Goal: Information Seeking & Learning: Learn about a topic

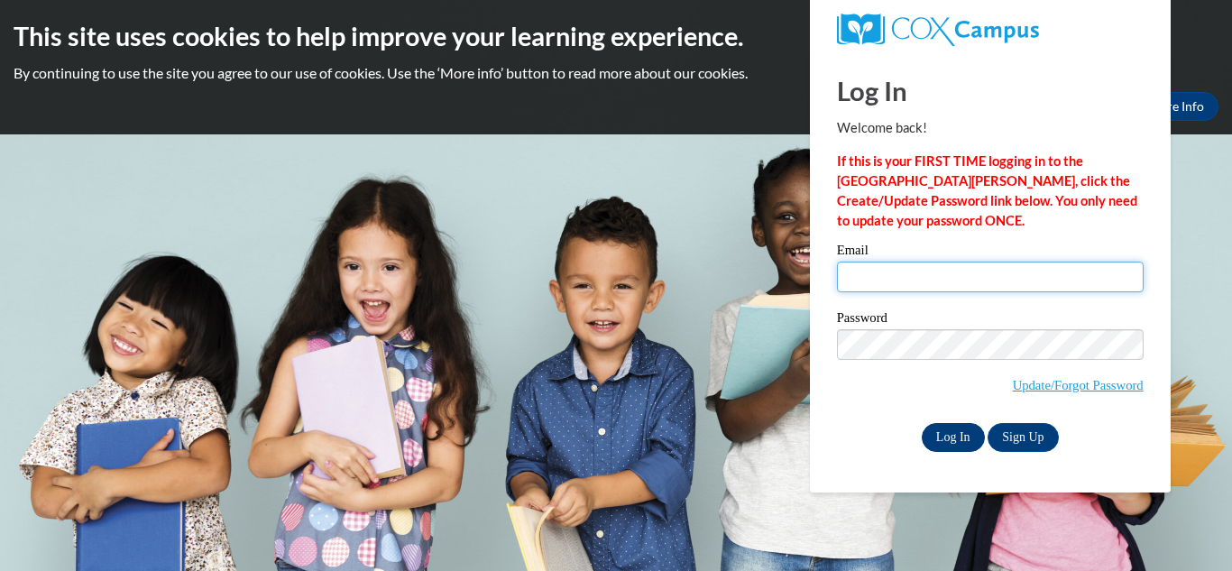
type input "mopatifo@yahoo.com"
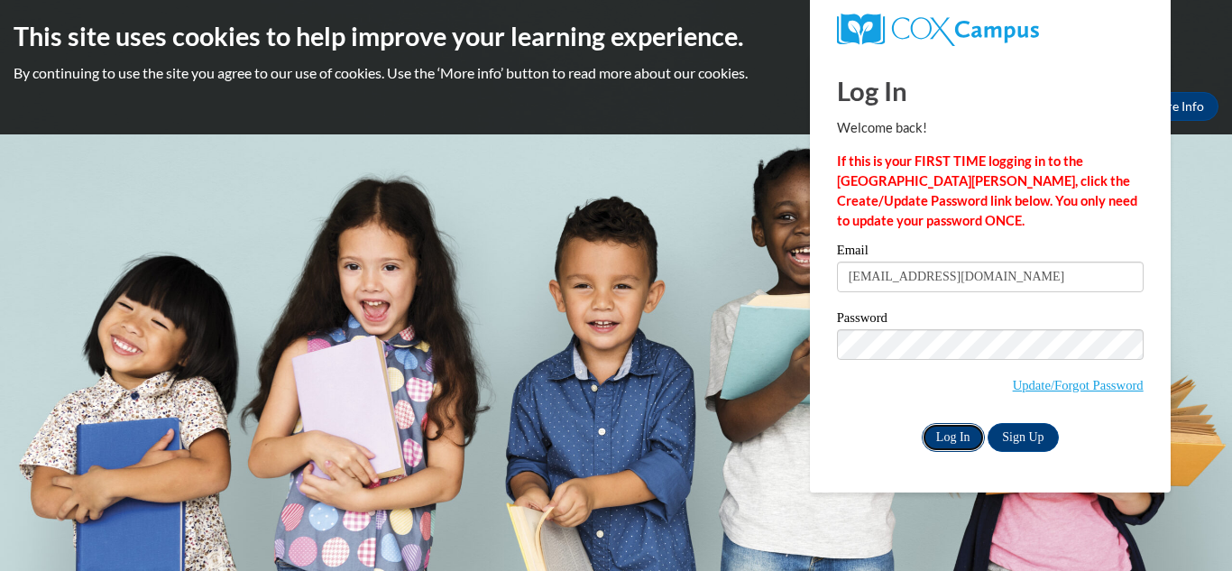
click at [949, 436] on input "Log In" at bounding box center [952, 437] width 63 height 29
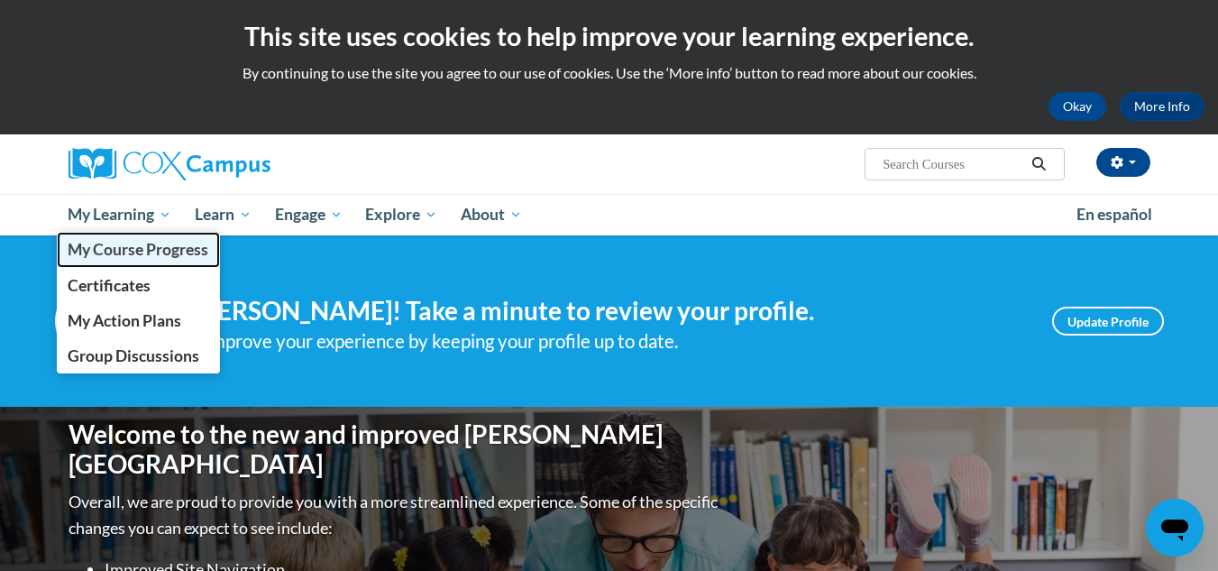
click at [146, 245] on span "My Course Progress" at bounding box center [138, 249] width 141 height 19
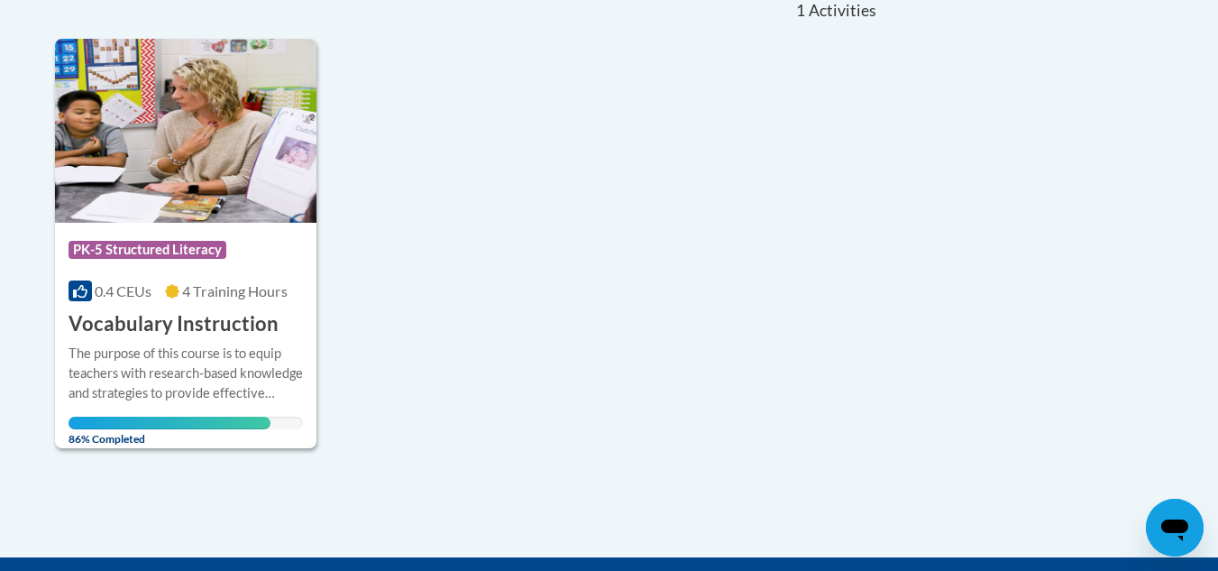
scroll to position [429, 0]
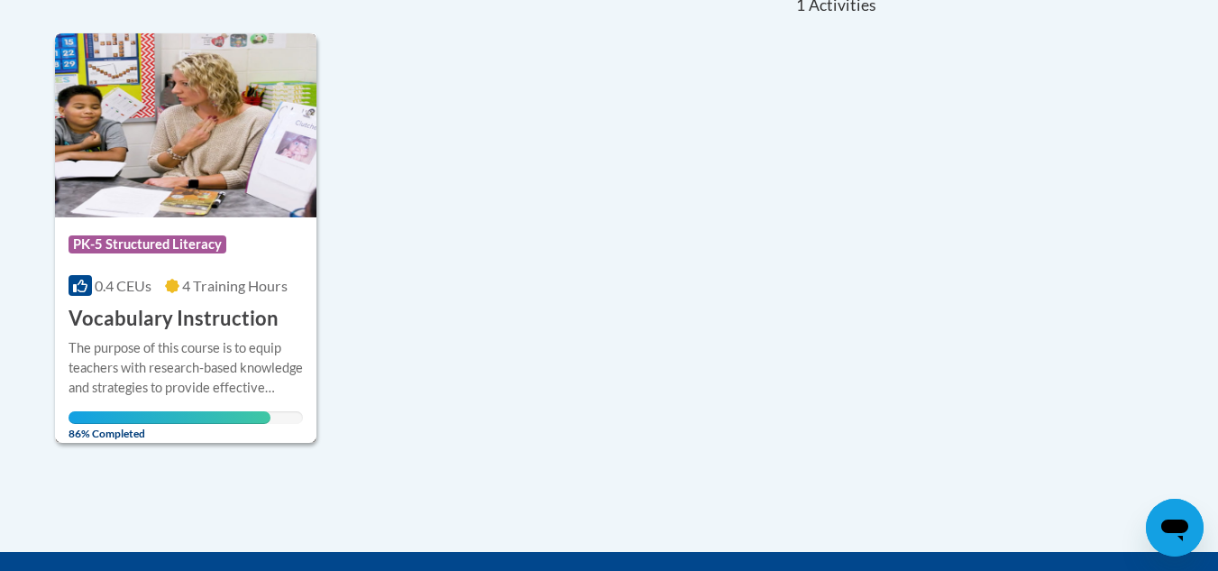
click at [197, 334] on div "More Info Open The purpose of this course is to equip teachers with research-ba…" at bounding box center [186, 385] width 262 height 105
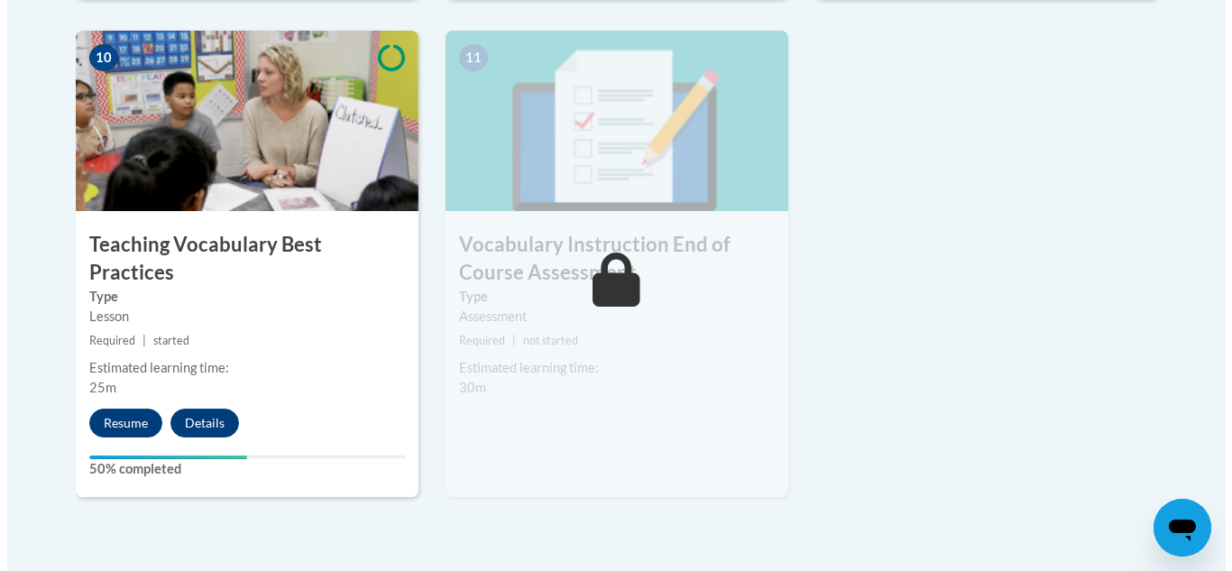
scroll to position [2074, 0]
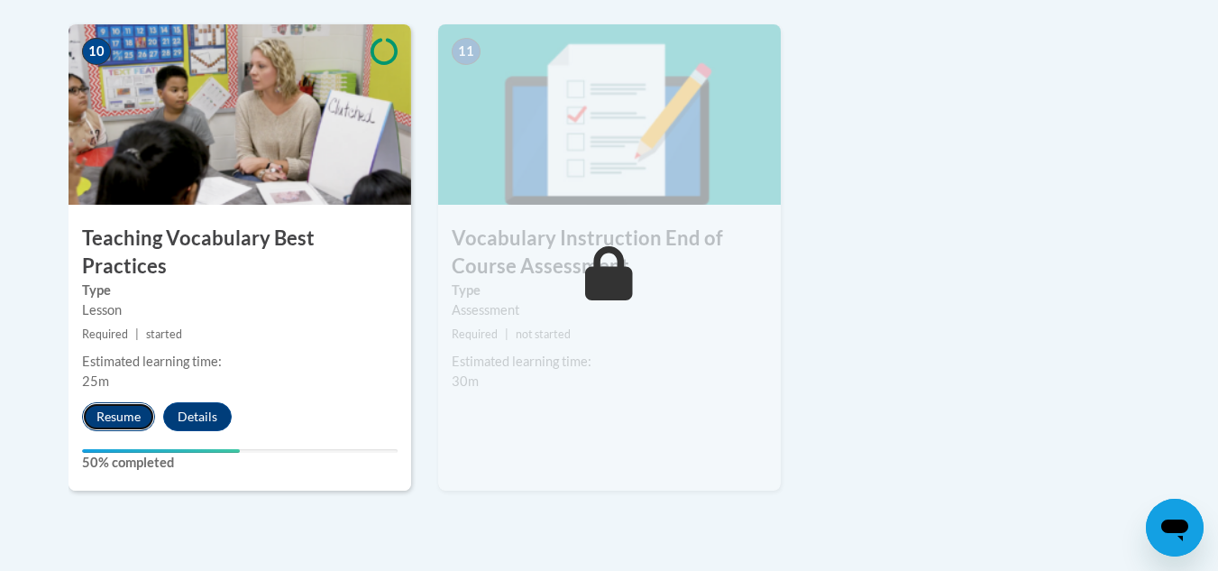
click at [122, 402] on button "Resume" at bounding box center [118, 416] width 73 height 29
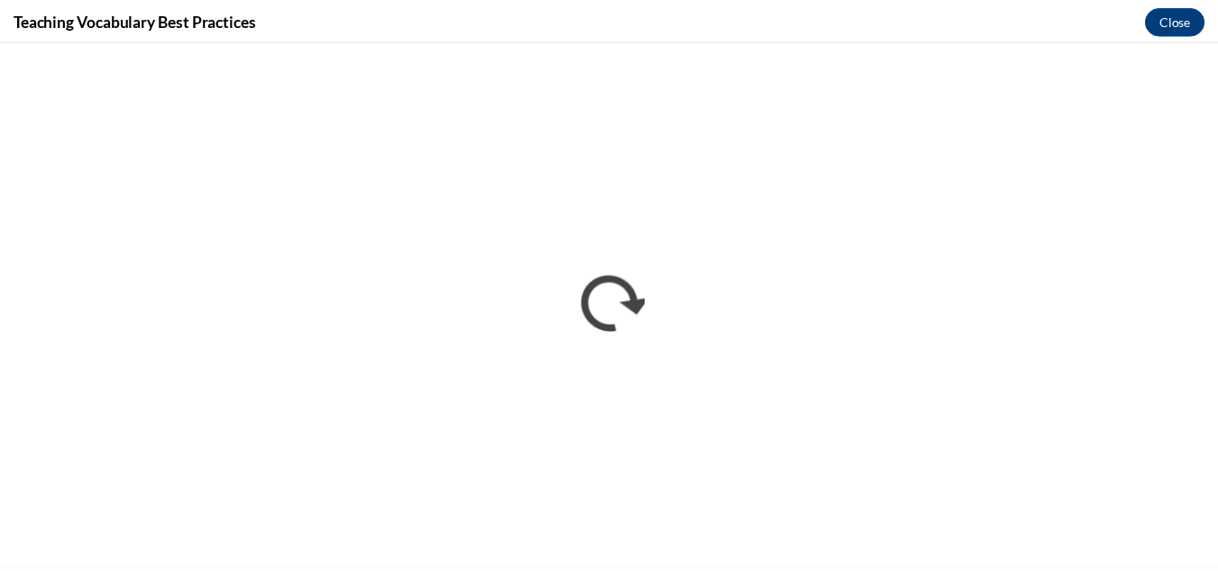
scroll to position [0, 0]
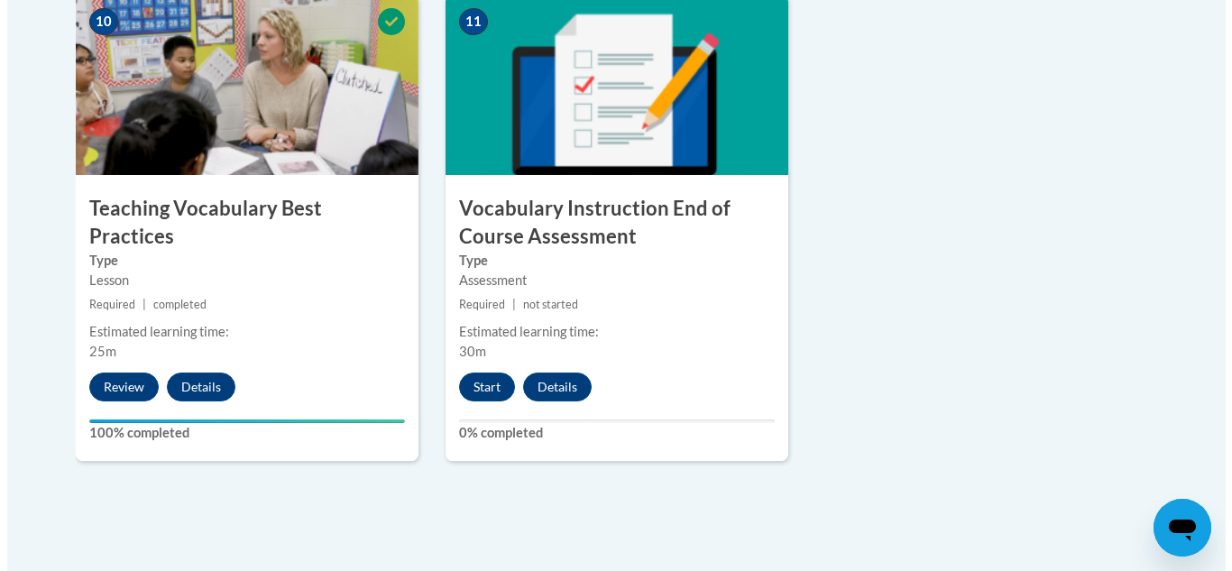
scroll to position [2074, 0]
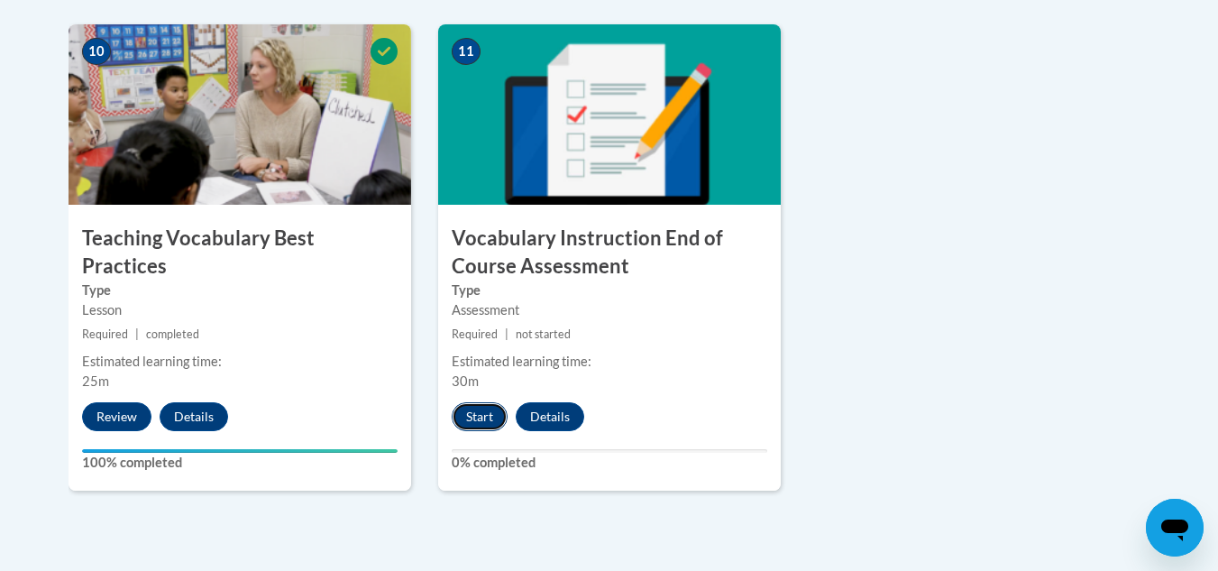
click at [485, 414] on button "Start" at bounding box center [480, 416] width 56 height 29
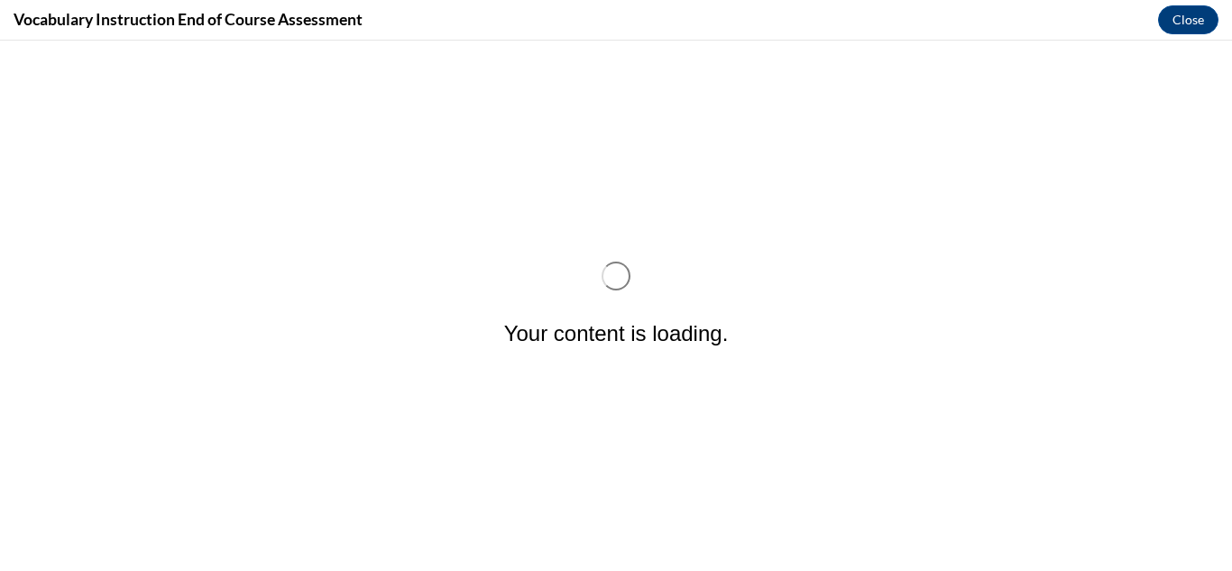
scroll to position [0, 0]
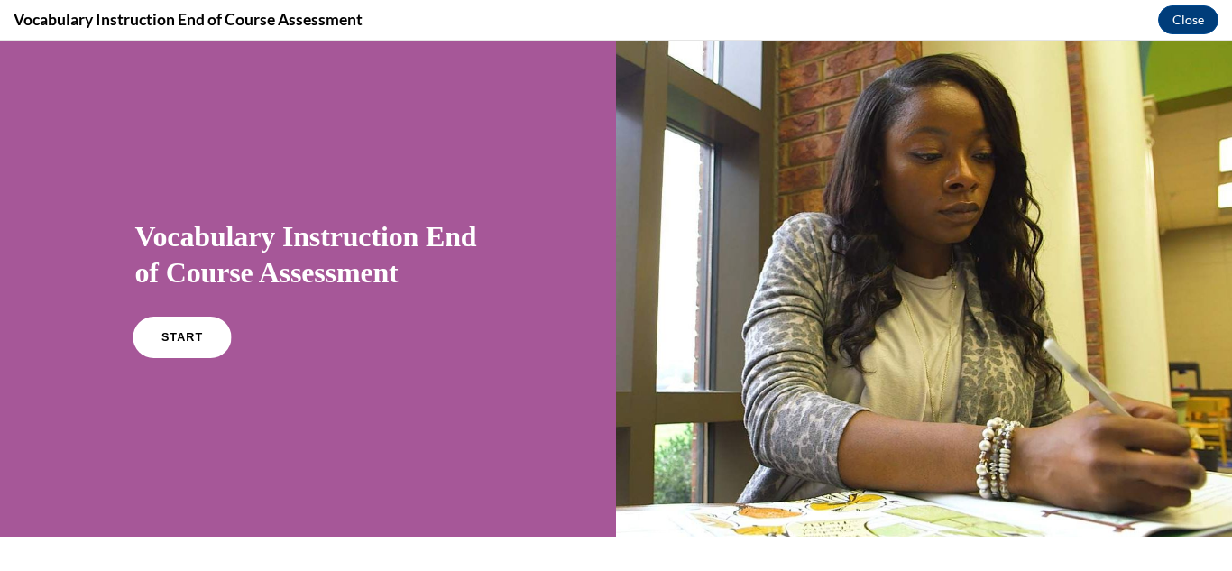
click at [171, 339] on span "START" at bounding box center [180, 338] width 41 height 14
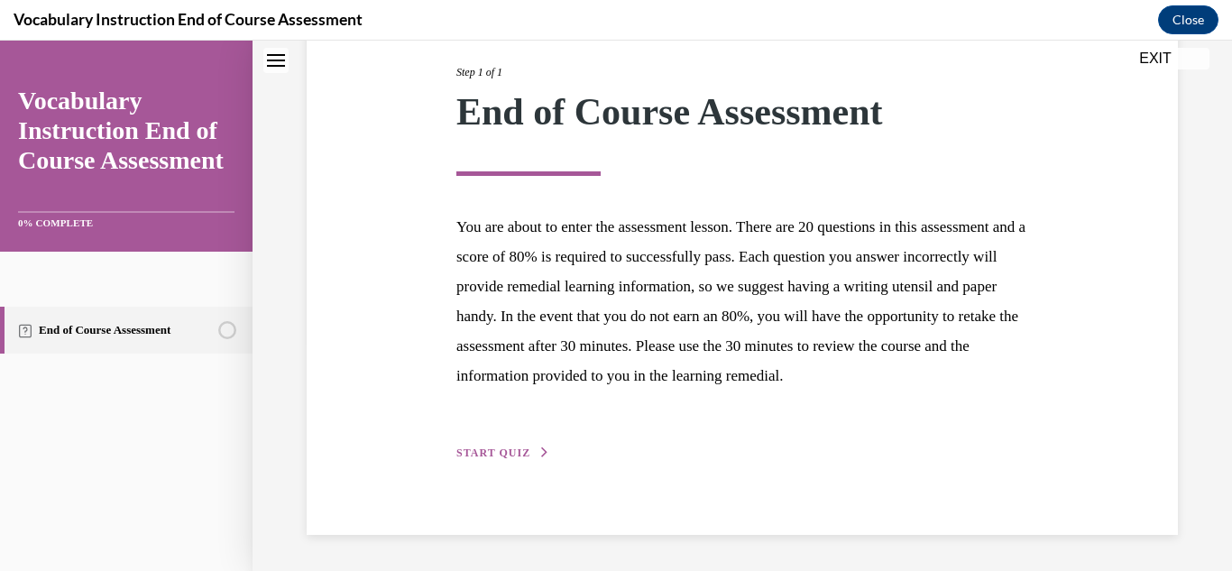
scroll to position [258, 0]
click at [479, 449] on span "START QUIZ" at bounding box center [493, 452] width 74 height 13
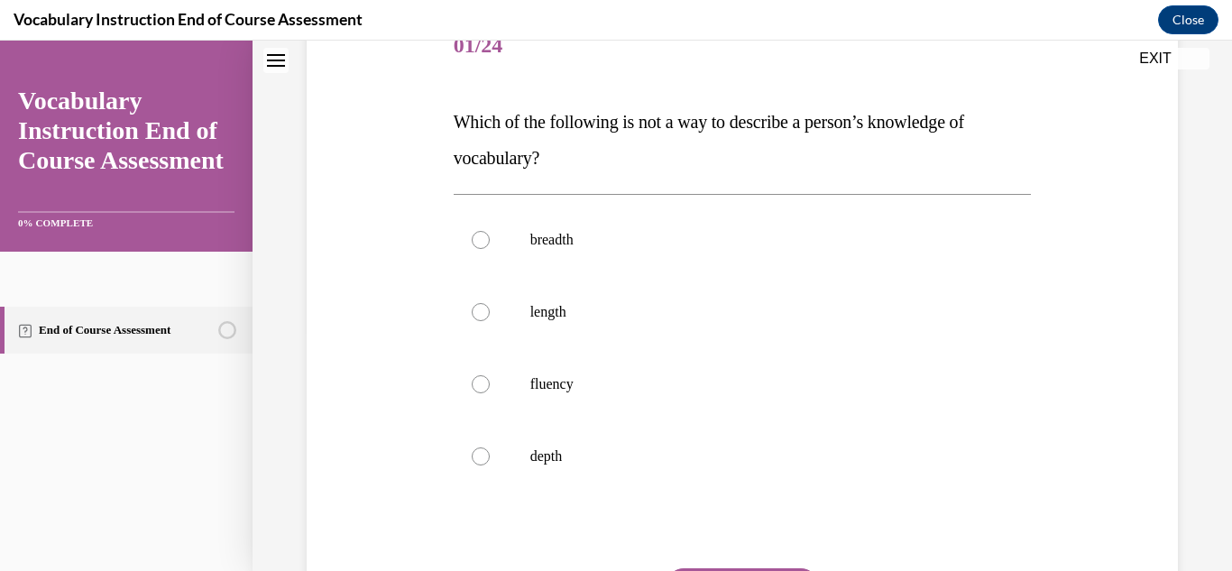
scroll to position [270, 0]
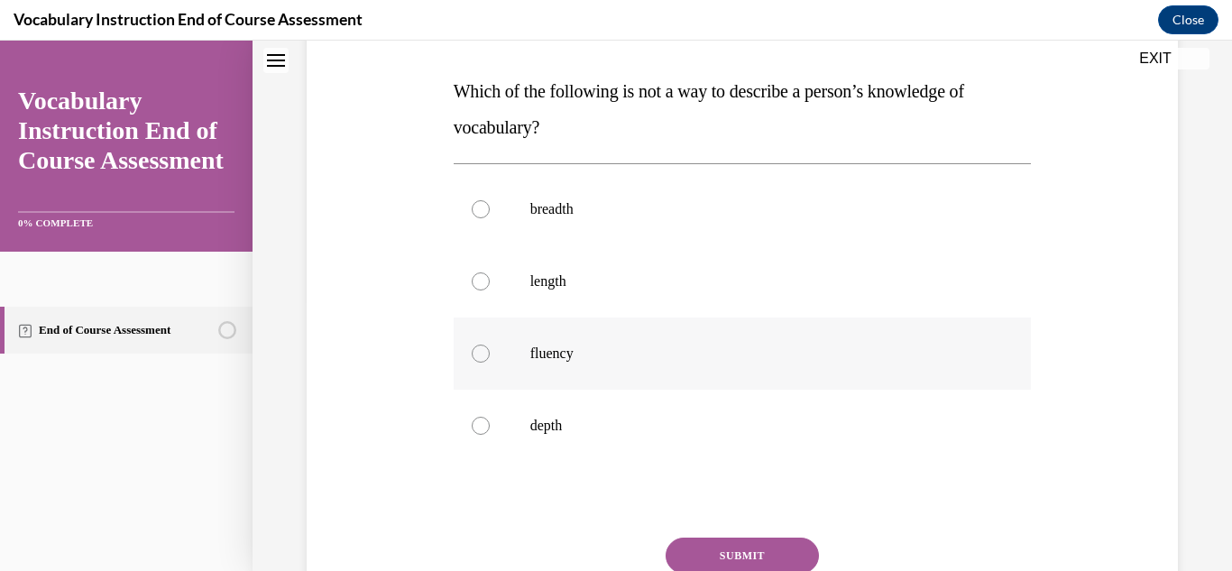
click at [475, 353] on div at bounding box center [481, 353] width 18 height 18
click at [475, 353] on input "fluency" at bounding box center [481, 353] width 18 height 18
radio input "true"
click at [719, 550] on button "SUBMIT" at bounding box center [741, 555] width 153 height 36
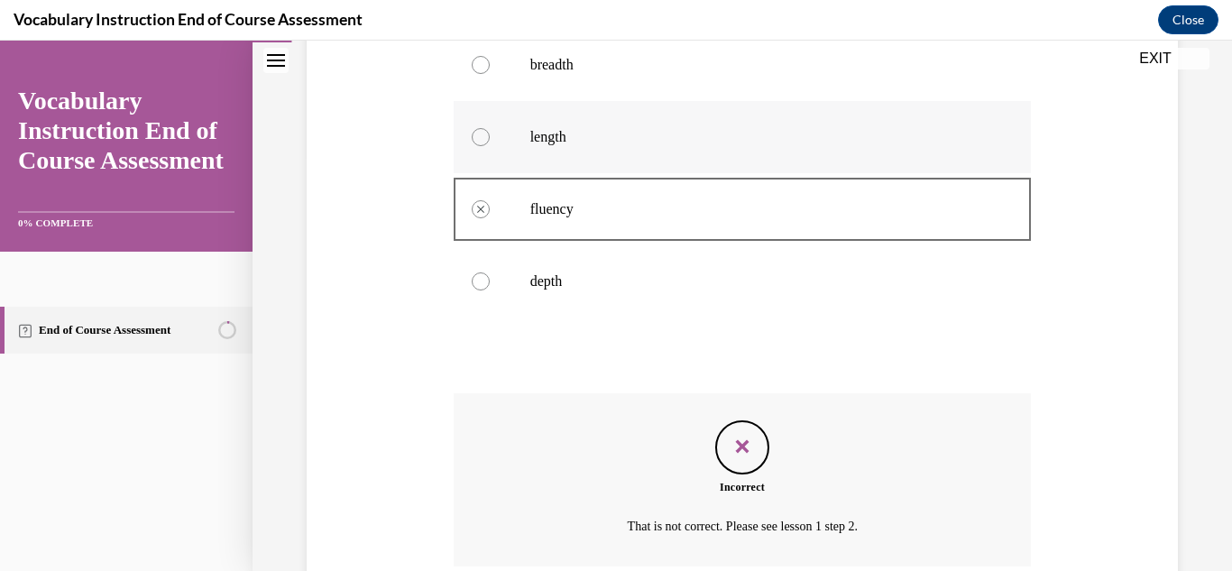
scroll to position [567, 0]
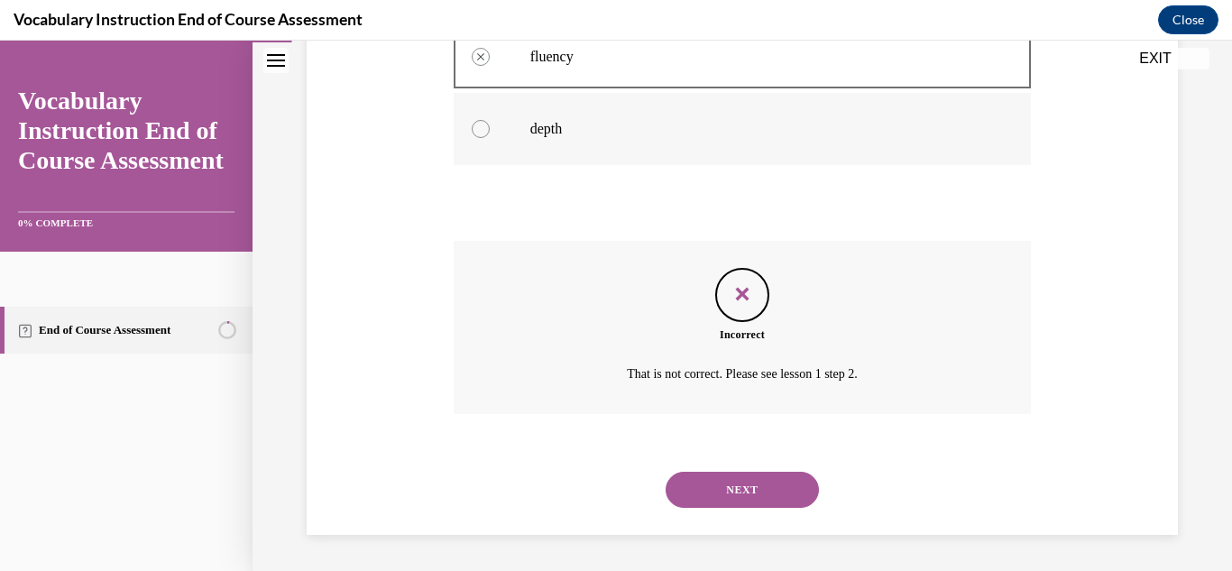
click at [479, 121] on div at bounding box center [481, 129] width 18 height 18
click at [478, 124] on div at bounding box center [481, 129] width 18 height 18
click at [742, 485] on button "NEXT" at bounding box center [741, 490] width 153 height 36
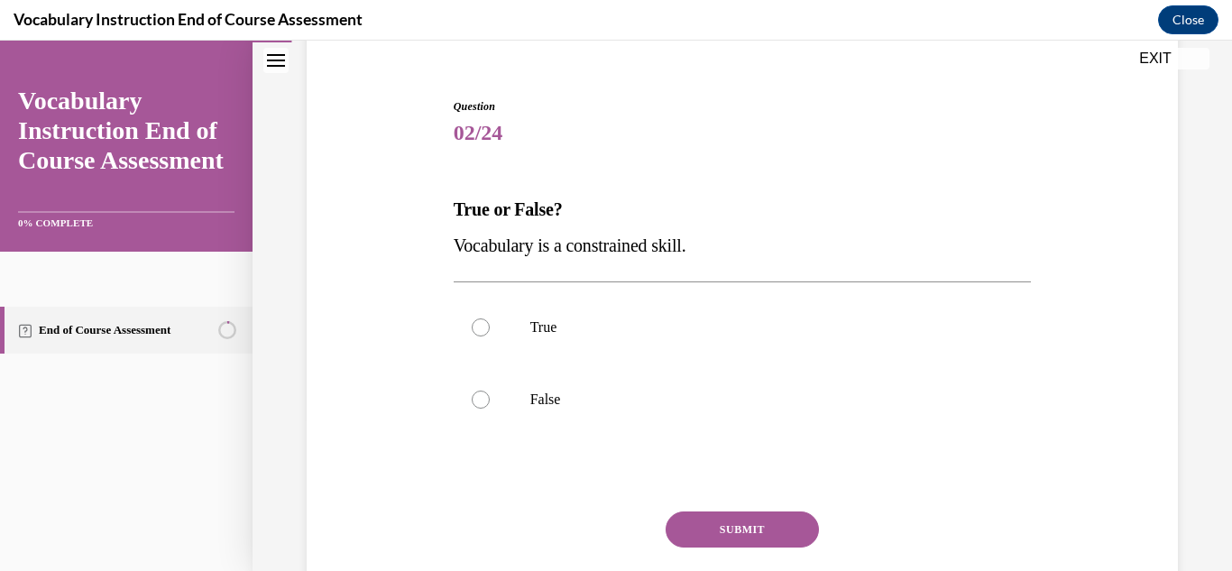
scroll to position [180, 0]
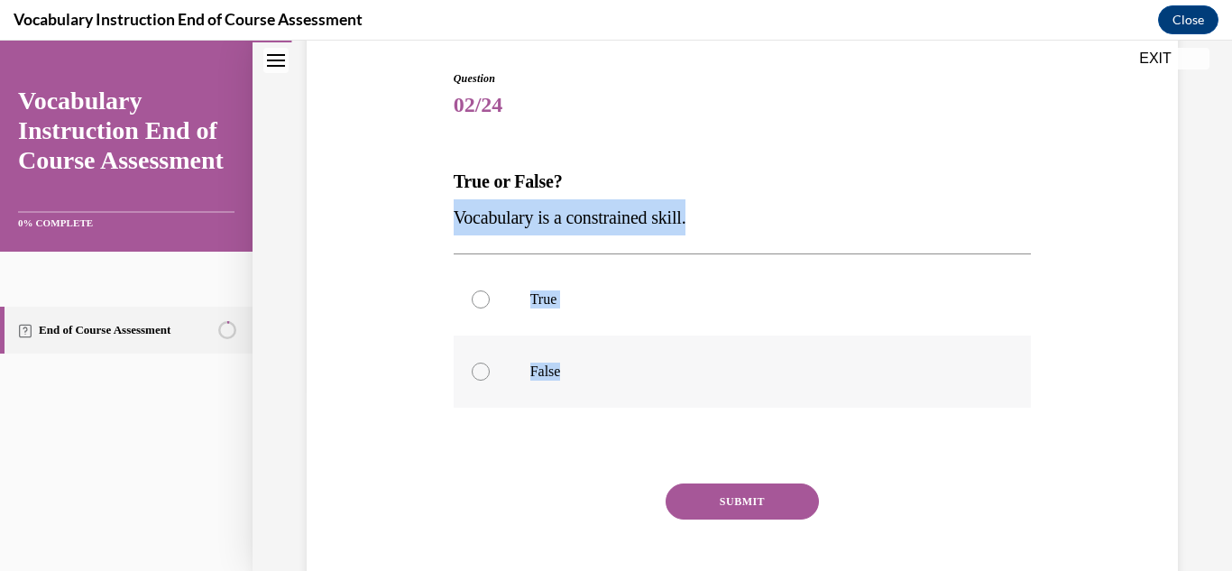
drag, startPoint x: 448, startPoint y: 219, endPoint x: 649, endPoint y: 387, distance: 261.8
click at [649, 387] on div "Question 02/24 True or False? Vocabulary is a constrained skill. True False Inc…" at bounding box center [742, 337] width 587 height 588
copy div "Vocabulary is a constrained skill. True False"
click at [481, 368] on div at bounding box center [481, 371] width 18 height 18
click at [481, 368] on input "False" at bounding box center [481, 371] width 18 height 18
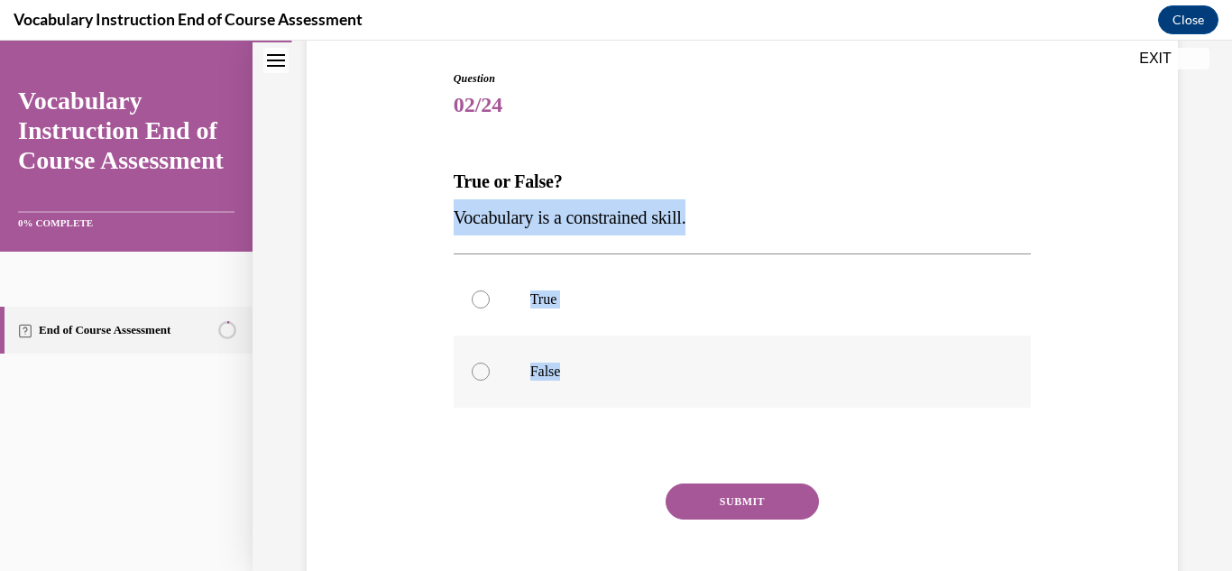
radio input "true"
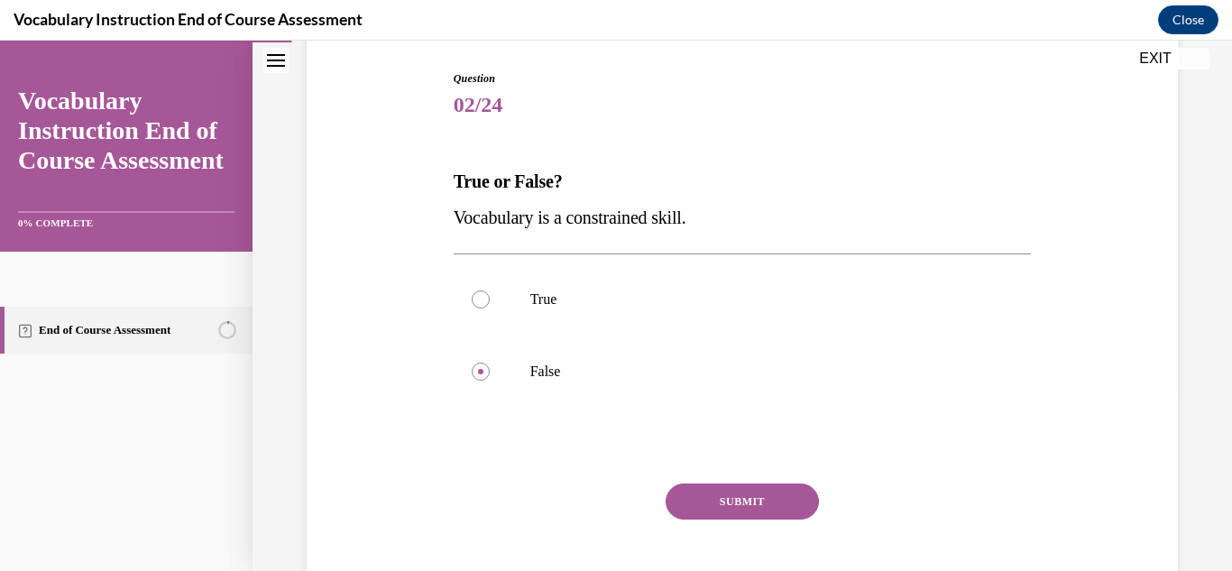
click at [720, 500] on button "SUBMIT" at bounding box center [741, 501] width 153 height 36
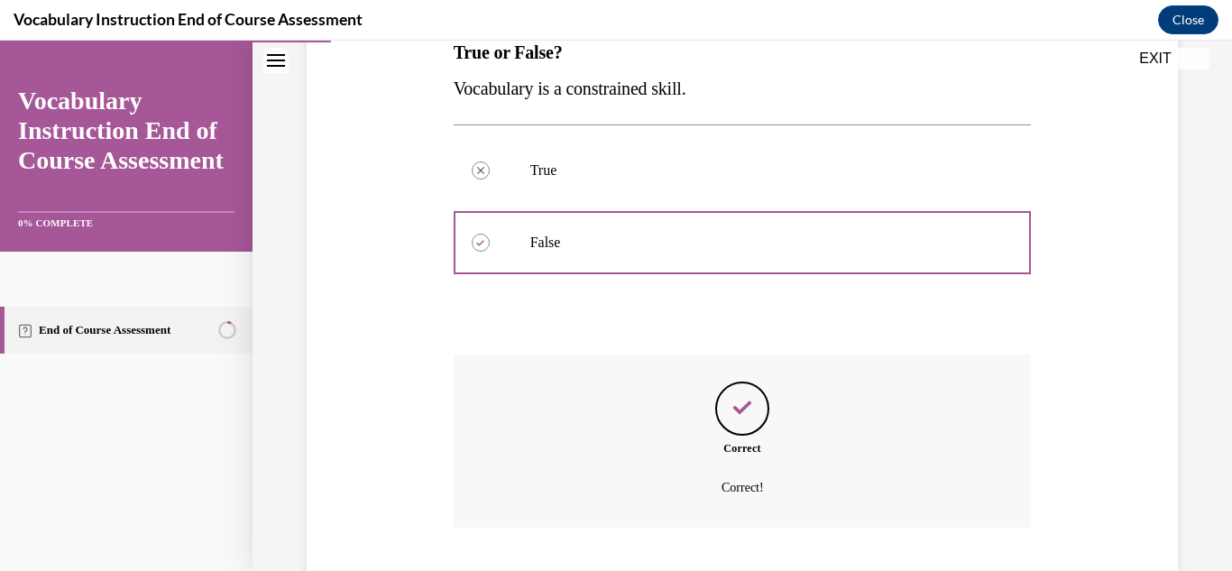
scroll to position [423, 0]
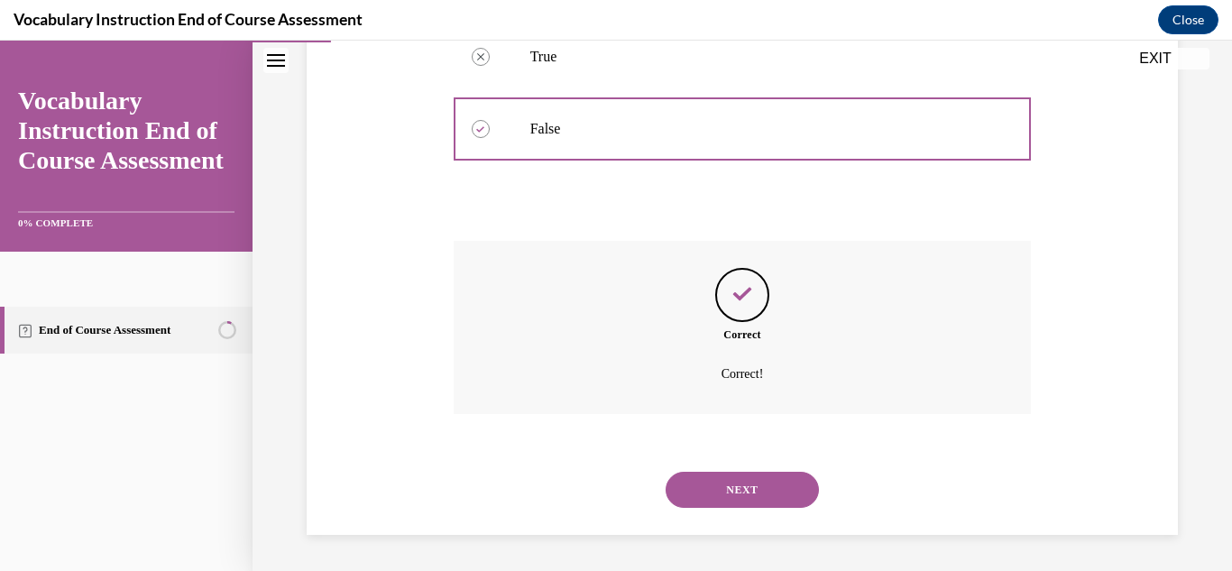
click at [720, 500] on button "NEXT" at bounding box center [741, 490] width 153 height 36
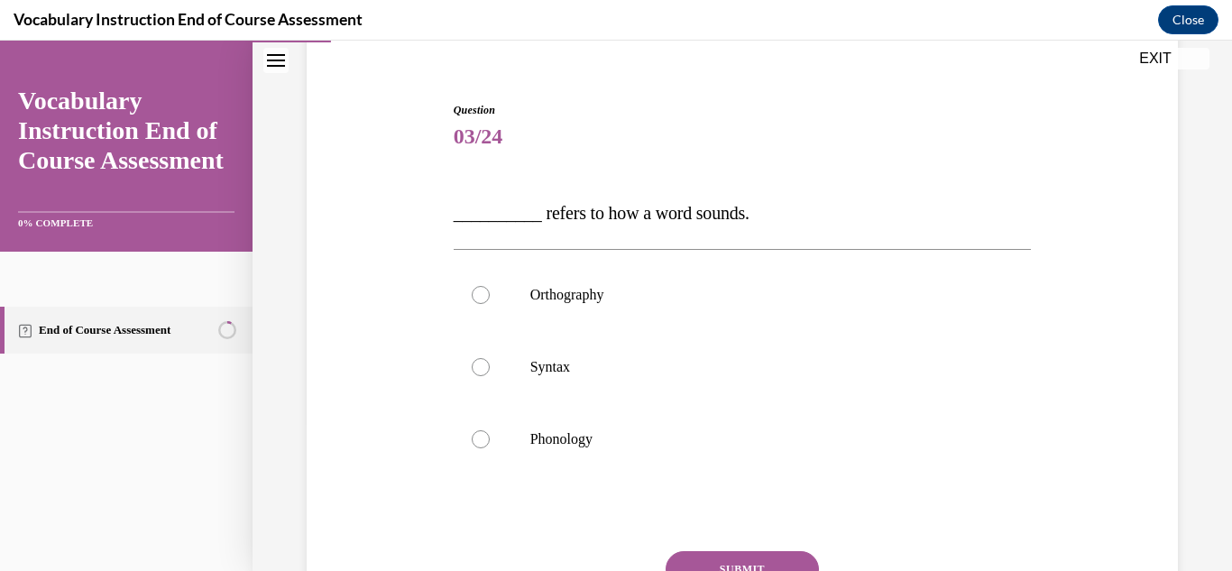
scroll to position [180, 0]
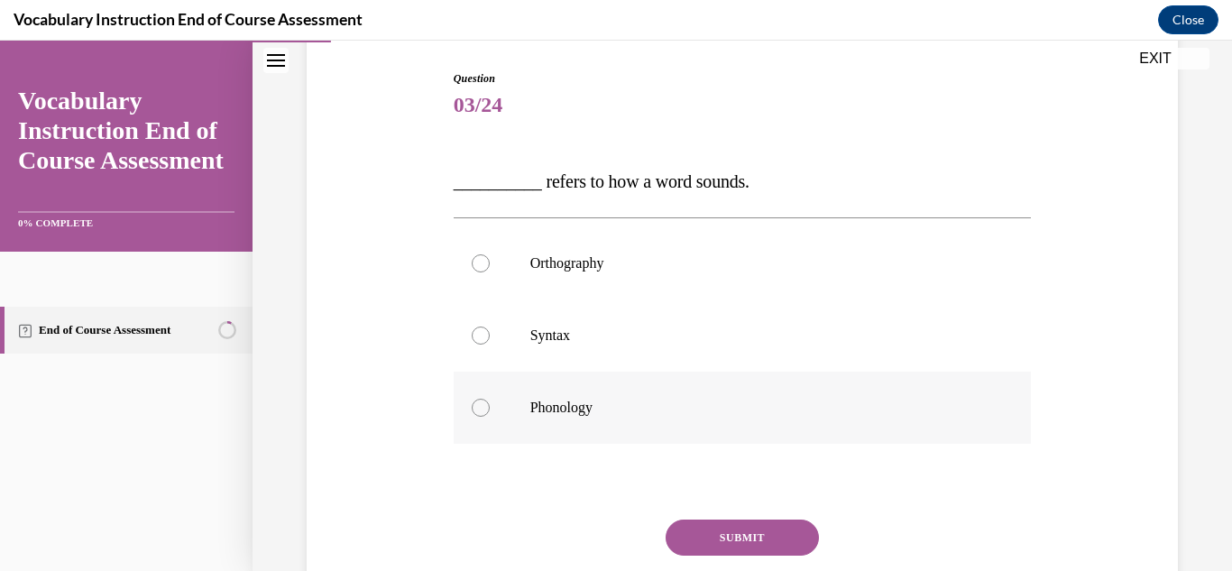
click at [574, 408] on p "Phonology" at bounding box center [758, 407] width 456 height 18
click at [490, 408] on input "Phonology" at bounding box center [481, 407] width 18 height 18
radio input "true"
click at [700, 530] on button "SUBMIT" at bounding box center [741, 537] width 153 height 36
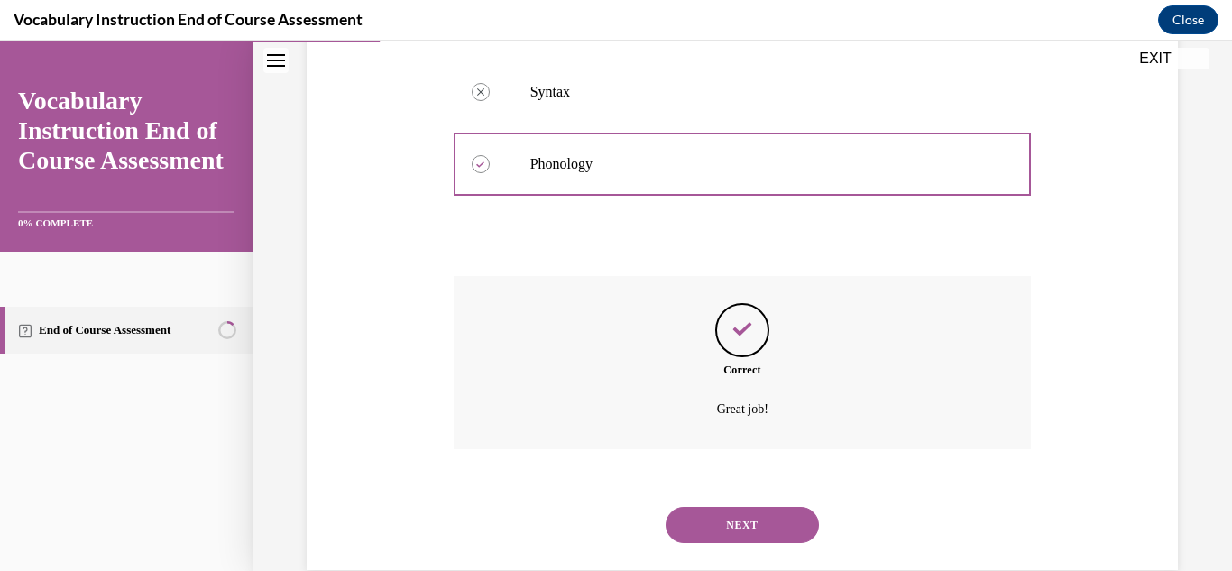
scroll to position [459, 0]
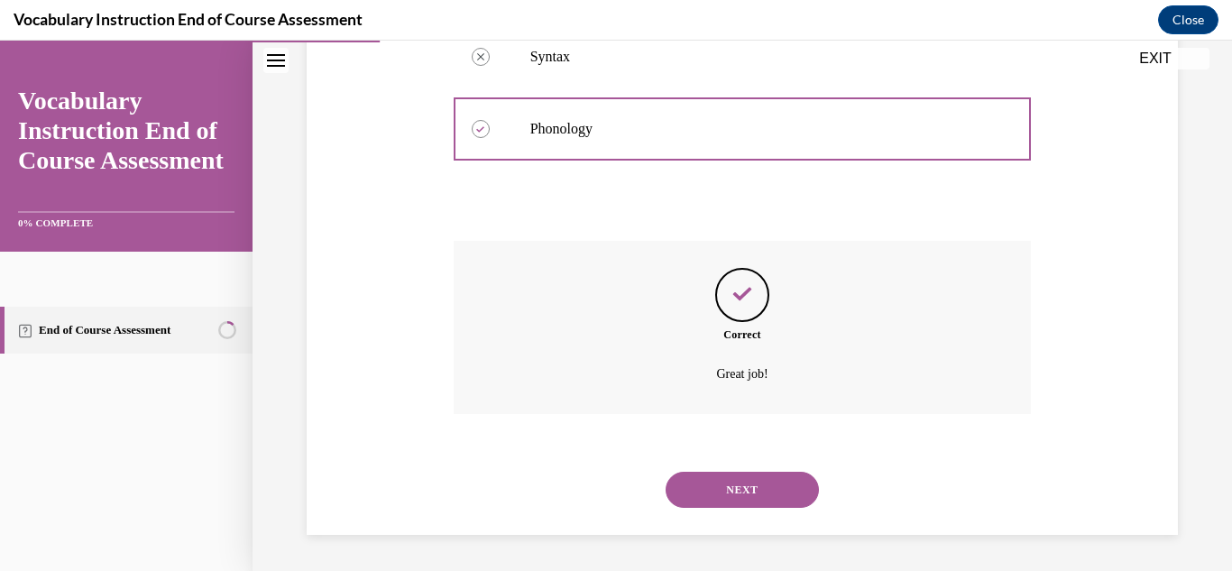
click at [729, 491] on button "NEXT" at bounding box center [741, 490] width 153 height 36
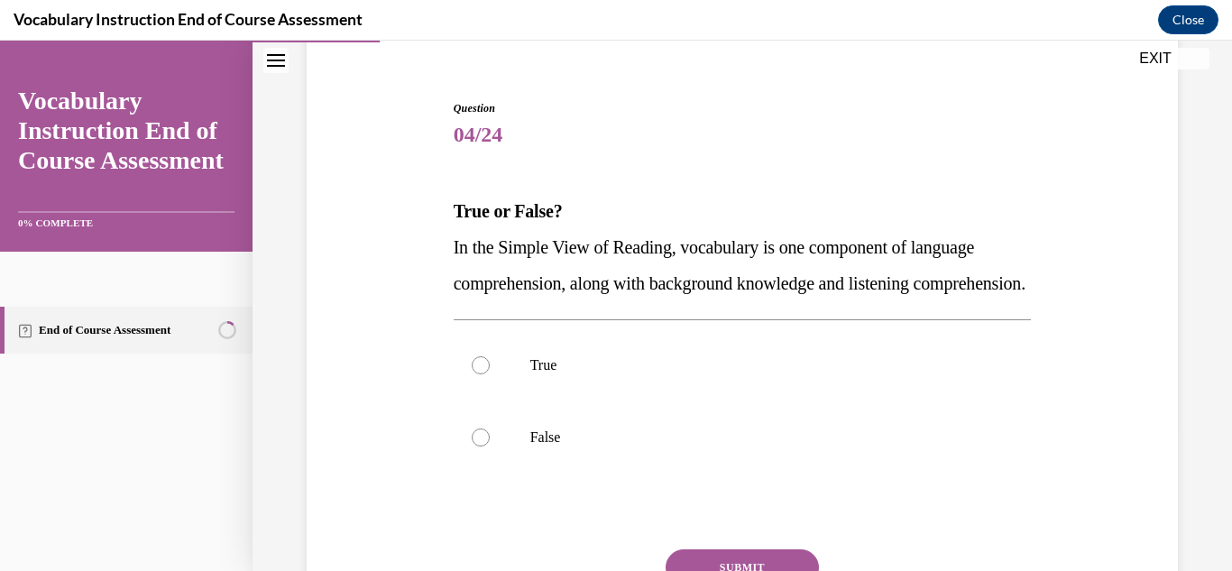
scroll to position [180, 0]
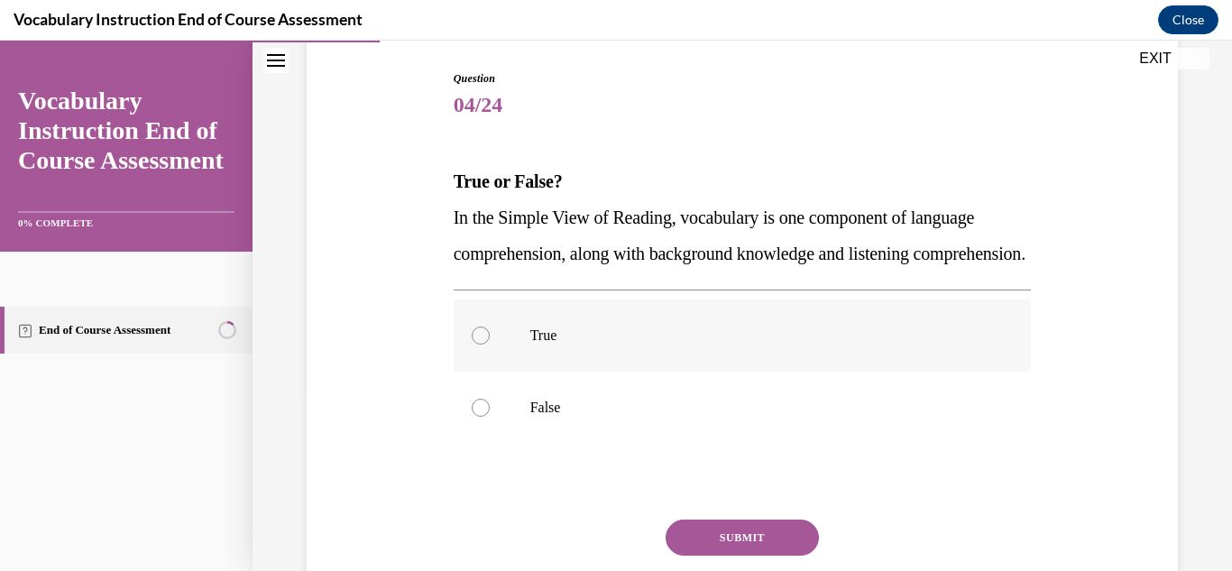
click at [497, 368] on label "True" at bounding box center [742, 335] width 578 height 72
click at [490, 344] on input "True" at bounding box center [481, 335] width 18 height 18
radio input "true"
click at [757, 555] on button "SUBMIT" at bounding box center [741, 537] width 153 height 36
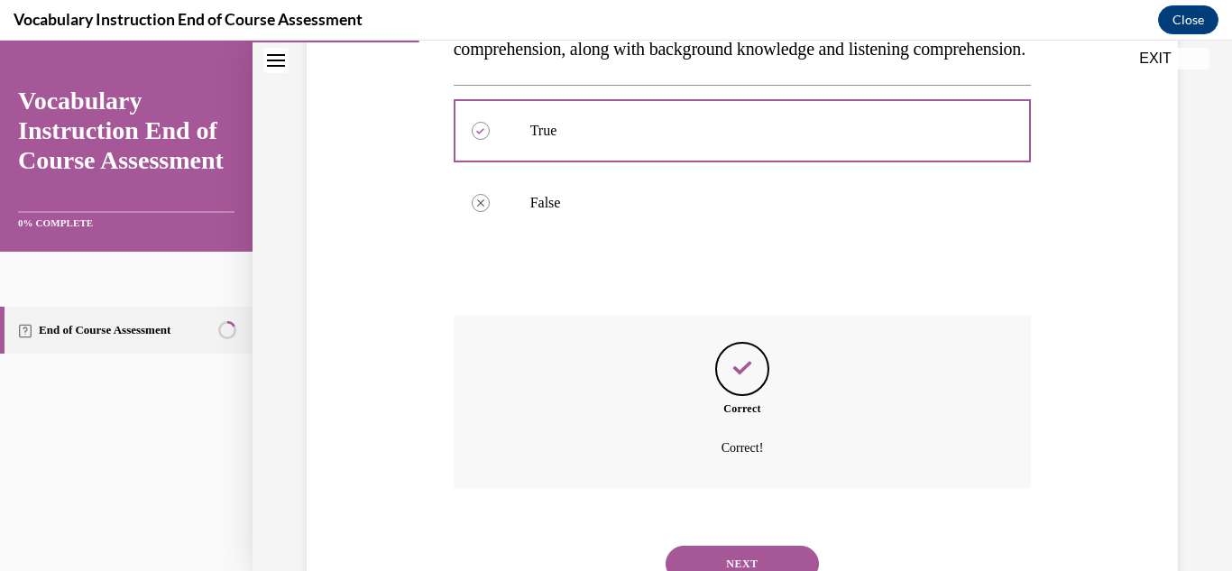
scroll to position [495, 0]
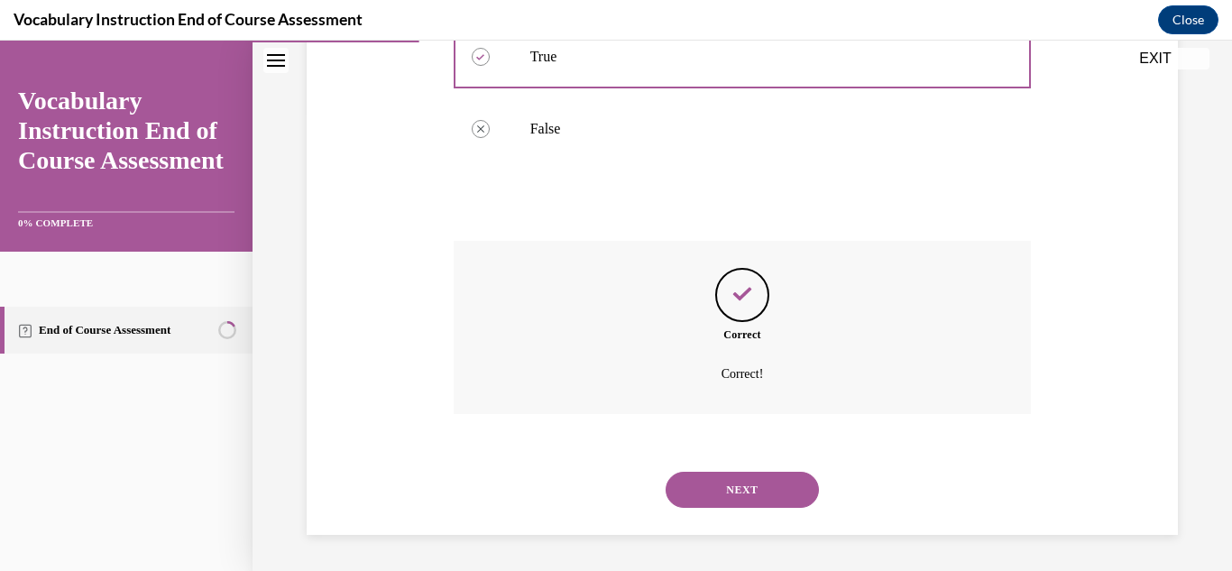
click at [758, 477] on button "NEXT" at bounding box center [741, 490] width 153 height 36
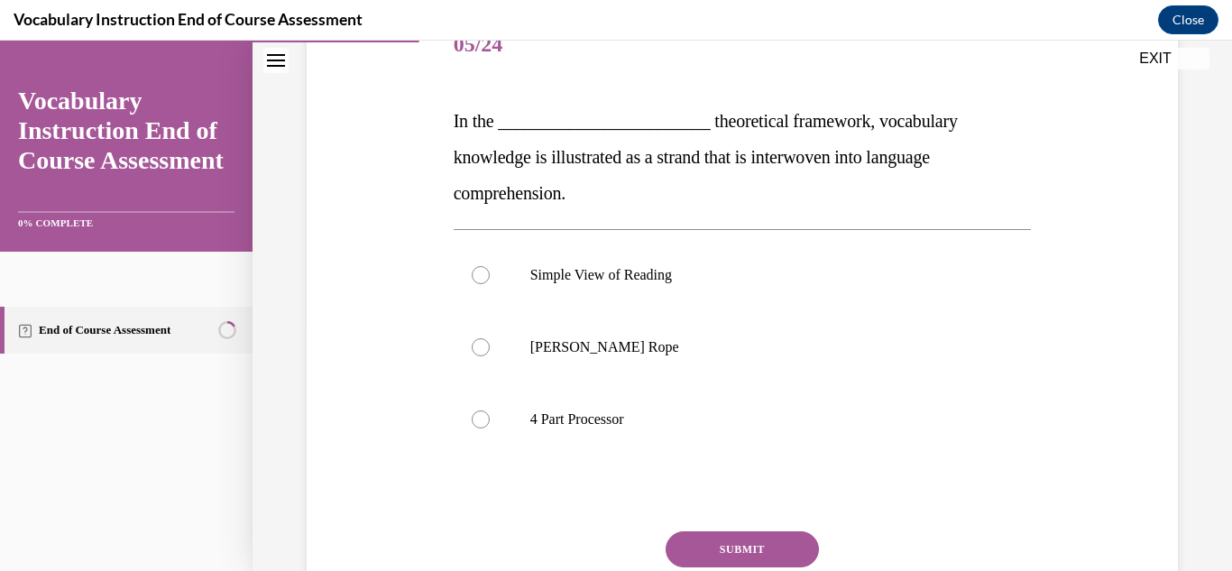
scroll to position [270, 0]
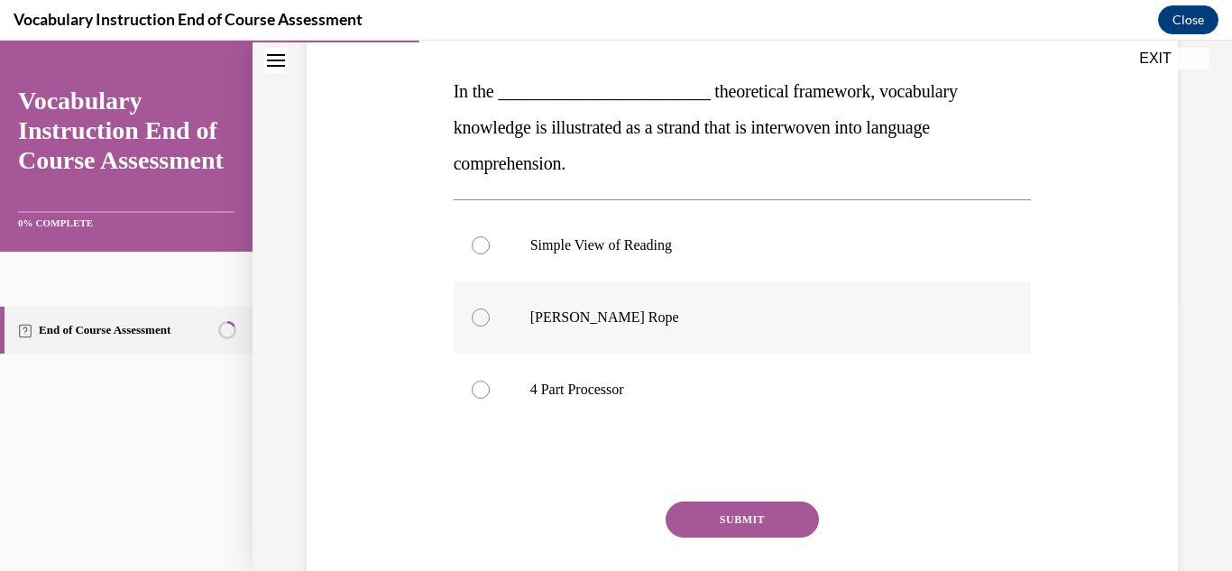
click at [621, 322] on p "[PERSON_NAME] Rope" at bounding box center [758, 317] width 456 height 18
click at [490, 322] on input "[PERSON_NAME] Rope" at bounding box center [481, 317] width 18 height 18
radio input "true"
click at [710, 508] on button "SUBMIT" at bounding box center [741, 519] width 153 height 36
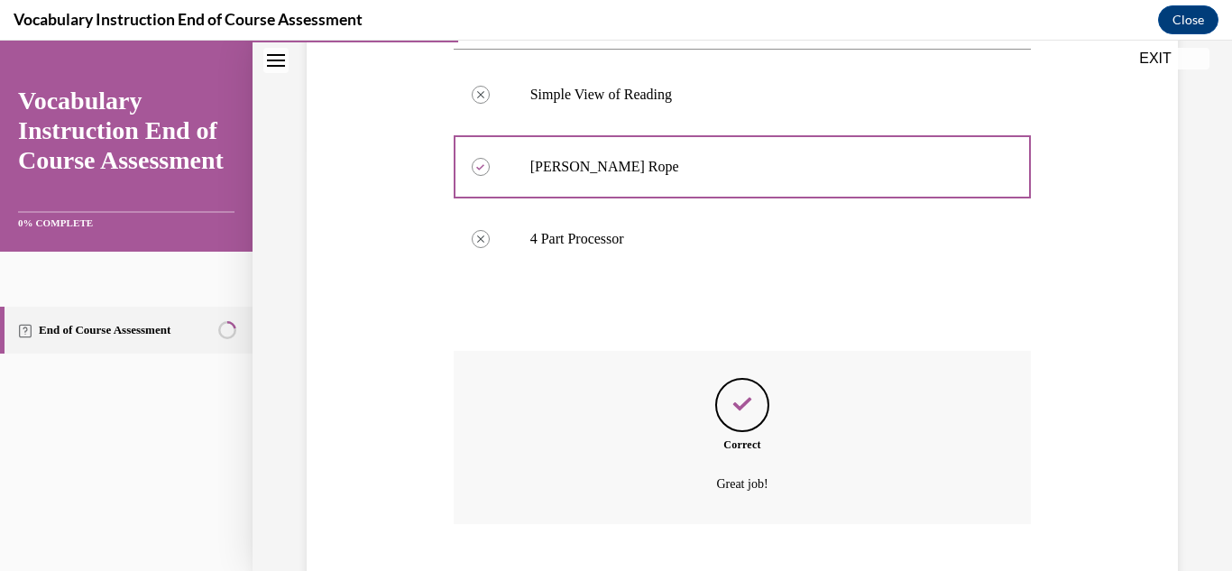
scroll to position [531, 0]
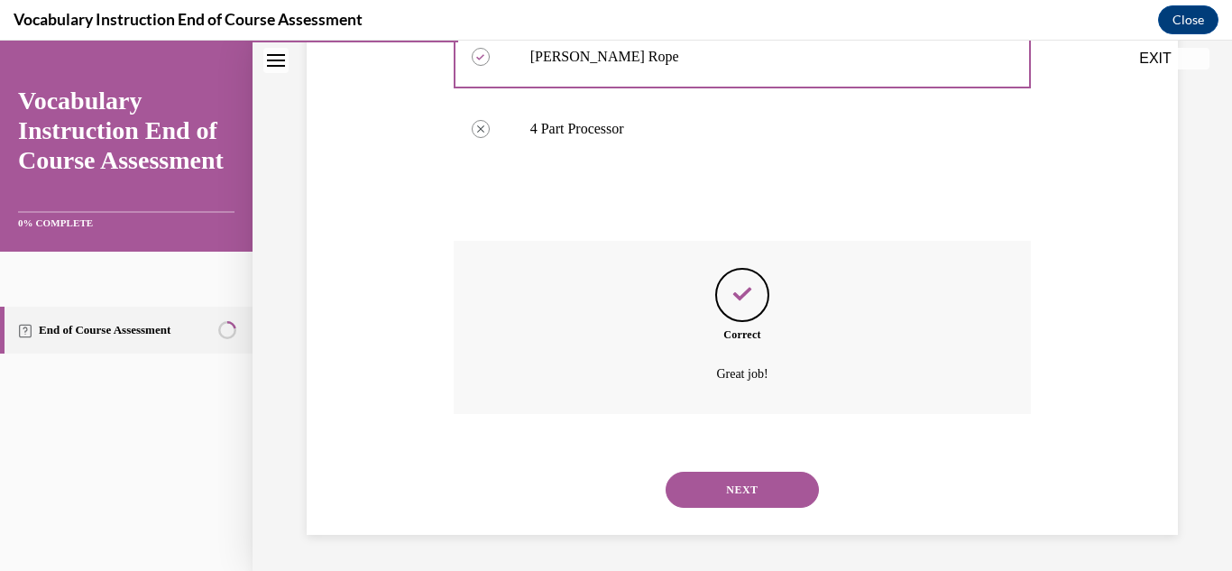
click at [711, 490] on button "NEXT" at bounding box center [741, 490] width 153 height 36
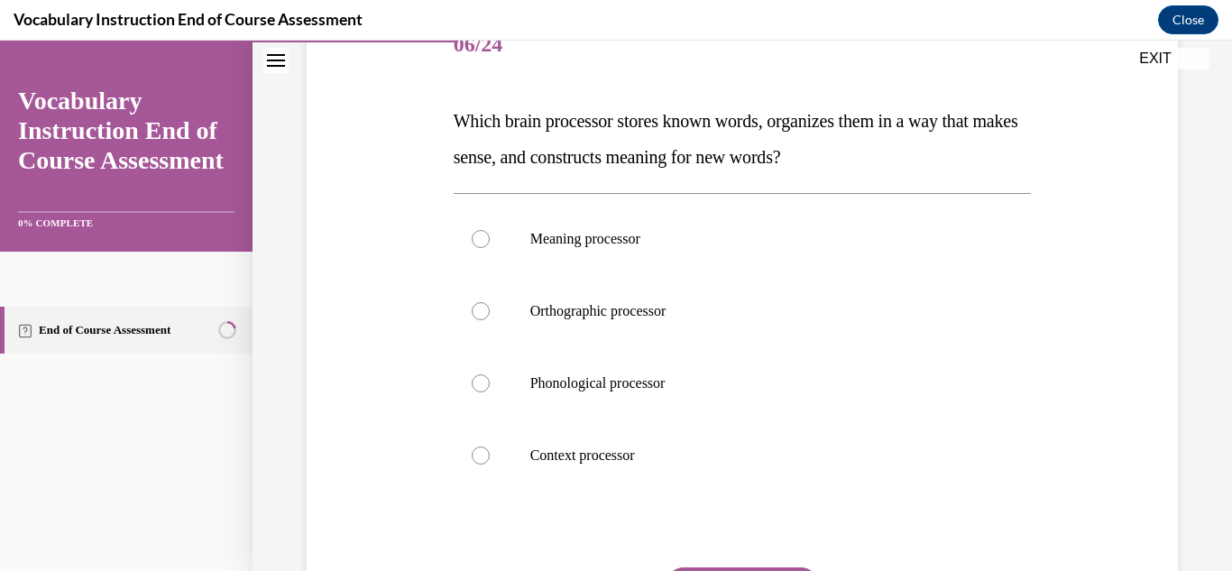
scroll to position [270, 0]
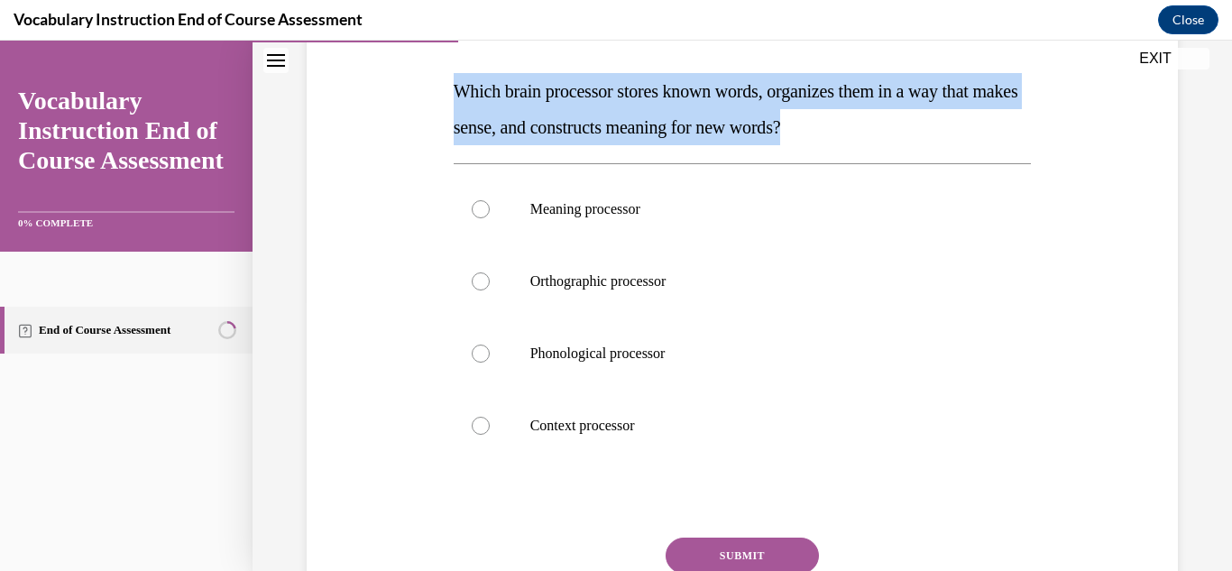
drag, startPoint x: 453, startPoint y: 85, endPoint x: 869, endPoint y: 124, distance: 417.4
click at [869, 124] on p "Which brain processor stores known words, organizes them in a way that makes se…" at bounding box center [742, 109] width 578 height 72
copy span "Which brain processor stores known words, organizes them in a way that makes se…"
click at [530, 282] on p "Orthographic processor" at bounding box center [758, 281] width 456 height 18
click at [490, 282] on input "Orthographic processor" at bounding box center [481, 281] width 18 height 18
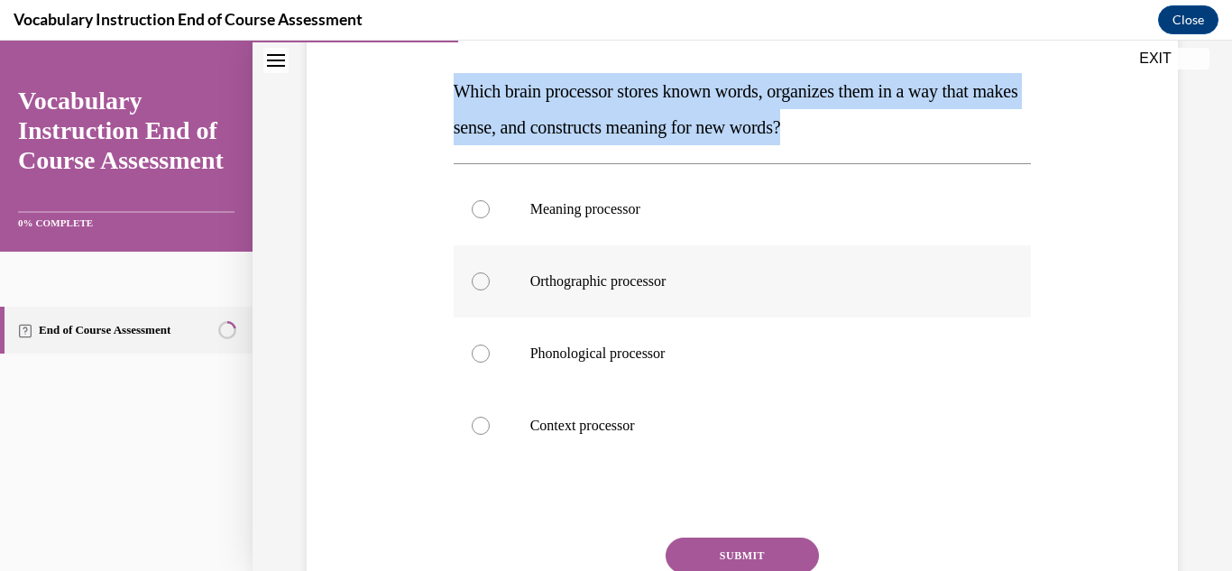
radio input "true"
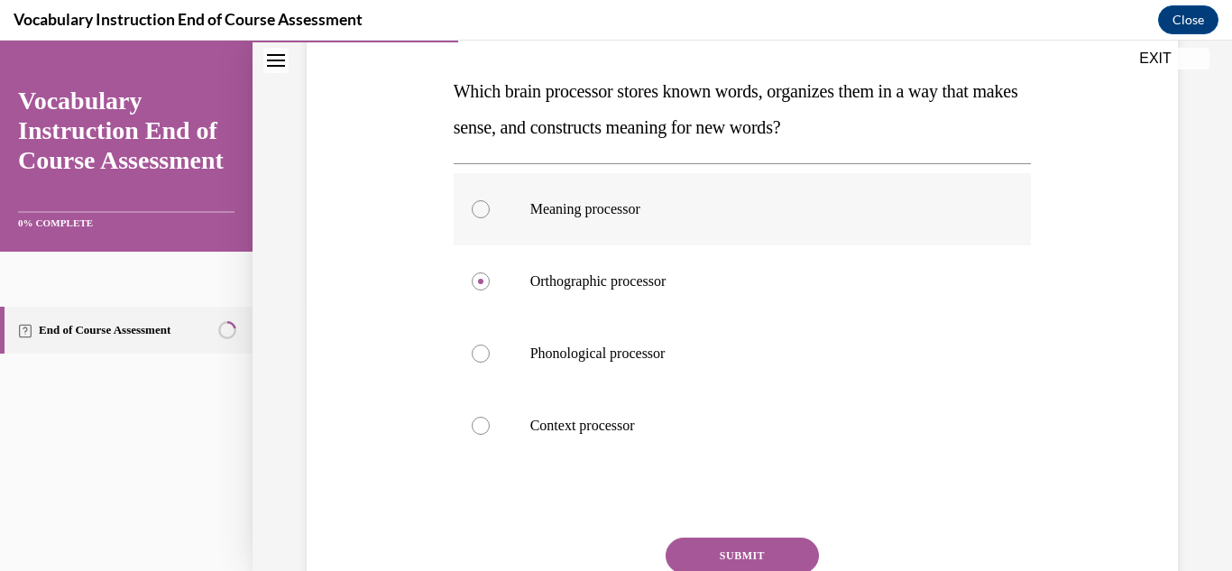
click at [552, 213] on p "Meaning processor" at bounding box center [758, 209] width 456 height 18
click at [490, 213] on input "Meaning processor" at bounding box center [481, 209] width 18 height 18
radio input "true"
click at [743, 550] on button "SUBMIT" at bounding box center [741, 555] width 153 height 36
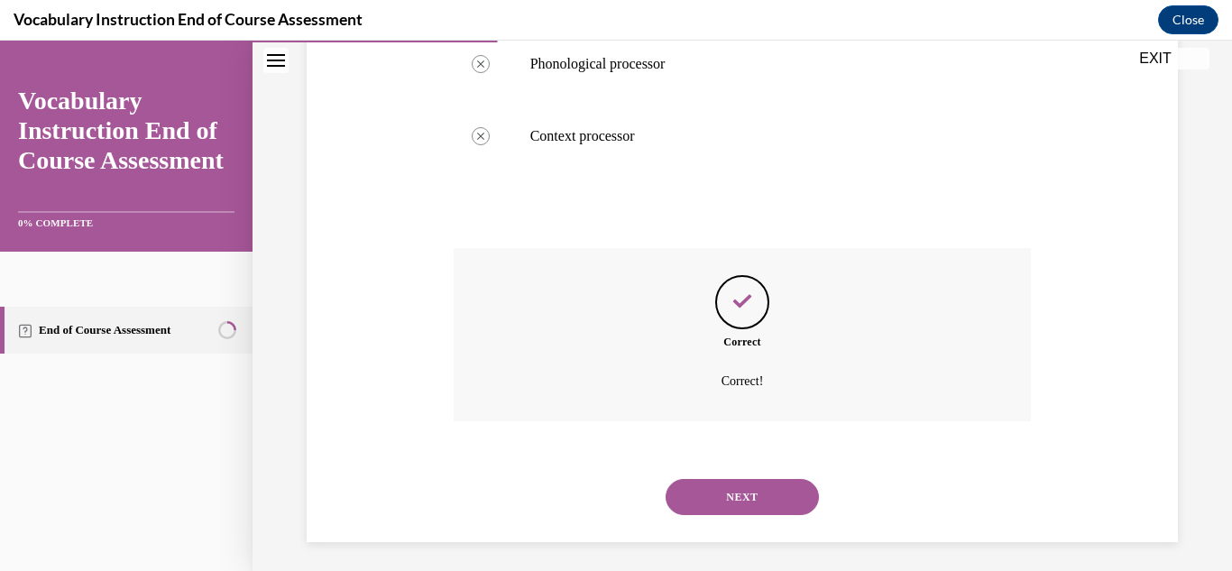
scroll to position [567, 0]
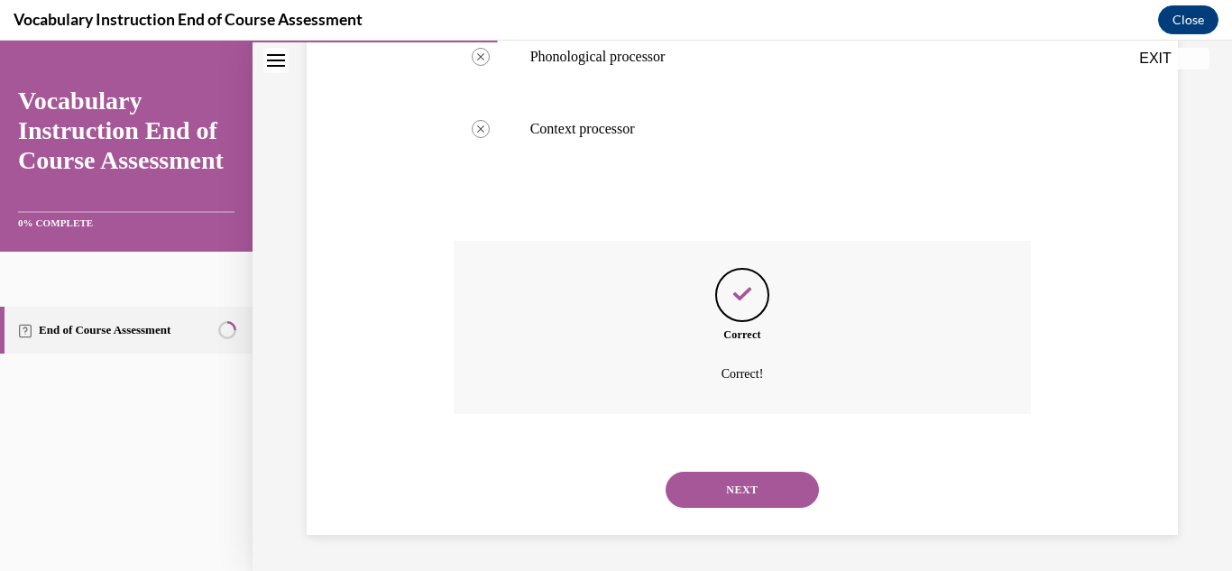
click at [746, 490] on button "NEXT" at bounding box center [741, 490] width 153 height 36
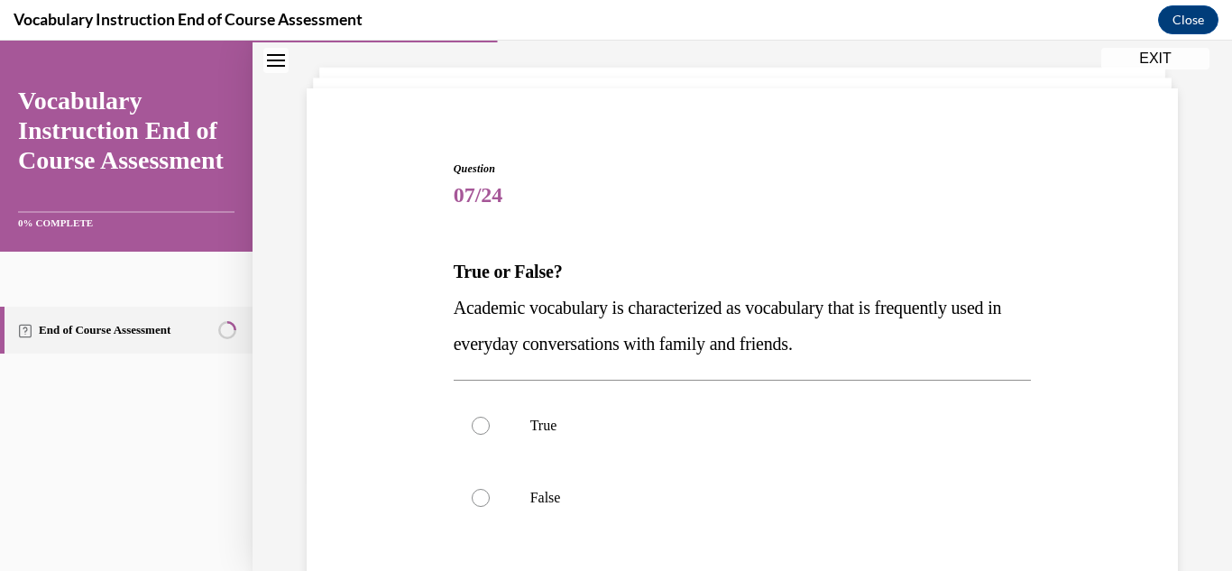
scroll to position [180, 0]
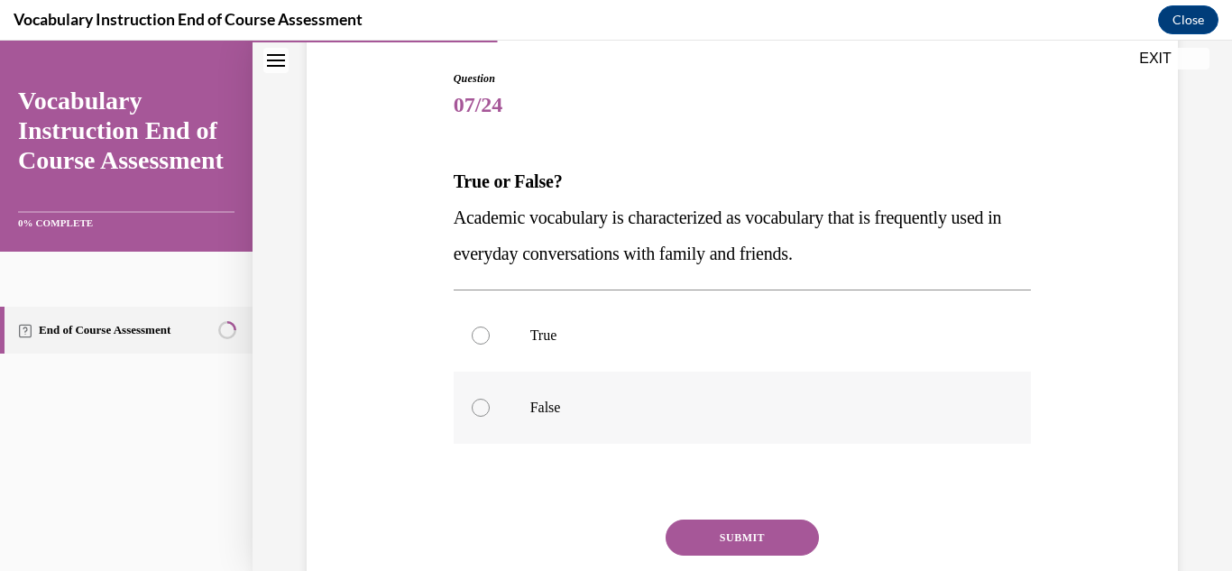
click at [538, 398] on p "False" at bounding box center [758, 407] width 456 height 18
click at [490, 398] on input "False" at bounding box center [481, 407] width 18 height 18
radio input "true"
click at [748, 532] on button "SUBMIT" at bounding box center [741, 537] width 153 height 36
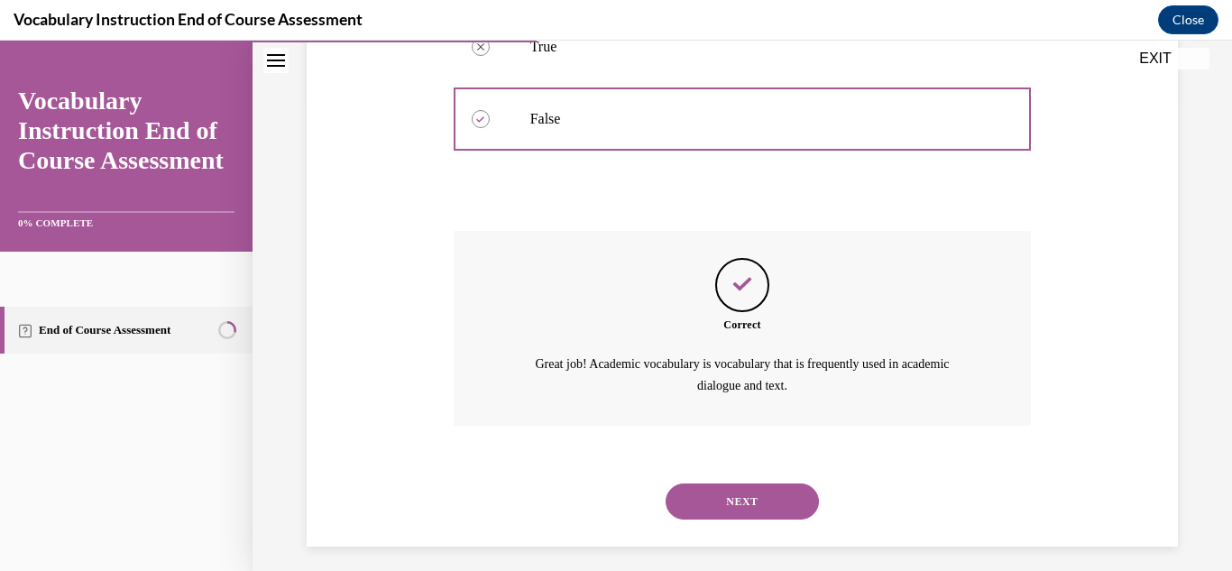
scroll to position [481, 0]
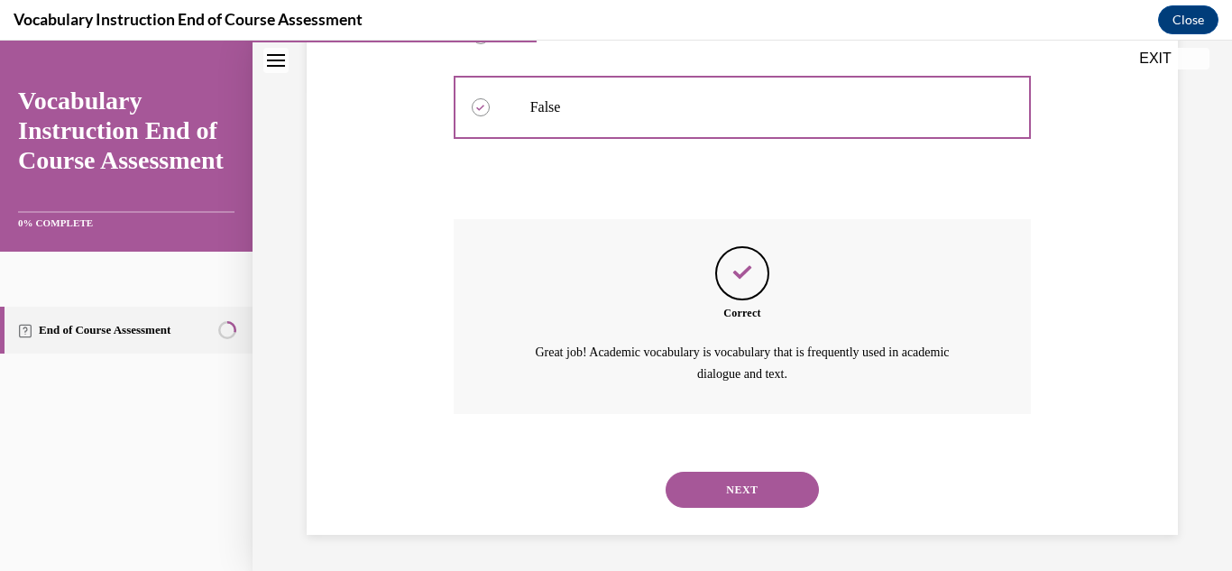
click at [740, 492] on button "NEXT" at bounding box center [741, 490] width 153 height 36
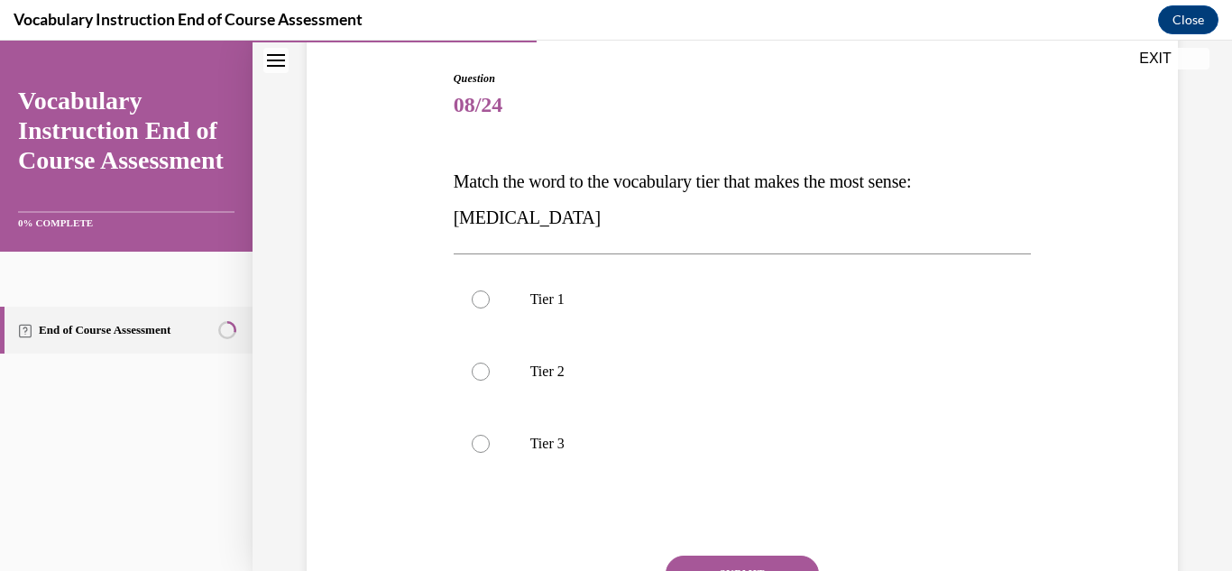
scroll to position [270, 0]
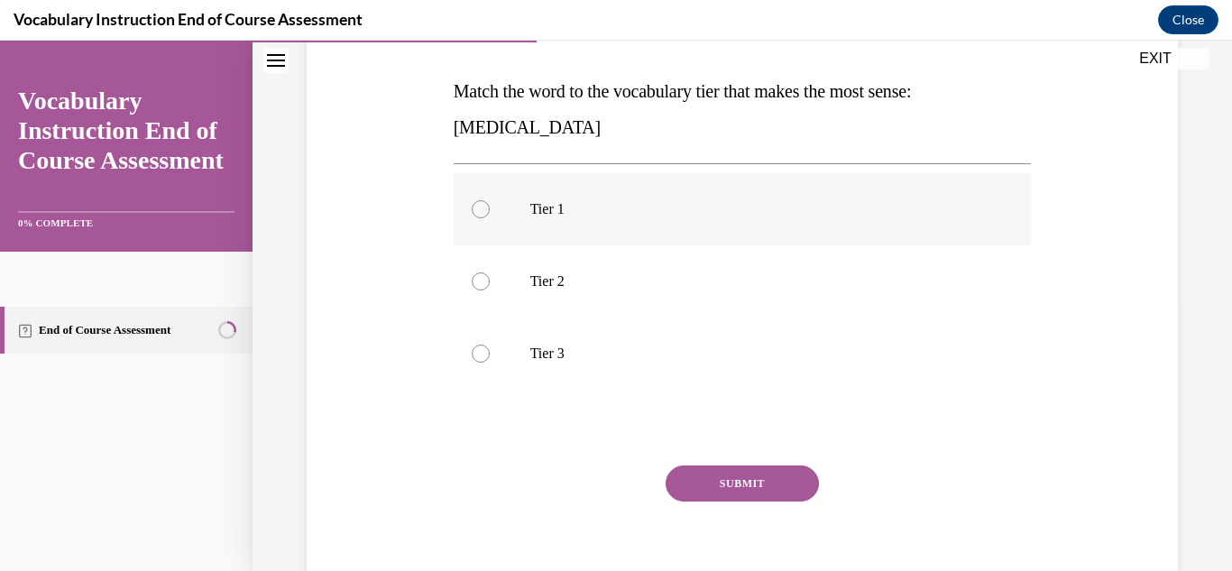
click at [487, 216] on label "Tier 1" at bounding box center [742, 209] width 578 height 72
click at [487, 216] on input "Tier 1" at bounding box center [481, 209] width 18 height 18
radio input "true"
click at [734, 484] on button "SUBMIT" at bounding box center [741, 483] width 153 height 36
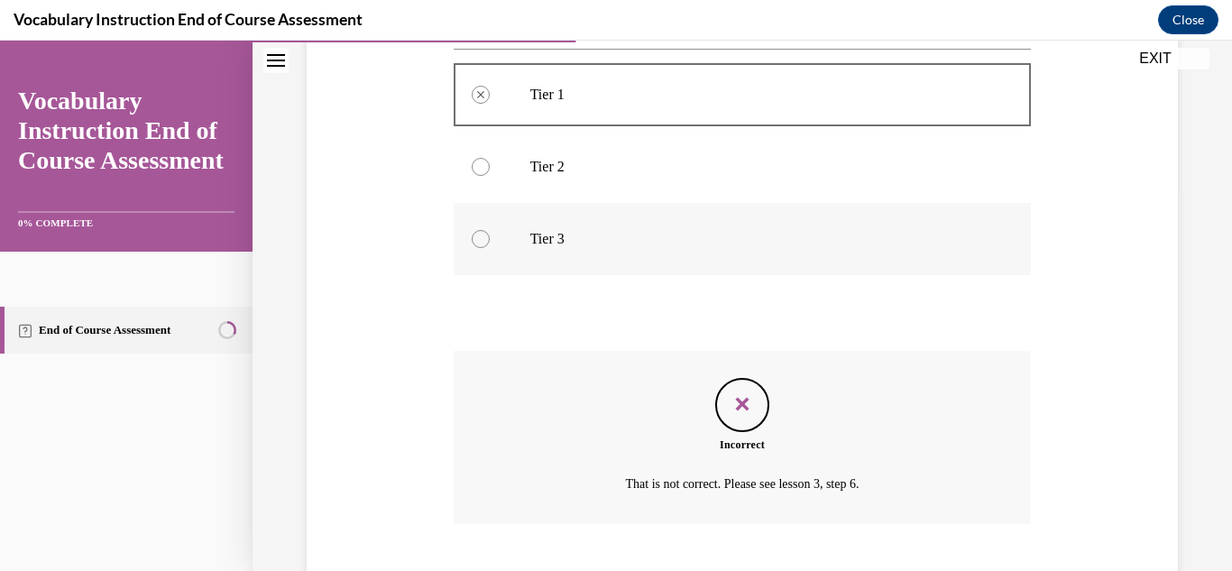
scroll to position [495, 0]
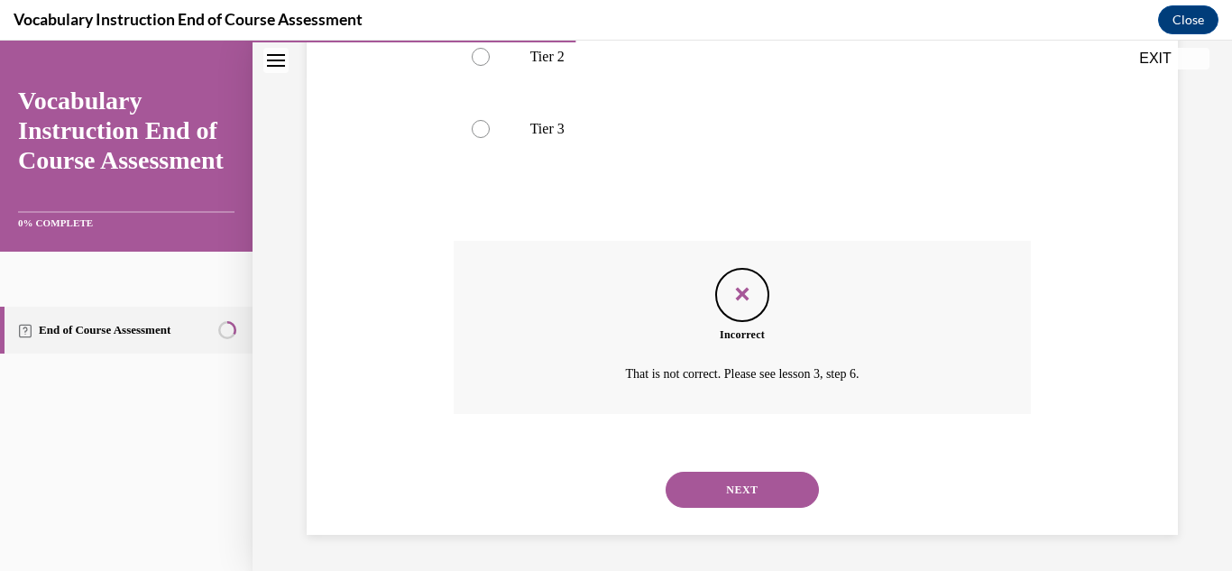
click at [751, 485] on button "NEXT" at bounding box center [741, 490] width 153 height 36
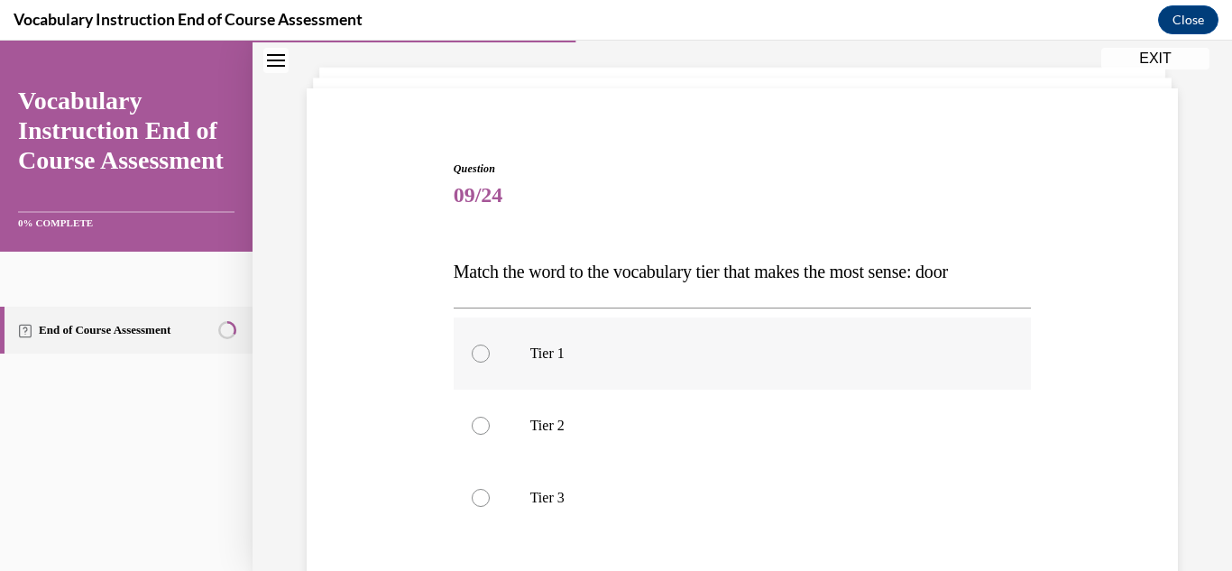
scroll to position [180, 0]
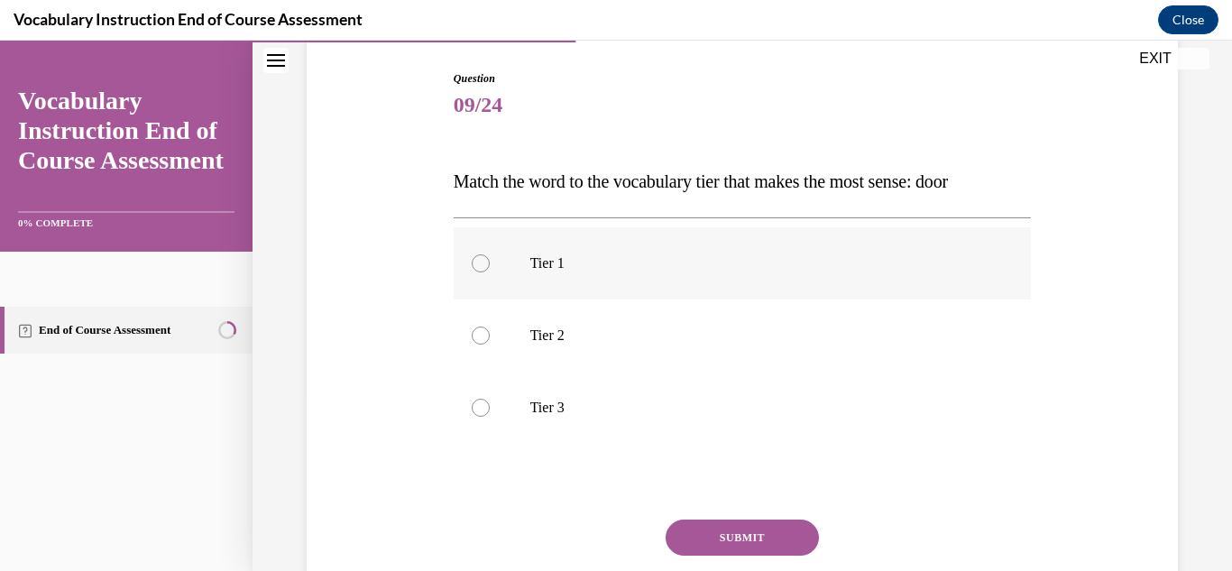
click at [552, 256] on p "Tier 1" at bounding box center [758, 263] width 456 height 18
click at [490, 256] on input "Tier 1" at bounding box center [481, 263] width 18 height 18
radio input "true"
click at [738, 534] on button "SUBMIT" at bounding box center [741, 537] width 153 height 36
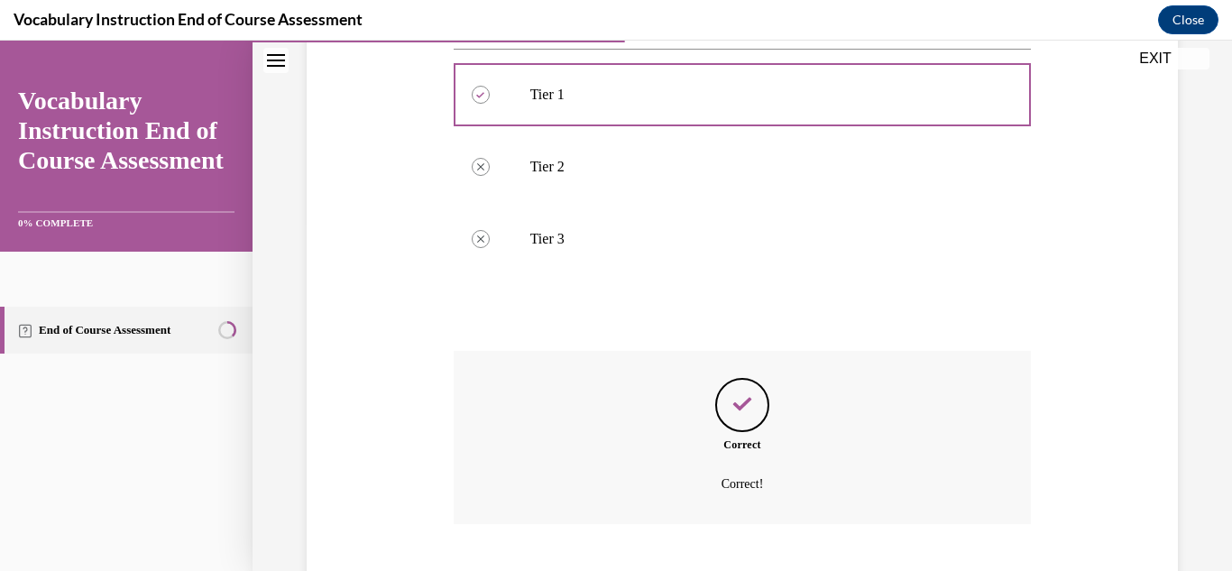
scroll to position [459, 0]
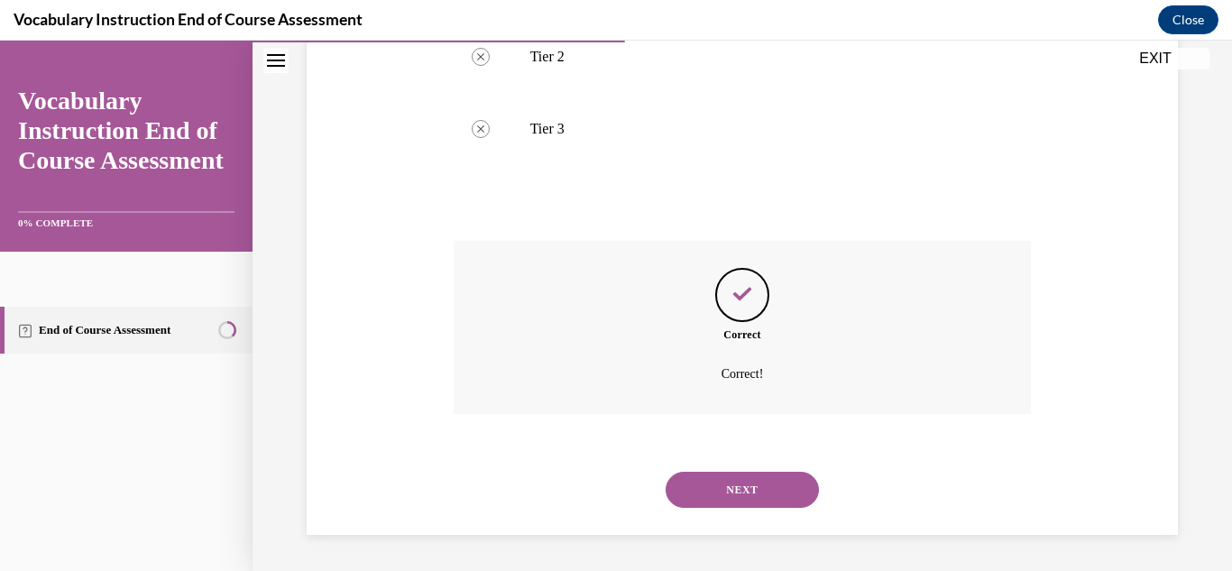
click at [739, 491] on button "NEXT" at bounding box center [741, 490] width 153 height 36
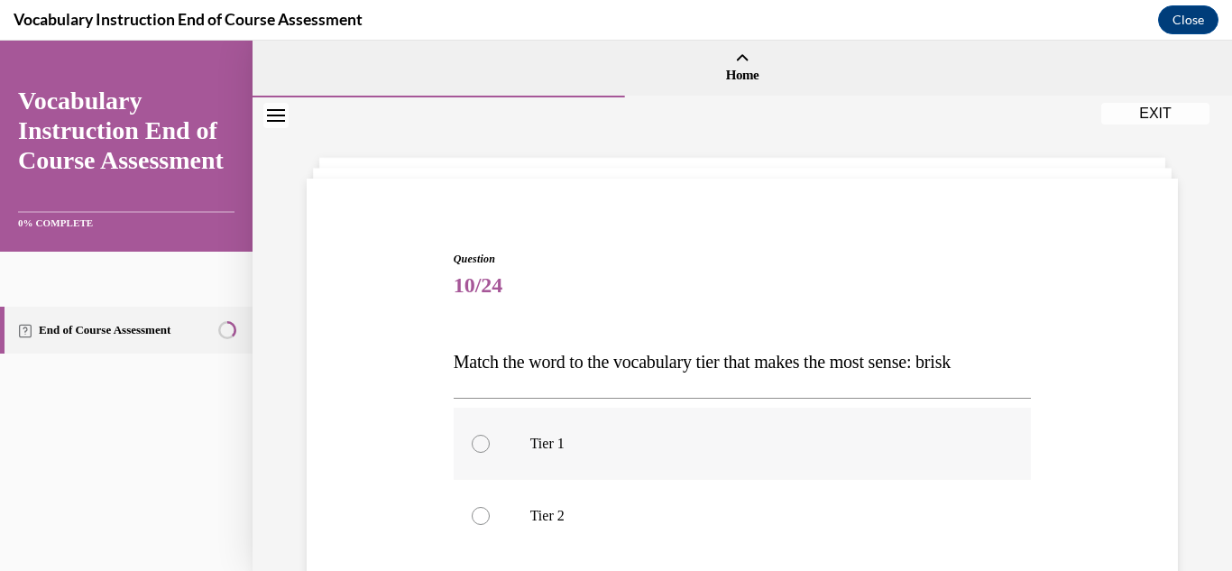
click at [555, 448] on p "Tier 1" at bounding box center [758, 444] width 456 height 18
click at [490, 448] on input "Tier 1" at bounding box center [481, 444] width 18 height 18
radio input "true"
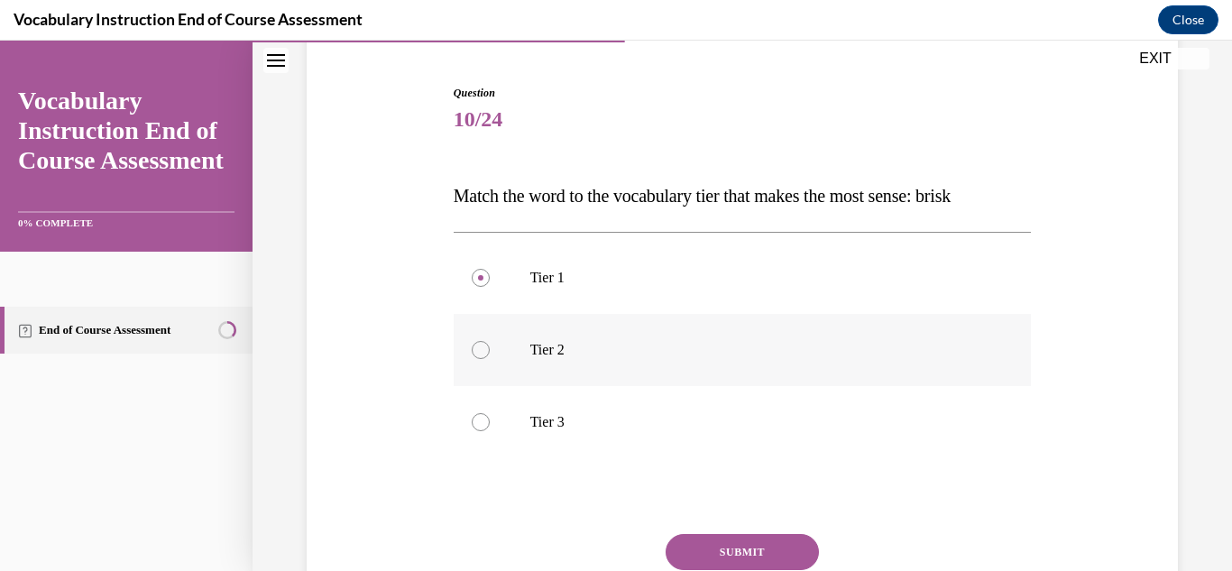
scroll to position [180, 0]
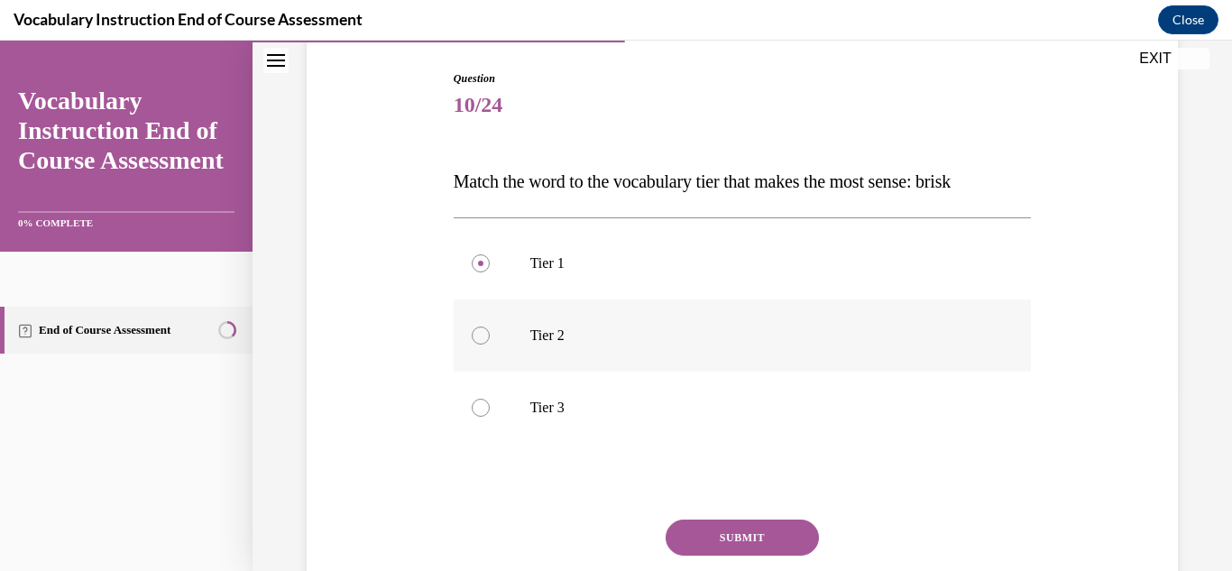
click at [556, 335] on p "Tier 2" at bounding box center [758, 335] width 456 height 18
click at [490, 335] on input "Tier 2" at bounding box center [481, 335] width 18 height 18
radio input "true"
click at [744, 536] on button "SUBMIT" at bounding box center [741, 537] width 153 height 36
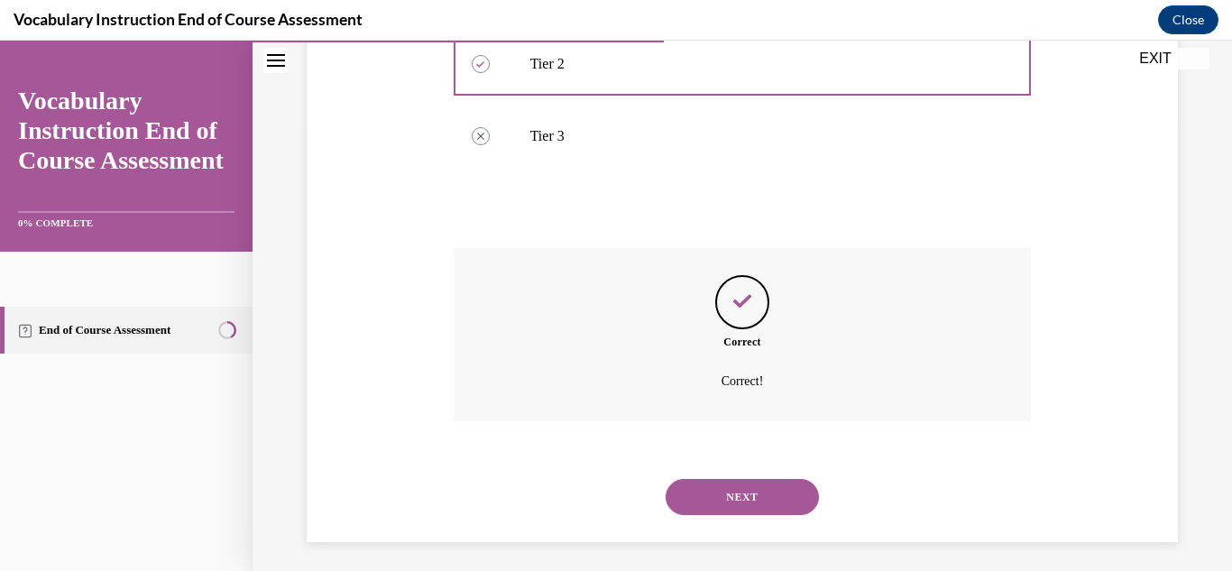
scroll to position [459, 0]
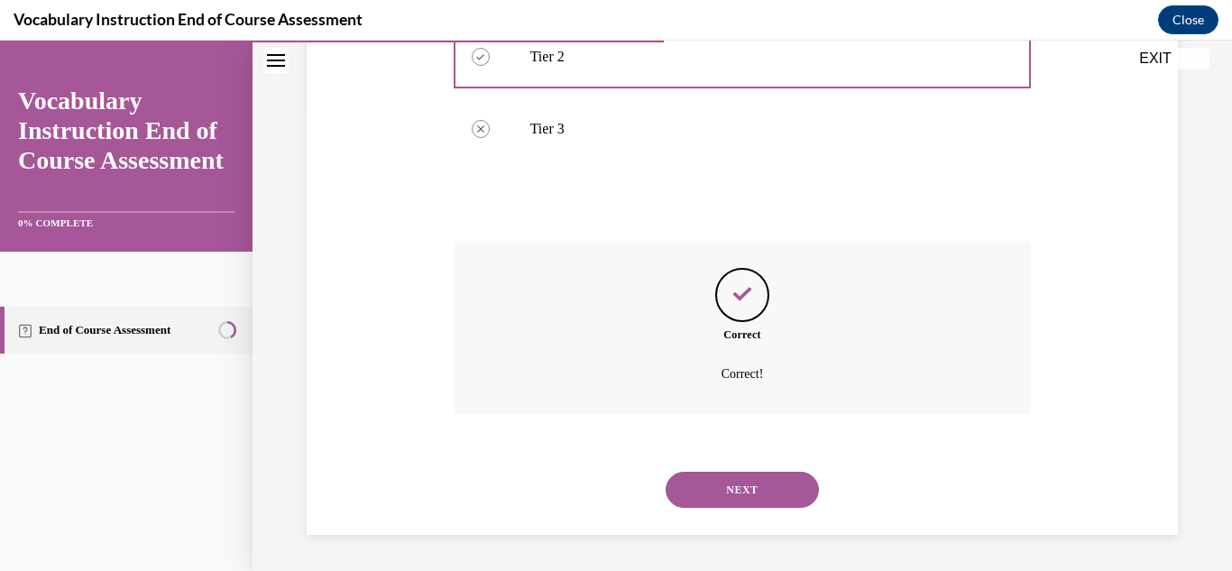
click at [746, 481] on button "NEXT" at bounding box center [741, 490] width 153 height 36
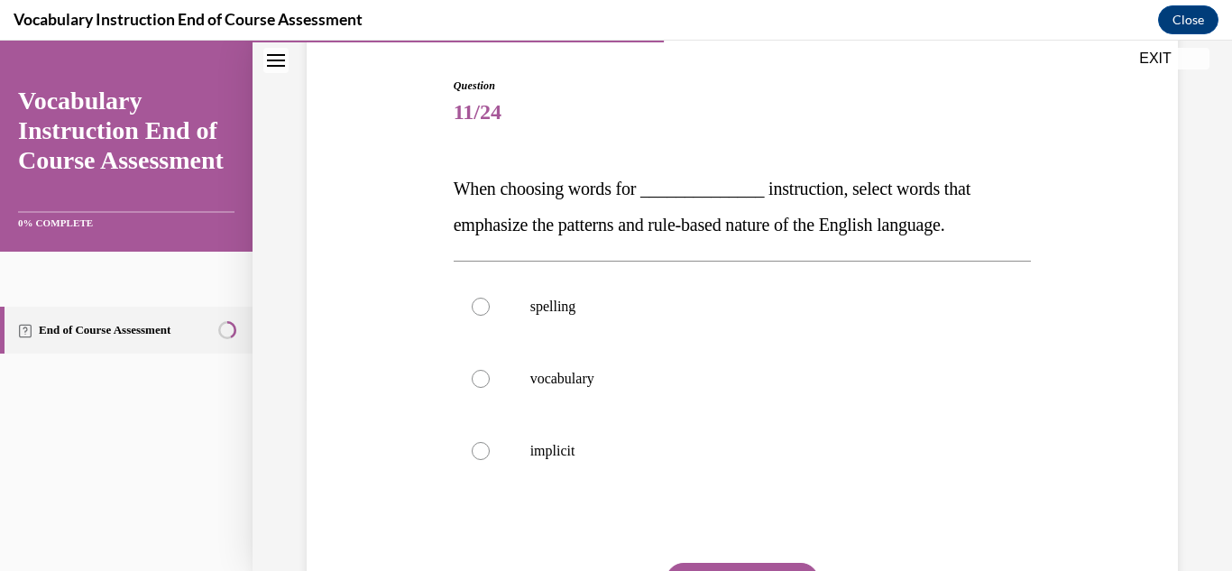
scroll to position [180, 0]
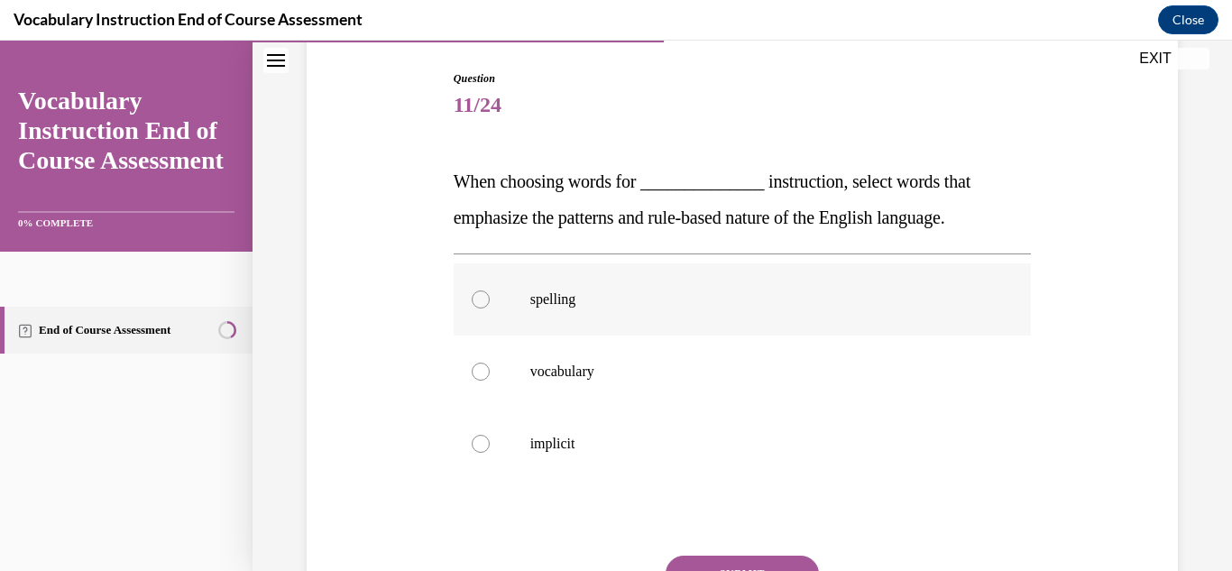
click at [561, 293] on p "spelling" at bounding box center [758, 299] width 456 height 18
click at [490, 293] on input "spelling" at bounding box center [481, 299] width 18 height 18
radio input "true"
click at [775, 563] on button "SUBMIT" at bounding box center [741, 573] width 153 height 36
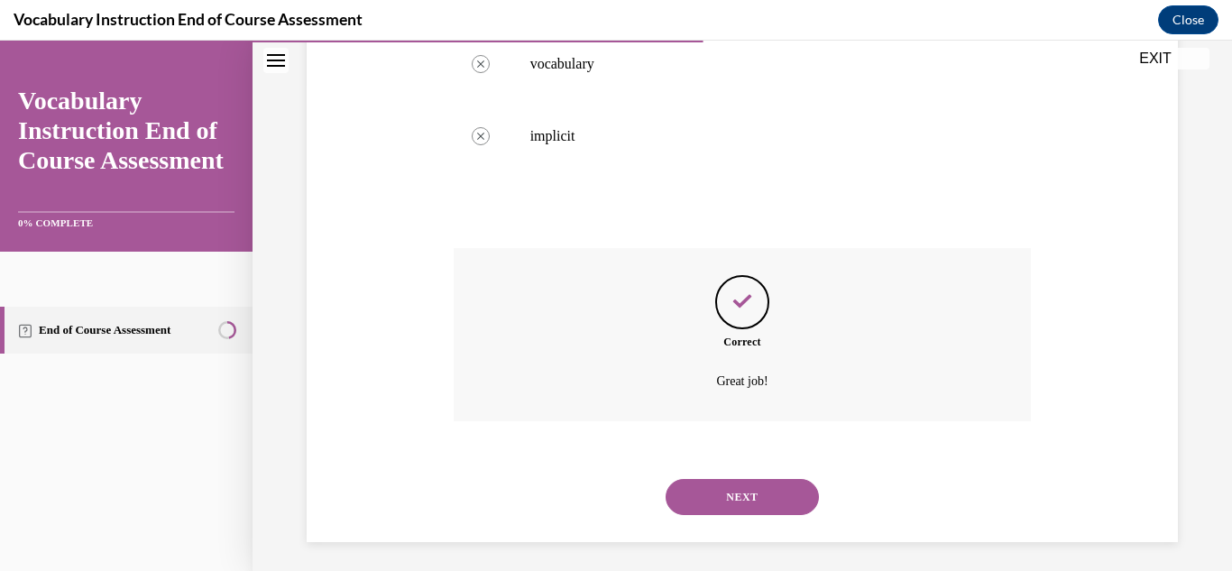
scroll to position [495, 0]
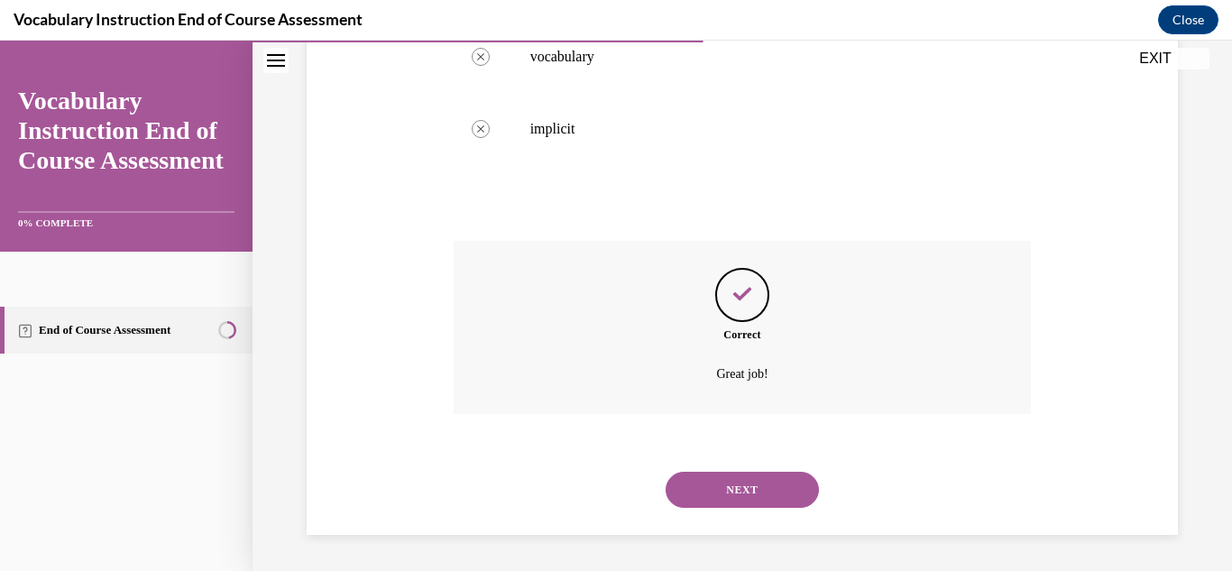
click at [781, 490] on button "NEXT" at bounding box center [741, 490] width 153 height 36
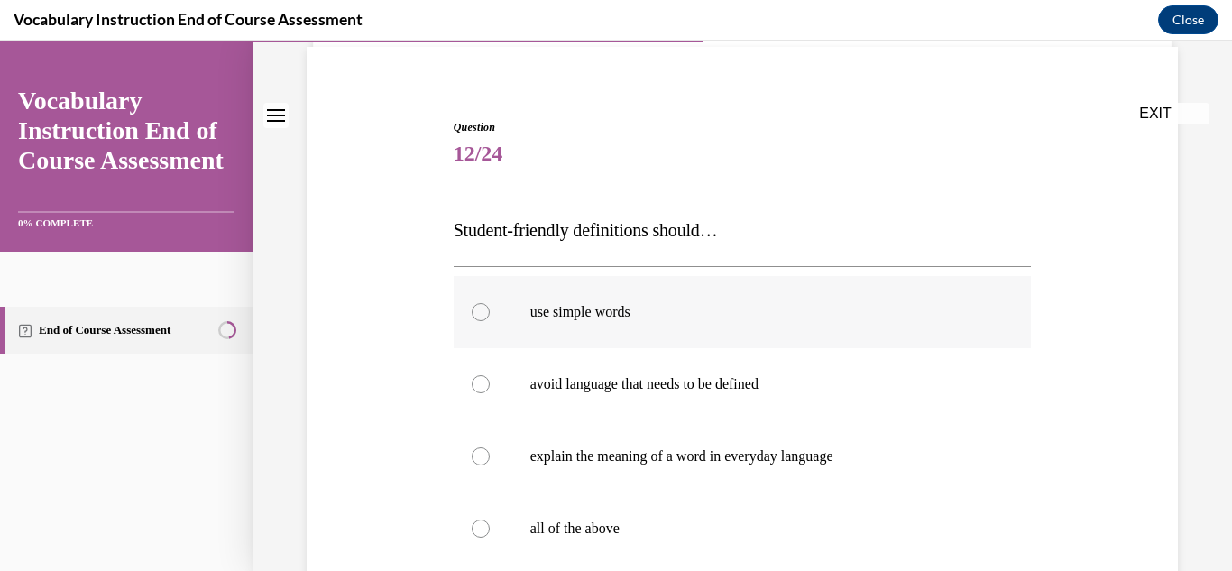
scroll to position [180, 0]
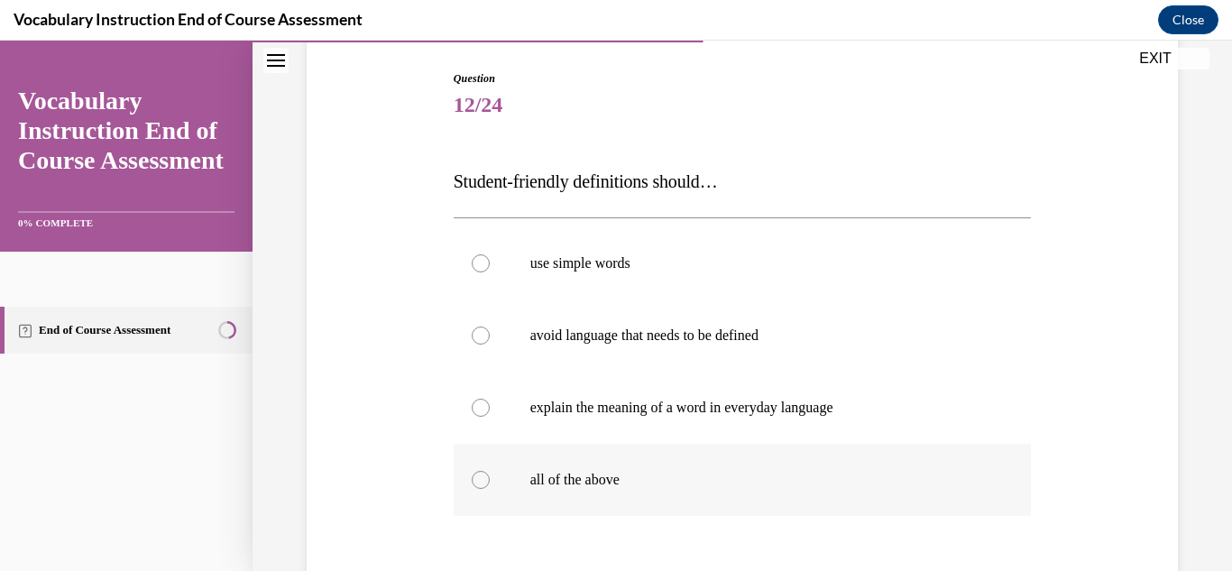
click at [588, 472] on p "all of the above" at bounding box center [758, 480] width 456 height 18
click at [490, 472] on input "all of the above" at bounding box center [481, 480] width 18 height 18
radio input "true"
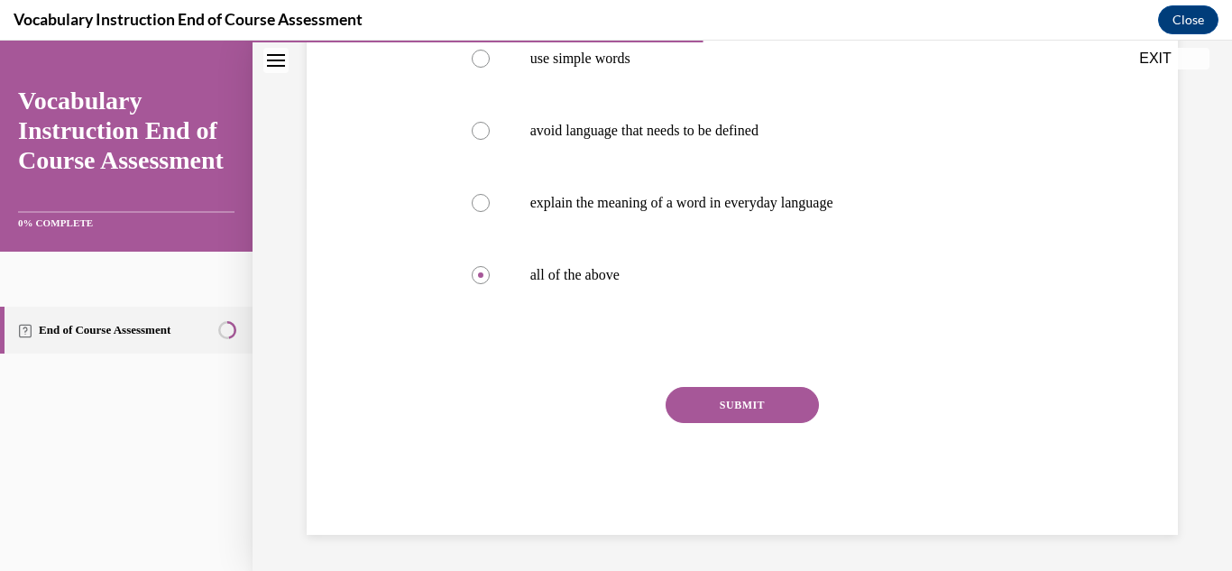
click at [789, 396] on button "SUBMIT" at bounding box center [741, 405] width 153 height 36
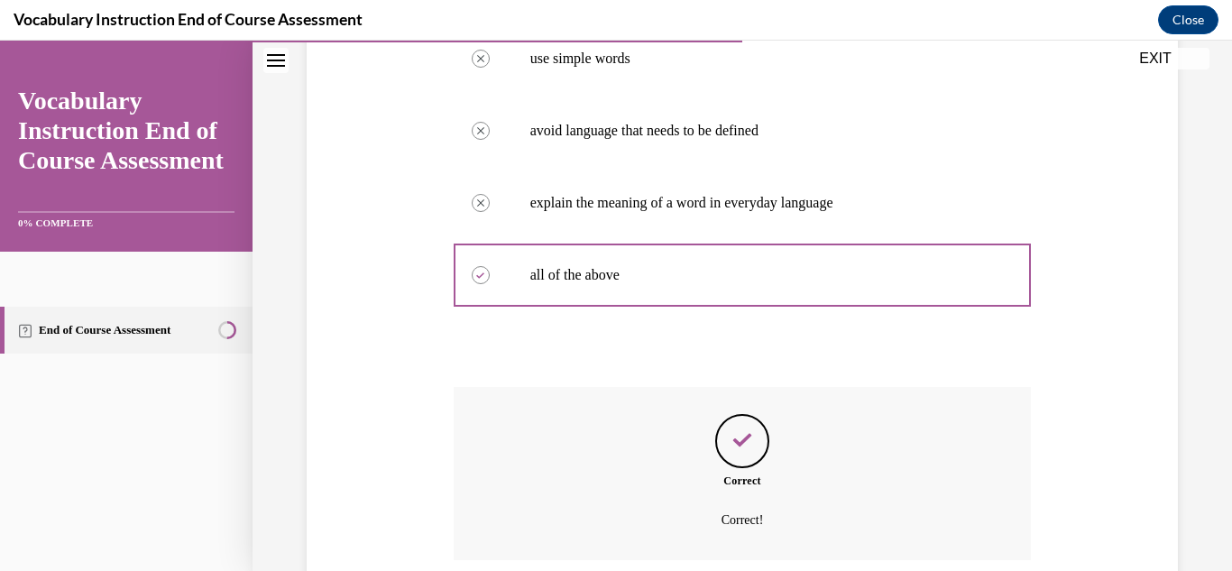
scroll to position [531, 0]
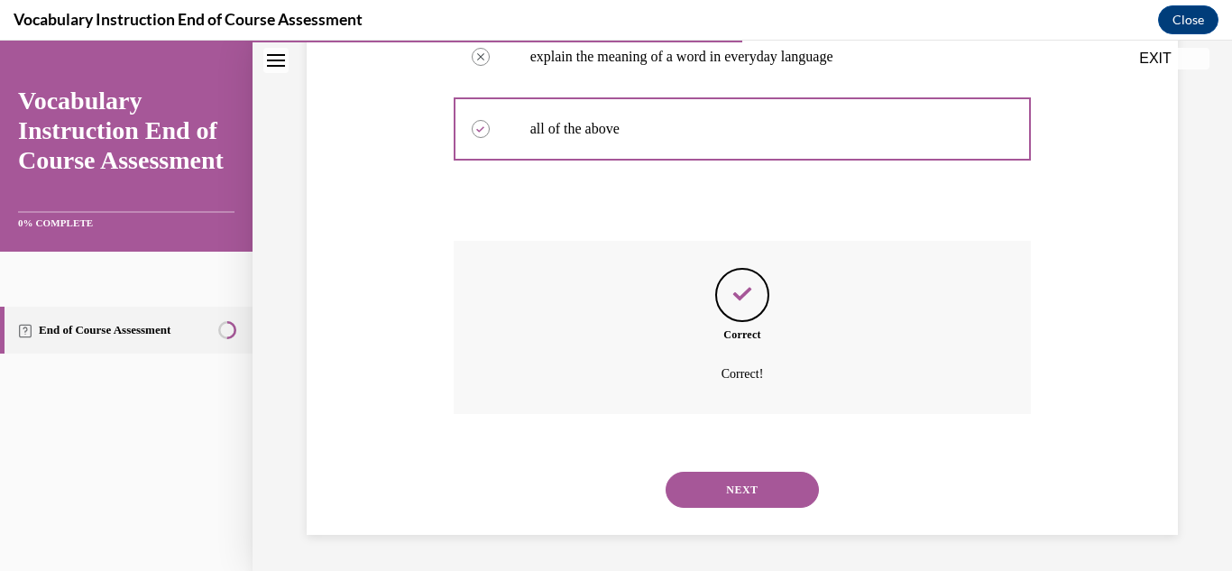
click at [781, 489] on button "NEXT" at bounding box center [741, 490] width 153 height 36
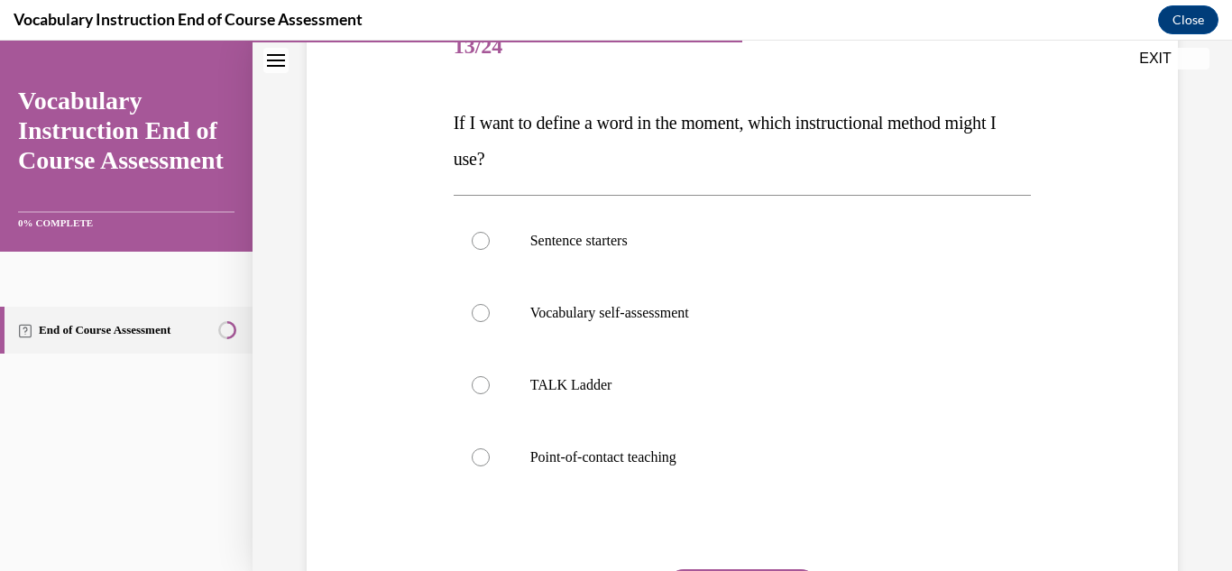
scroll to position [270, 0]
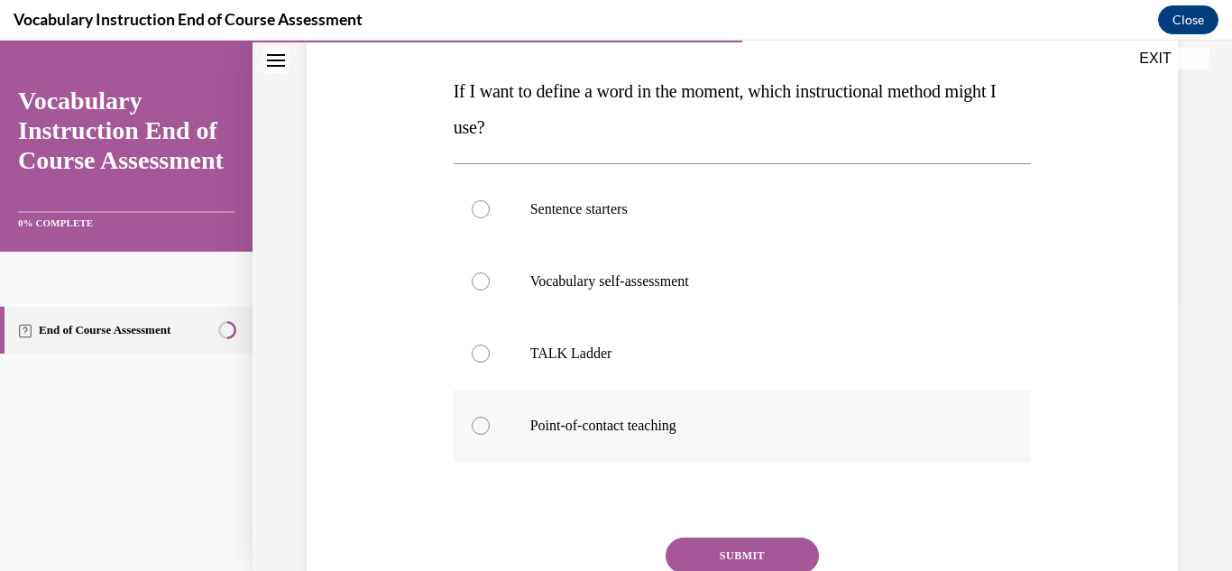
click at [539, 421] on p "Point-of-contact teaching" at bounding box center [758, 426] width 456 height 18
click at [490, 421] on input "Point-of-contact teaching" at bounding box center [481, 426] width 18 height 18
radio input "true"
click at [745, 552] on button "SUBMIT" at bounding box center [741, 555] width 153 height 36
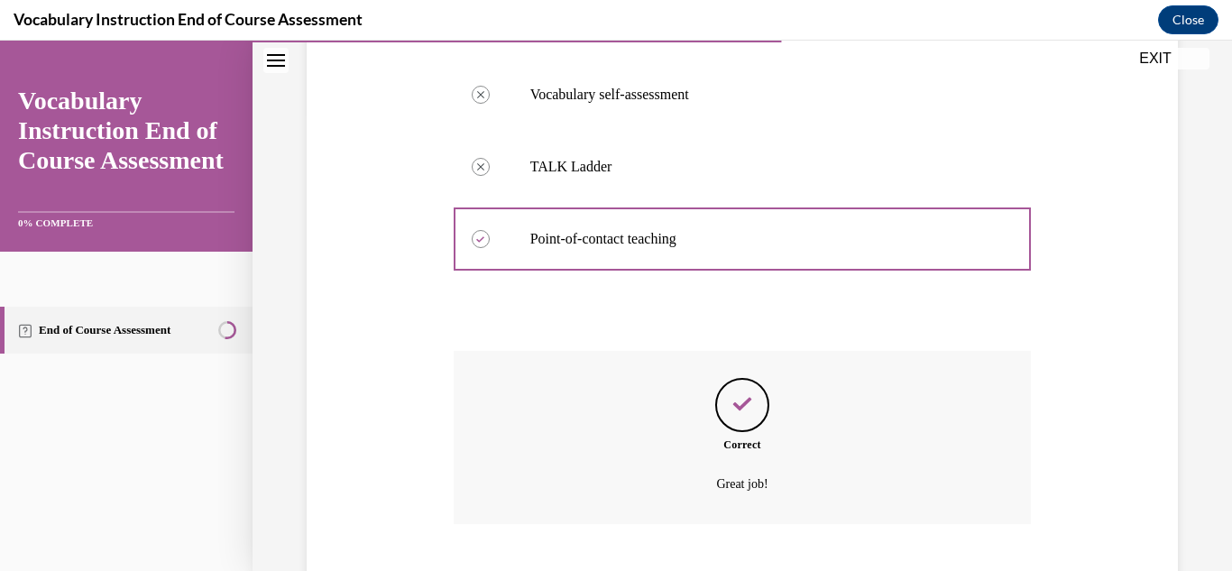
scroll to position [567, 0]
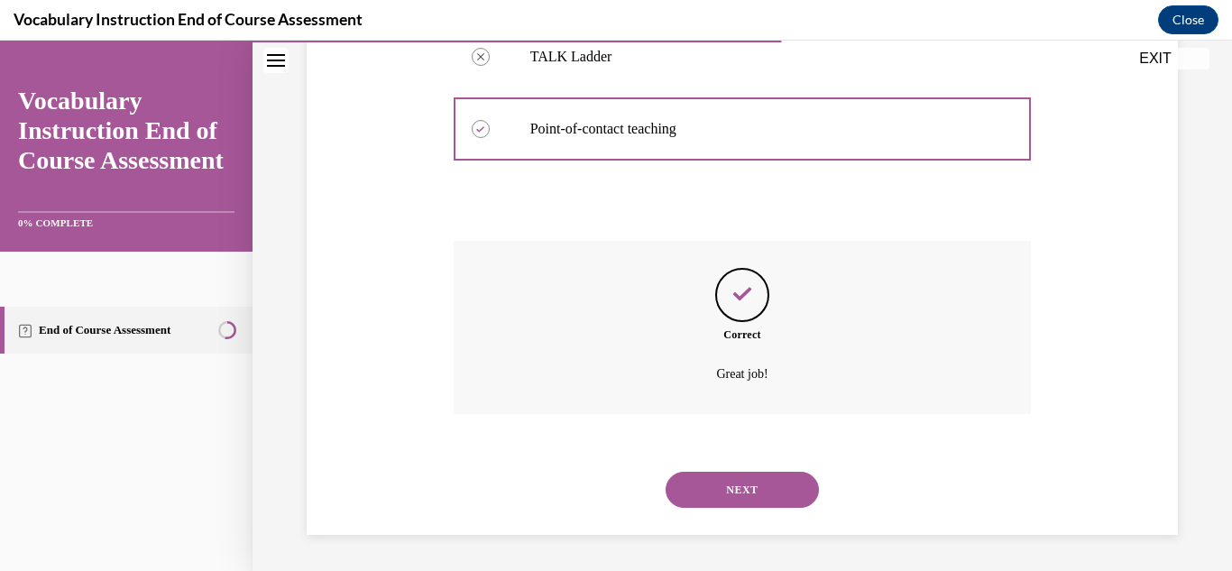
click at [730, 493] on button "NEXT" at bounding box center [741, 490] width 153 height 36
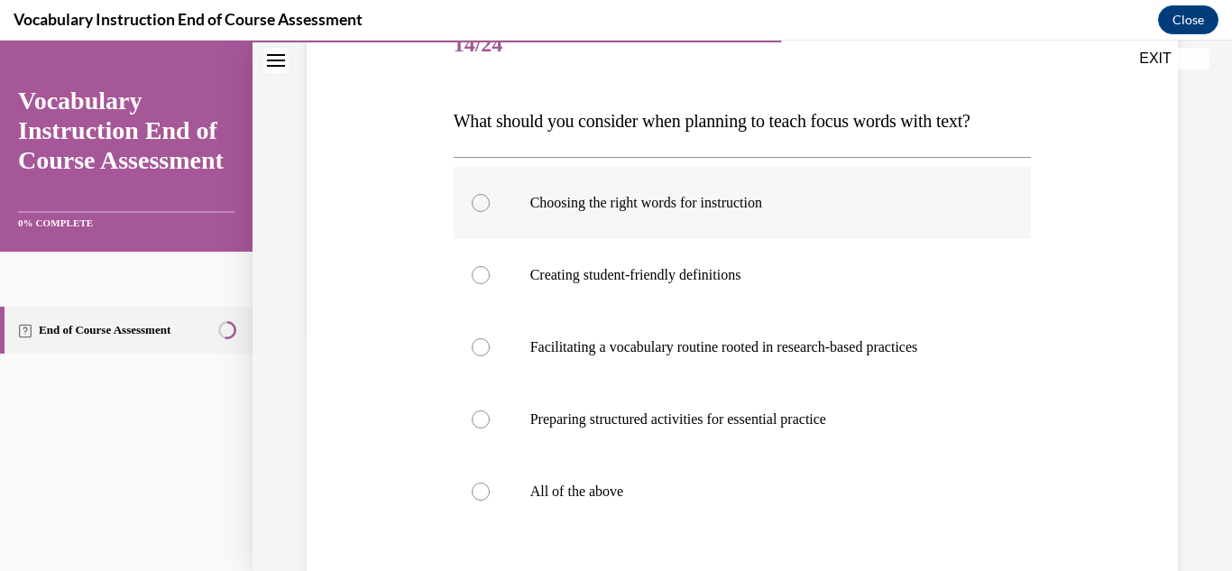
scroll to position [270, 0]
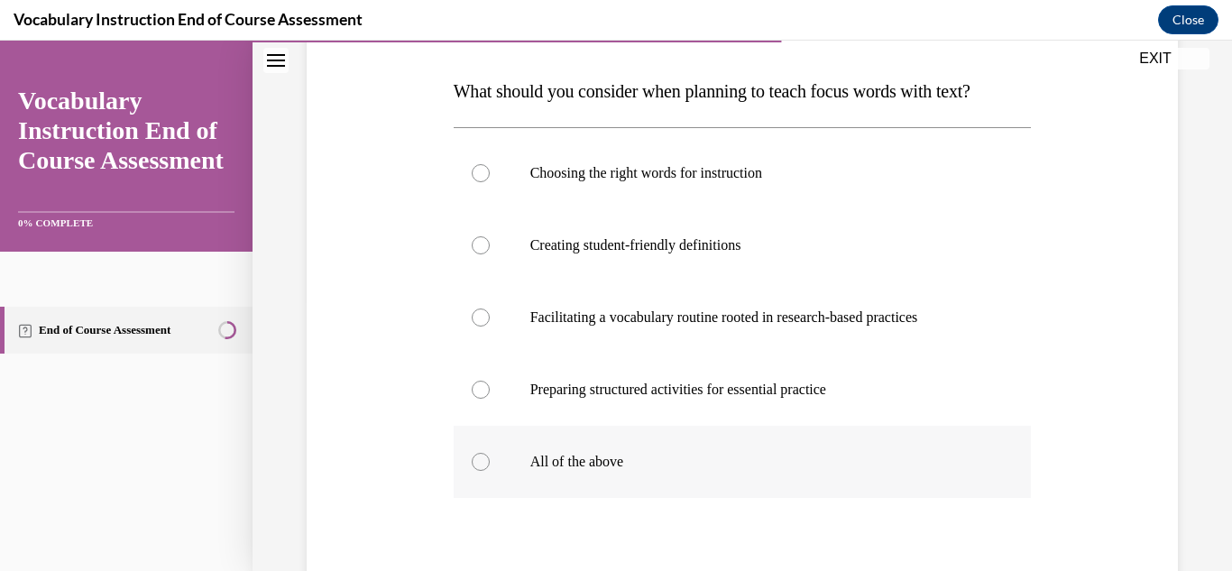
click at [613, 464] on p "All of the above" at bounding box center [758, 462] width 456 height 18
click at [490, 464] on input "All of the above" at bounding box center [481, 462] width 18 height 18
radio input "true"
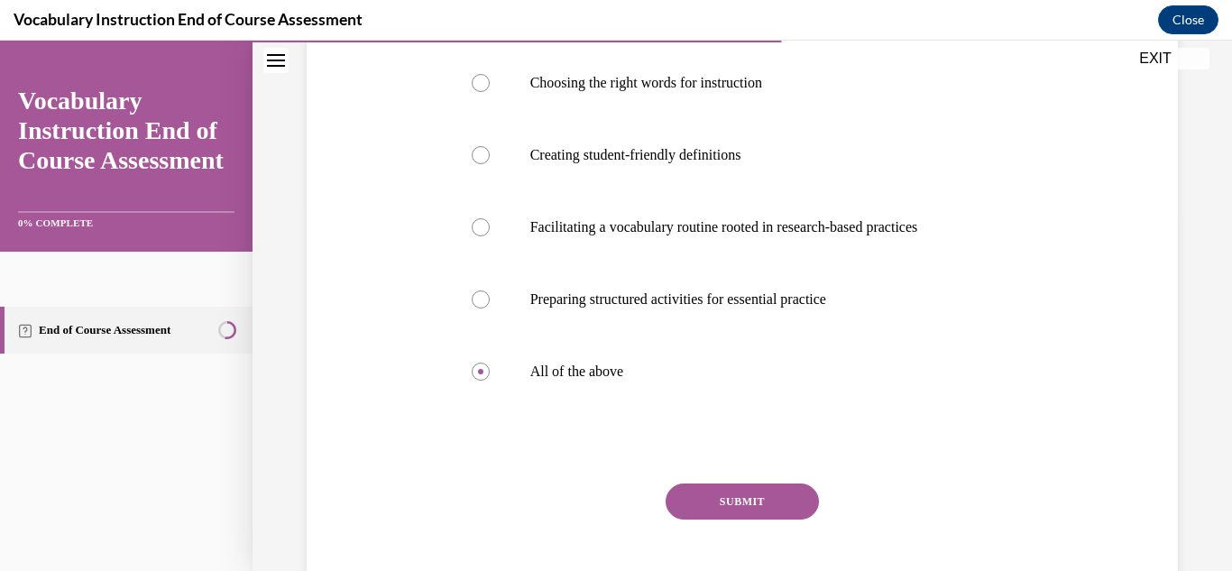
click at [748, 495] on button "SUBMIT" at bounding box center [741, 501] width 153 height 36
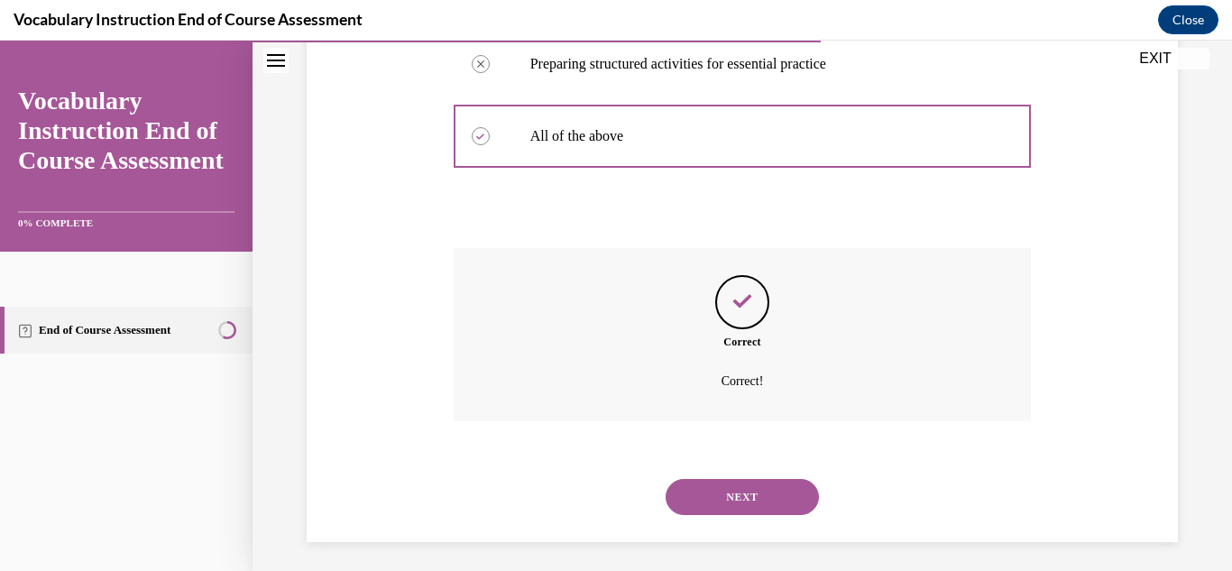
scroll to position [603, 0]
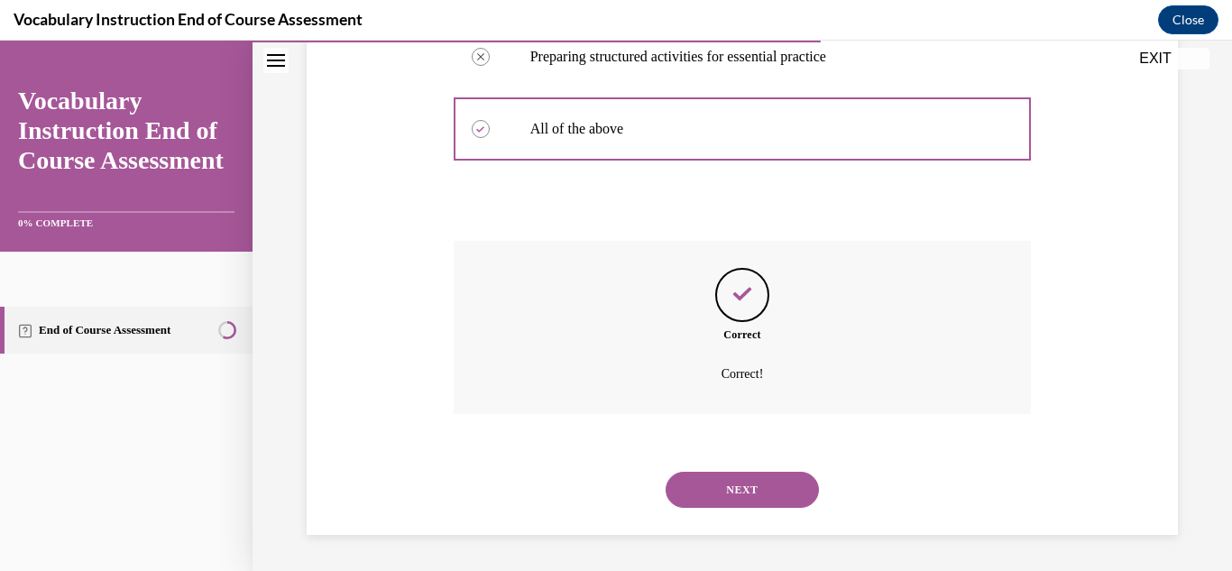
click at [761, 488] on button "NEXT" at bounding box center [741, 490] width 153 height 36
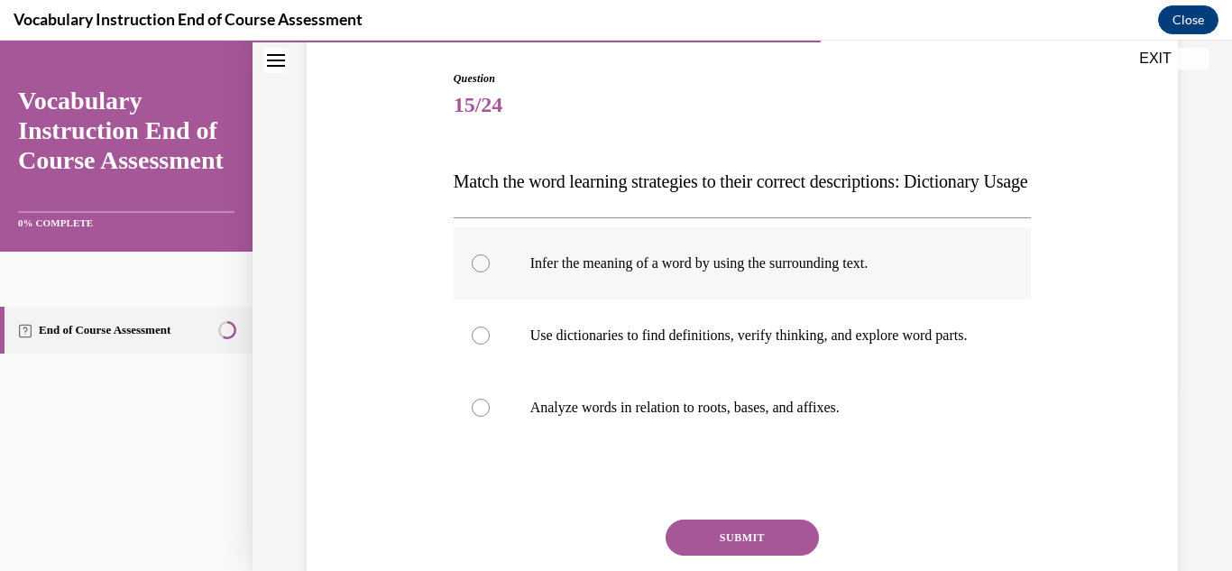
scroll to position [270, 0]
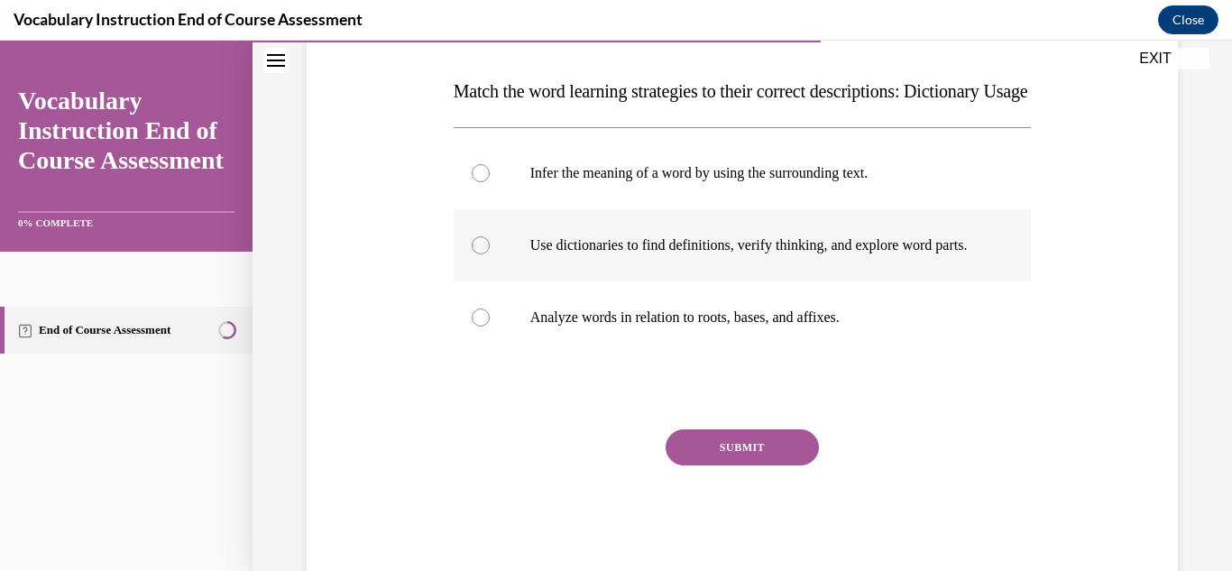
click at [726, 254] on p "Use dictionaries to find definitions, verify thinking, and explore word parts." at bounding box center [758, 245] width 456 height 18
click at [490, 254] on input "Use dictionaries to find definitions, verify thinking, and explore word parts." at bounding box center [481, 245] width 18 height 18
radio input "true"
click at [740, 465] on button "SUBMIT" at bounding box center [741, 447] width 153 height 36
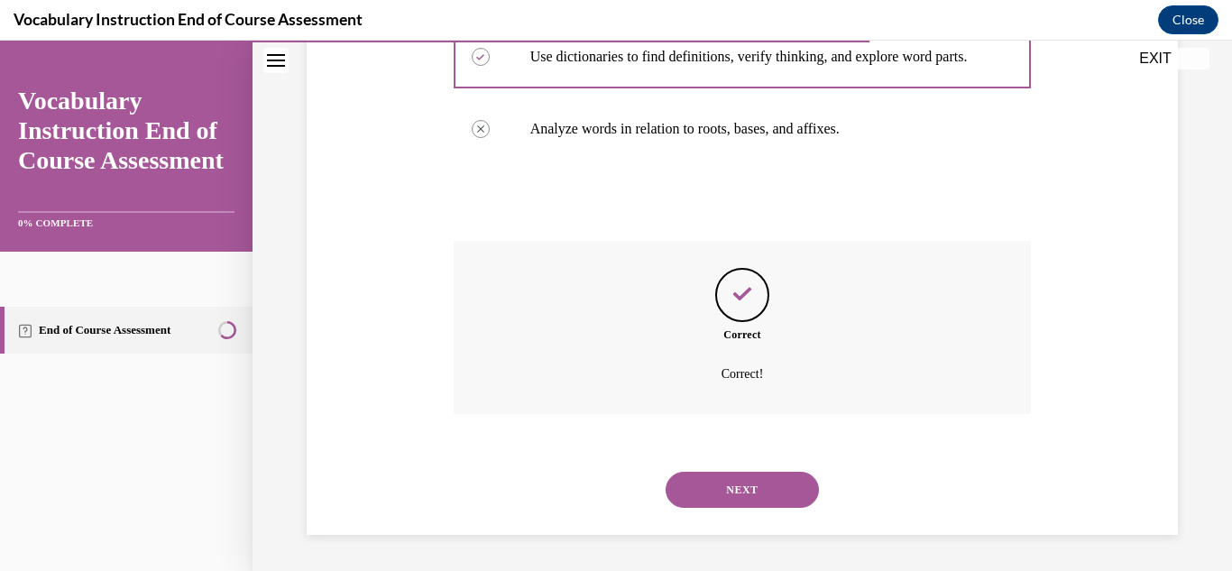
scroll to position [513, 0]
click at [740, 503] on button "NEXT" at bounding box center [741, 490] width 153 height 36
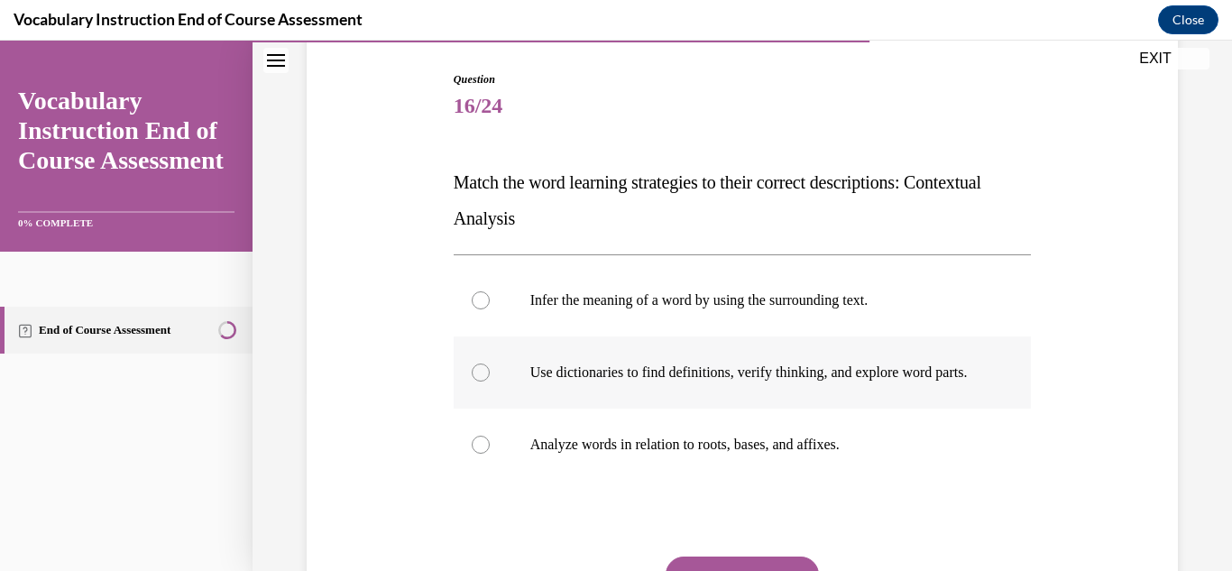
scroll to position [180, 0]
click at [709, 297] on p "Infer the meaning of a word by using the surrounding text." at bounding box center [758, 299] width 456 height 18
click at [490, 297] on input "Infer the meaning of a word by using the surrounding text." at bounding box center [481, 299] width 18 height 18
radio input "true"
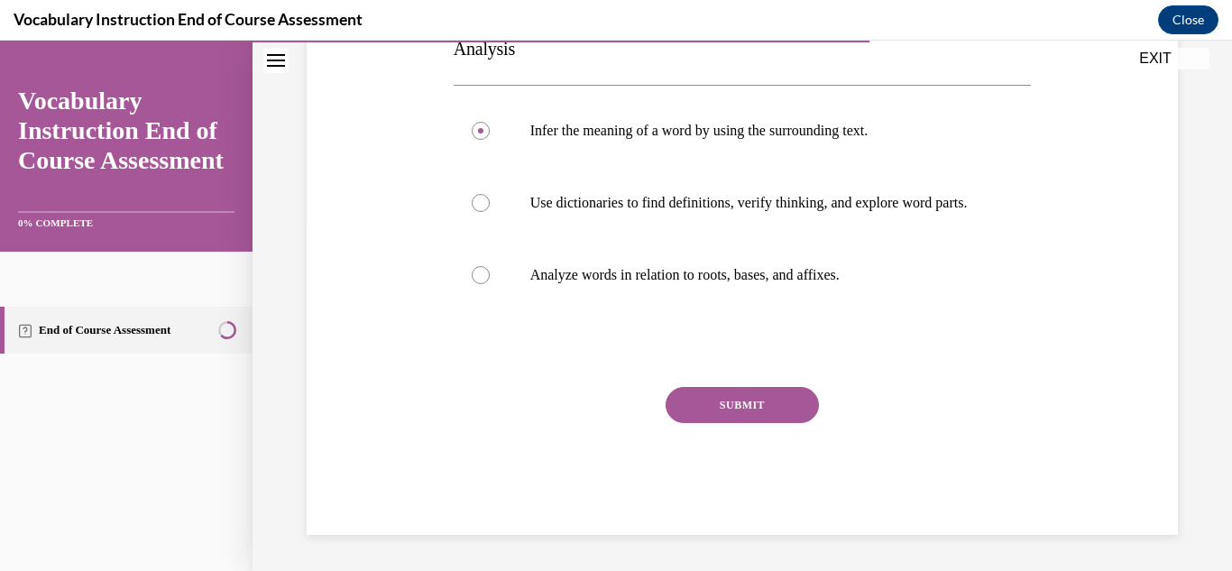
click at [747, 404] on button "SUBMIT" at bounding box center [741, 405] width 153 height 36
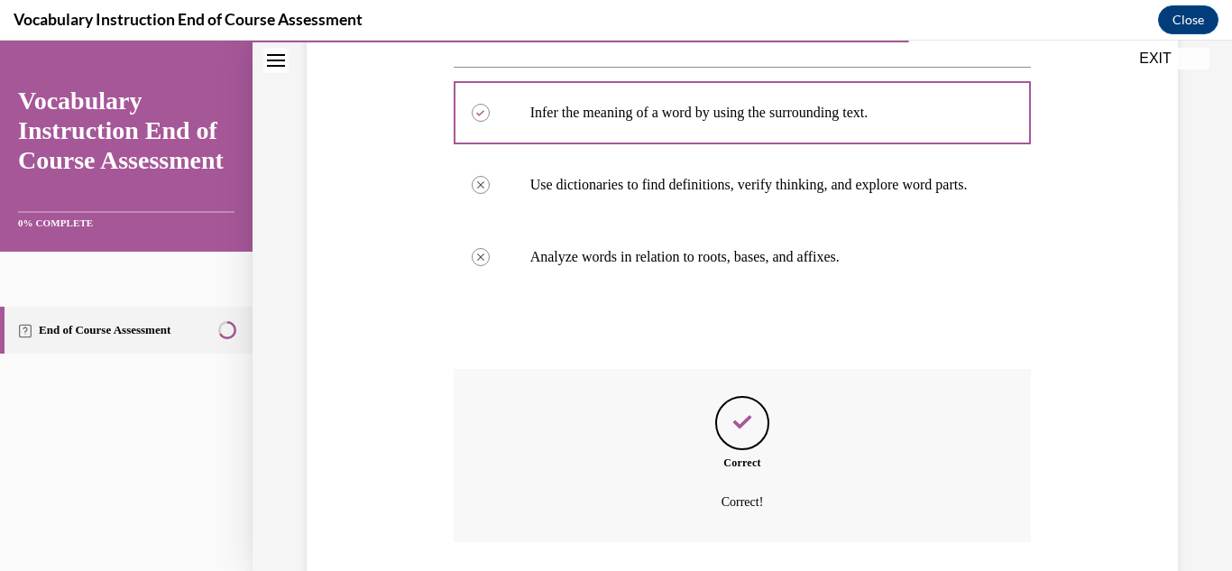
scroll to position [513, 0]
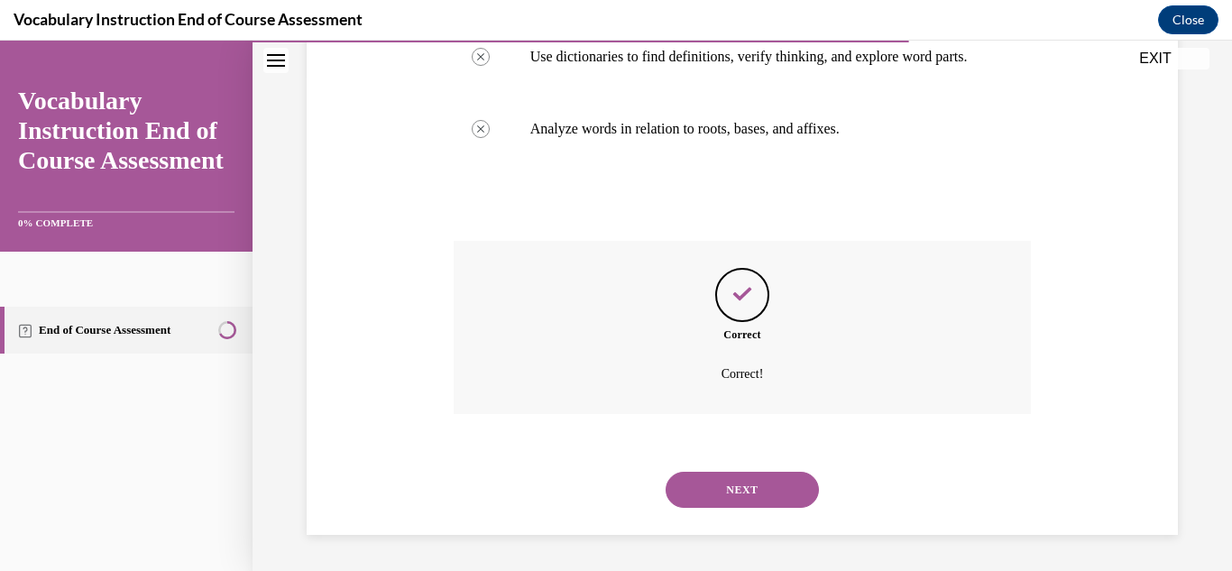
click at [752, 485] on button "NEXT" at bounding box center [741, 490] width 153 height 36
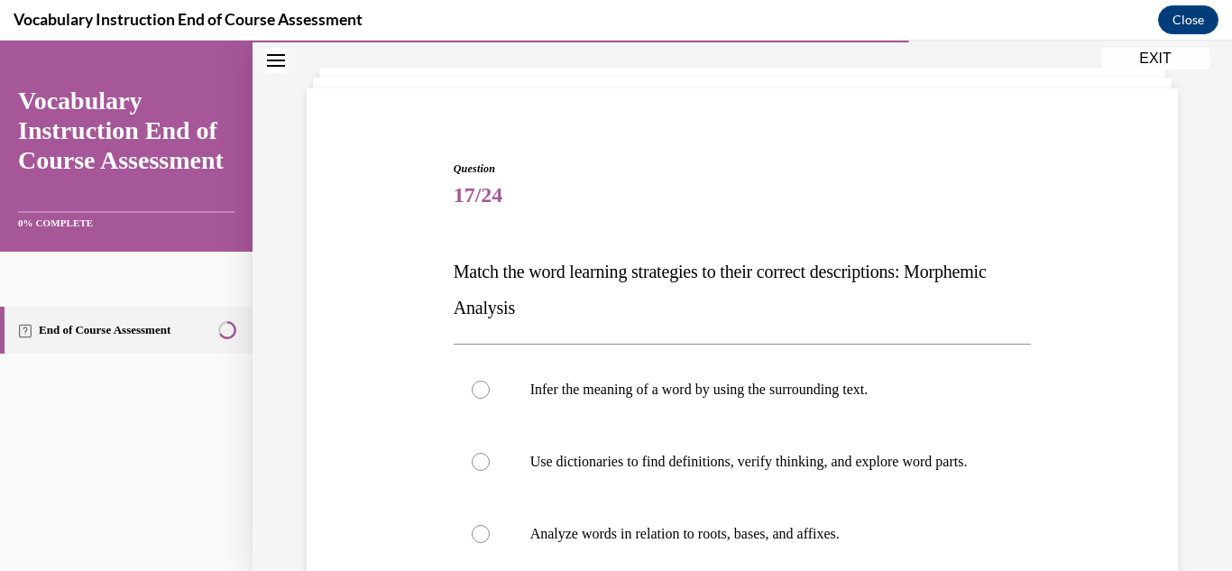
scroll to position [180, 0]
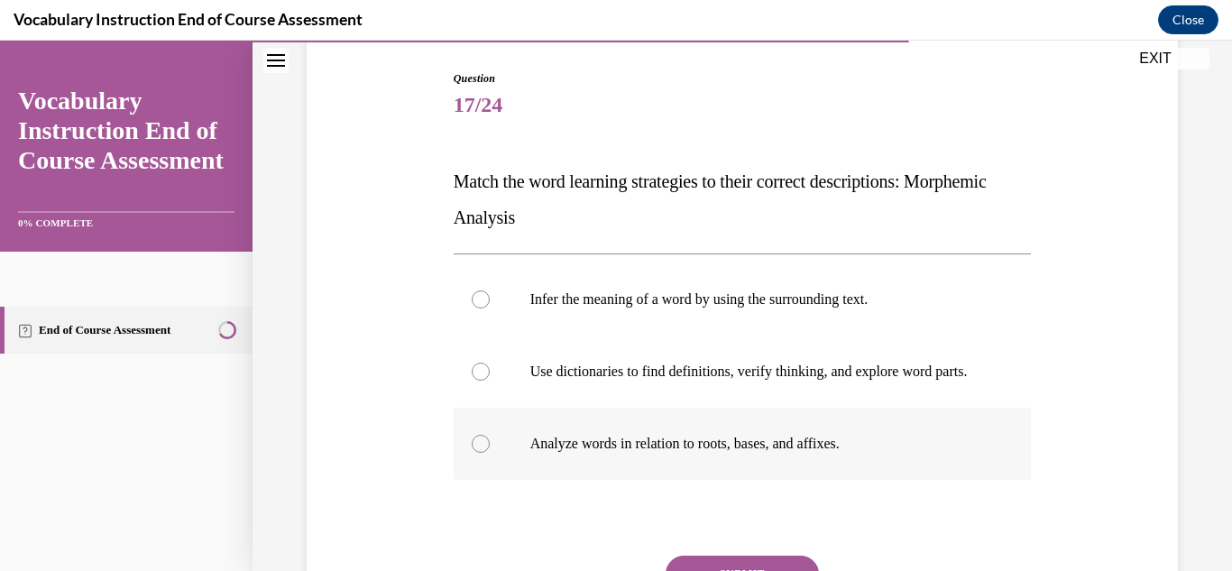
click at [639, 453] on p "Analyze words in relation to roots, bases, and affixes." at bounding box center [758, 444] width 456 height 18
click at [490, 453] on input "Analyze words in relation to roots, bases, and affixes." at bounding box center [481, 444] width 18 height 18
radio input "true"
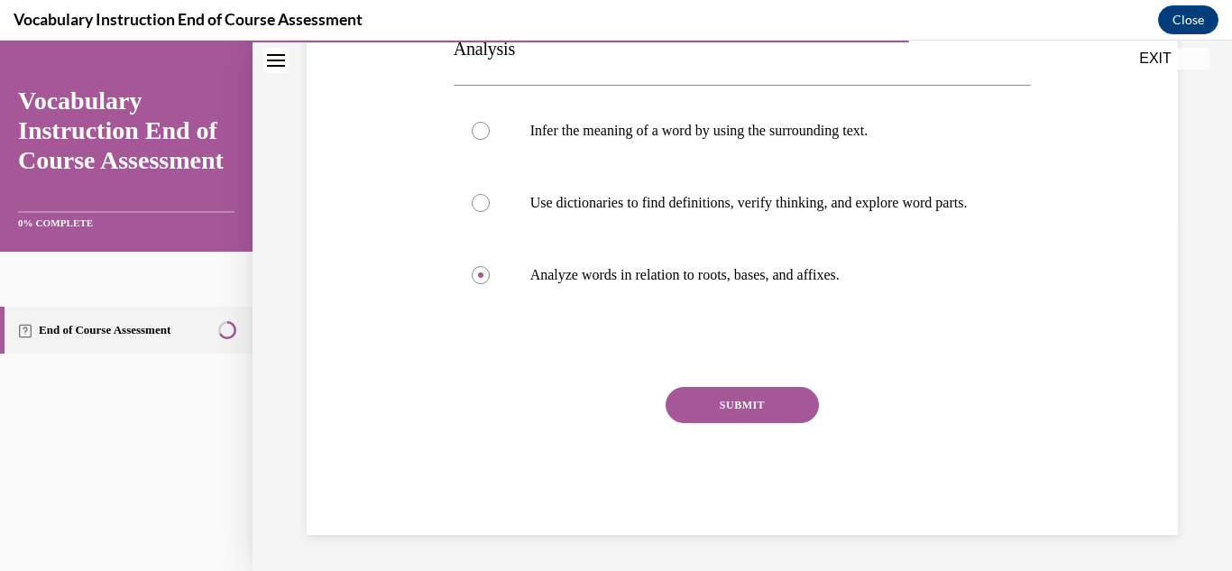
click at [701, 400] on button "SUBMIT" at bounding box center [741, 405] width 153 height 36
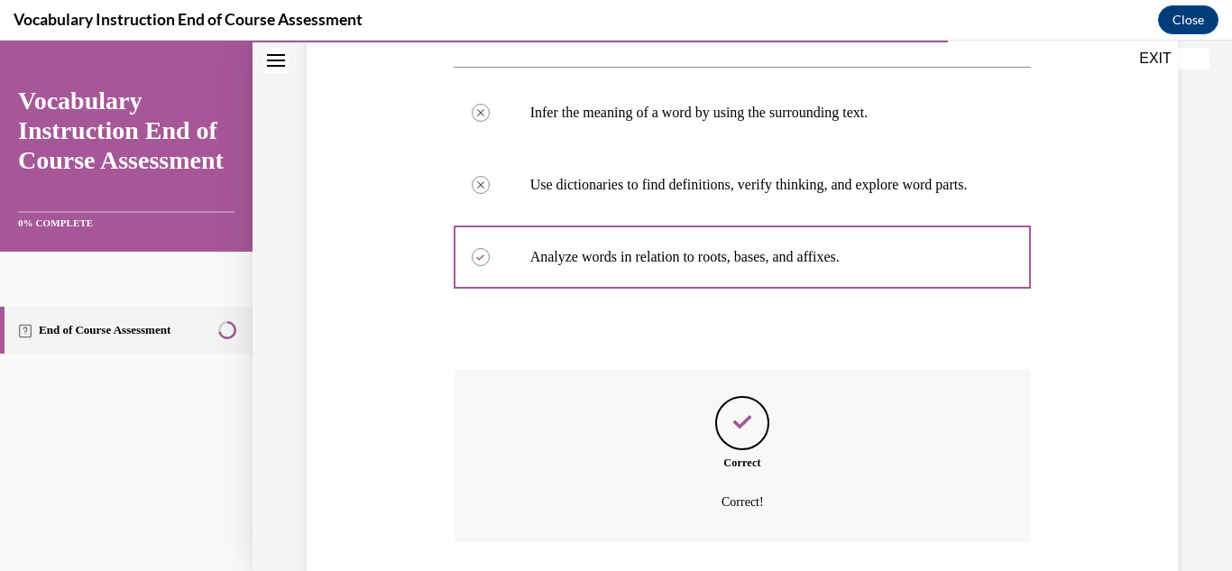
scroll to position [513, 0]
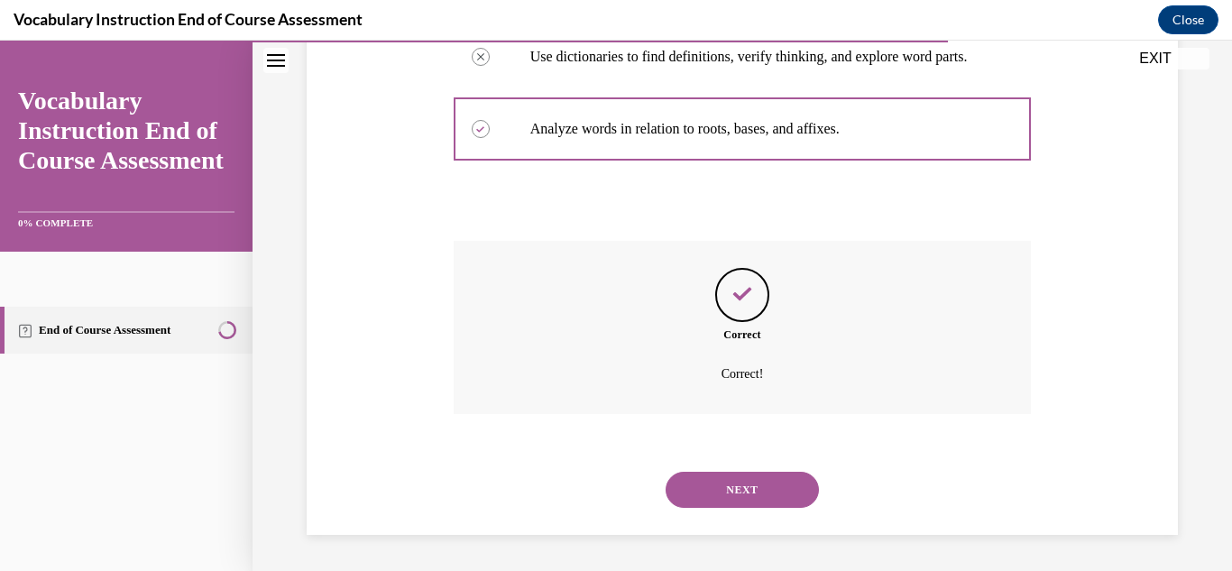
click at [759, 492] on button "NEXT" at bounding box center [741, 490] width 153 height 36
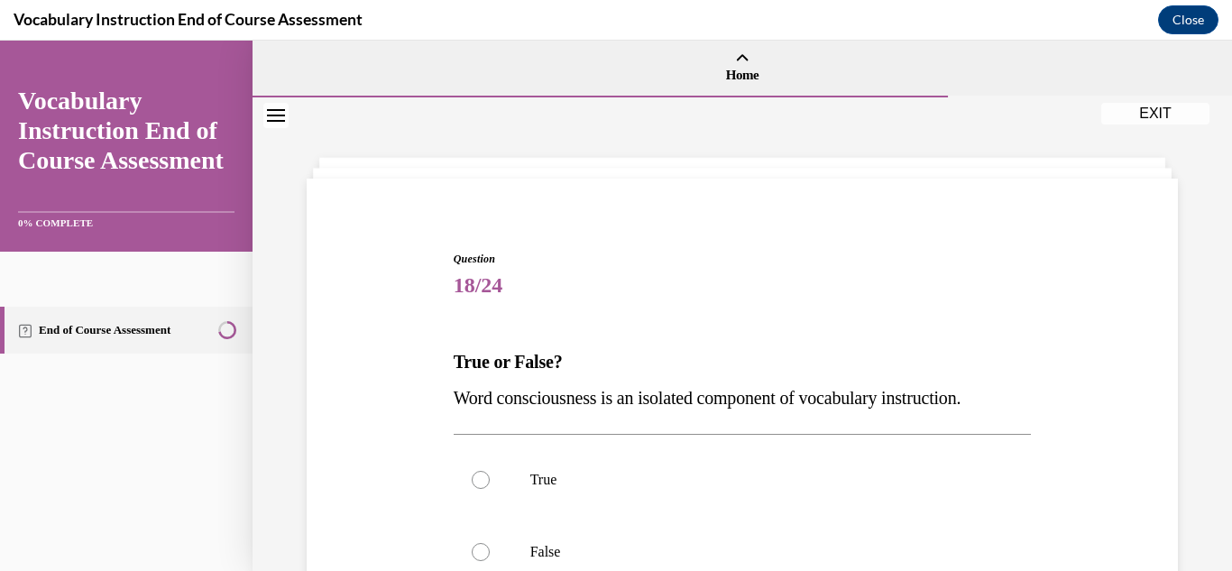
scroll to position [90, 0]
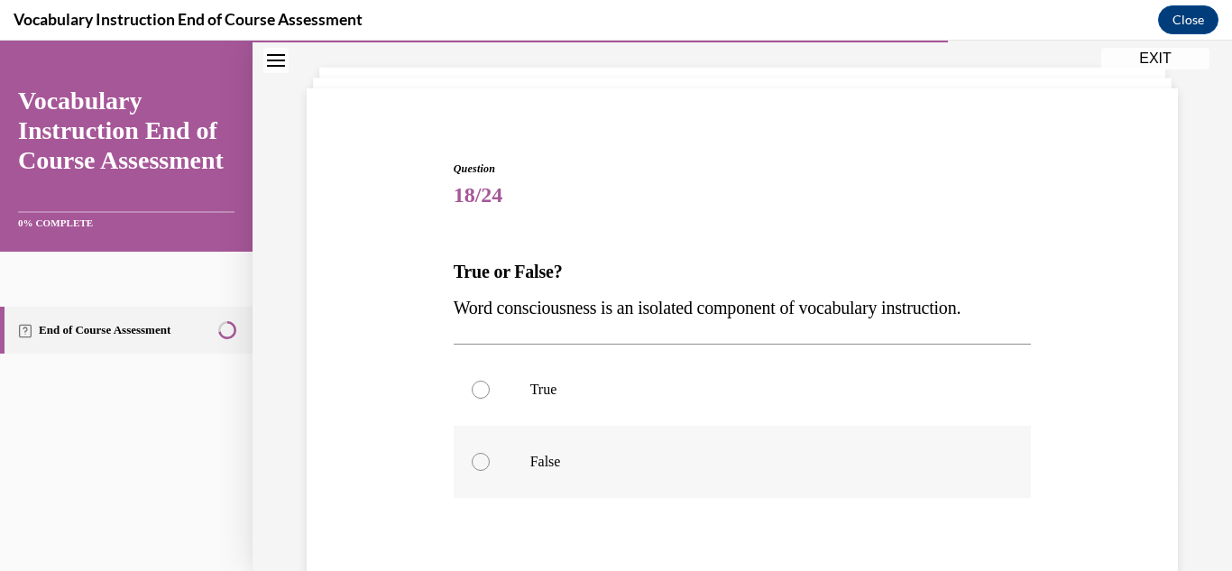
click at [545, 456] on p "False" at bounding box center [758, 462] width 456 height 18
click at [490, 456] on input "False" at bounding box center [481, 462] width 18 height 18
radio input "true"
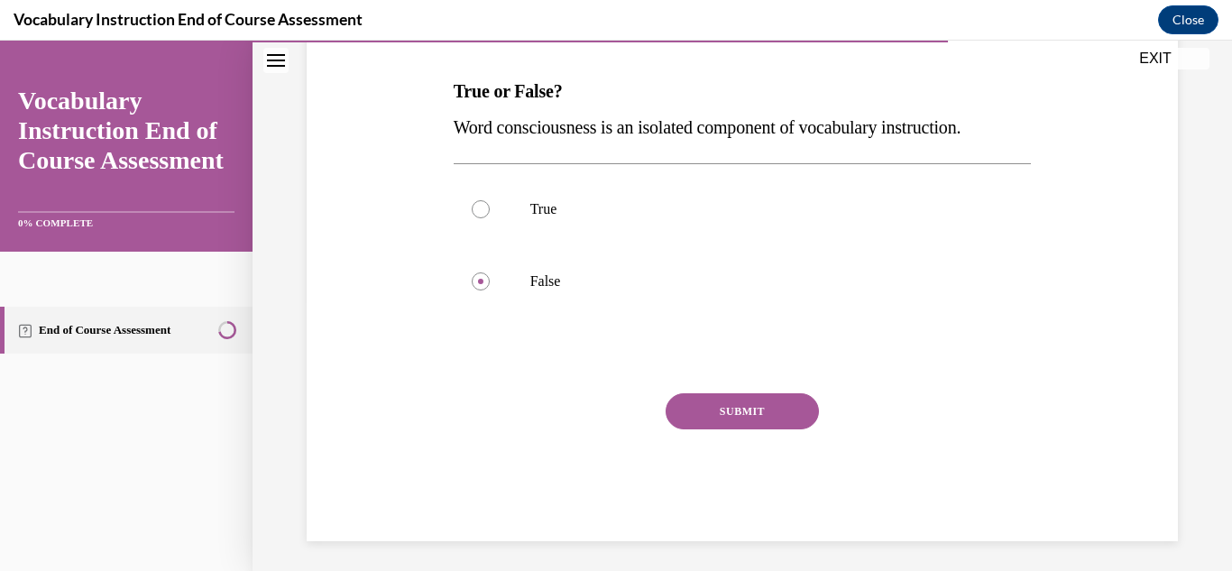
click at [735, 417] on button "SUBMIT" at bounding box center [741, 411] width 153 height 36
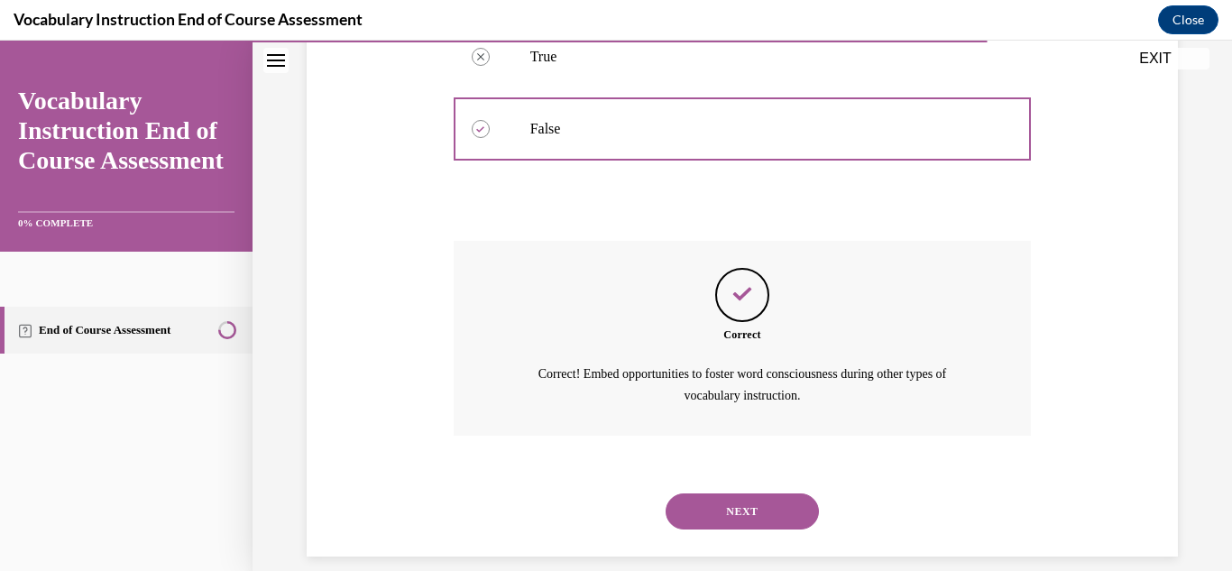
scroll to position [444, 0]
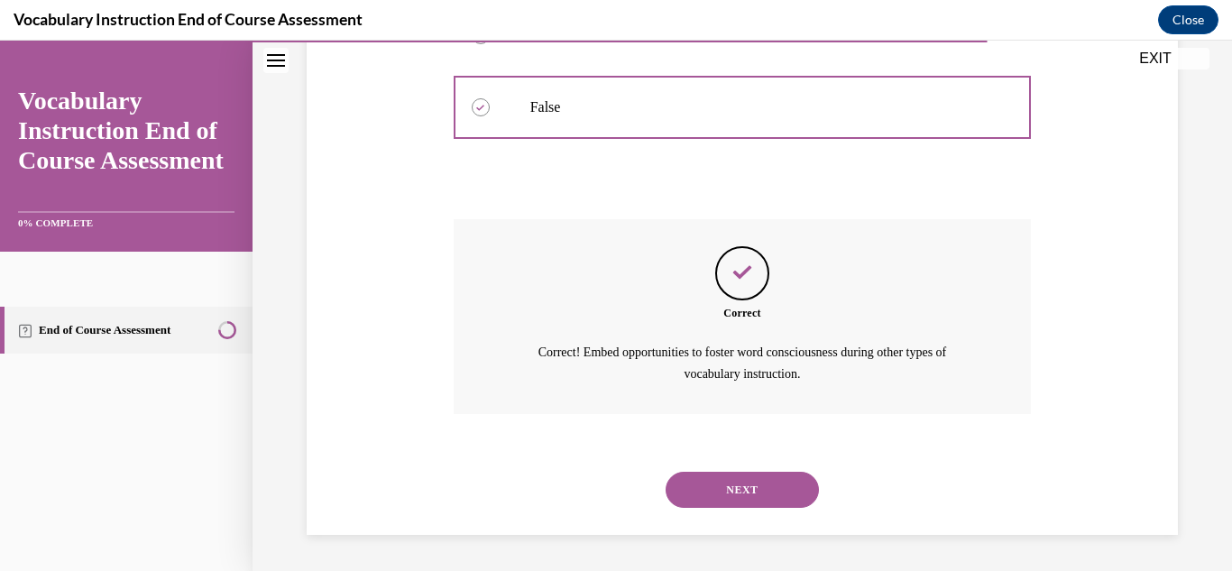
click at [691, 490] on button "NEXT" at bounding box center [741, 490] width 153 height 36
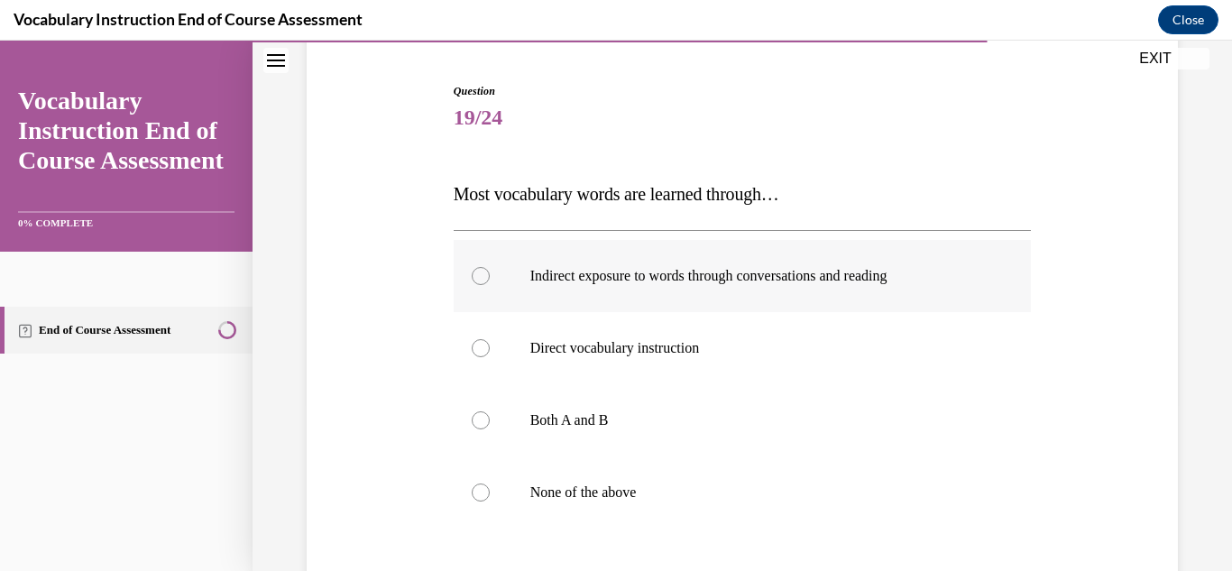
scroll to position [180, 0]
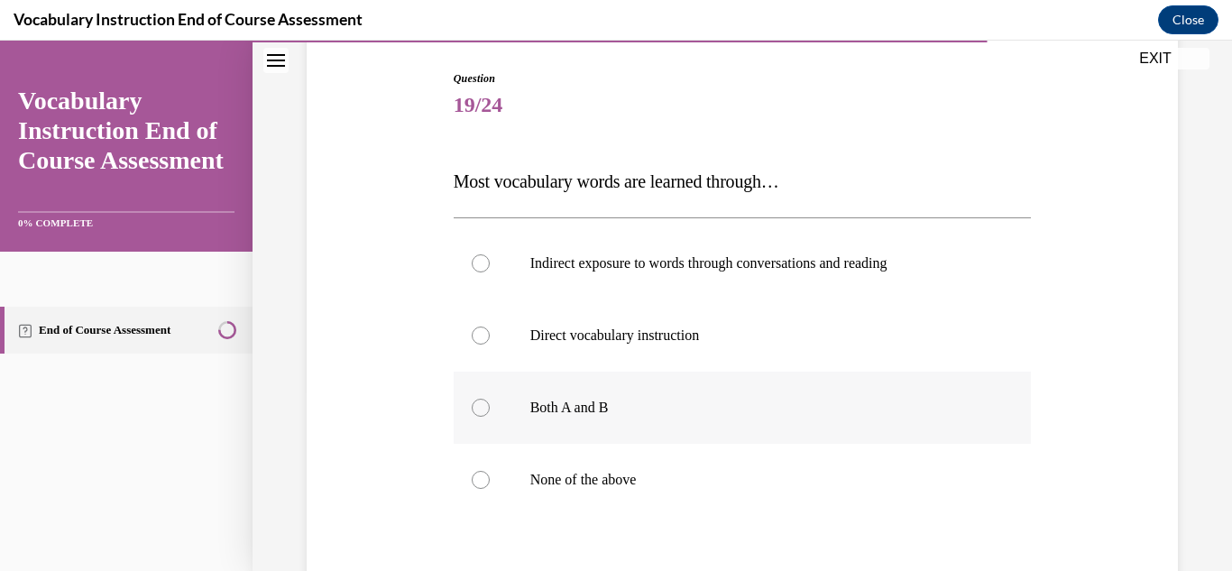
click at [581, 399] on p "Both A and B" at bounding box center [758, 407] width 456 height 18
click at [490, 399] on input "Both A and B" at bounding box center [481, 407] width 18 height 18
radio input "true"
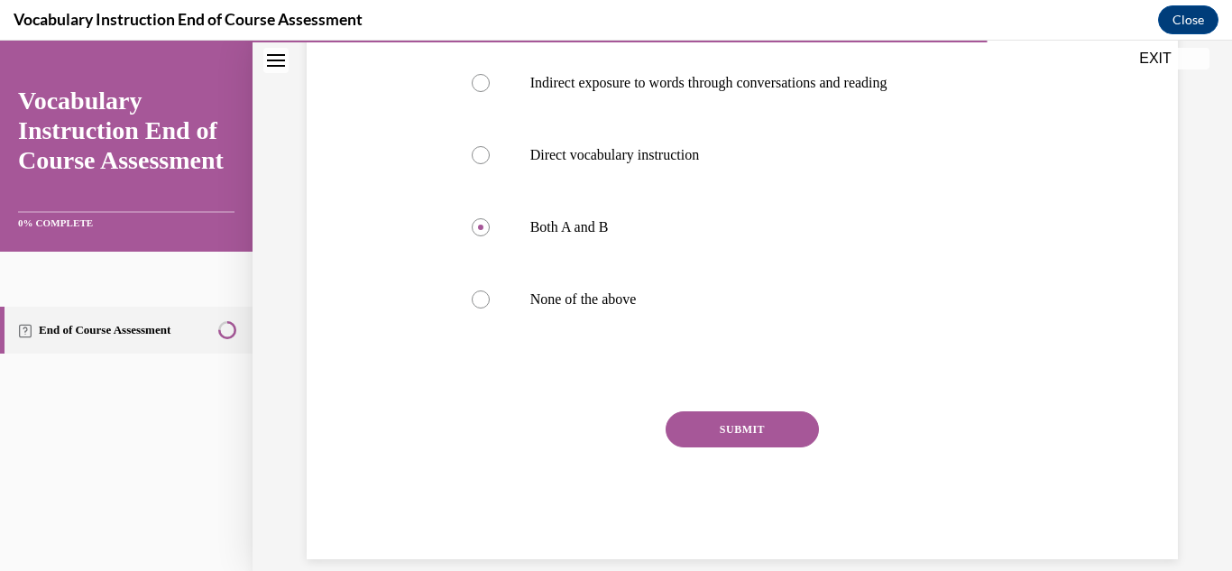
click at [708, 436] on button "SUBMIT" at bounding box center [741, 429] width 153 height 36
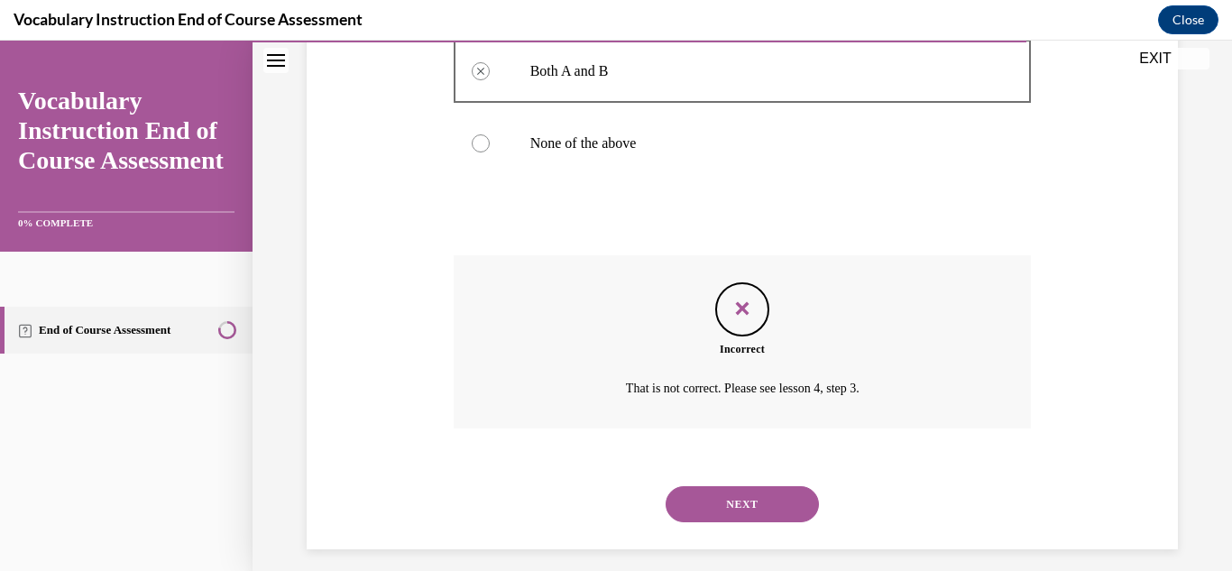
scroll to position [531, 0]
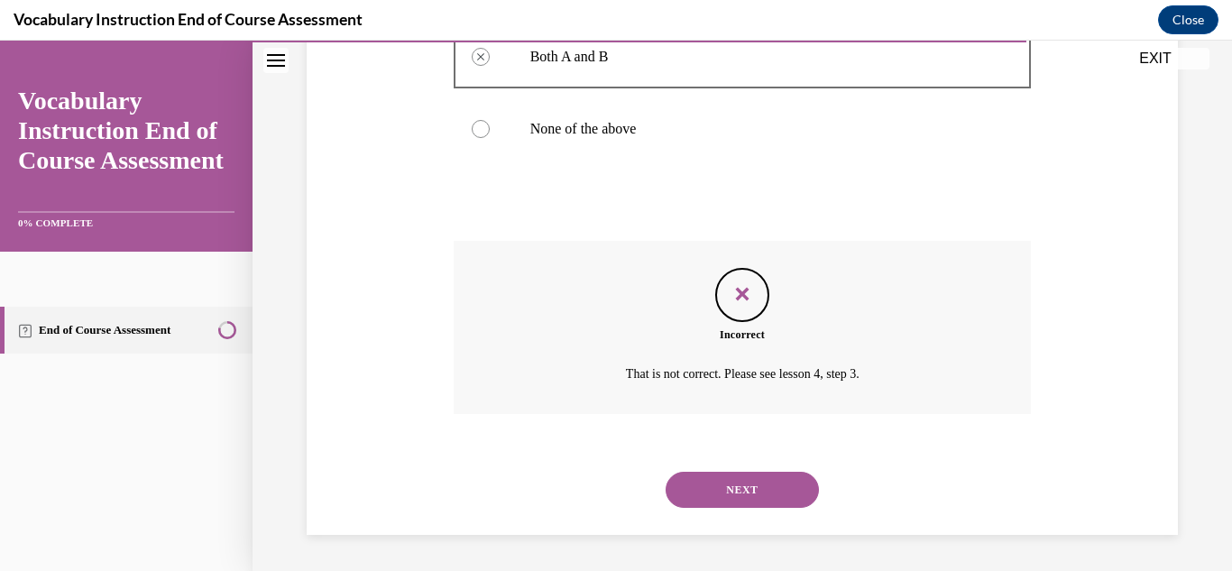
click at [765, 491] on button "NEXT" at bounding box center [741, 490] width 153 height 36
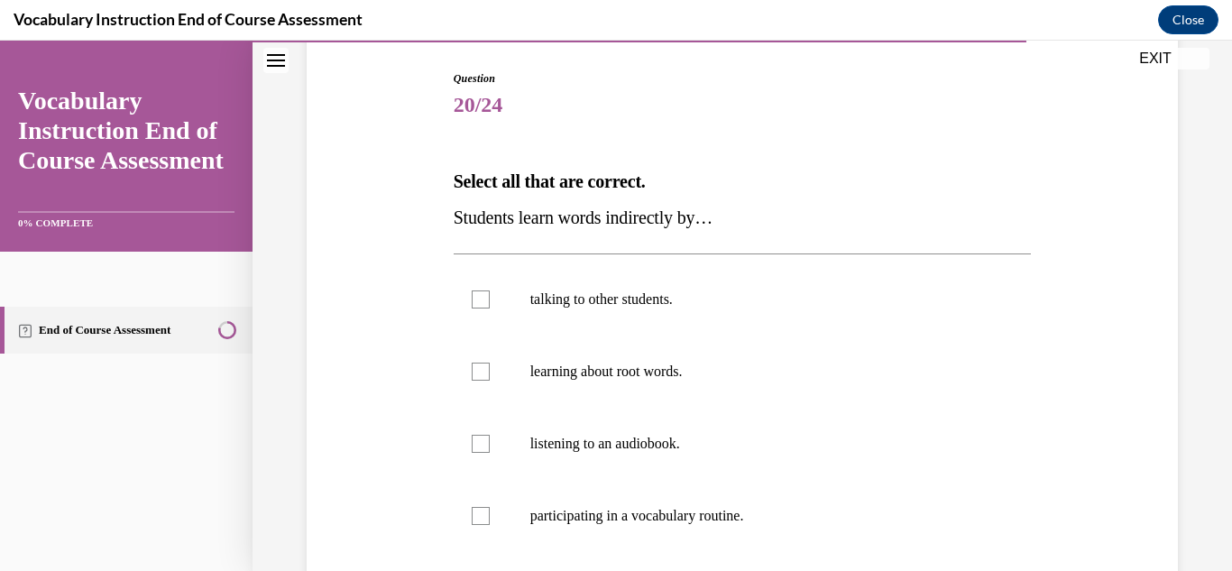
scroll to position [270, 0]
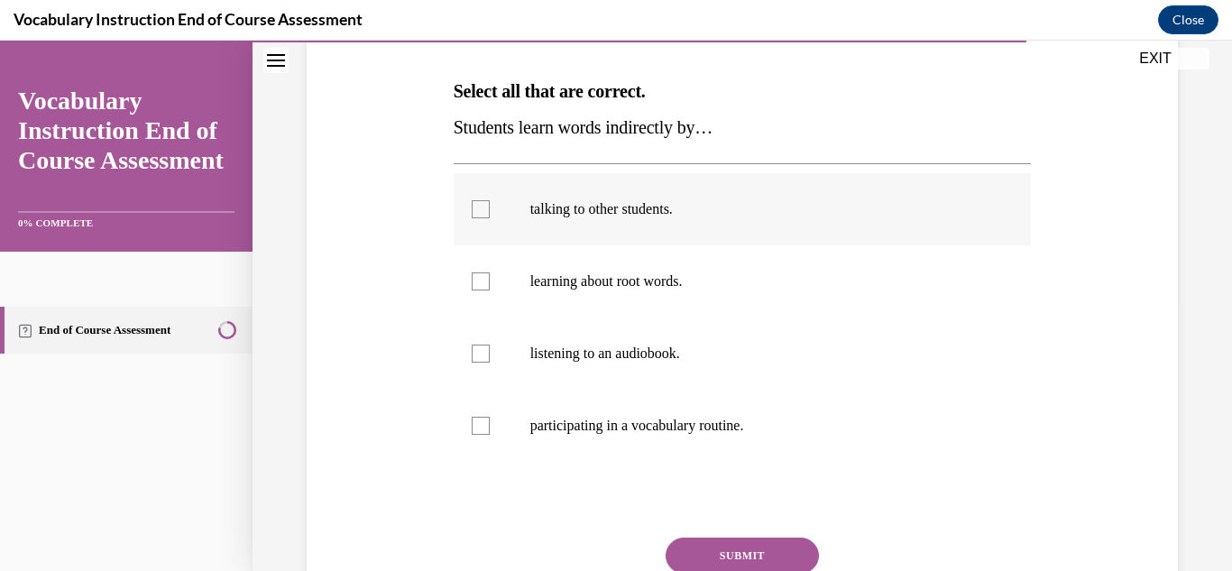
click at [472, 212] on div at bounding box center [481, 209] width 18 height 18
click at [472, 212] on input "talking to other students." at bounding box center [481, 209] width 18 height 18
checkbox input "true"
click at [474, 428] on div at bounding box center [481, 426] width 18 height 18
click at [474, 428] on input "participating in a vocabulary routine." at bounding box center [481, 426] width 18 height 18
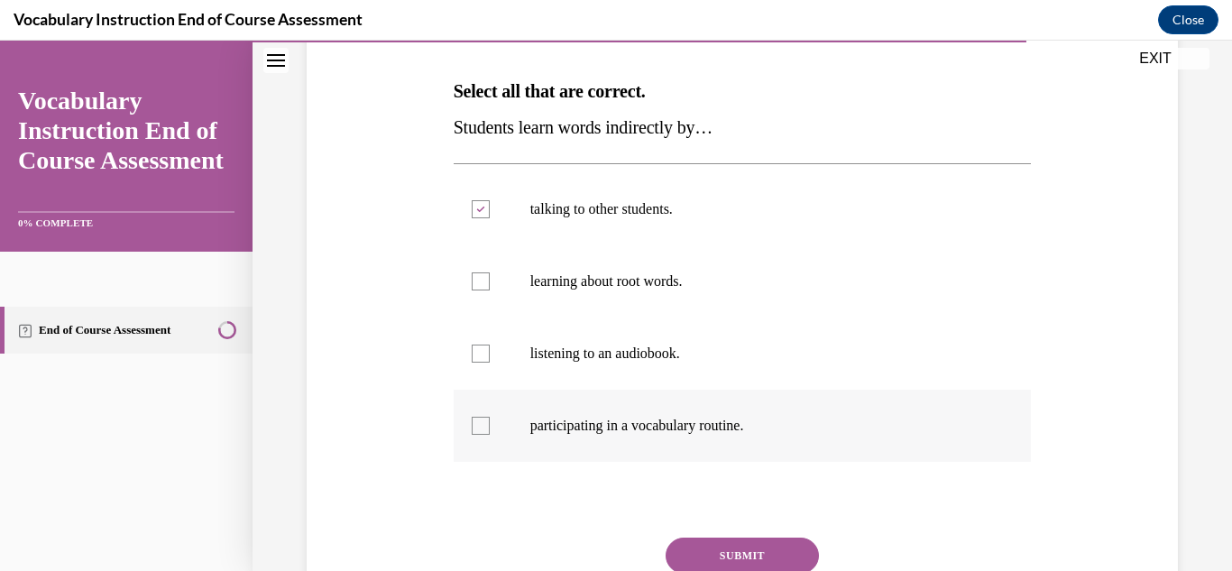
checkbox input "true"
click at [475, 277] on div at bounding box center [481, 281] width 18 height 18
click at [475, 277] on input "learning about root words." at bounding box center [481, 281] width 18 height 18
checkbox input "true"
click at [483, 354] on div at bounding box center [481, 353] width 18 height 18
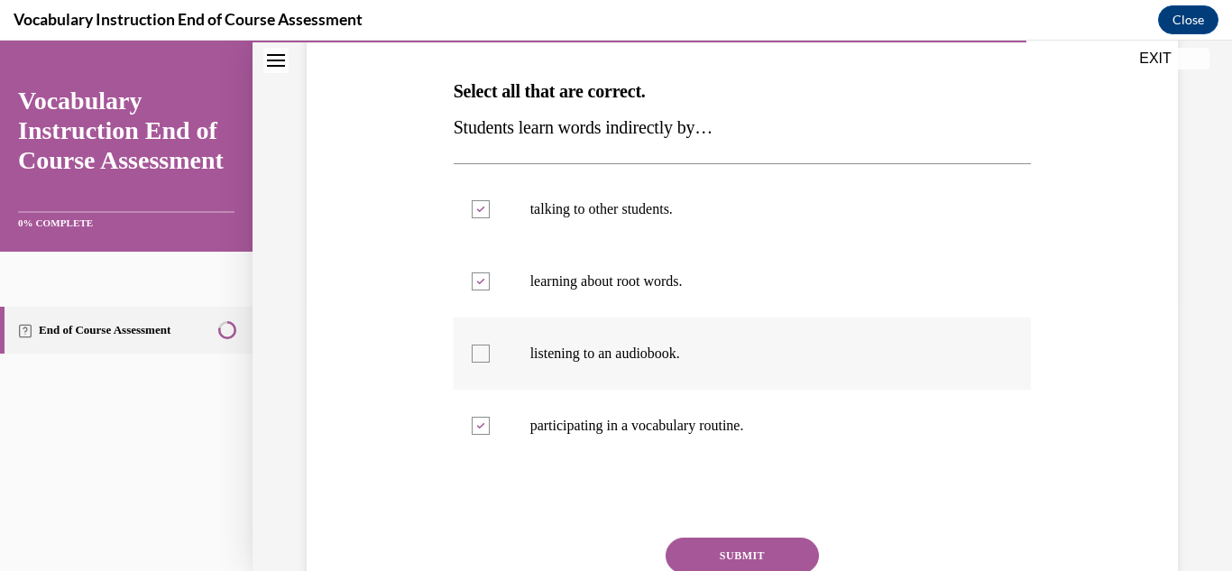
click at [483, 354] on input "listening to an audiobook." at bounding box center [481, 353] width 18 height 18
checkbox input "true"
click at [760, 551] on button "SUBMIT" at bounding box center [741, 555] width 153 height 36
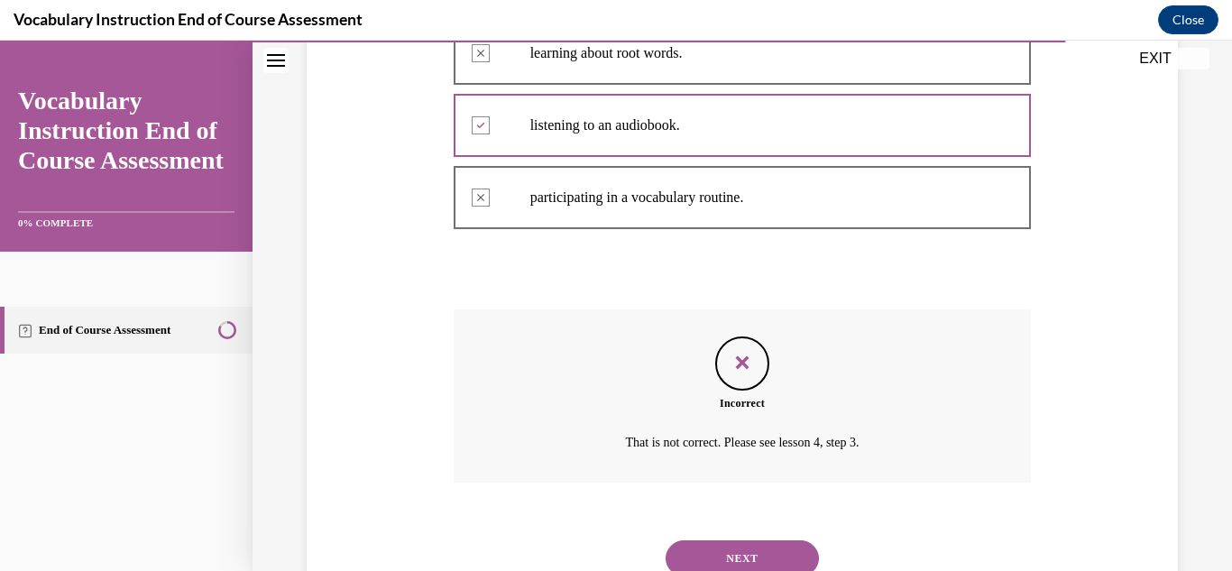
scroll to position [567, 0]
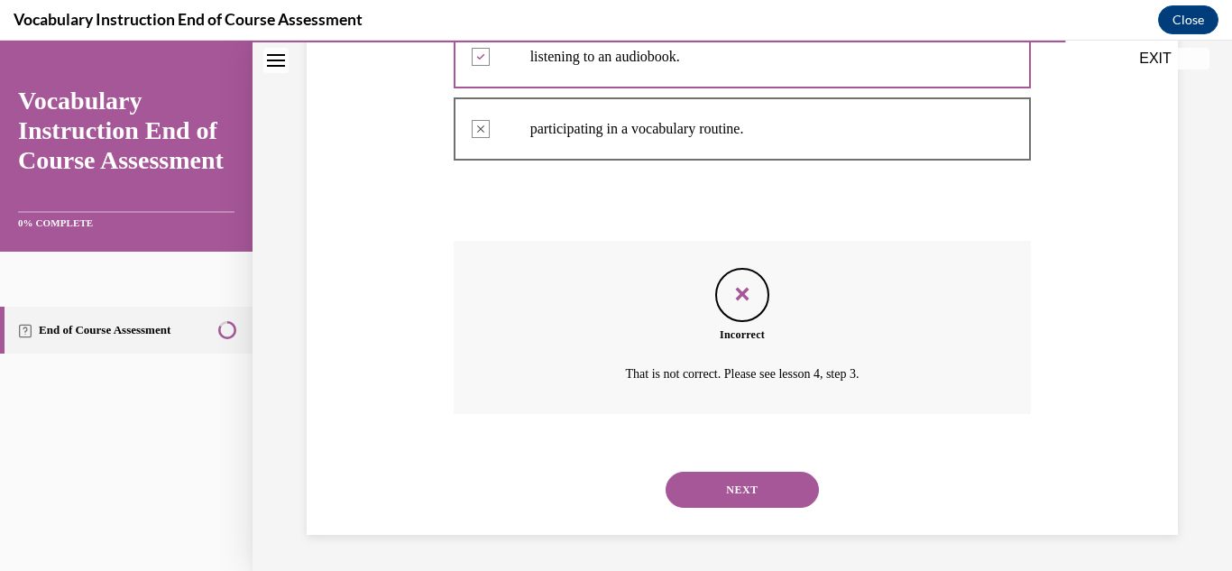
click at [751, 494] on button "NEXT" at bounding box center [741, 490] width 153 height 36
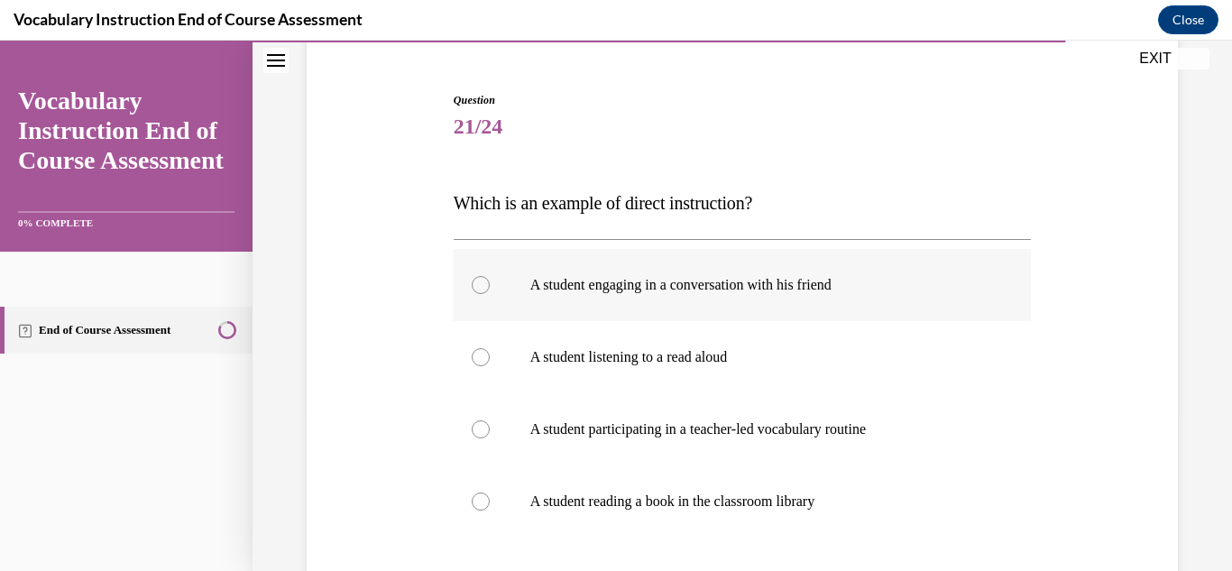
scroll to position [180, 0]
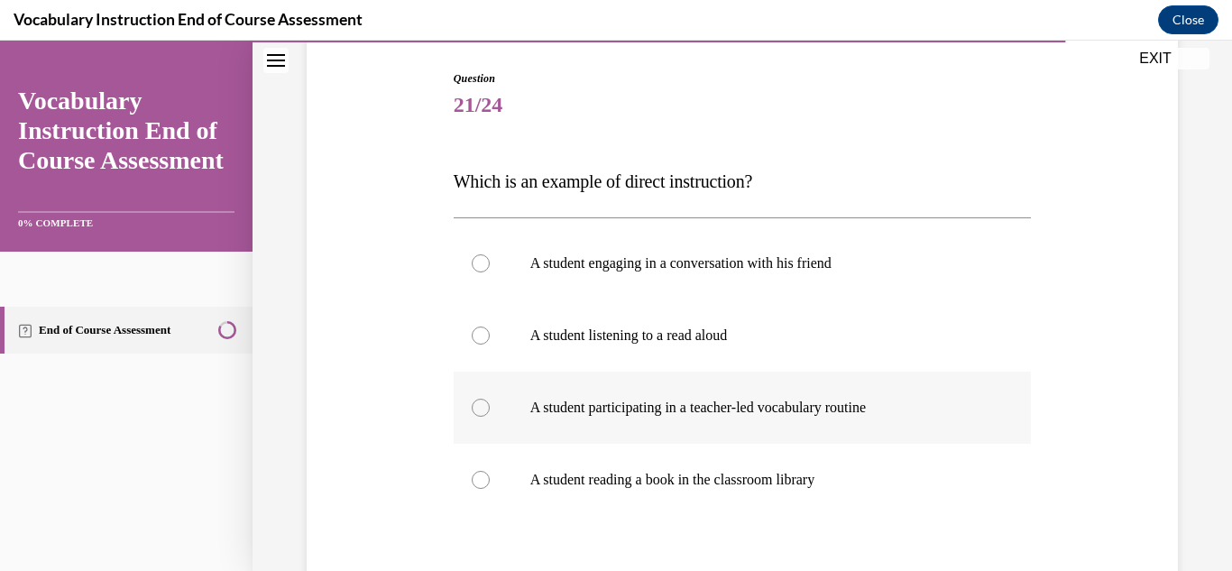
click at [767, 407] on p "A student participating in a teacher-led vocabulary routine" at bounding box center [758, 407] width 456 height 18
click at [490, 407] on input "A student participating in a teacher-led vocabulary routine" at bounding box center [481, 407] width 18 height 18
radio input "true"
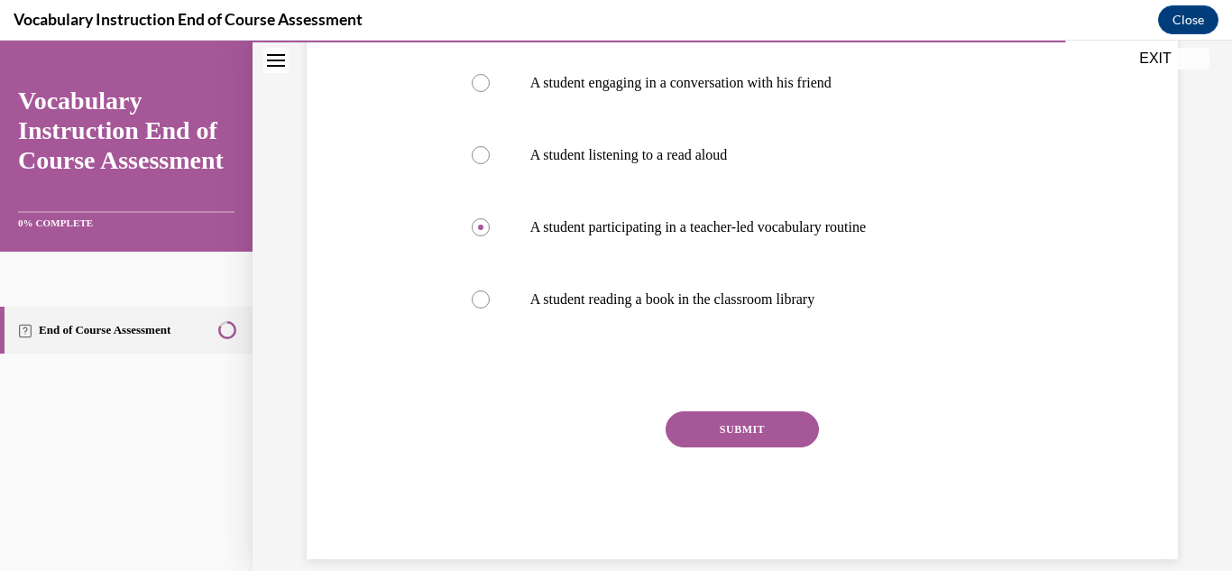
click at [774, 425] on button "SUBMIT" at bounding box center [741, 429] width 153 height 36
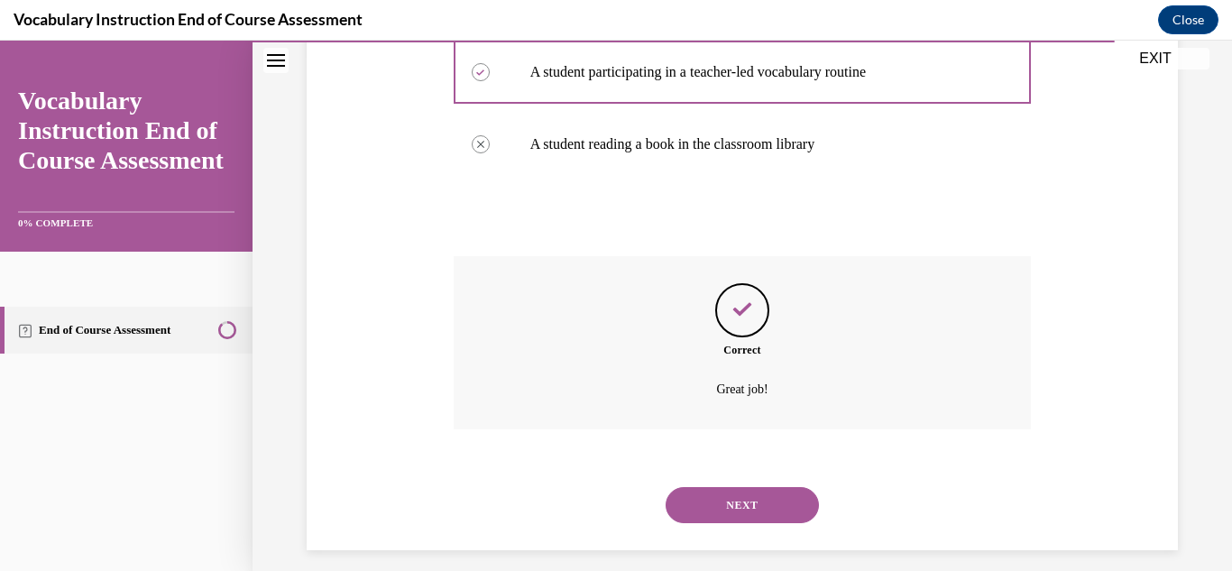
scroll to position [531, 0]
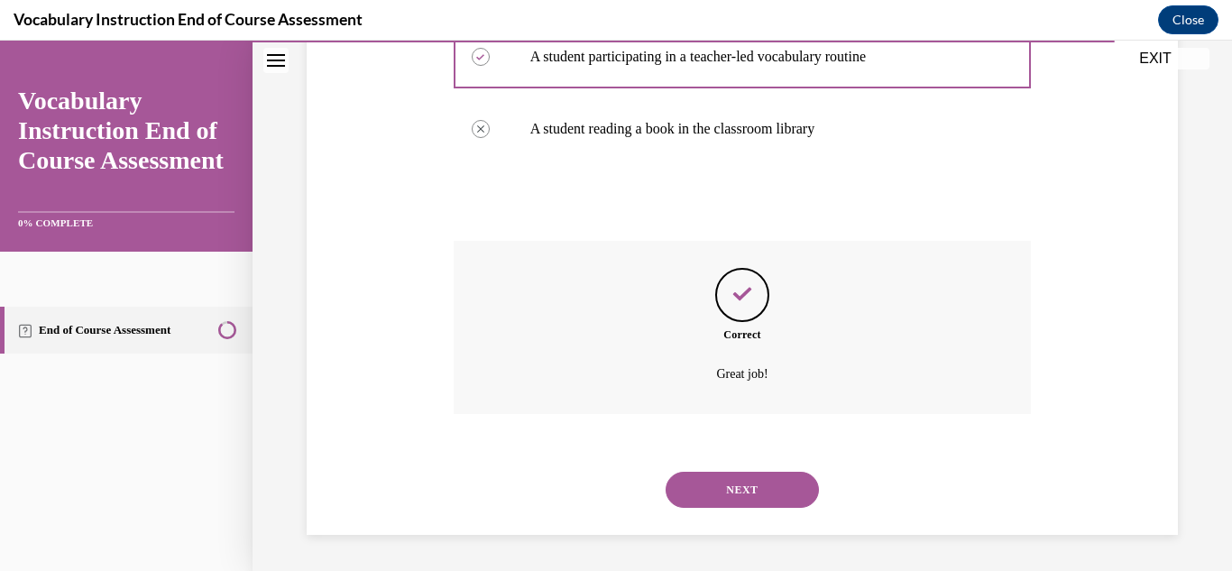
click at [774, 496] on button "NEXT" at bounding box center [741, 490] width 153 height 36
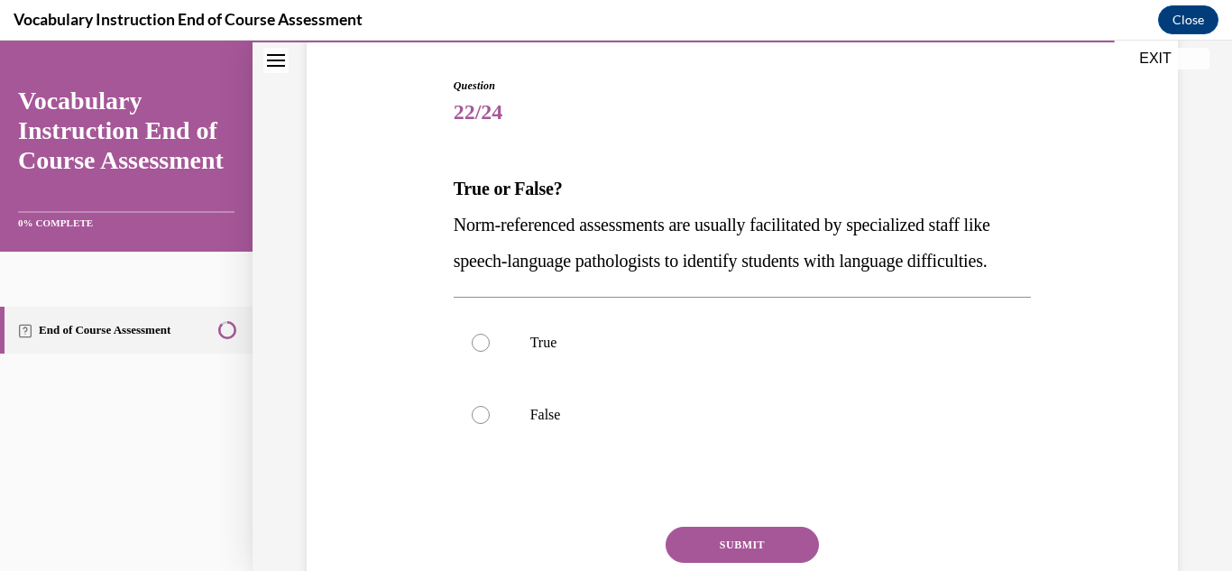
scroll to position [180, 0]
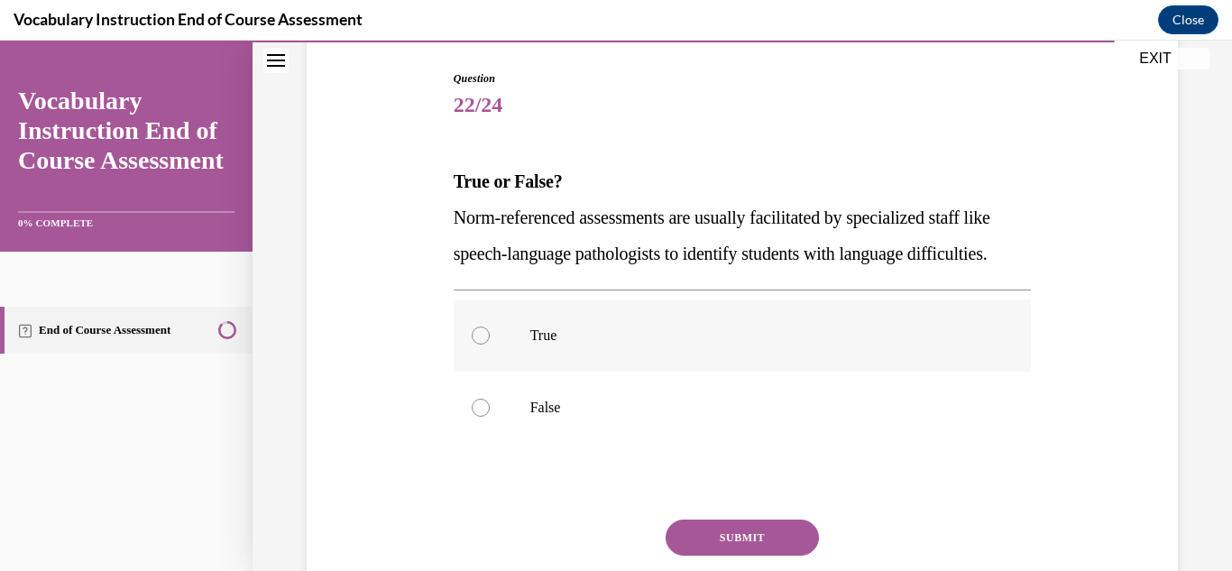
click at [533, 344] on p "True" at bounding box center [758, 335] width 456 height 18
click at [490, 344] on input "True" at bounding box center [481, 335] width 18 height 18
radio input "true"
click at [712, 555] on button "SUBMIT" at bounding box center [741, 537] width 153 height 36
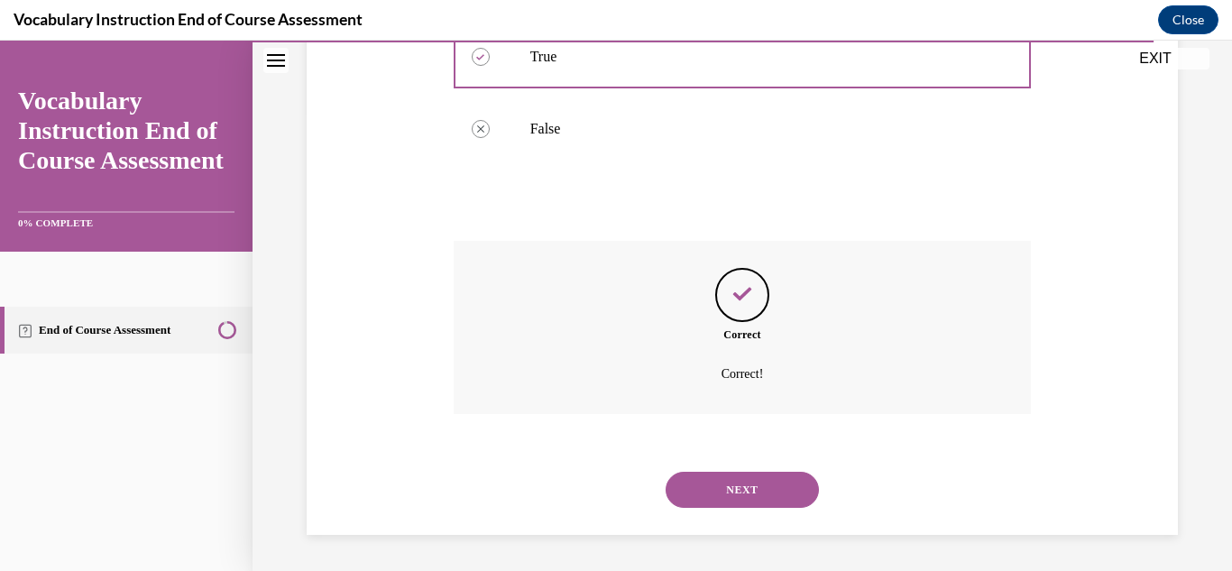
scroll to position [495, 0]
click at [717, 500] on button "NEXT" at bounding box center [741, 490] width 153 height 36
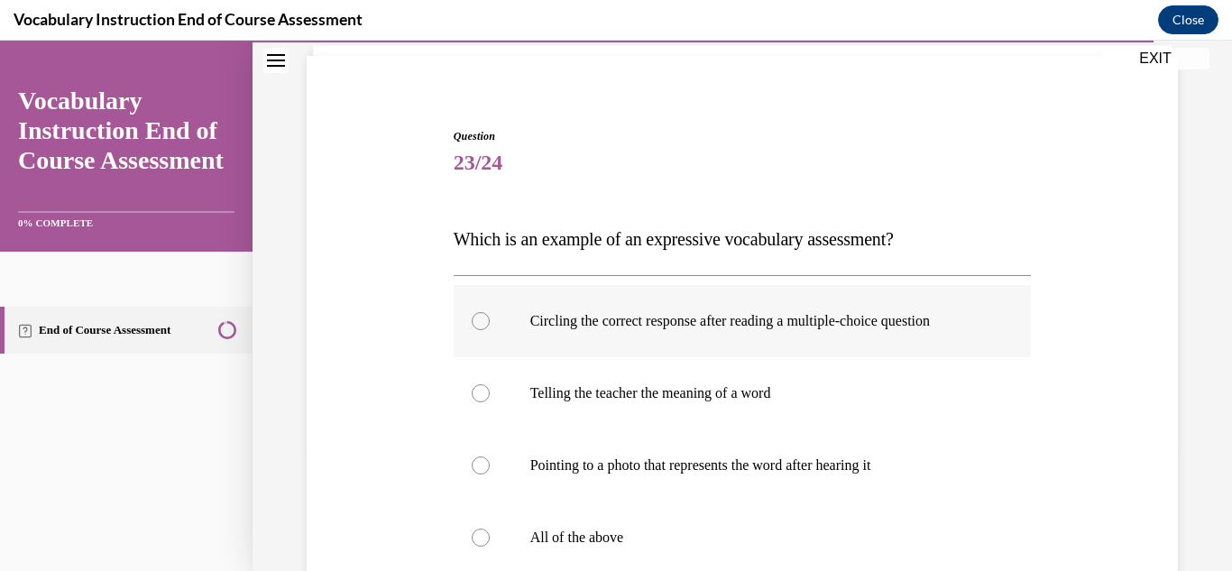
scroll to position [180, 0]
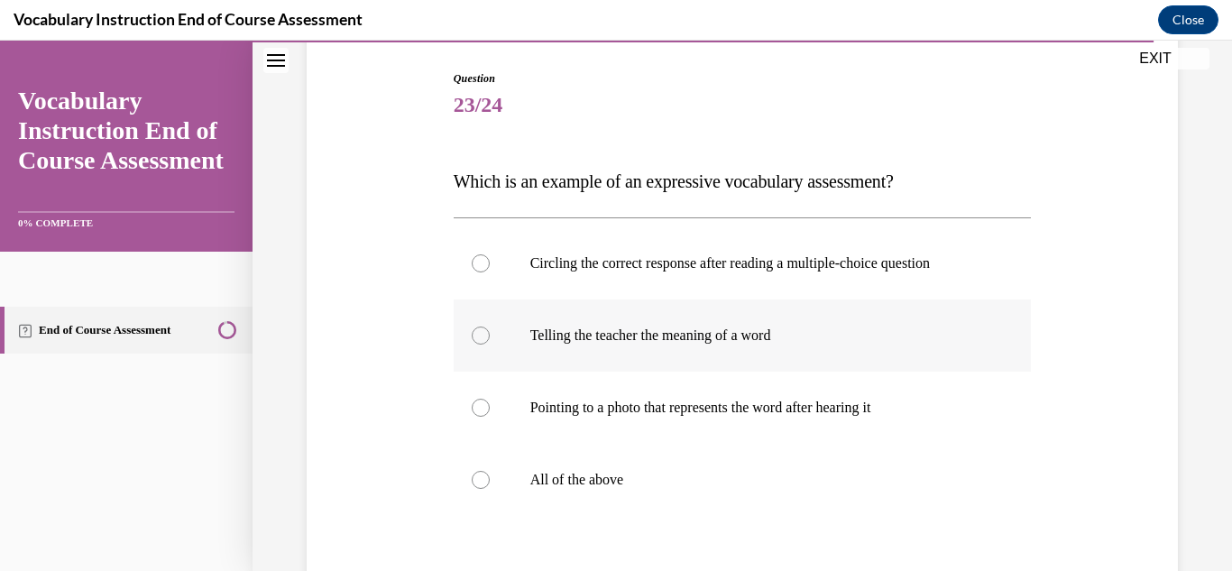
click at [727, 331] on p "Telling the teacher the meaning of a word" at bounding box center [758, 335] width 456 height 18
click at [490, 331] on input "Telling the teacher the meaning of a word" at bounding box center [481, 335] width 18 height 18
radio input "true"
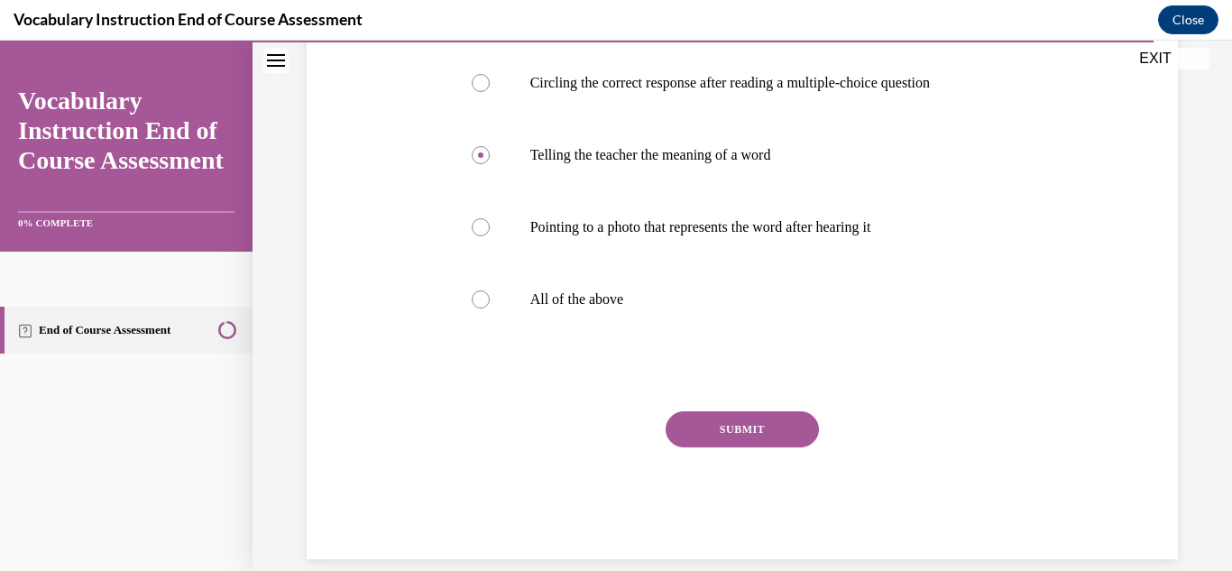
click at [750, 428] on button "SUBMIT" at bounding box center [741, 429] width 153 height 36
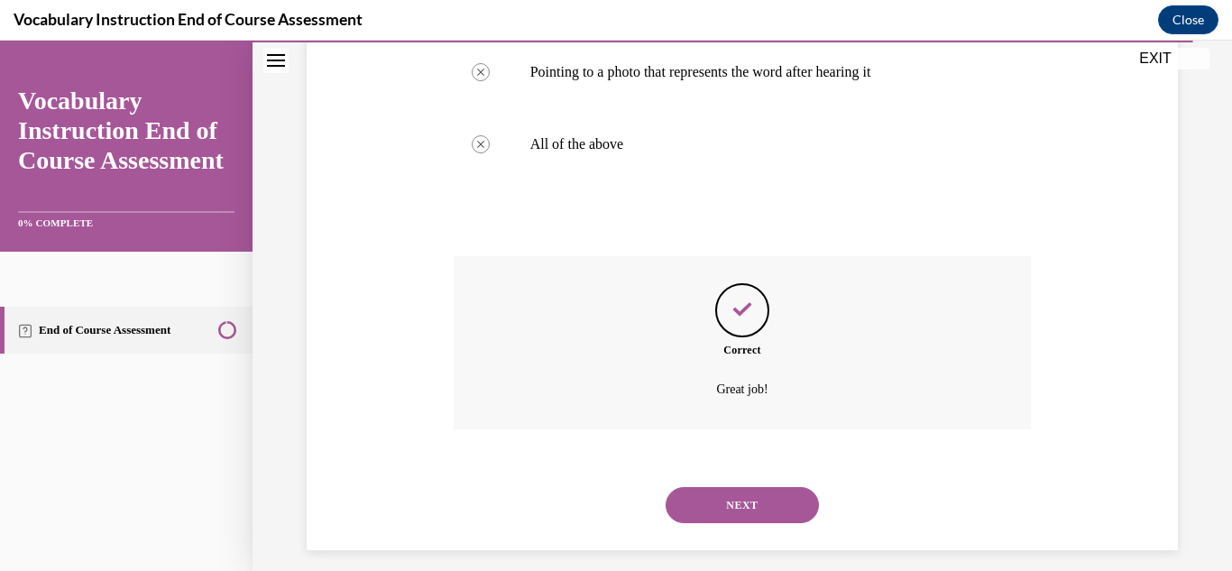
scroll to position [531, 0]
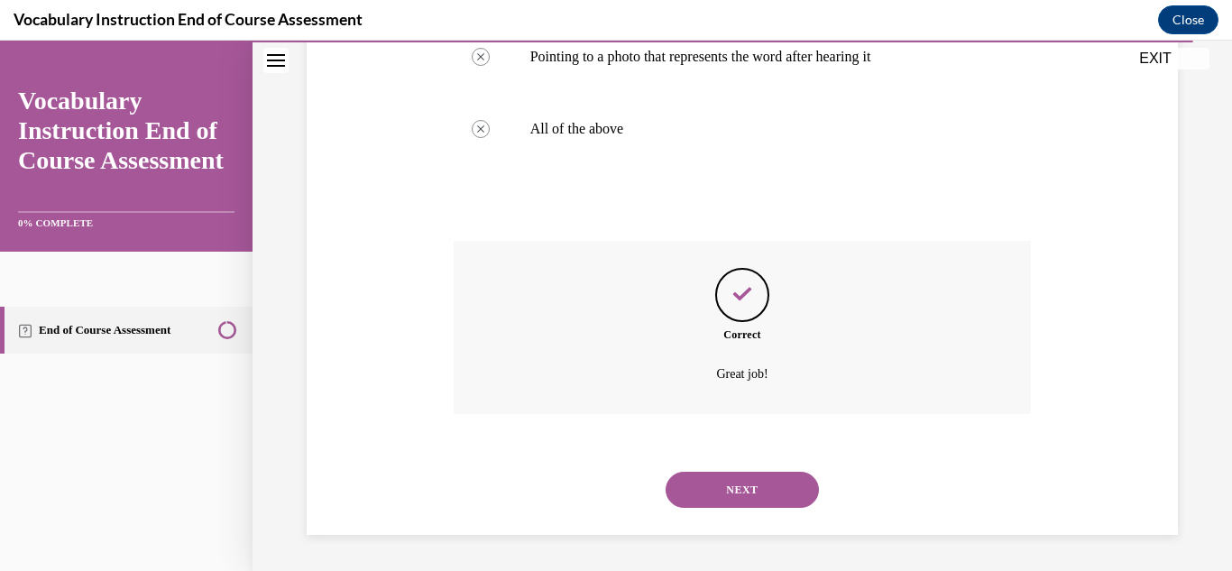
click at [756, 476] on button "NEXT" at bounding box center [741, 490] width 153 height 36
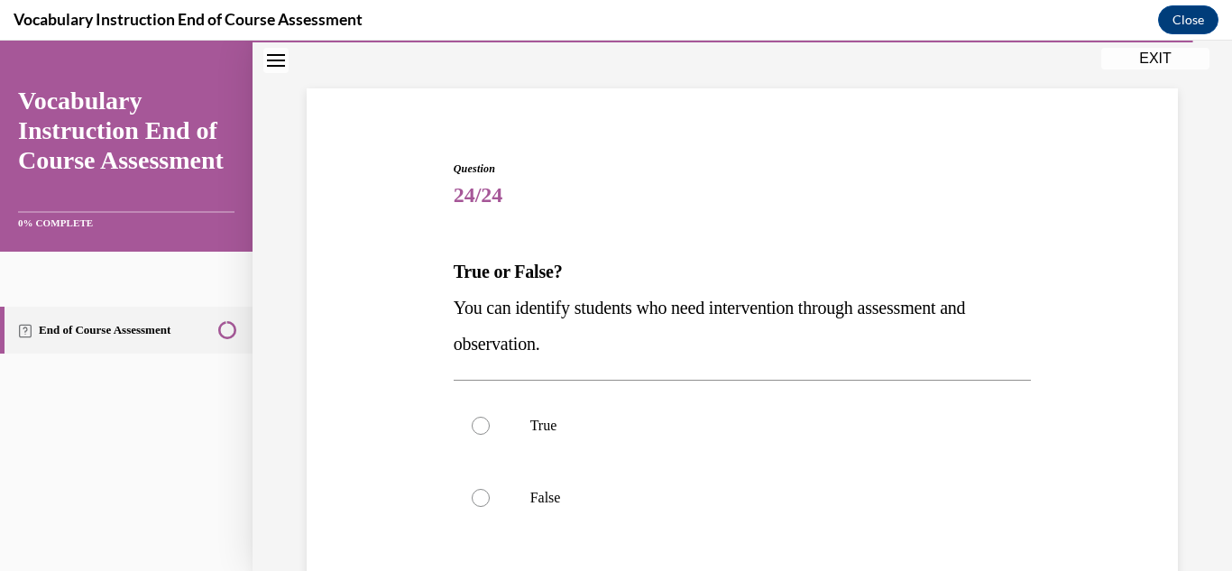
scroll to position [180, 0]
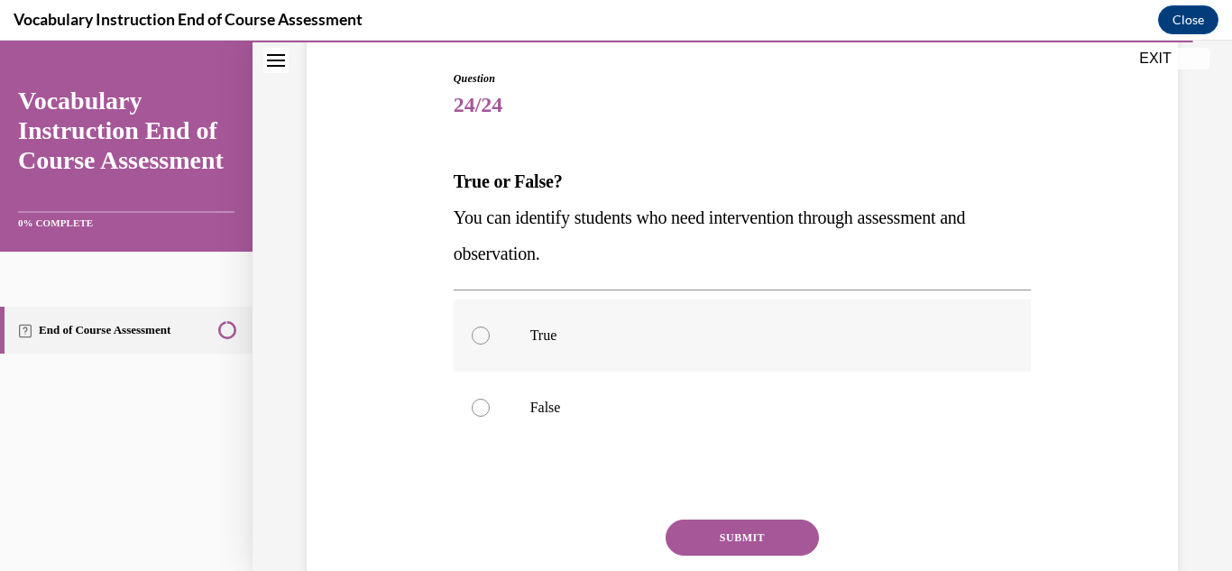
click at [570, 336] on p "True" at bounding box center [758, 335] width 456 height 18
click at [490, 336] on input "True" at bounding box center [481, 335] width 18 height 18
radio input "true"
click at [743, 535] on button "SUBMIT" at bounding box center [741, 537] width 153 height 36
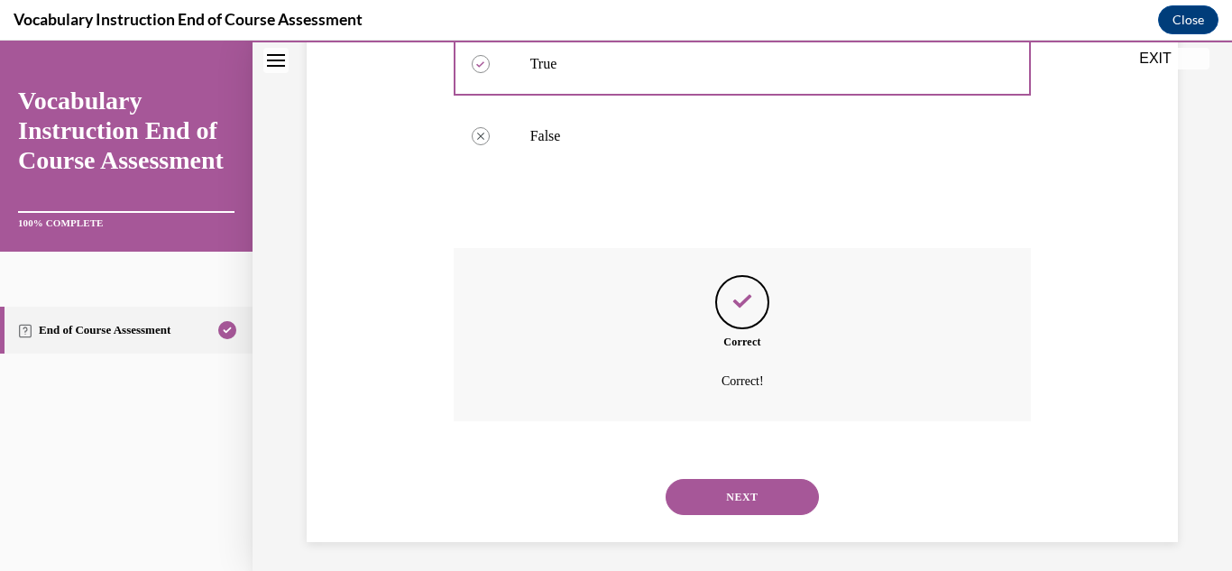
scroll to position [459, 0]
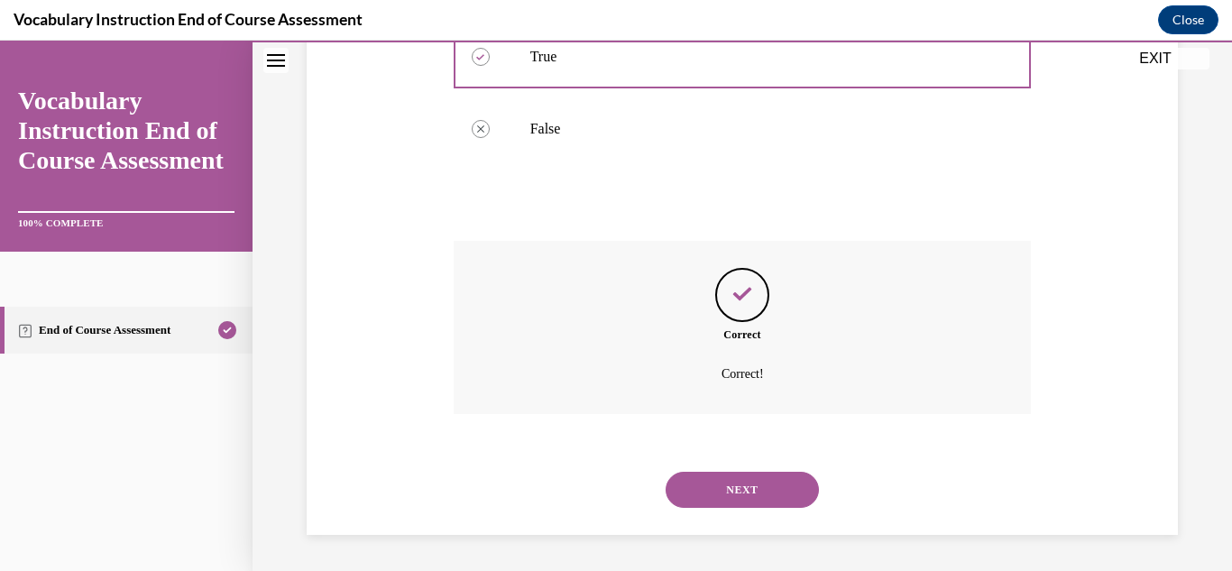
click at [752, 481] on button "NEXT" at bounding box center [741, 490] width 153 height 36
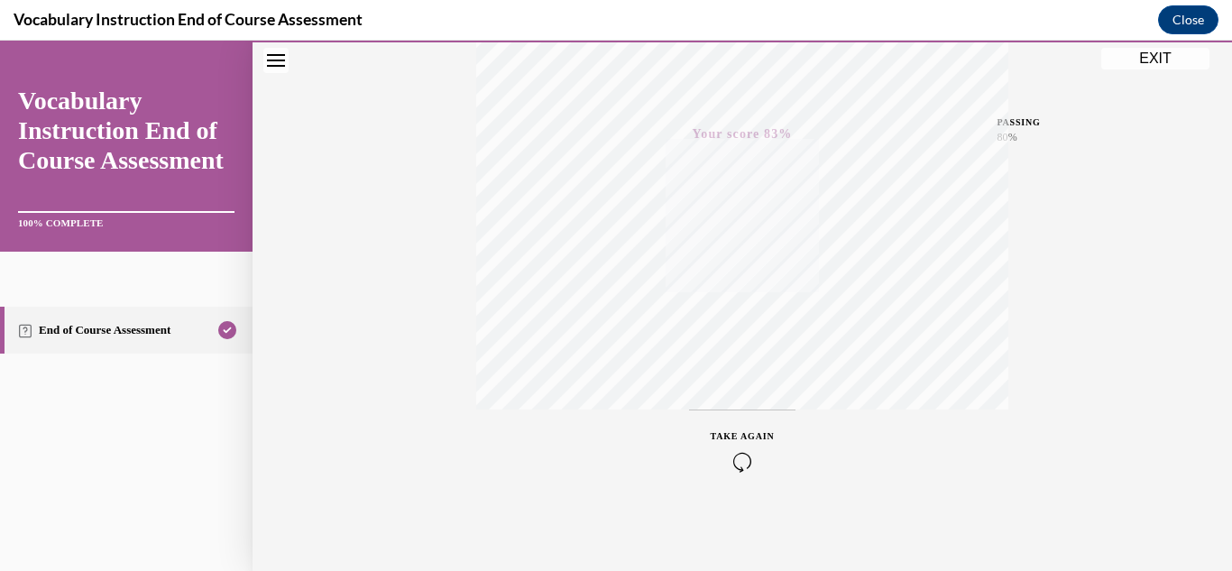
scroll to position [394, 0]
click at [735, 447] on div "TAKE AGAIN" at bounding box center [742, 449] width 64 height 42
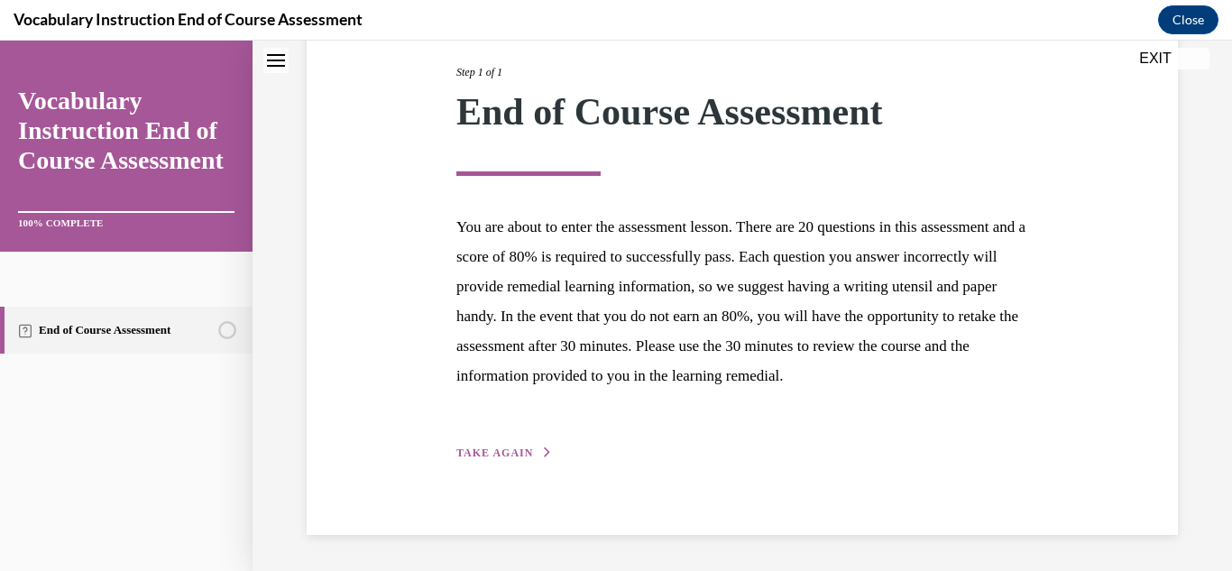
scroll to position [258, 0]
click at [508, 453] on span "TAKE AGAIN" at bounding box center [494, 452] width 77 height 13
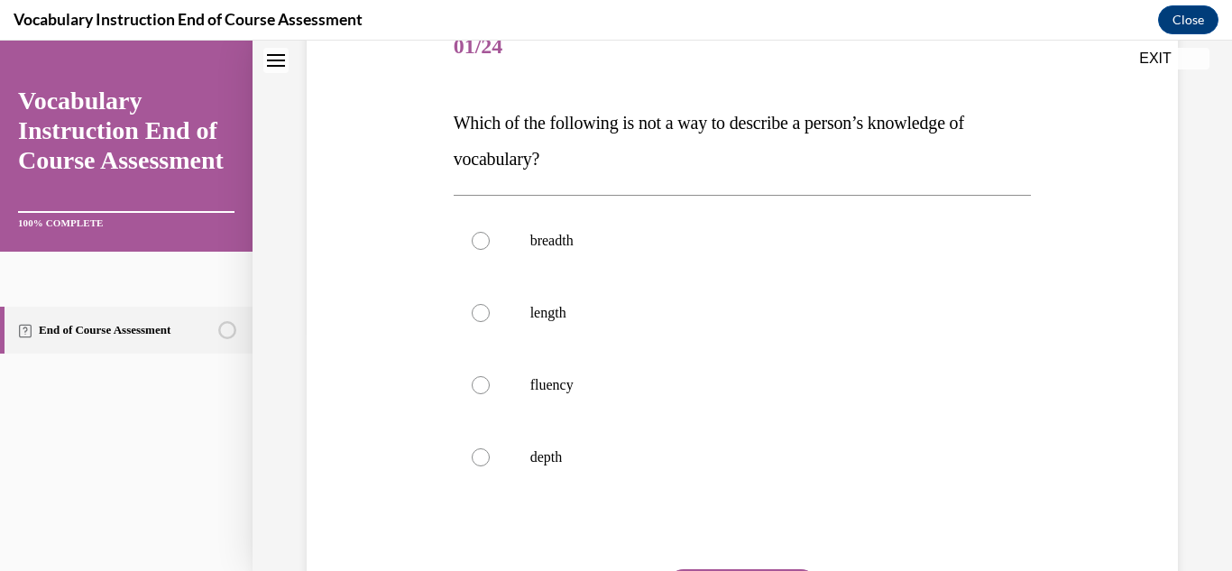
scroll to position [270, 0]
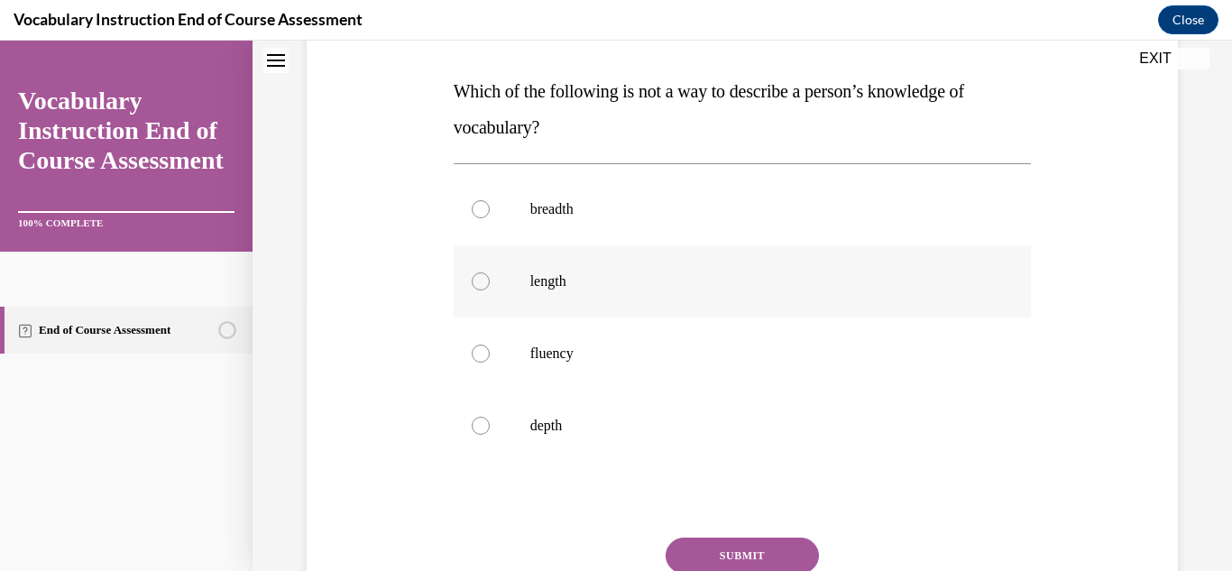
click at [477, 279] on div at bounding box center [481, 281] width 18 height 18
click at [477, 279] on input "length" at bounding box center [481, 281] width 18 height 18
radio input "true"
click at [740, 551] on button "SUBMIT" at bounding box center [741, 555] width 153 height 36
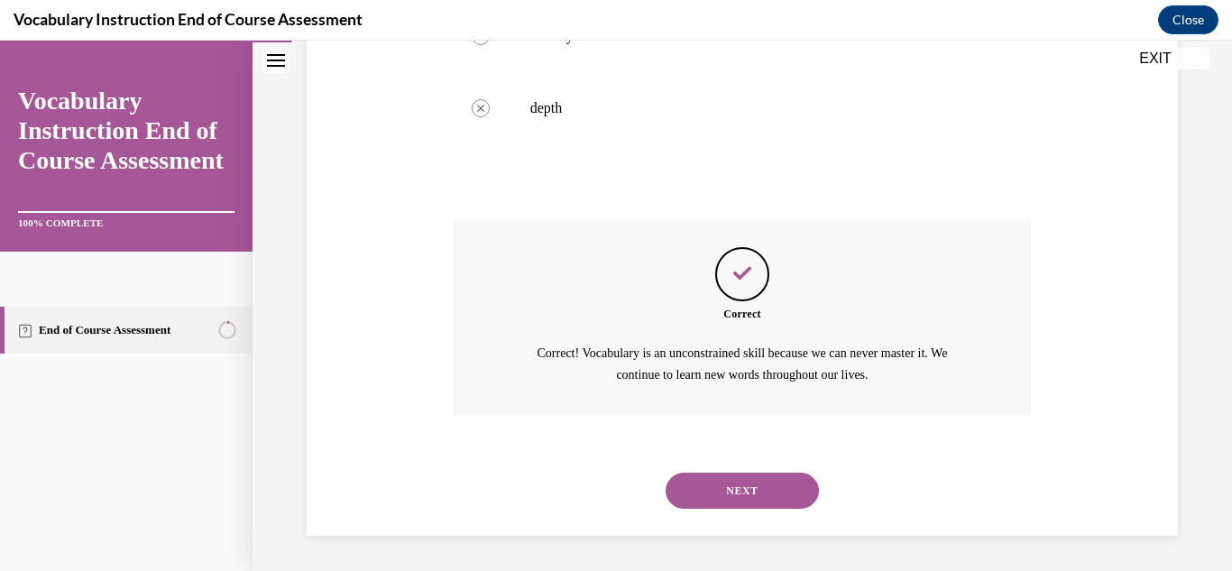
scroll to position [589, 0]
click at [745, 484] on button "NEXT" at bounding box center [741, 490] width 153 height 36
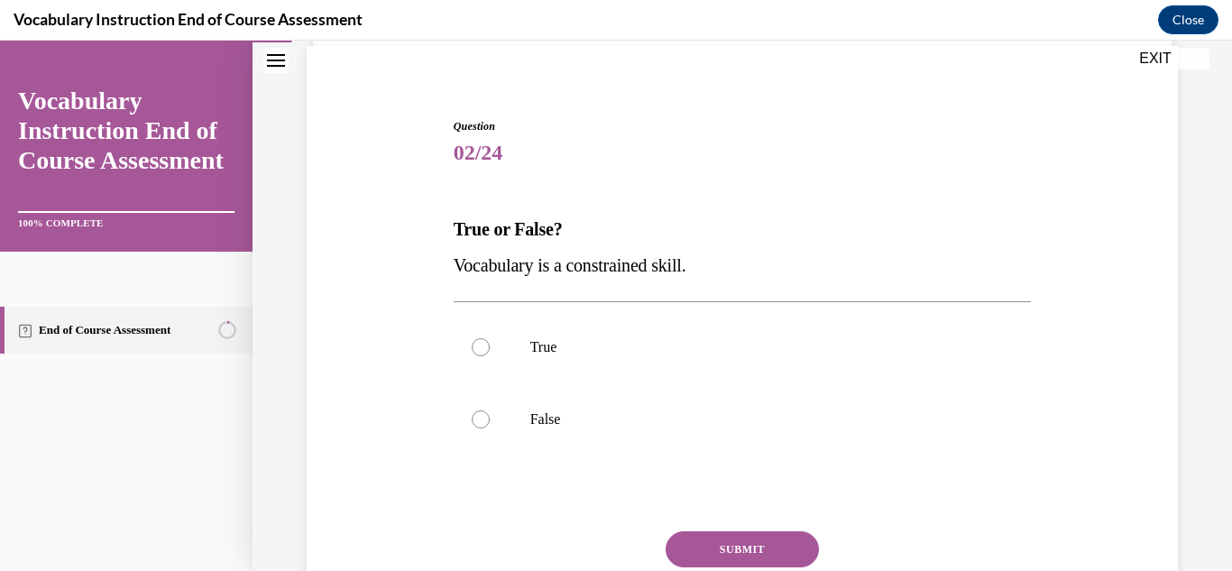
scroll to position [180, 0]
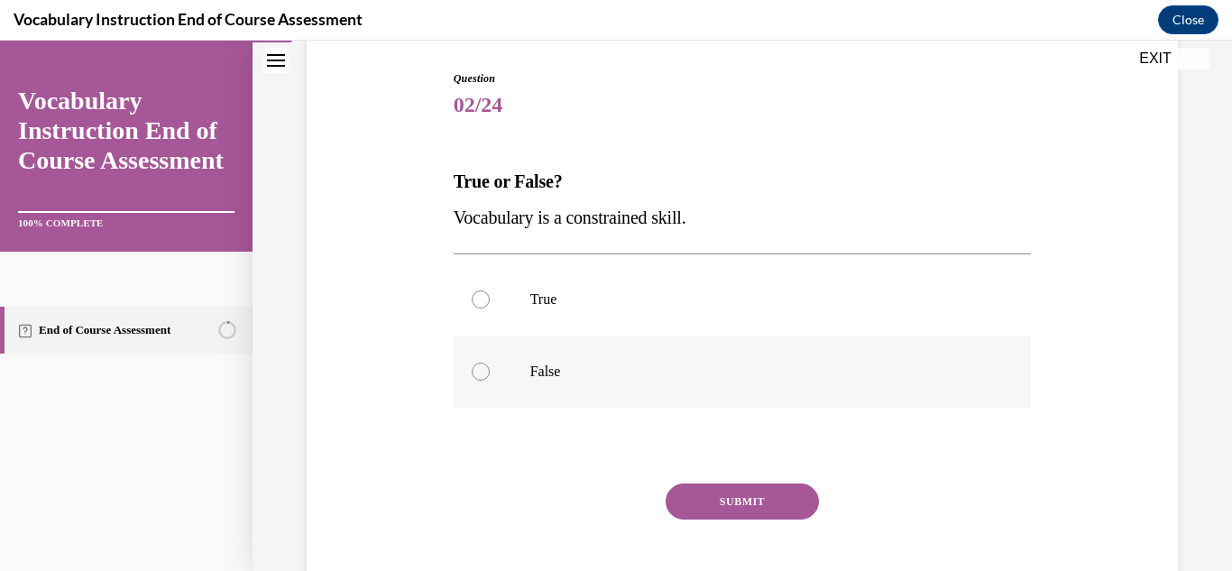
click at [473, 368] on div at bounding box center [481, 371] width 18 height 18
click at [473, 368] on input "False" at bounding box center [481, 371] width 18 height 18
radio input "true"
click at [749, 502] on button "SUBMIT" at bounding box center [741, 501] width 153 height 36
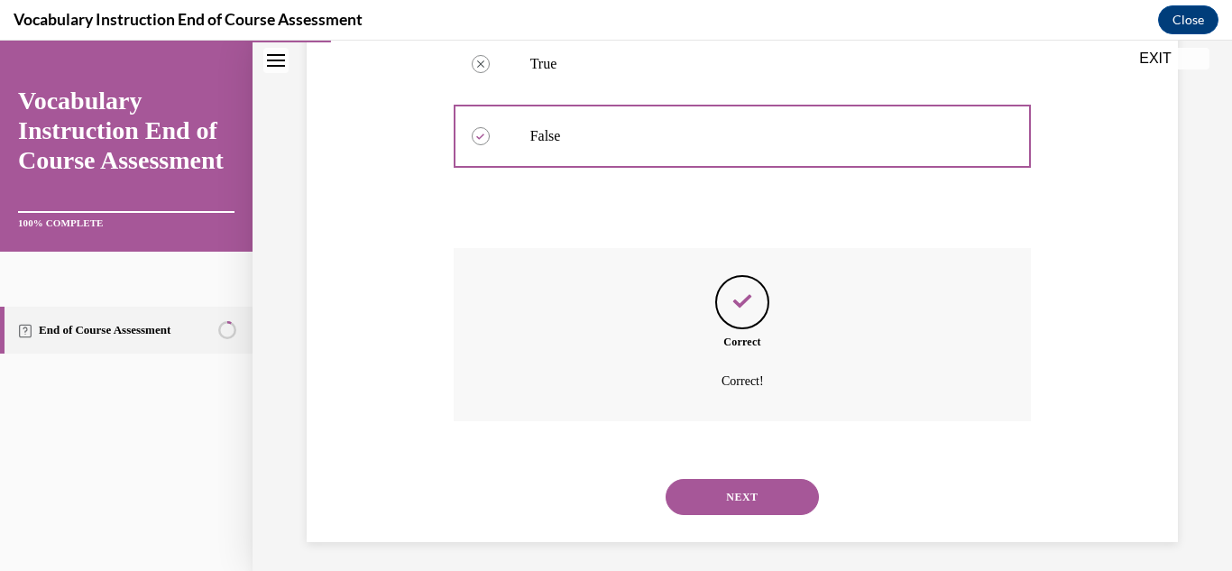
scroll to position [423, 0]
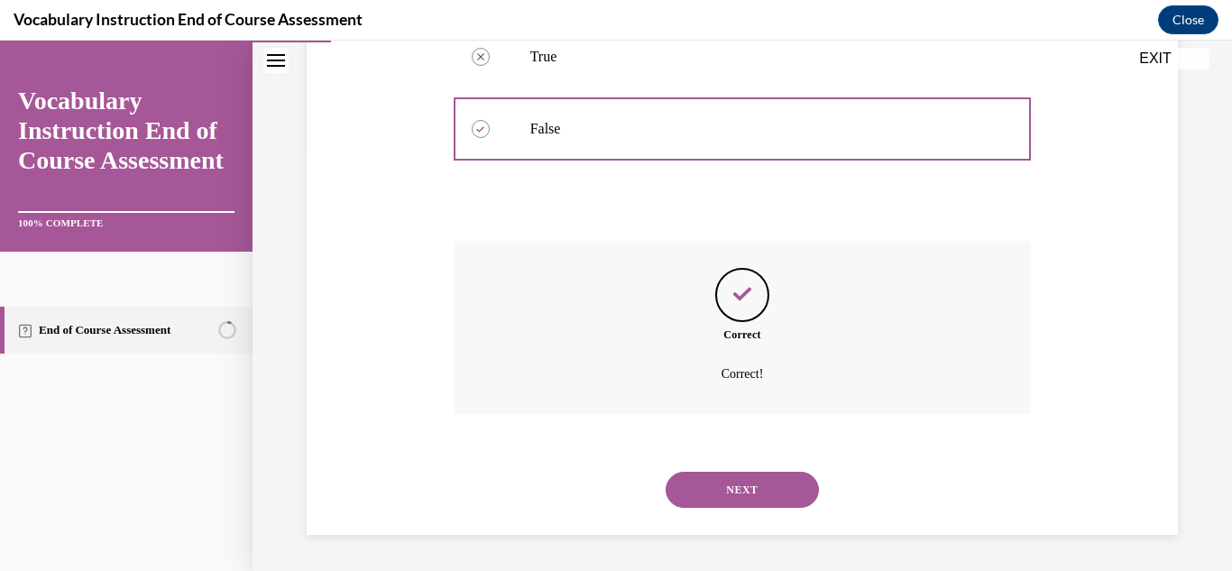
click at [741, 481] on button "NEXT" at bounding box center [741, 490] width 153 height 36
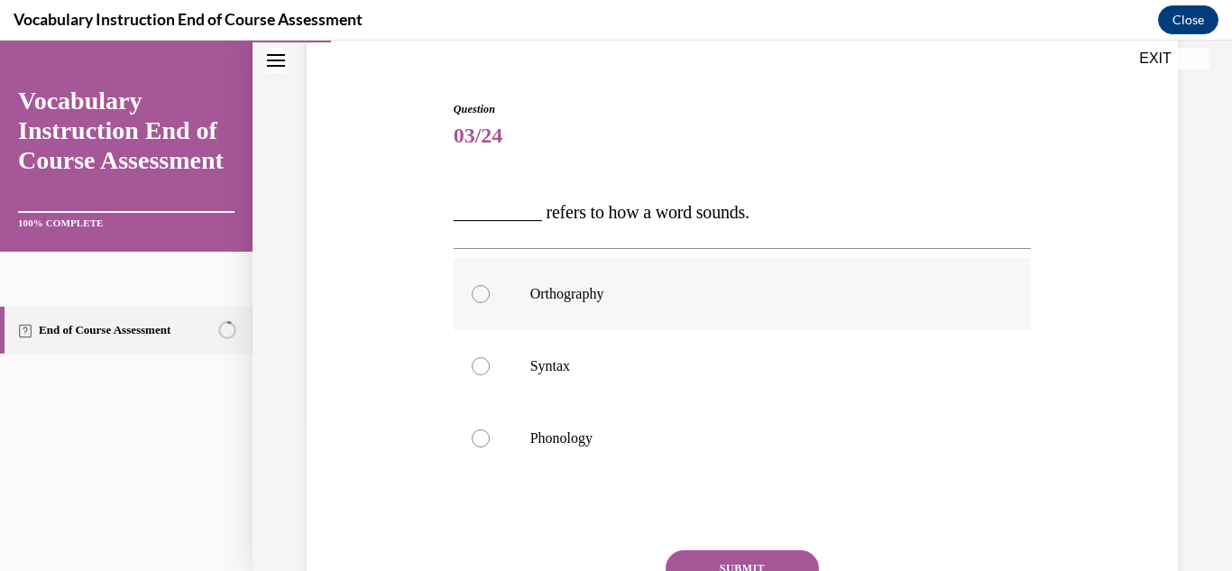
scroll to position [180, 0]
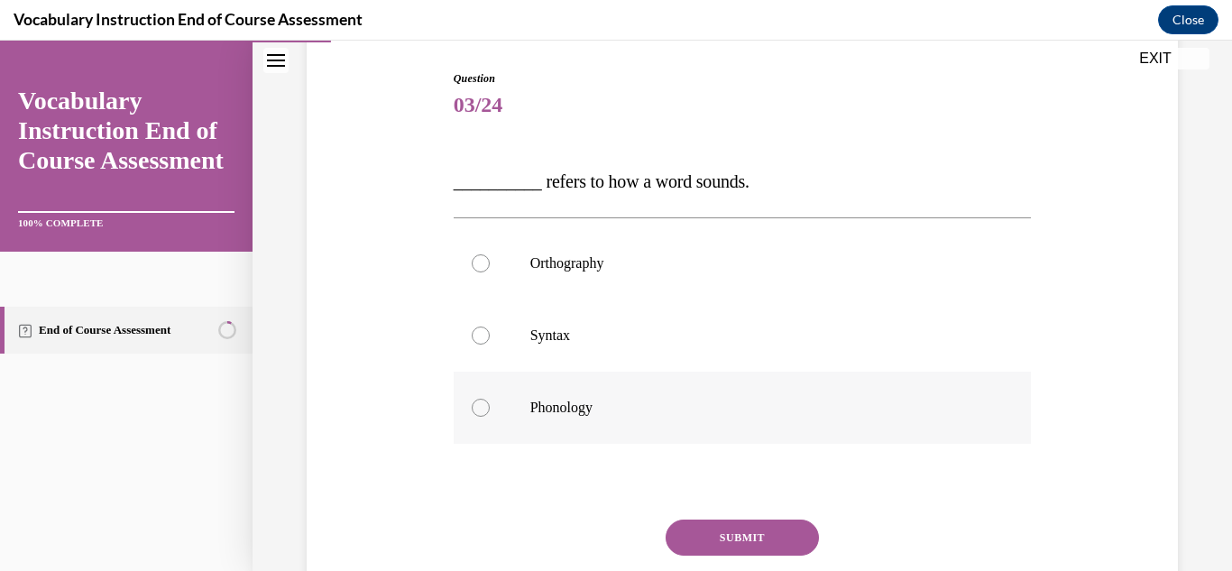
click at [570, 394] on label "Phonology" at bounding box center [742, 407] width 578 height 72
click at [490, 398] on input "Phonology" at bounding box center [481, 407] width 18 height 18
radio input "true"
click at [755, 542] on button "SUBMIT" at bounding box center [741, 537] width 153 height 36
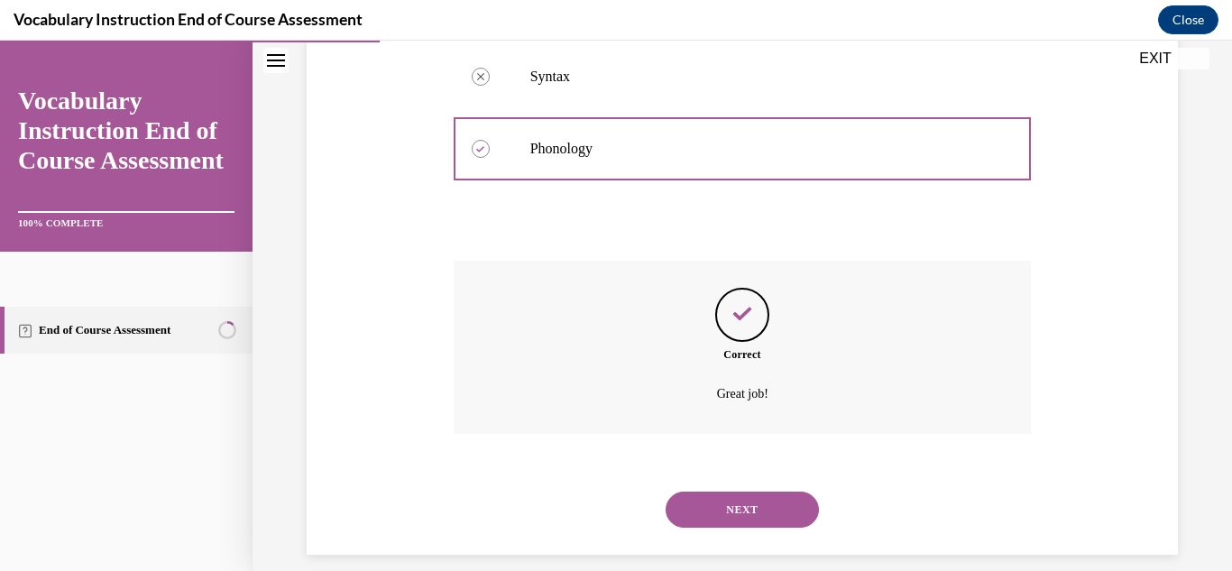
scroll to position [459, 0]
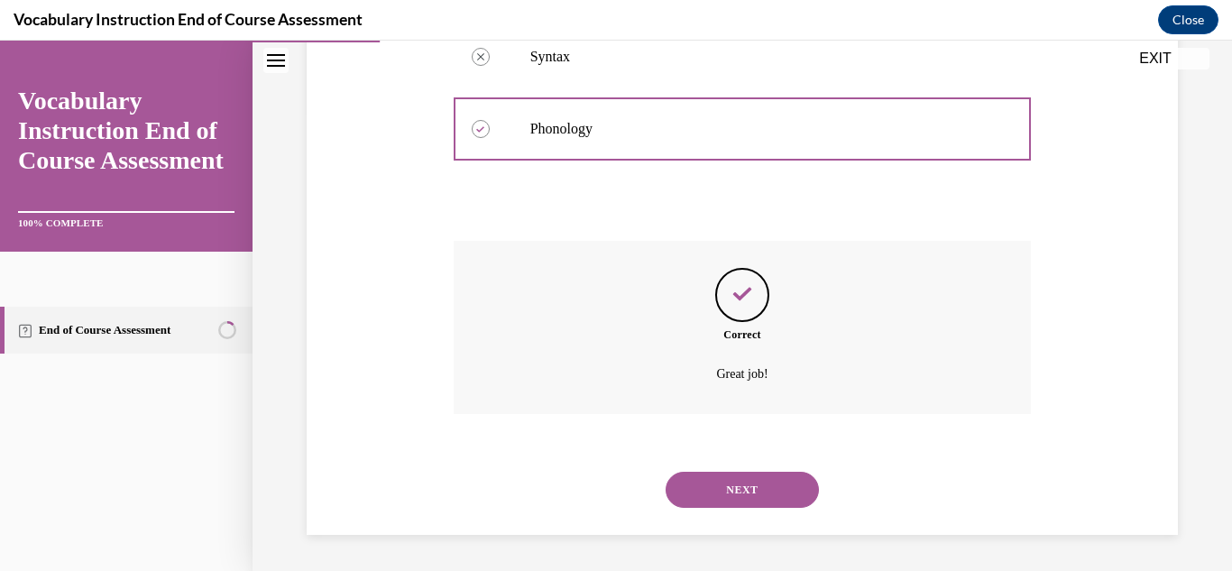
click at [737, 498] on button "NEXT" at bounding box center [741, 490] width 153 height 36
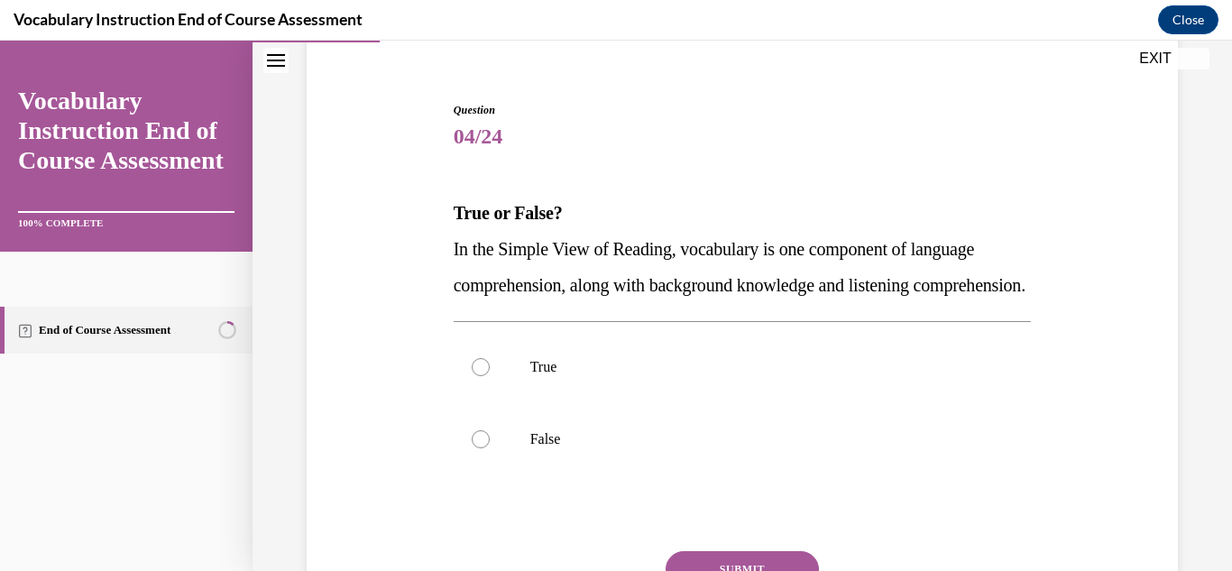
scroll to position [180, 0]
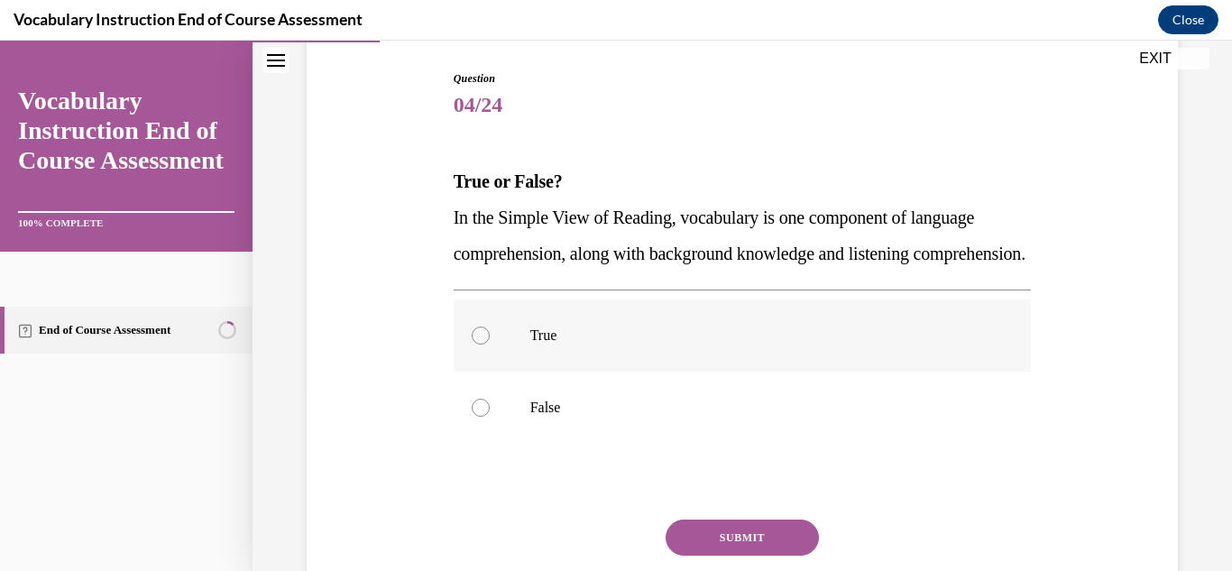
click at [554, 344] on p "True" at bounding box center [758, 335] width 456 height 18
click at [490, 344] on input "True" at bounding box center [481, 335] width 18 height 18
radio input "true"
click at [734, 555] on button "SUBMIT" at bounding box center [741, 537] width 153 height 36
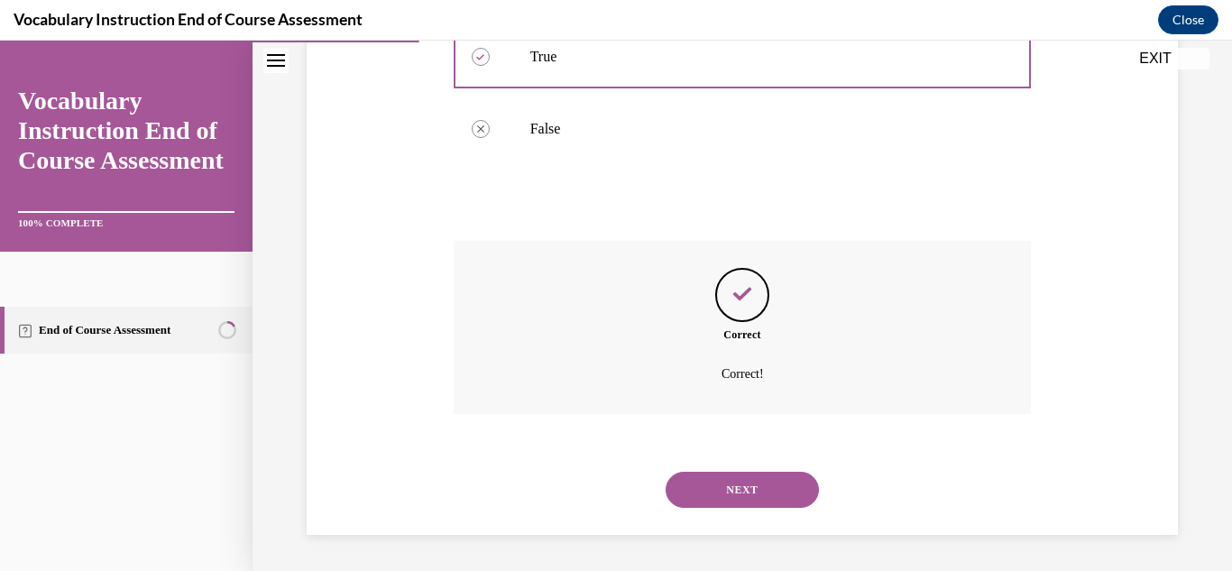
scroll to position [495, 0]
click at [739, 477] on button "NEXT" at bounding box center [741, 490] width 153 height 36
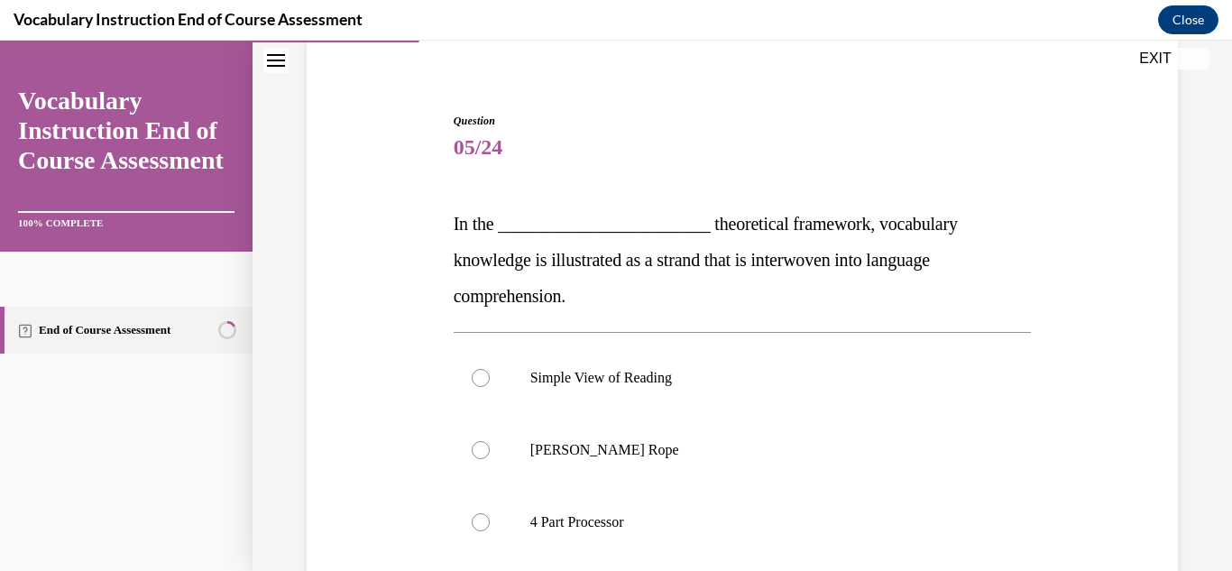
scroll to position [180, 0]
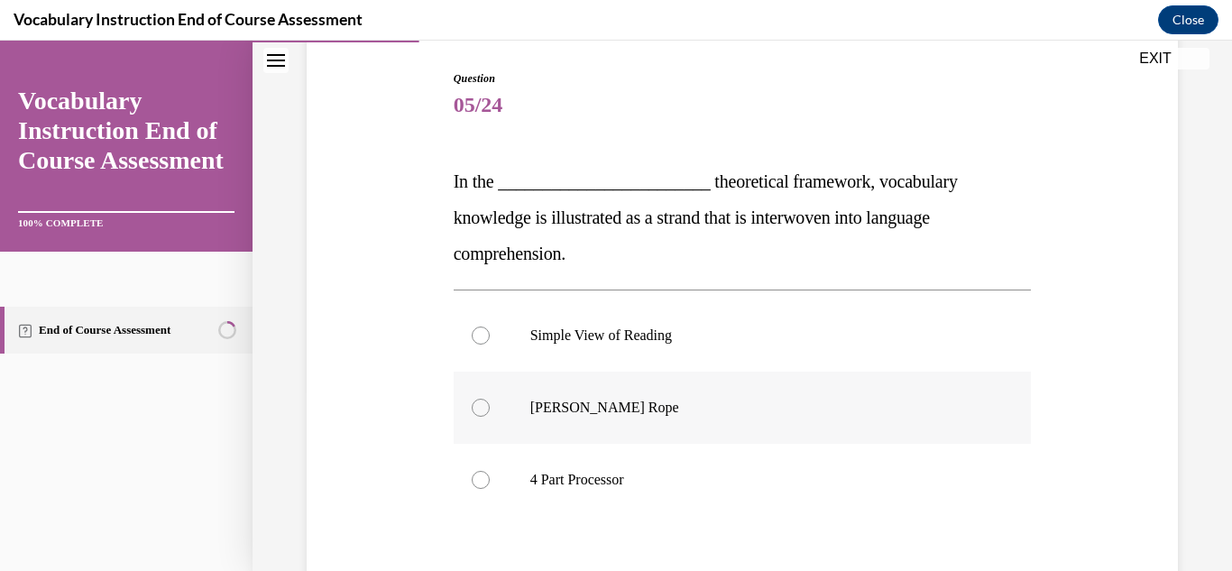
click at [607, 408] on p "[PERSON_NAME] Rope" at bounding box center [758, 407] width 456 height 18
click at [490, 408] on input "[PERSON_NAME] Rope" at bounding box center [481, 407] width 18 height 18
radio input "true"
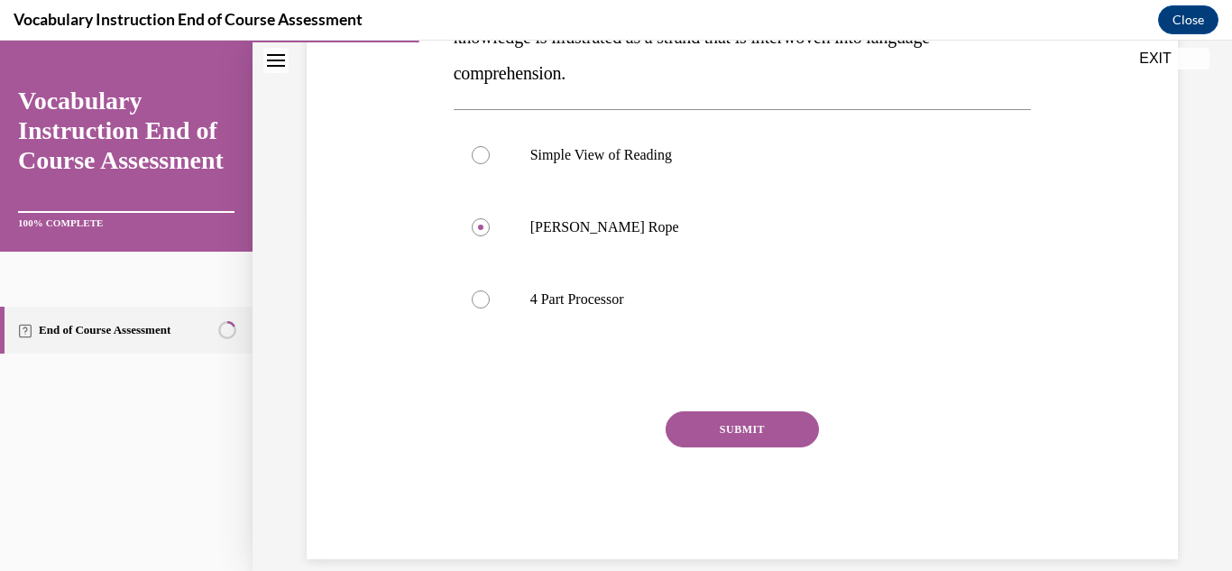
click at [765, 431] on button "SUBMIT" at bounding box center [741, 429] width 153 height 36
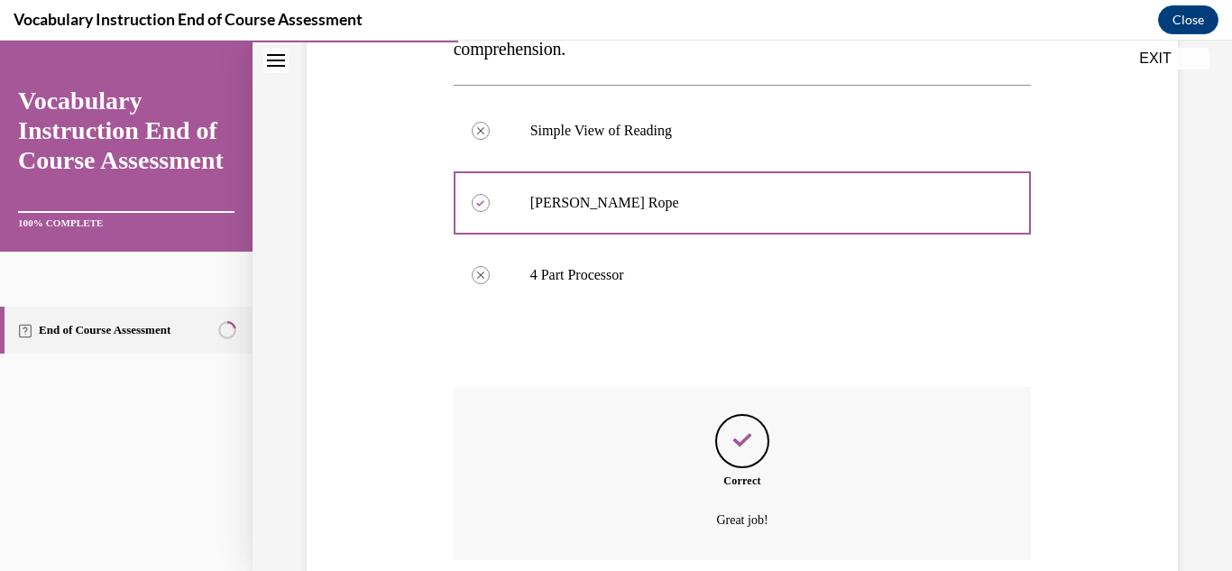
scroll to position [531, 0]
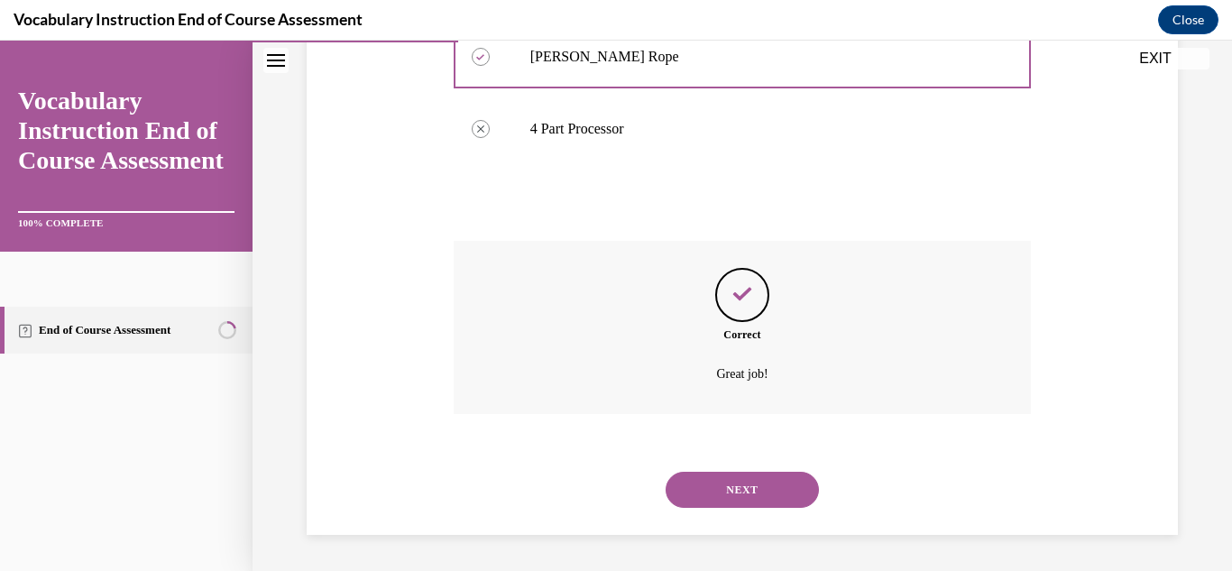
click at [774, 489] on button "NEXT" at bounding box center [741, 490] width 153 height 36
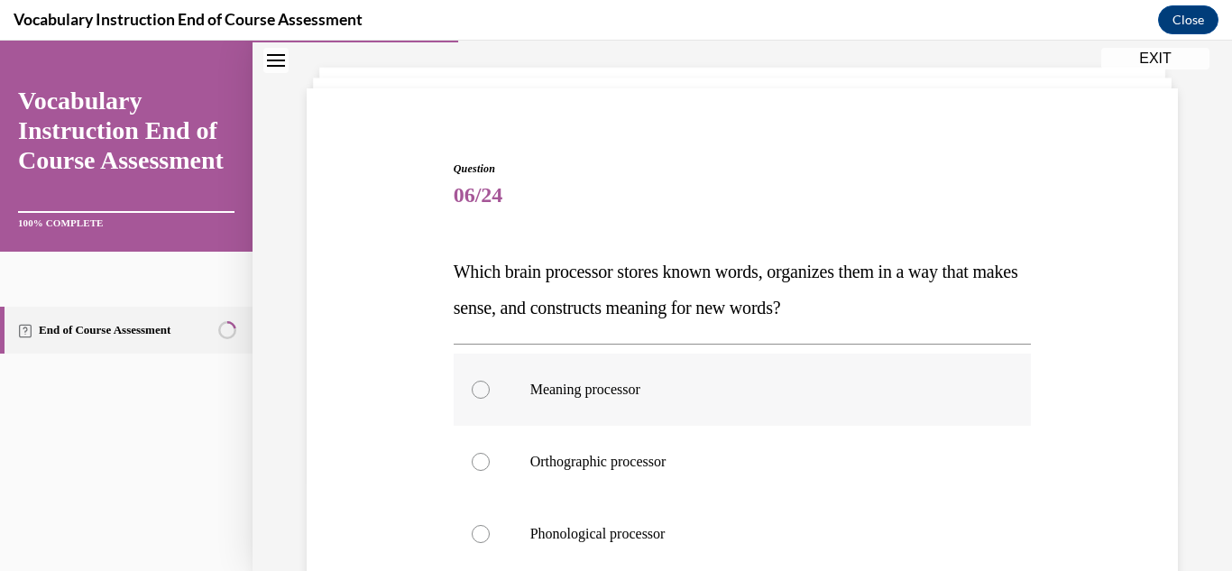
scroll to position [180, 0]
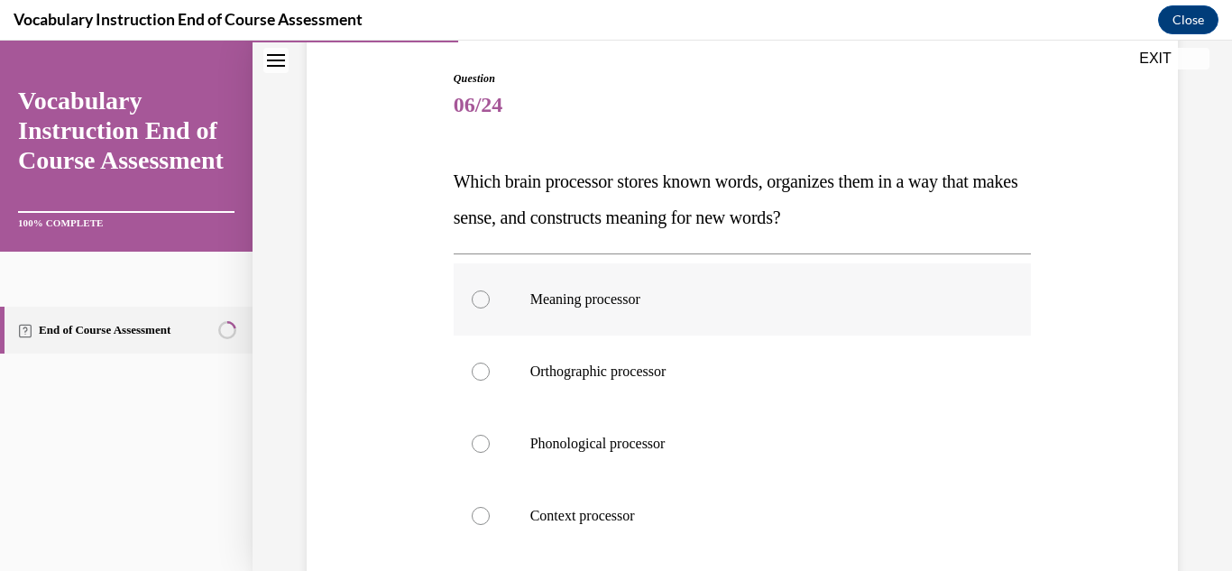
click at [605, 293] on p "Meaning processor" at bounding box center [758, 299] width 456 height 18
click at [490, 293] on input "Meaning processor" at bounding box center [481, 299] width 18 height 18
radio input "true"
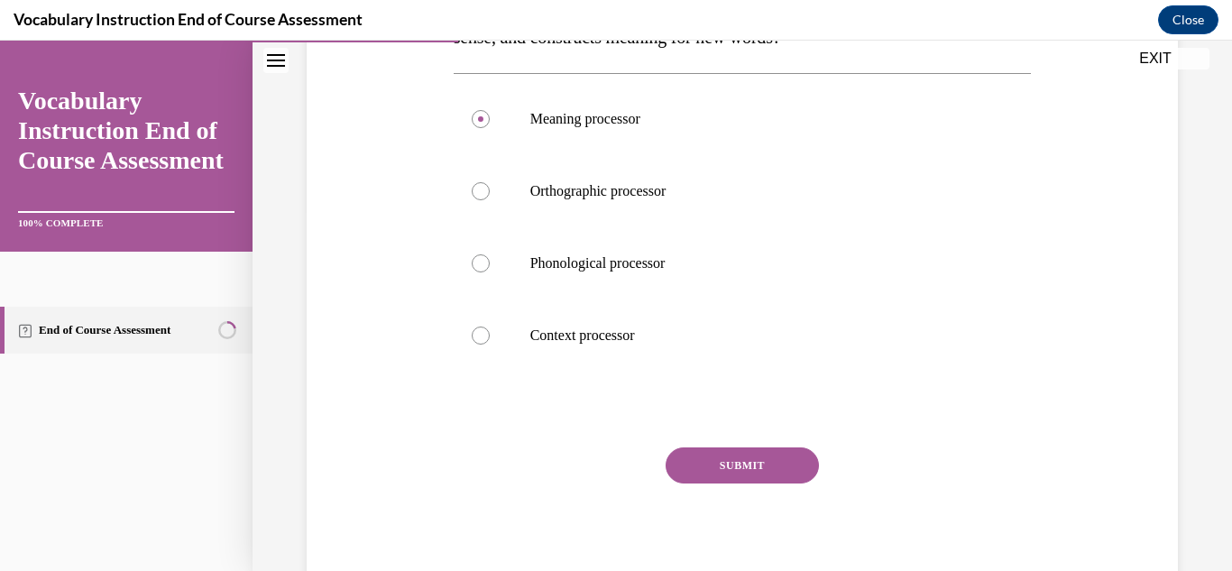
click at [742, 464] on button "SUBMIT" at bounding box center [741, 465] width 153 height 36
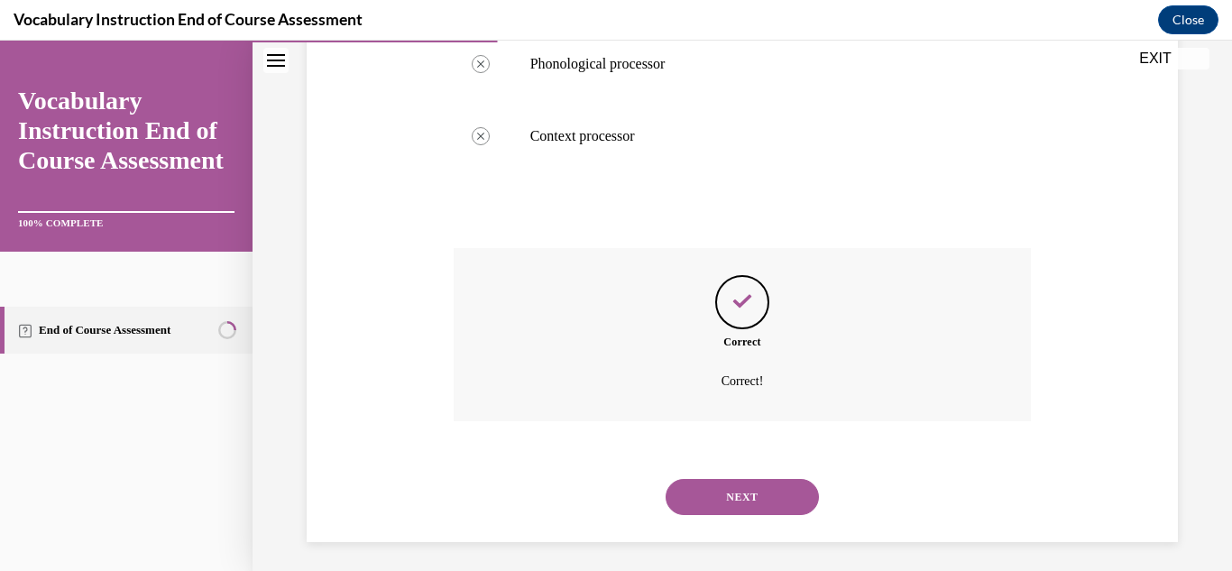
scroll to position [567, 0]
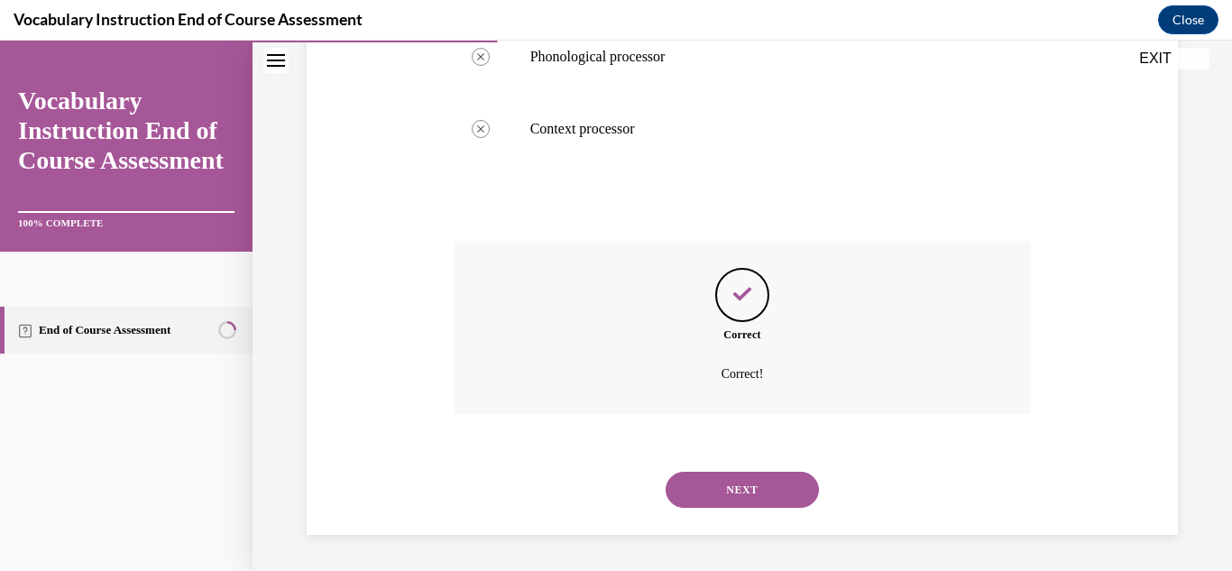
click at [755, 478] on button "NEXT" at bounding box center [741, 490] width 153 height 36
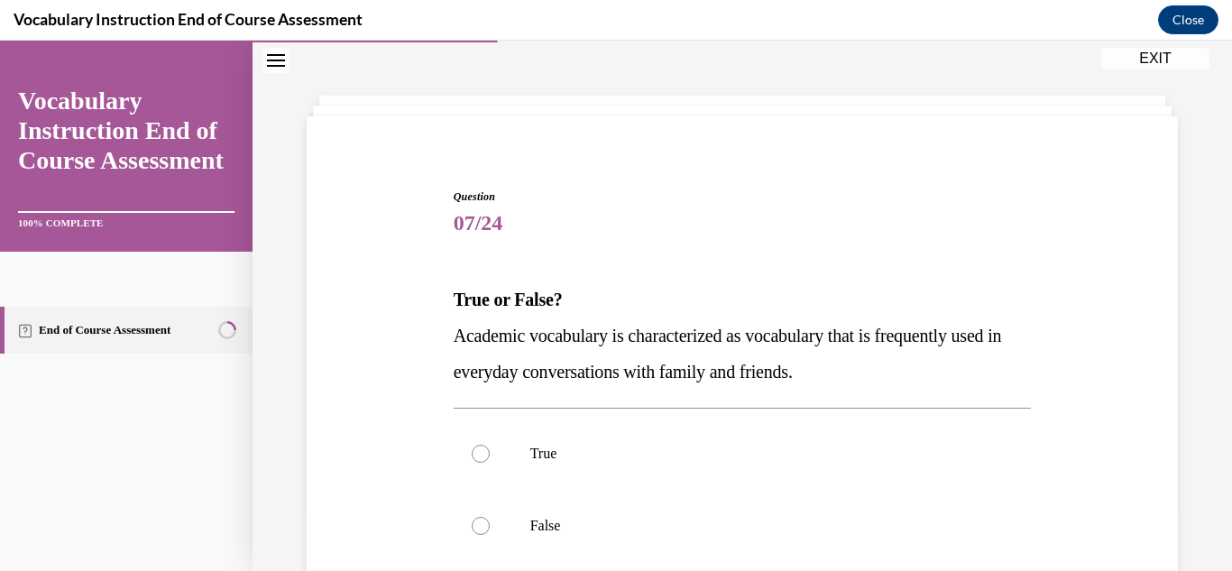
scroll to position [90, 0]
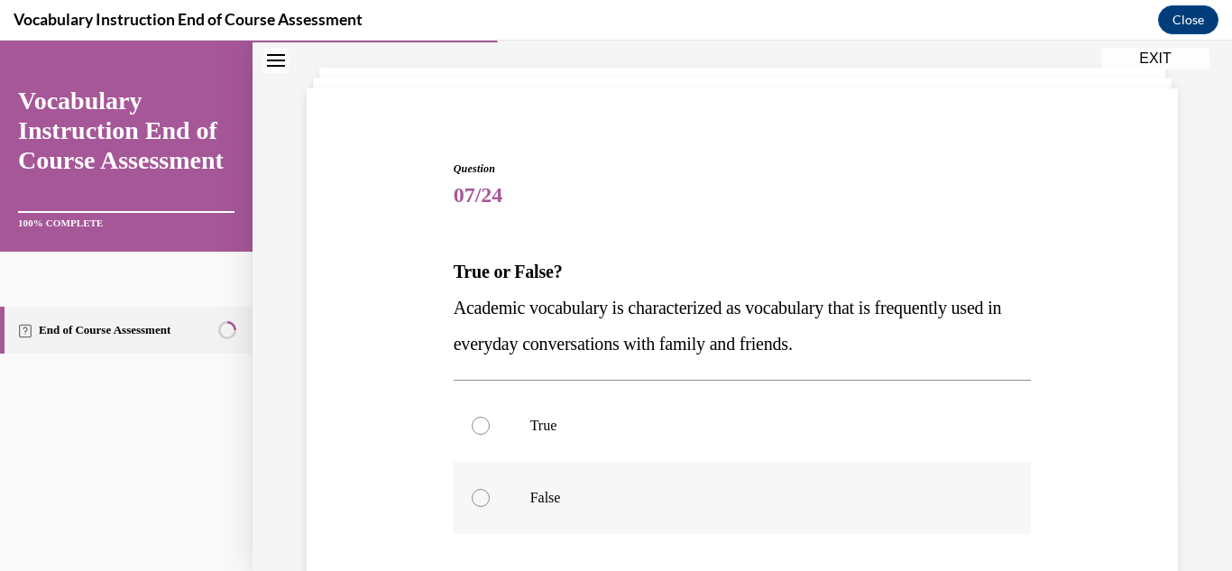
click at [544, 495] on p "False" at bounding box center [758, 498] width 456 height 18
click at [490, 495] on input "False" at bounding box center [481, 498] width 18 height 18
radio input "true"
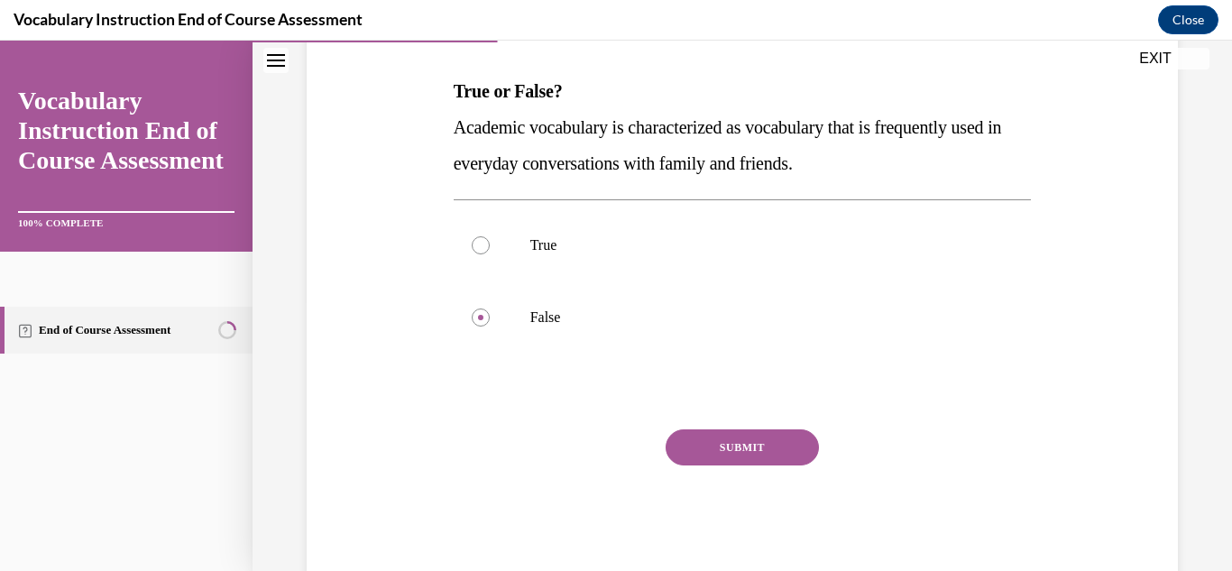
click at [709, 438] on button "SUBMIT" at bounding box center [741, 447] width 153 height 36
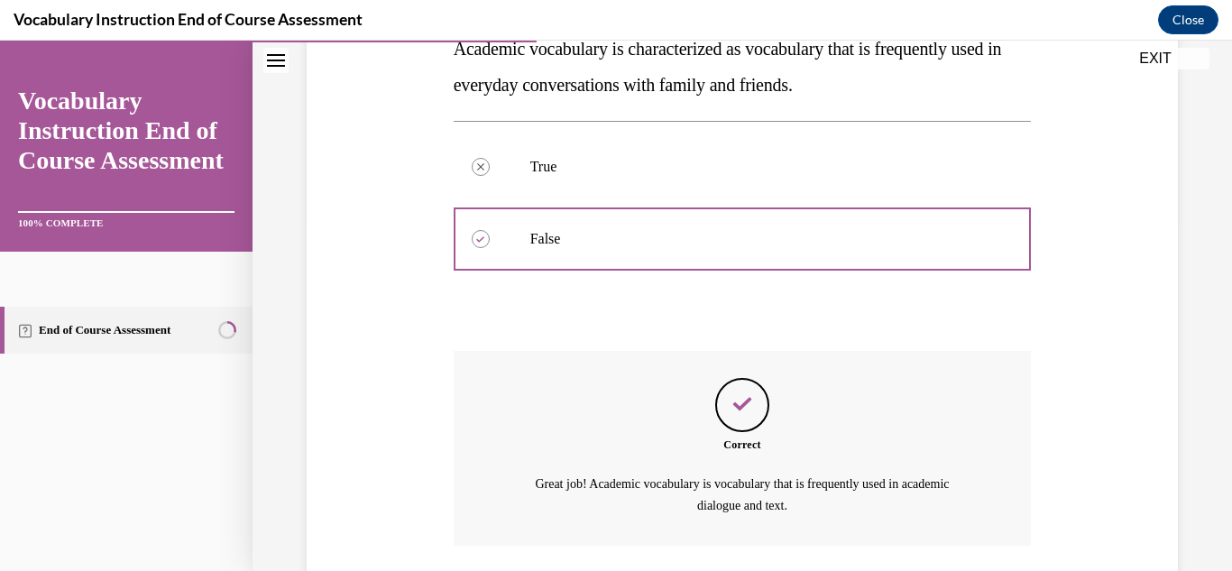
scroll to position [481, 0]
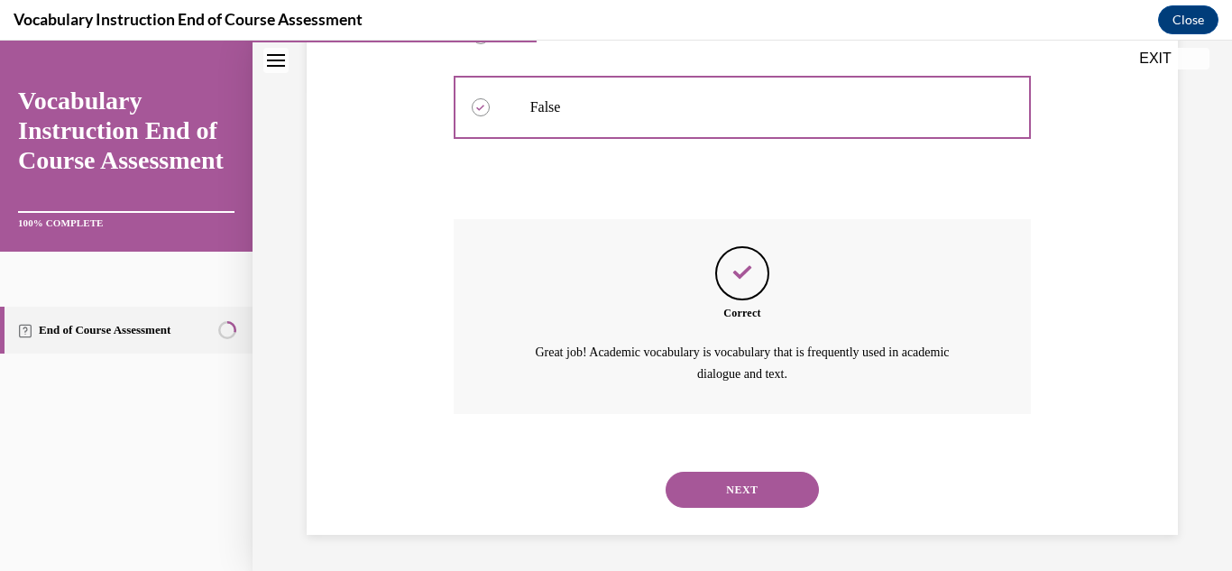
click at [727, 490] on button "NEXT" at bounding box center [741, 490] width 153 height 36
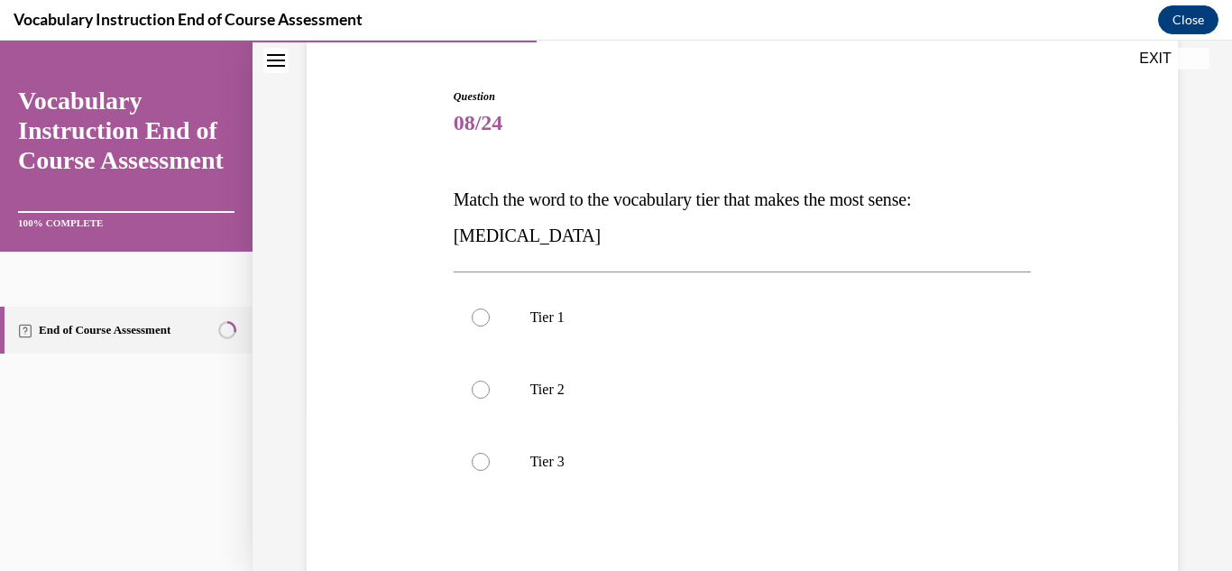
scroll to position [180, 0]
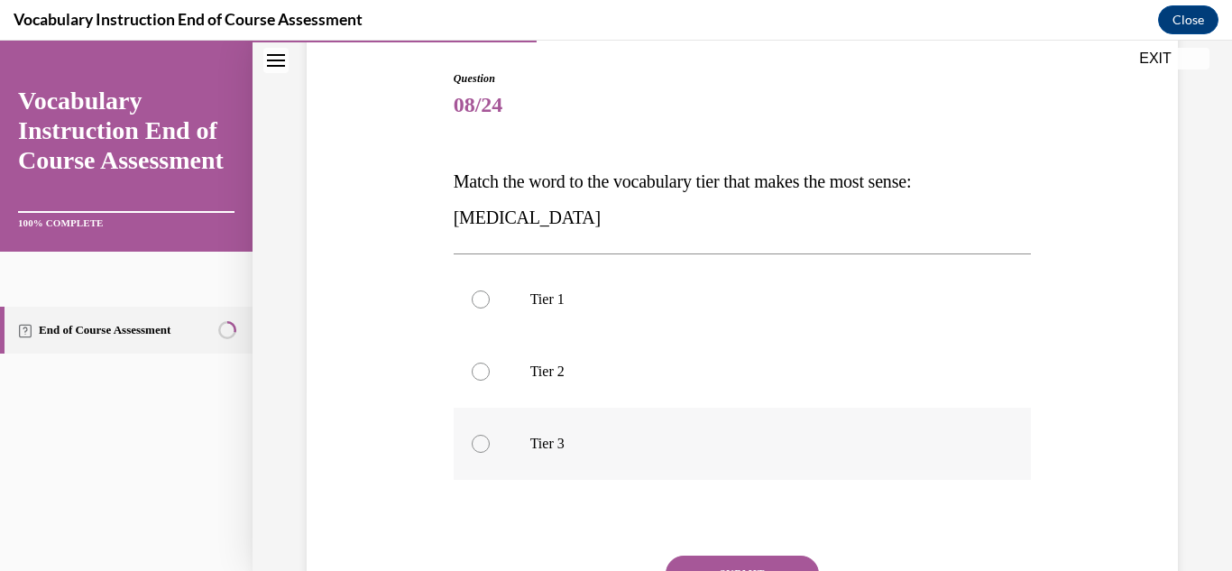
click at [545, 435] on p "Tier 3" at bounding box center [758, 444] width 456 height 18
click at [490, 435] on input "Tier 3" at bounding box center [481, 444] width 18 height 18
radio input "true"
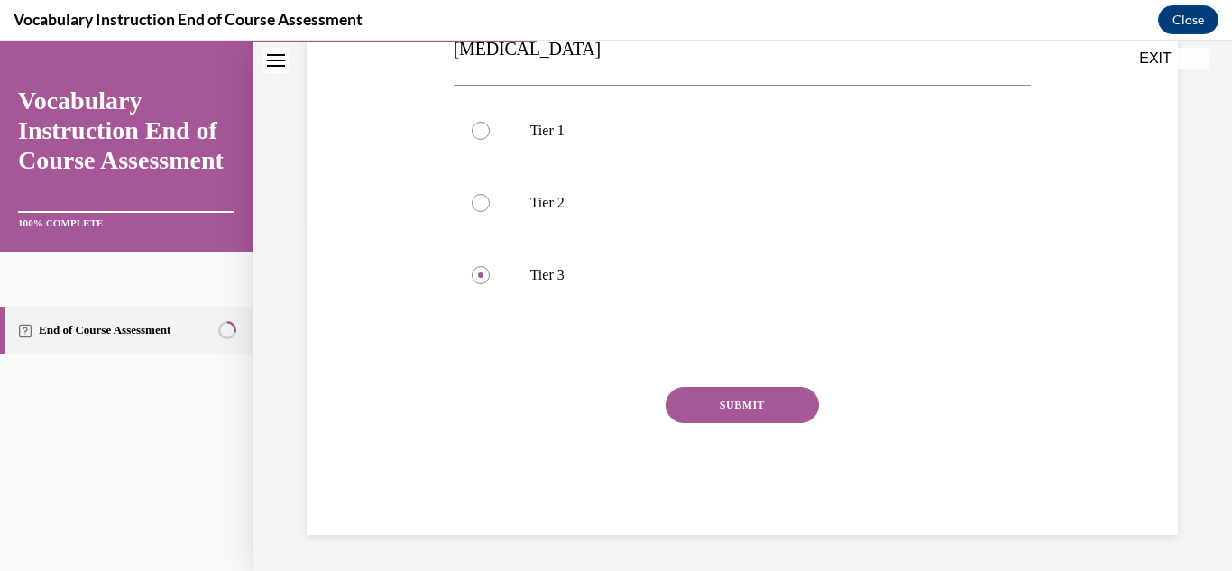
click at [720, 404] on button "SUBMIT" at bounding box center [741, 405] width 153 height 36
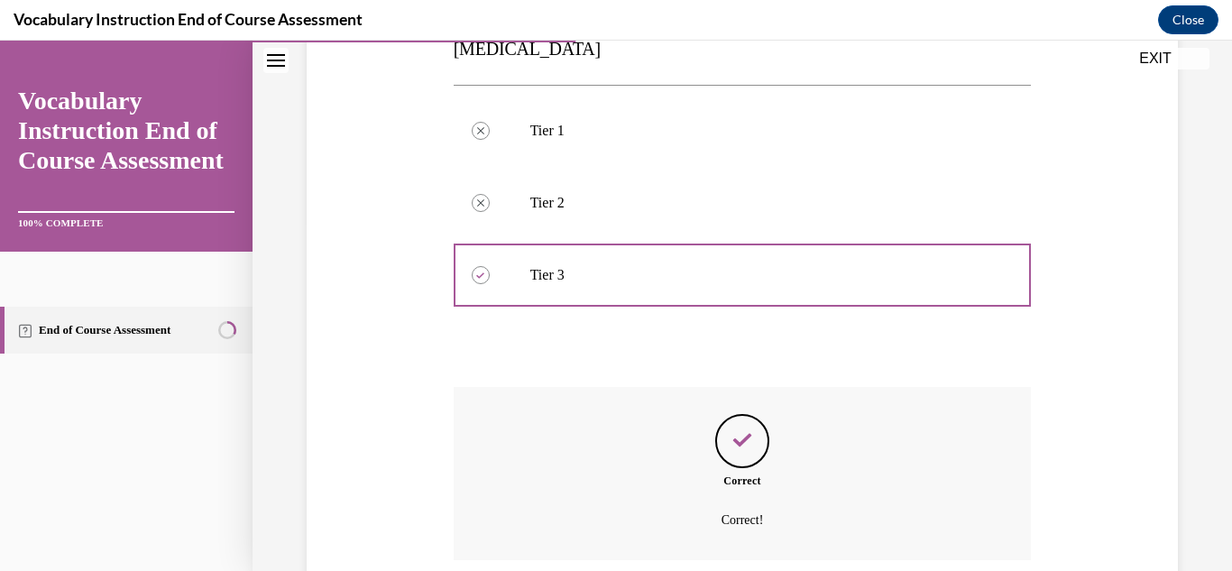
scroll to position [495, 0]
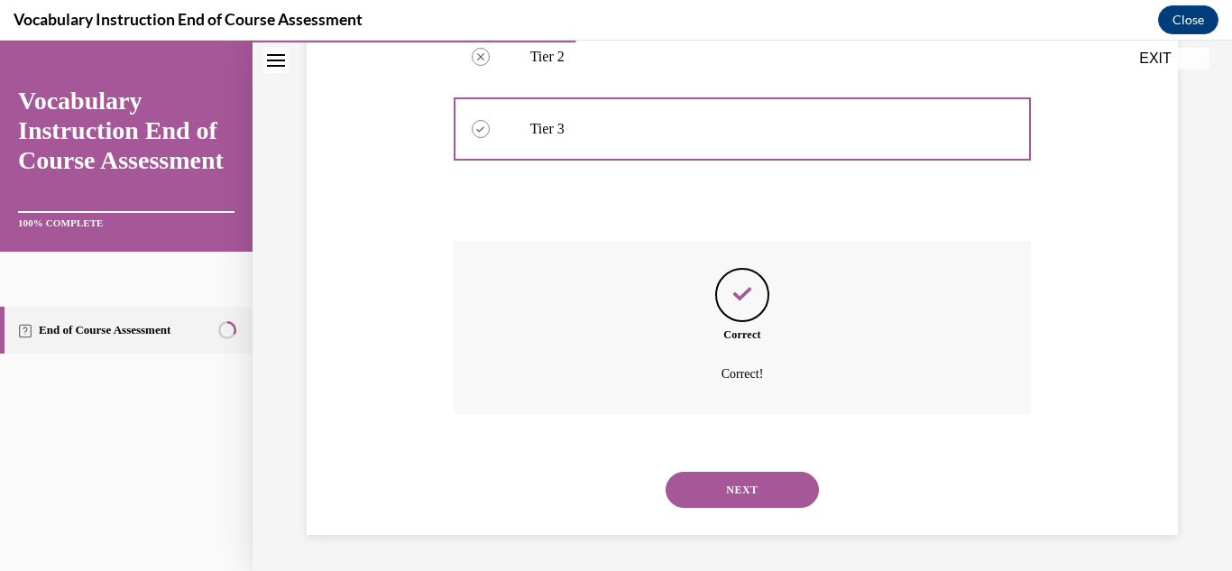
click at [748, 494] on button "NEXT" at bounding box center [741, 490] width 153 height 36
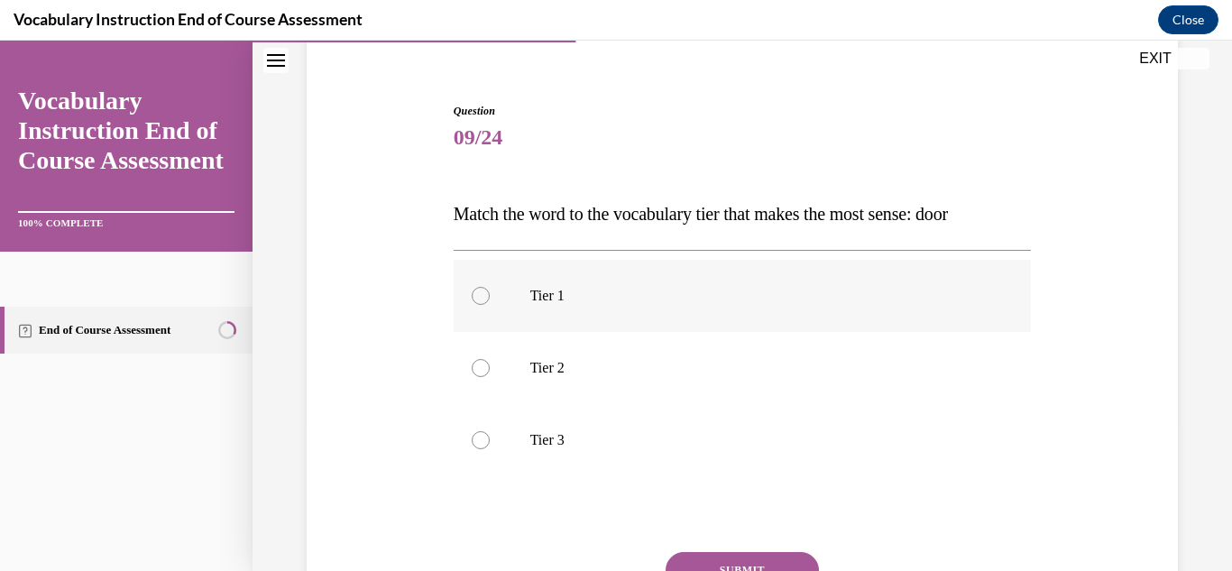
scroll to position [180, 0]
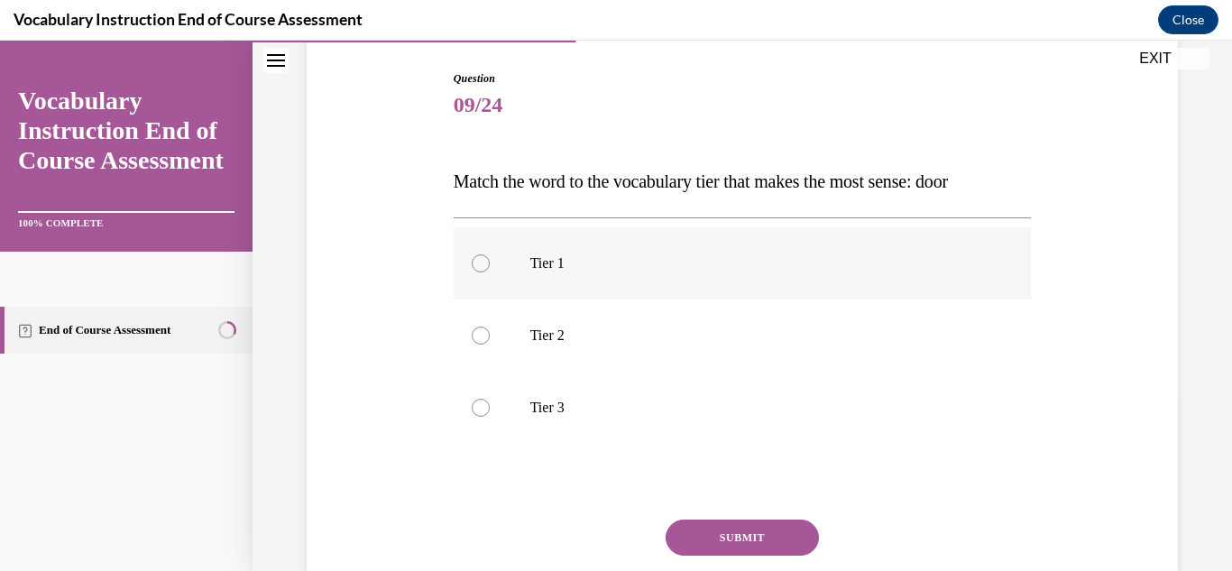
click at [543, 262] on p "Tier 1" at bounding box center [758, 263] width 456 height 18
click at [490, 262] on input "Tier 1" at bounding box center [481, 263] width 18 height 18
radio input "true"
click at [745, 544] on button "SUBMIT" at bounding box center [741, 537] width 153 height 36
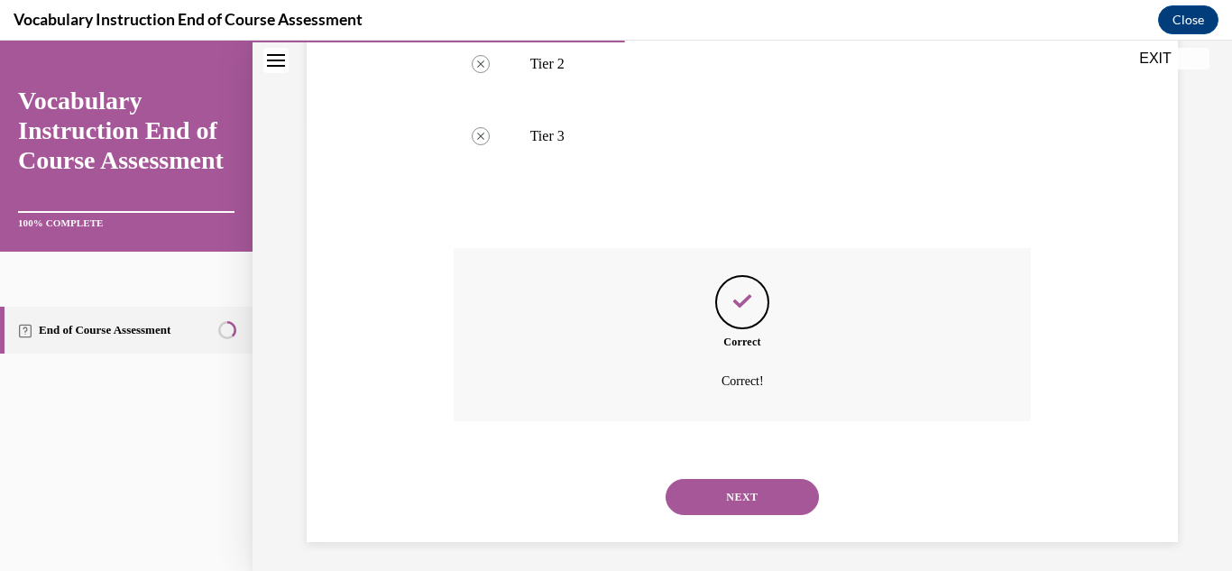
scroll to position [459, 0]
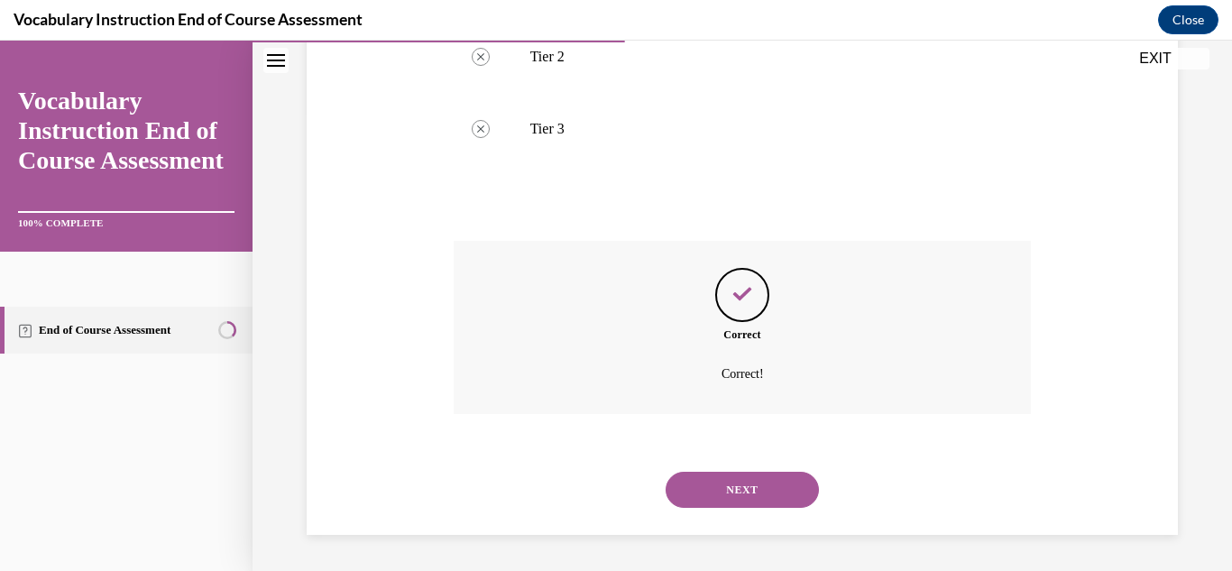
click at [759, 490] on button "NEXT" at bounding box center [741, 490] width 153 height 36
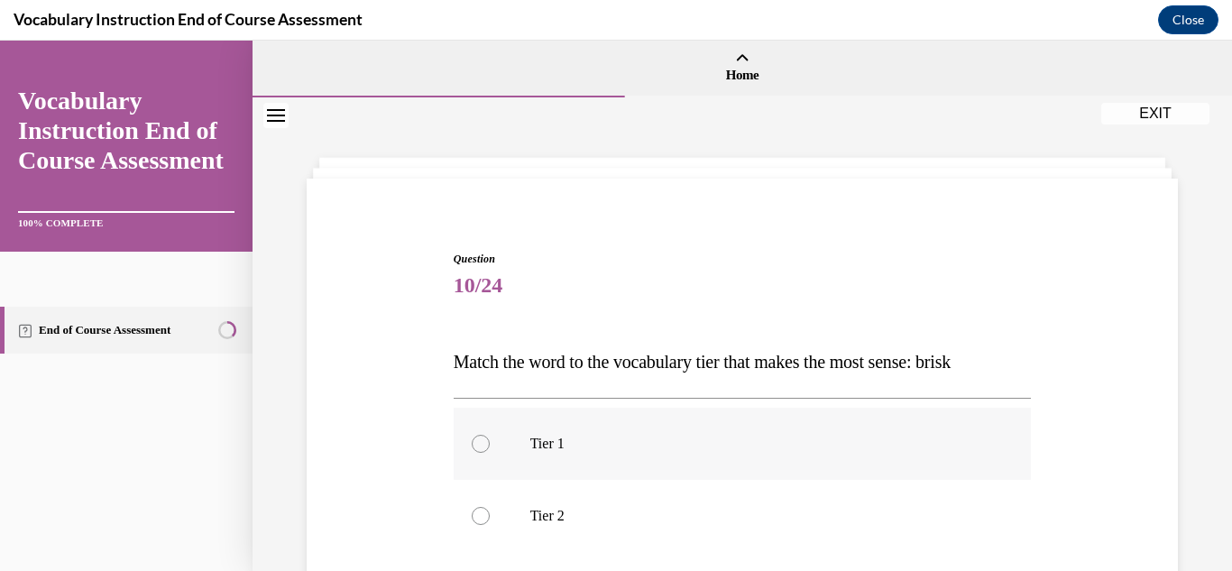
scroll to position [90, 0]
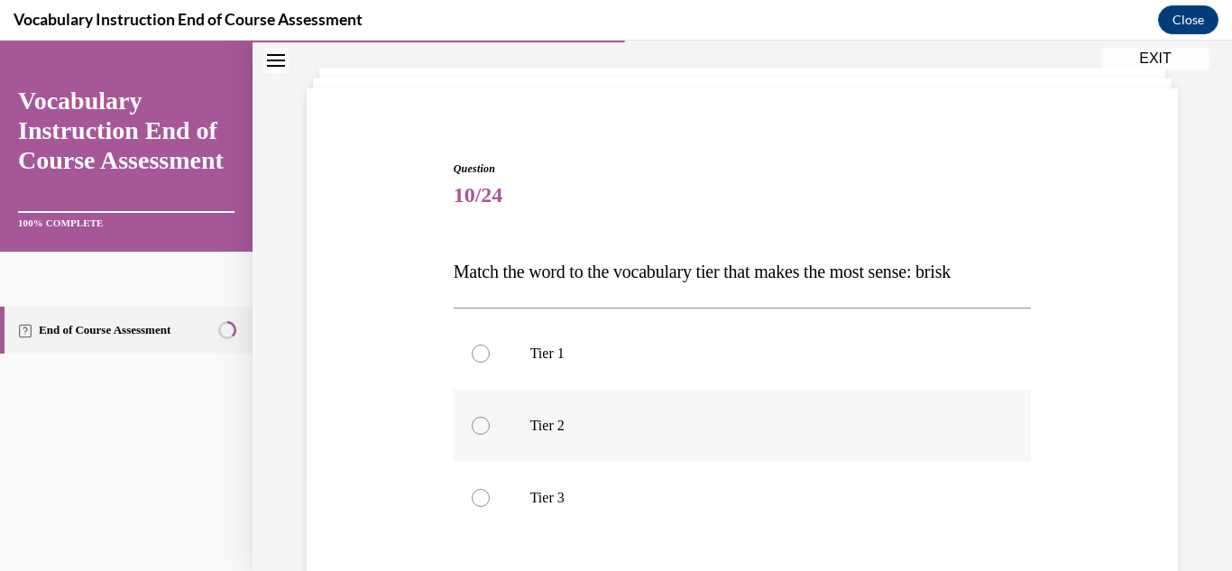
click at [582, 424] on p "Tier 2" at bounding box center [758, 426] width 456 height 18
click at [490, 424] on input "Tier 2" at bounding box center [481, 426] width 18 height 18
radio input "true"
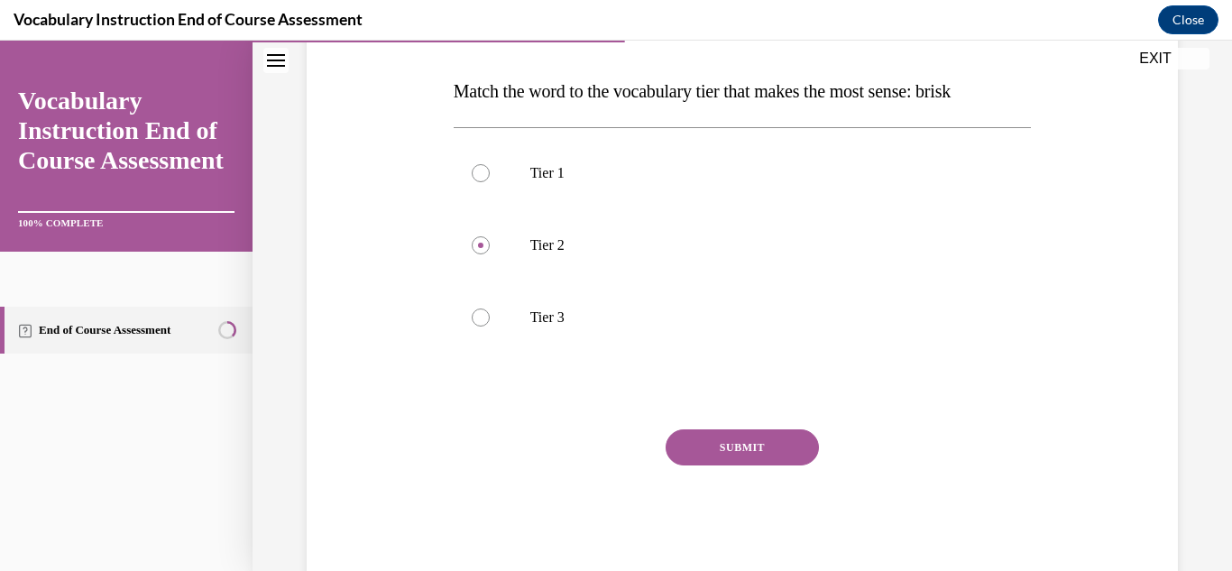
click at [773, 451] on button "SUBMIT" at bounding box center [741, 447] width 153 height 36
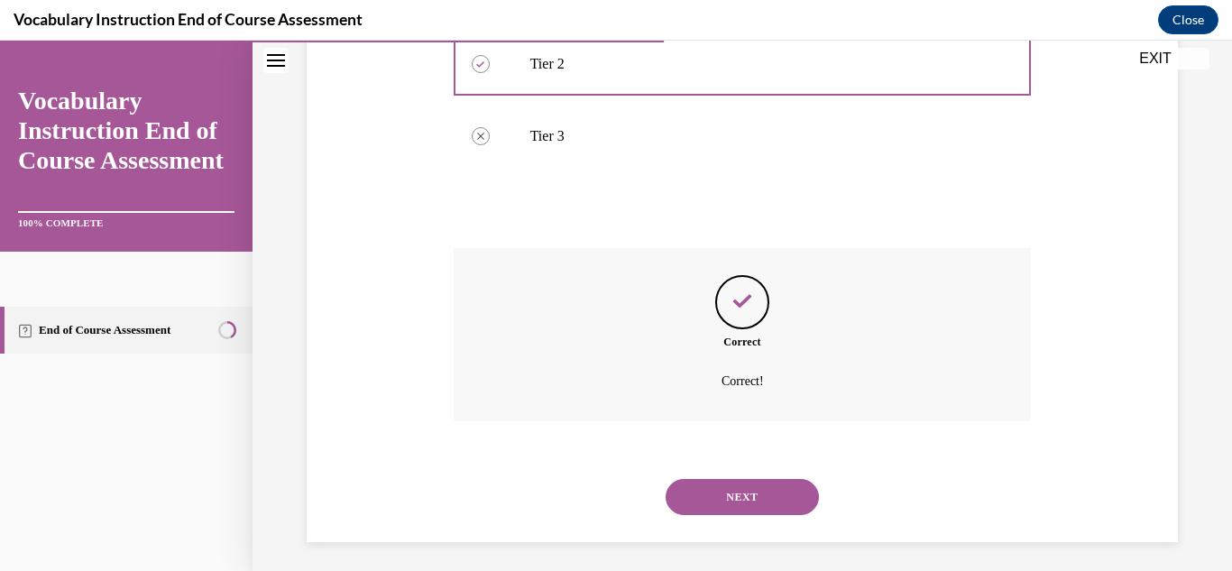
scroll to position [459, 0]
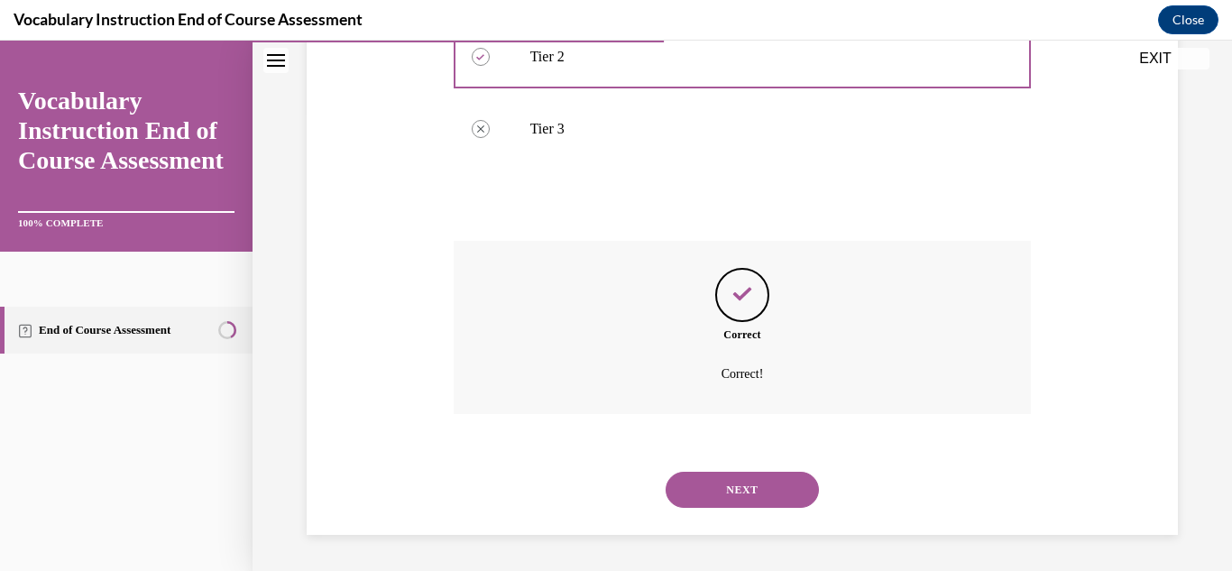
click at [737, 485] on button "NEXT" at bounding box center [741, 490] width 153 height 36
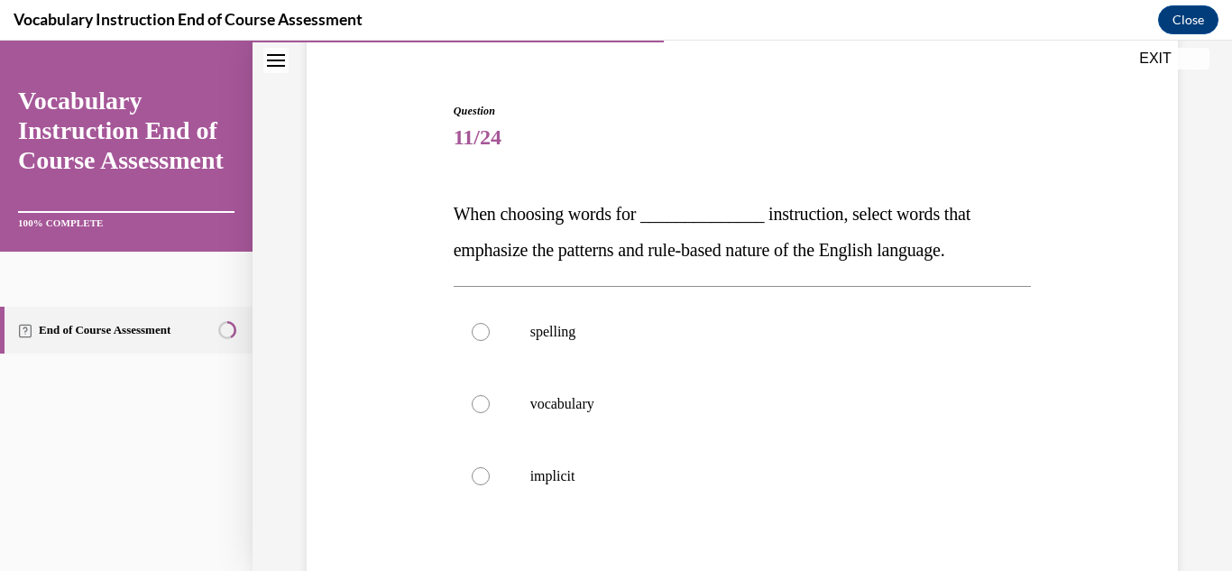
scroll to position [180, 0]
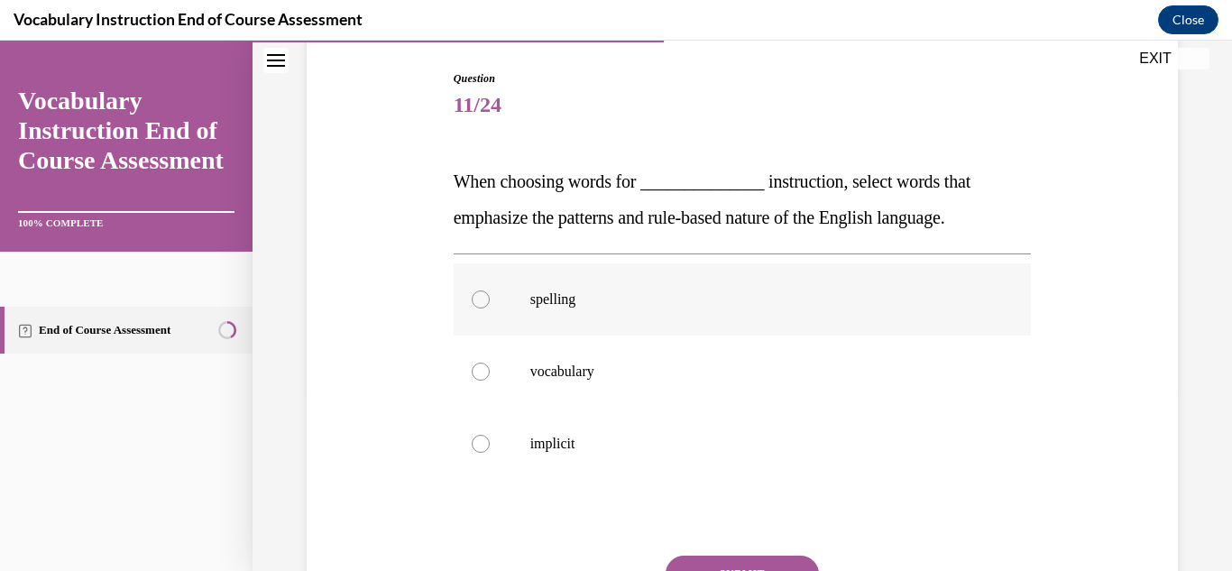
click at [549, 303] on p "spelling" at bounding box center [758, 299] width 456 height 18
click at [490, 303] on input "spelling" at bounding box center [481, 299] width 18 height 18
radio input "true"
click at [732, 559] on button "SUBMIT" at bounding box center [741, 573] width 153 height 36
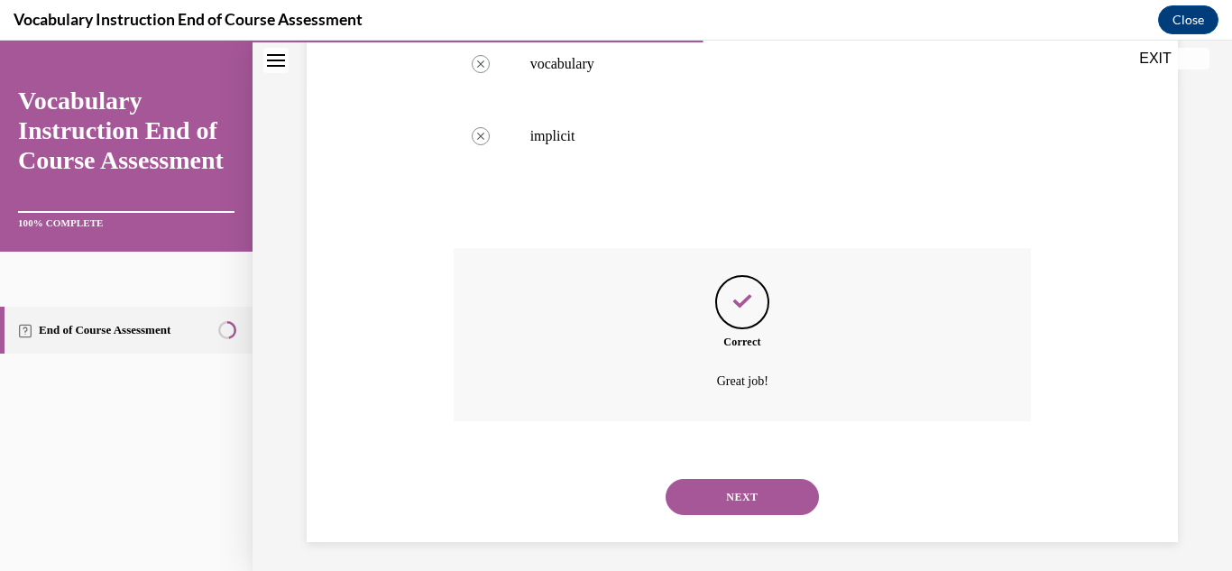
scroll to position [495, 0]
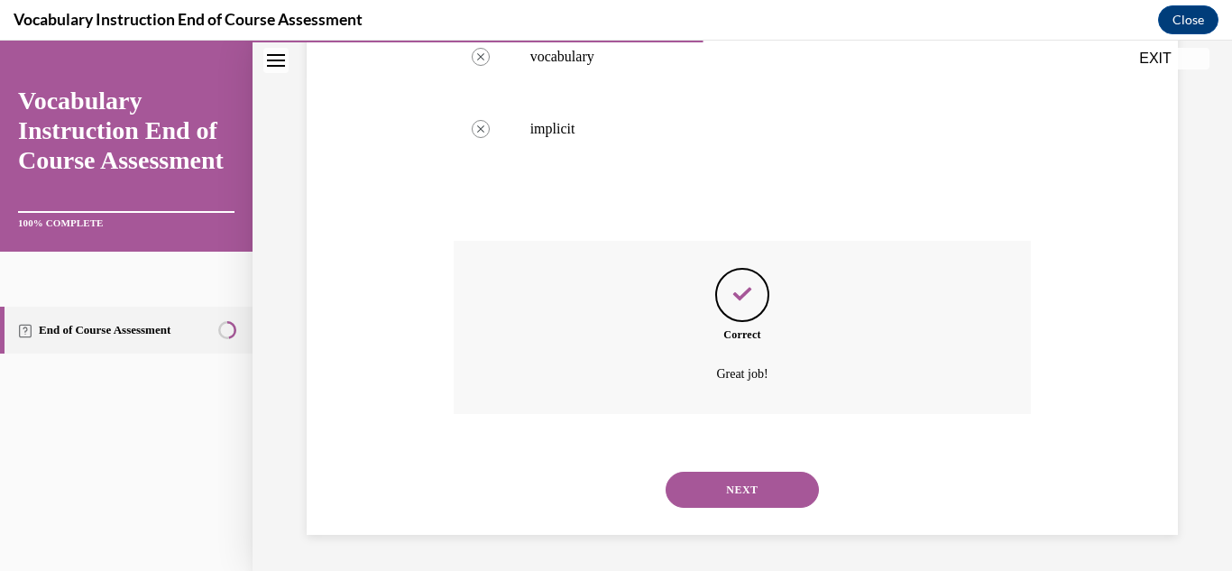
click at [726, 499] on button "NEXT" at bounding box center [741, 490] width 153 height 36
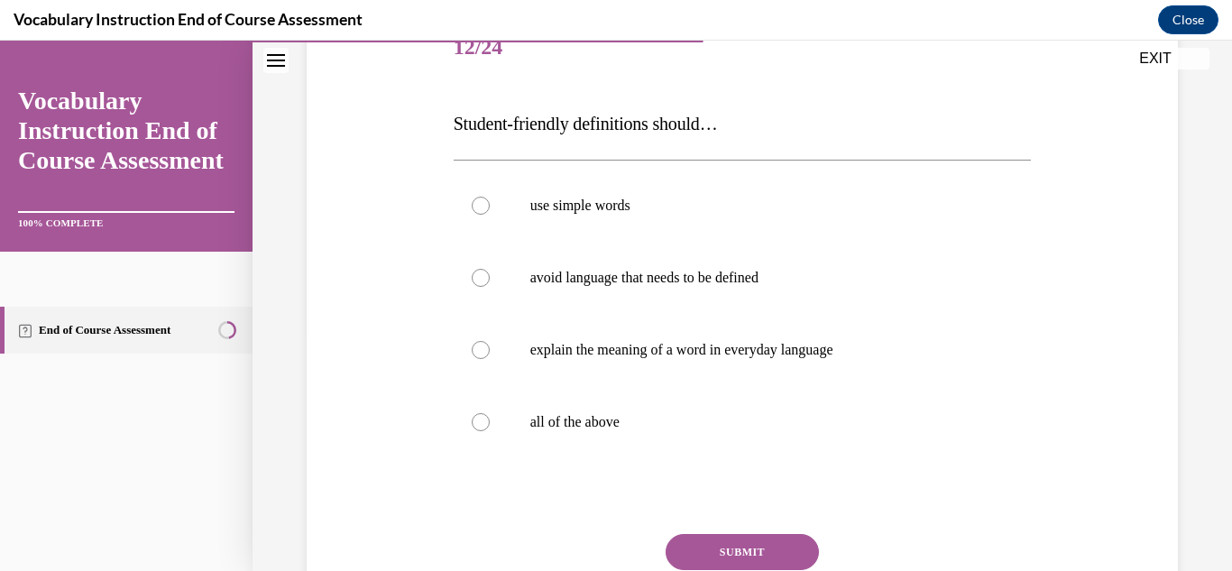
scroll to position [270, 0]
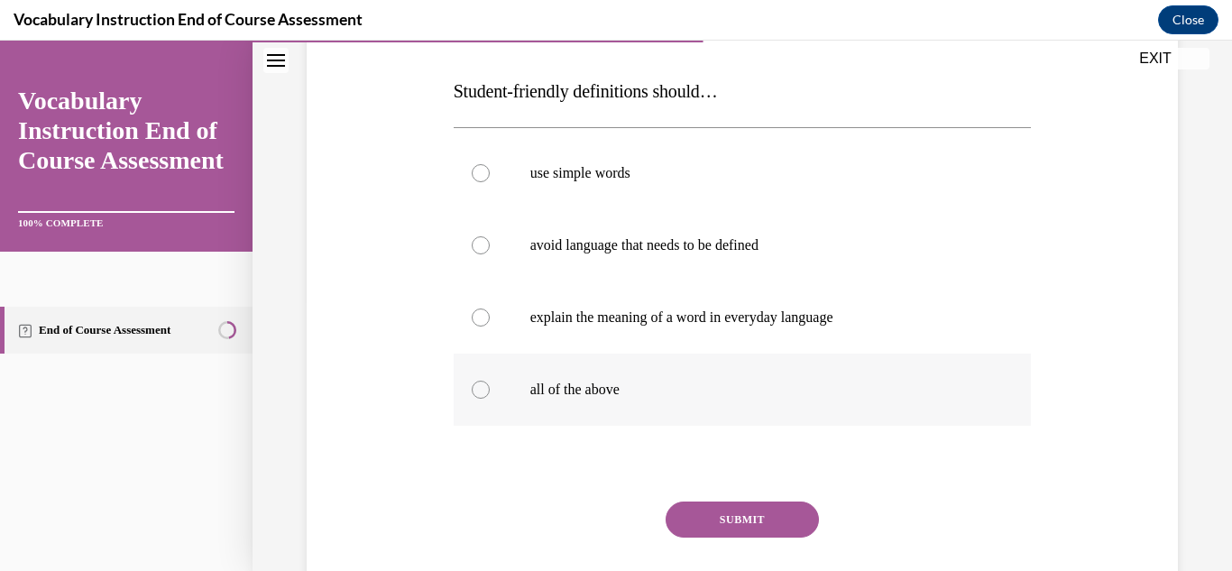
click at [598, 389] on p "all of the above" at bounding box center [758, 389] width 456 height 18
click at [490, 389] on input "all of the above" at bounding box center [481, 389] width 18 height 18
radio input "true"
click at [753, 514] on button "SUBMIT" at bounding box center [741, 519] width 153 height 36
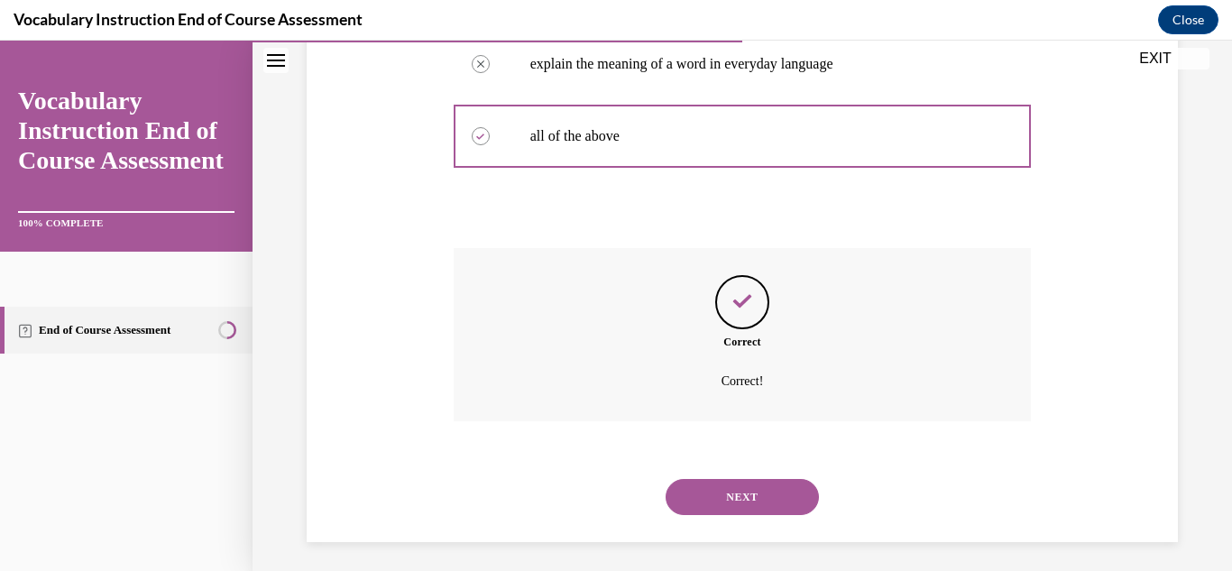
scroll to position [531, 0]
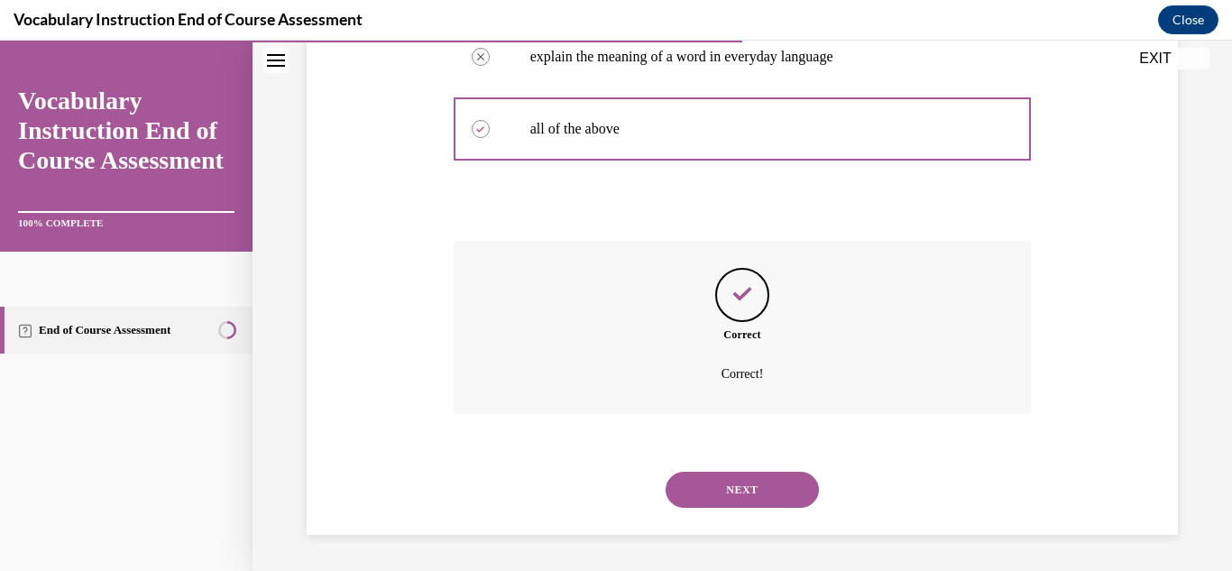
click at [751, 499] on button "NEXT" at bounding box center [741, 490] width 153 height 36
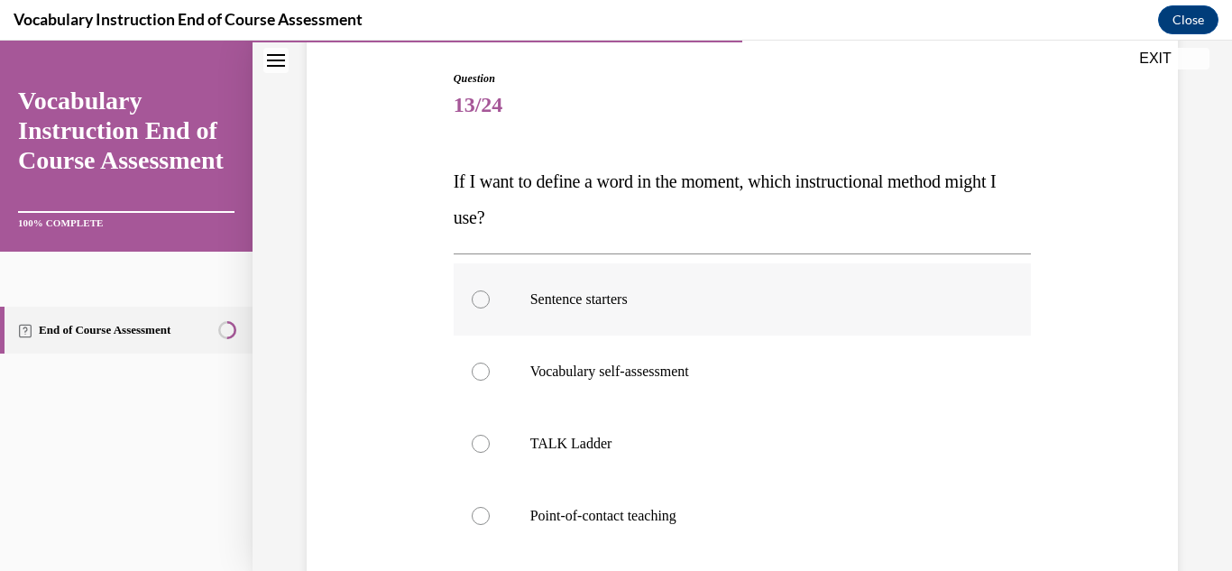
scroll to position [270, 0]
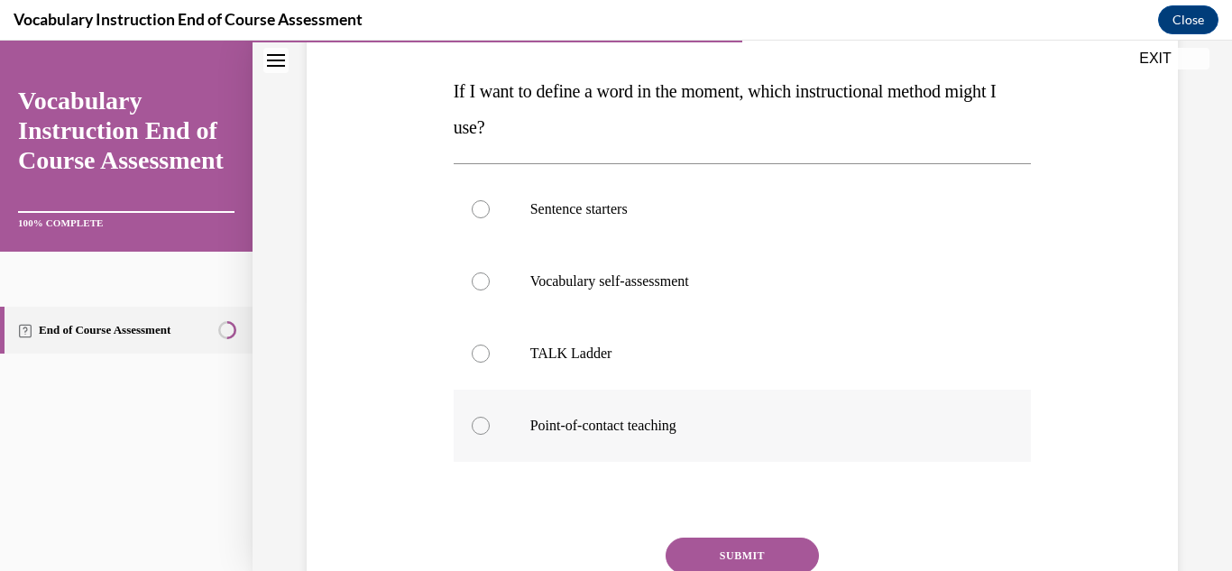
click at [712, 435] on label "Point-of-contact teaching" at bounding box center [742, 425] width 578 height 72
click at [490, 435] on input "Point-of-contact teaching" at bounding box center [481, 426] width 18 height 18
radio input "true"
click at [751, 551] on button "SUBMIT" at bounding box center [741, 555] width 153 height 36
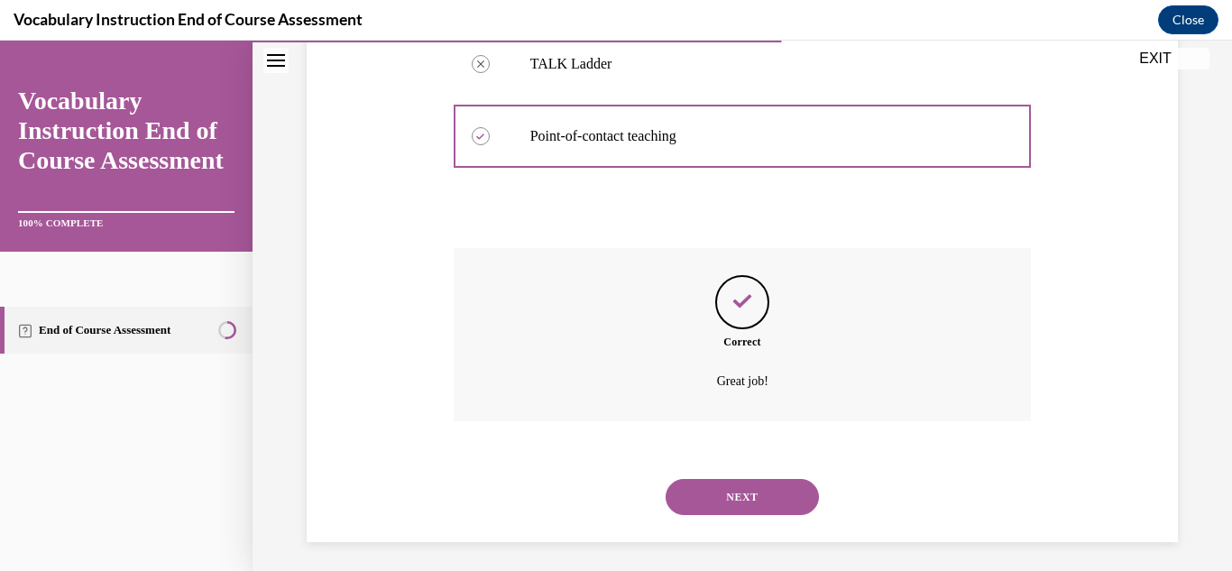
scroll to position [567, 0]
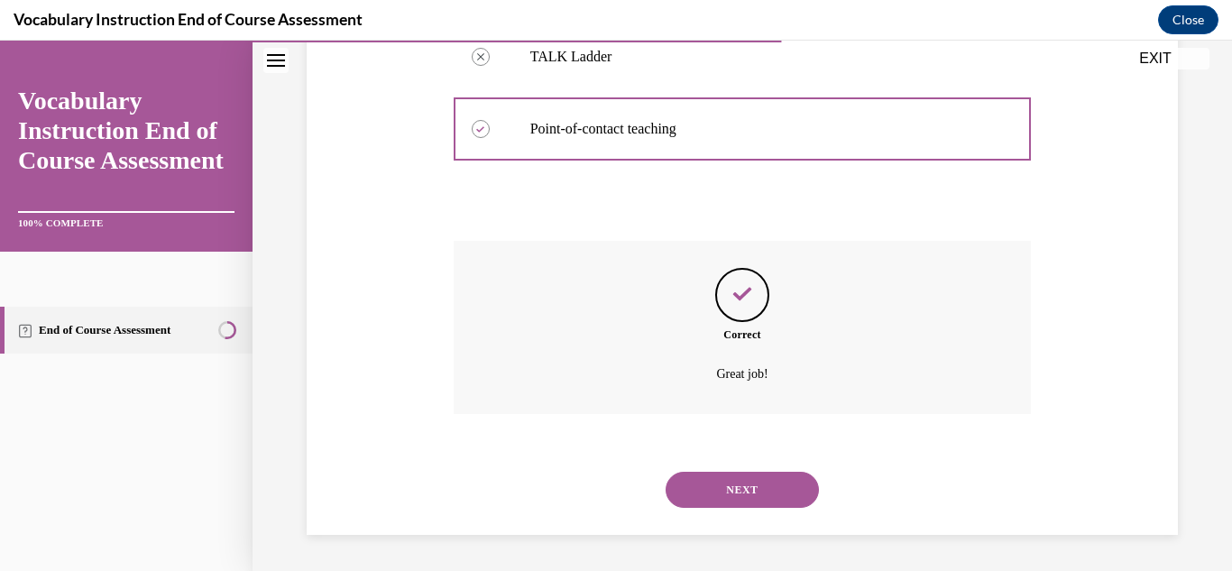
click at [765, 488] on button "NEXT" at bounding box center [741, 490] width 153 height 36
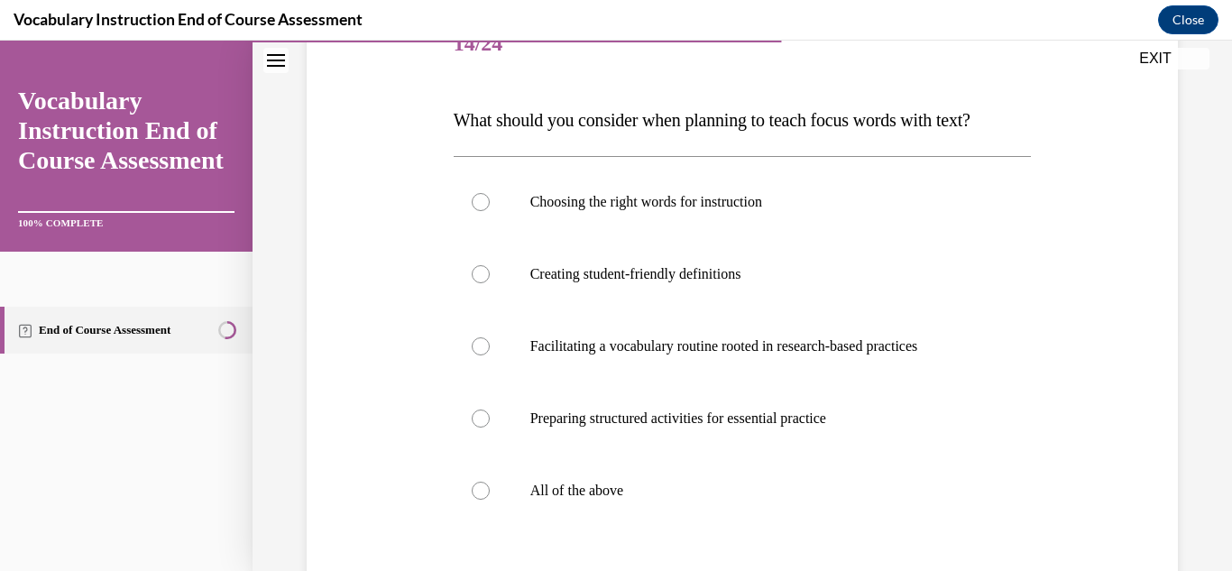
scroll to position [270, 0]
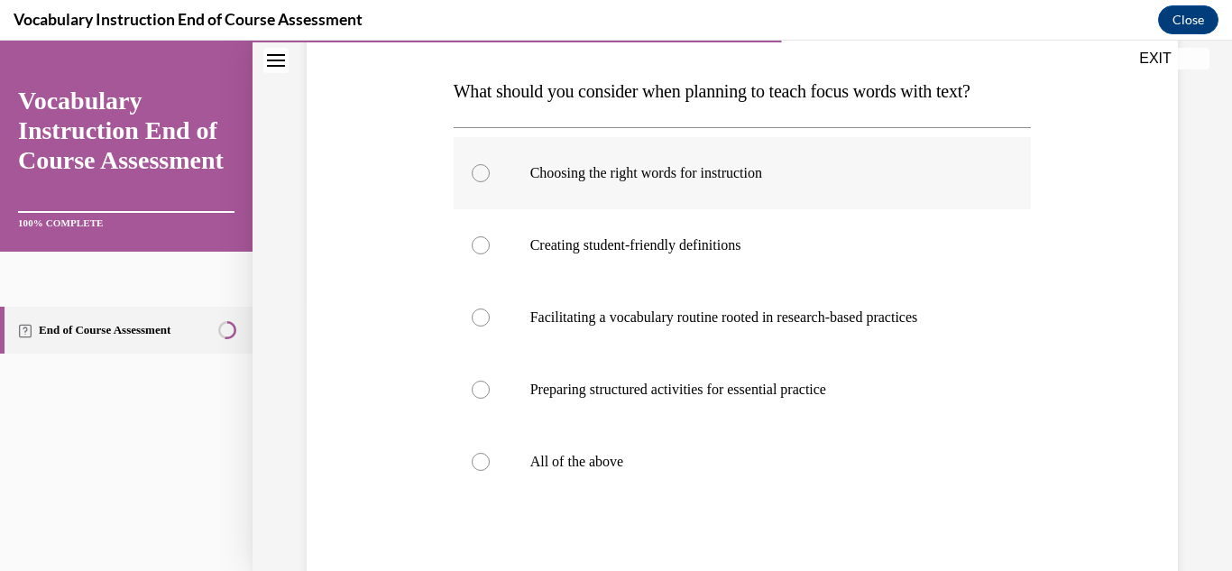
click at [606, 176] on p "Choosing the right words for instruction" at bounding box center [758, 173] width 456 height 18
click at [490, 176] on input "Choosing the right words for instruction" at bounding box center [481, 173] width 18 height 18
radio input "true"
click at [612, 326] on label "Facilitating a vocabulary routine rooted in research-based practices" at bounding box center [742, 317] width 578 height 72
click at [490, 326] on input "Facilitating a vocabulary routine rooted in research-based practices" at bounding box center [481, 317] width 18 height 18
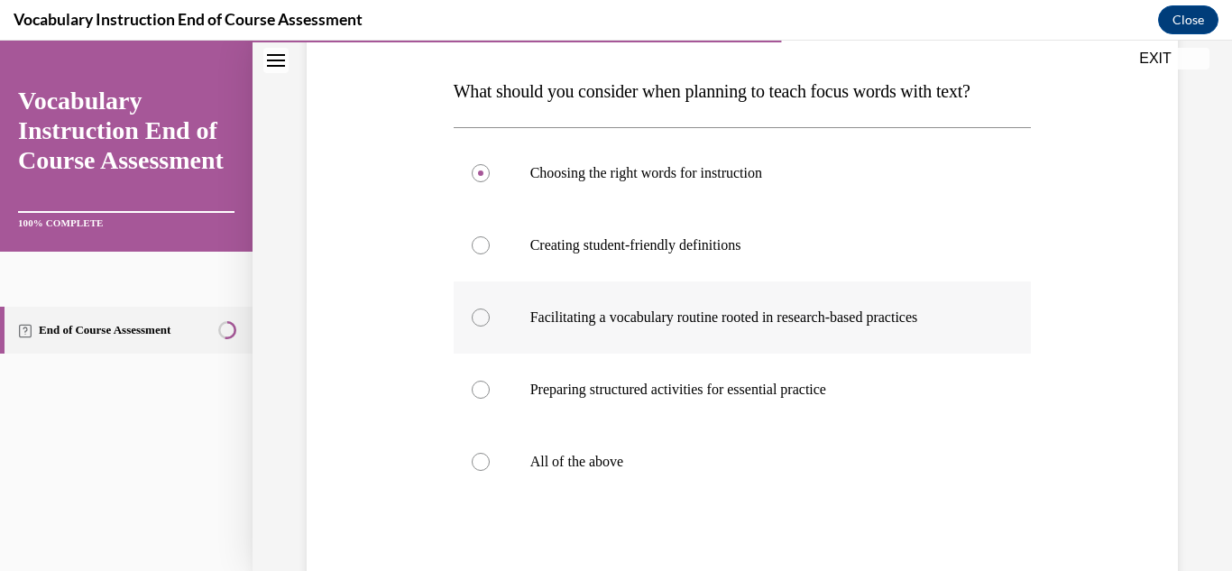
radio input "true"
click at [576, 163] on label "Choosing the right words for instruction" at bounding box center [742, 173] width 578 height 72
click at [490, 164] on input "Choosing the right words for instruction" at bounding box center [481, 173] width 18 height 18
radio input "true"
click at [590, 461] on p "All of the above" at bounding box center [758, 462] width 456 height 18
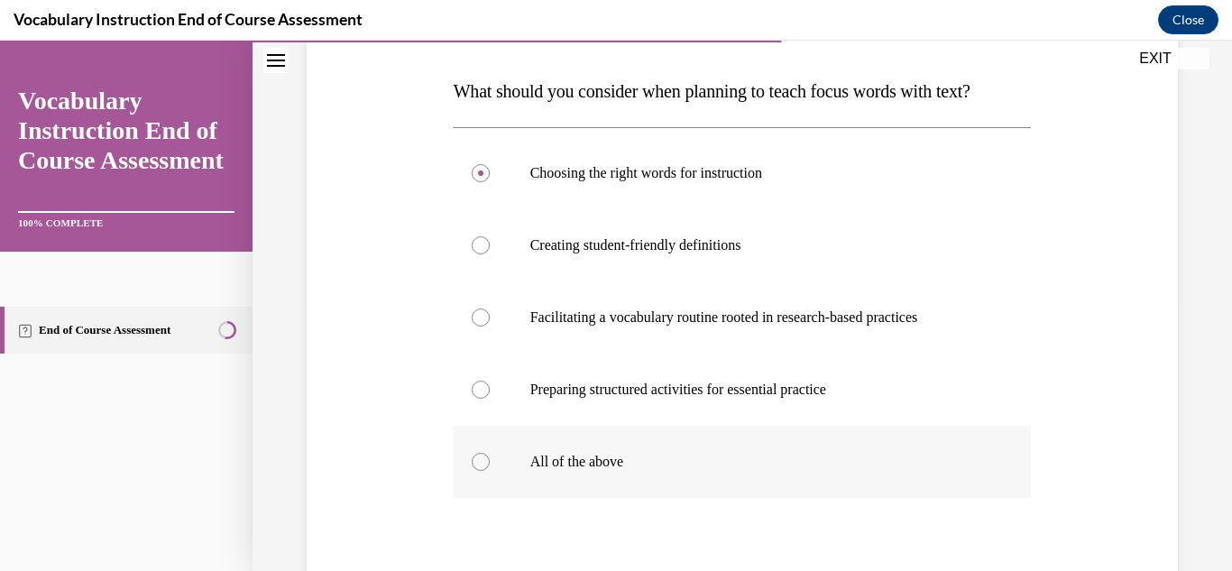
click at [490, 461] on input "All of the above" at bounding box center [481, 462] width 18 height 18
radio input "true"
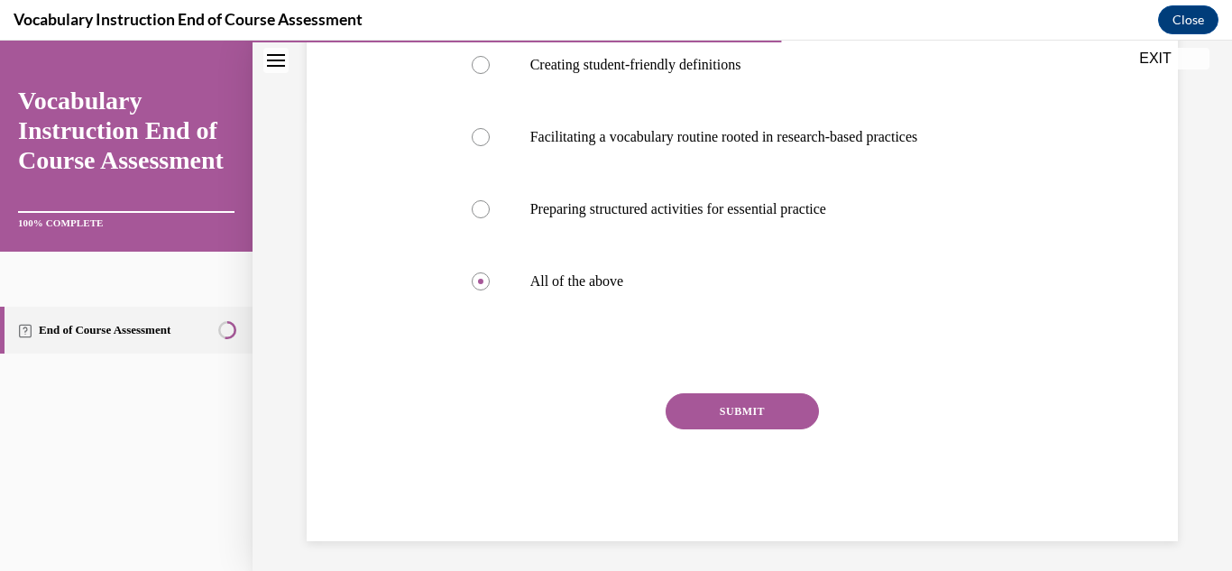
click at [728, 408] on button "SUBMIT" at bounding box center [741, 411] width 153 height 36
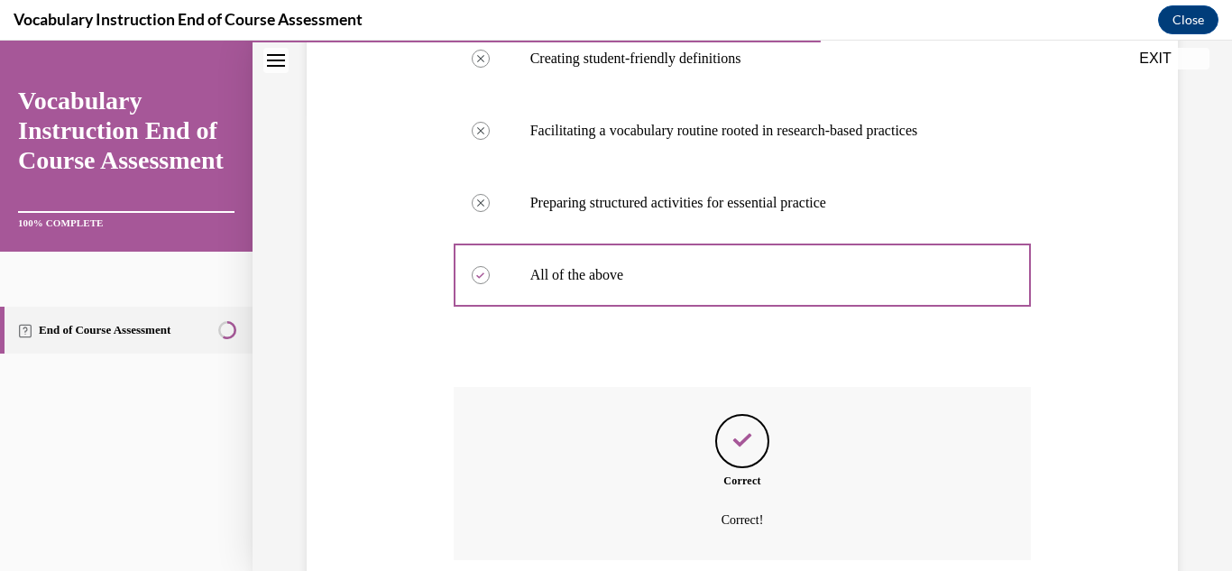
scroll to position [603, 0]
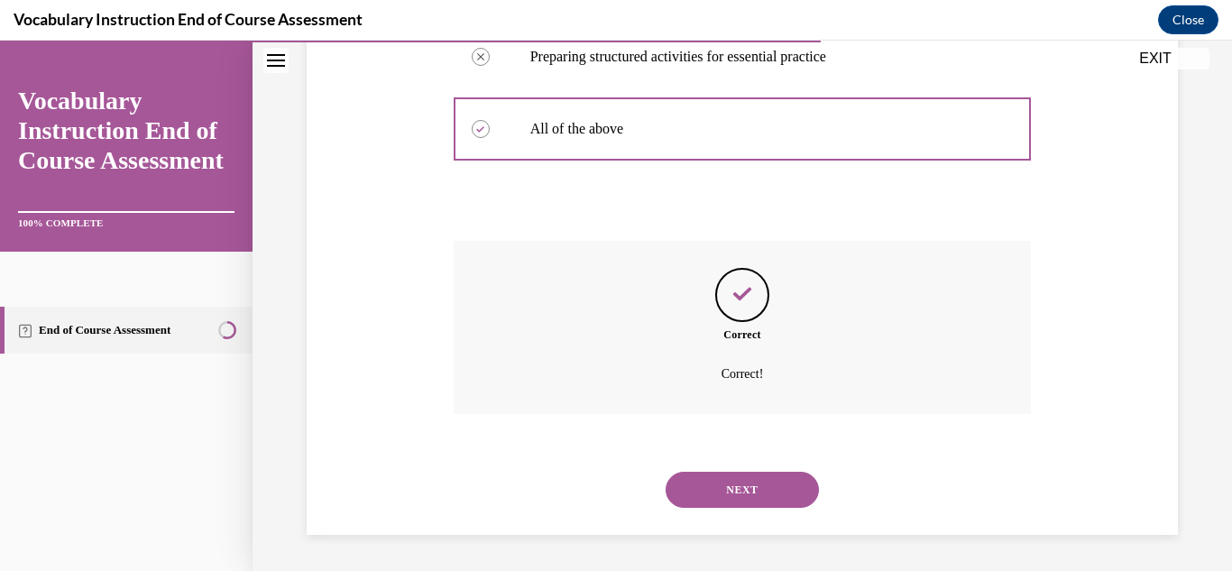
click at [744, 485] on button "NEXT" at bounding box center [741, 490] width 153 height 36
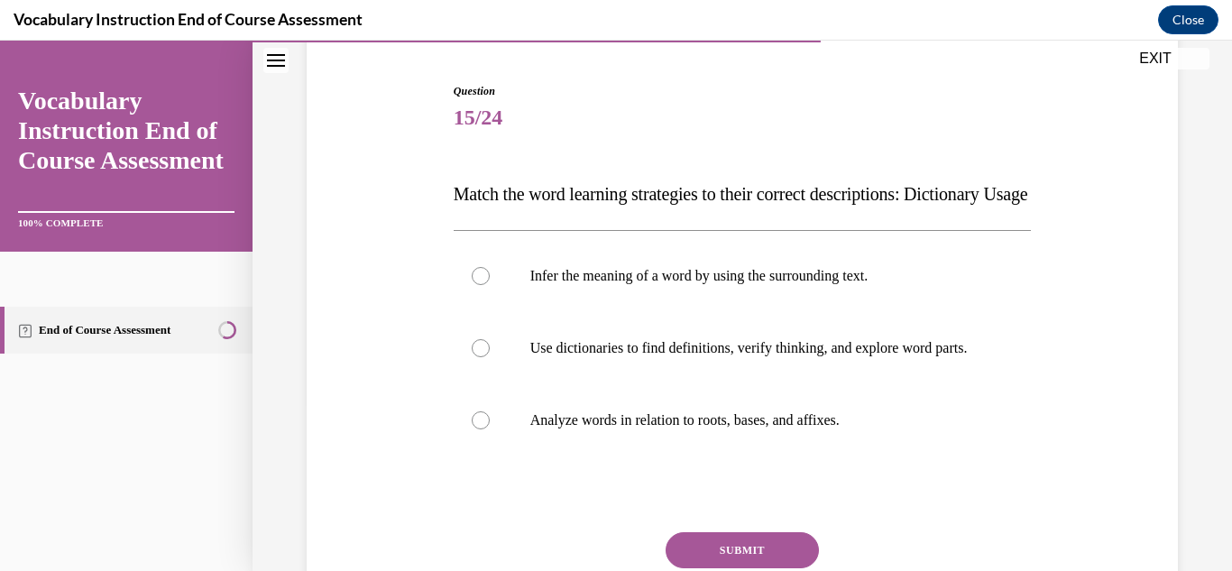
scroll to position [180, 0]
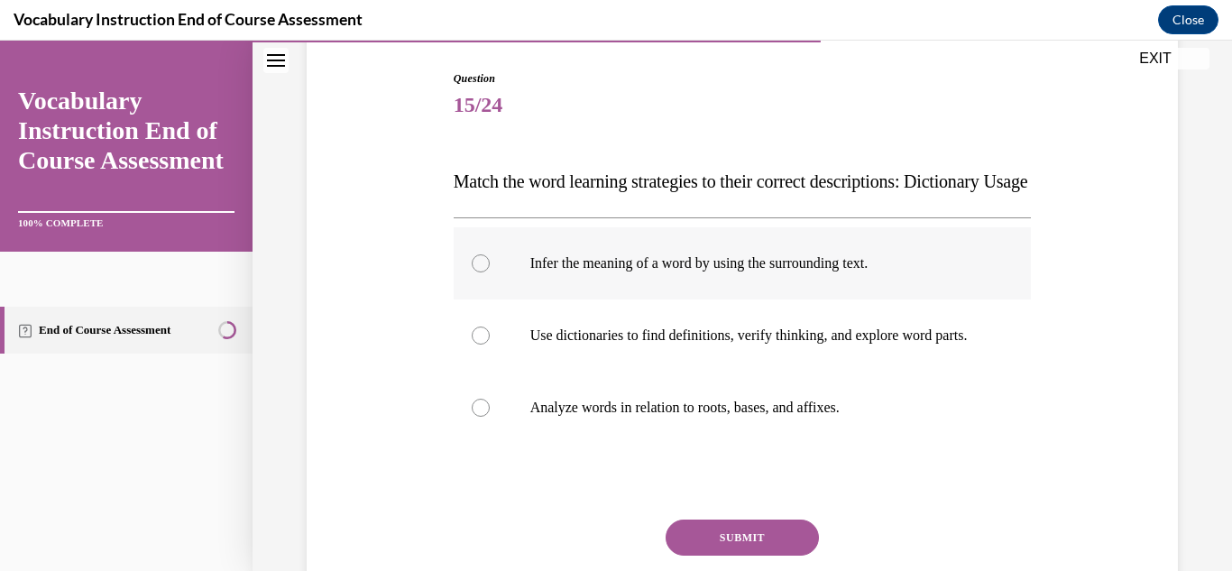
click at [727, 272] on p "Infer the meaning of a word by using the surrounding text." at bounding box center [758, 263] width 456 height 18
click at [490, 272] on input "Infer the meaning of a word by using the surrounding text." at bounding box center [481, 263] width 18 height 18
radio input "true"
click at [737, 344] on p "Use dictionaries to find definitions, verify thinking, and explore word parts." at bounding box center [758, 335] width 456 height 18
click at [490, 344] on input "Use dictionaries to find definitions, verify thinking, and explore word parts." at bounding box center [481, 335] width 18 height 18
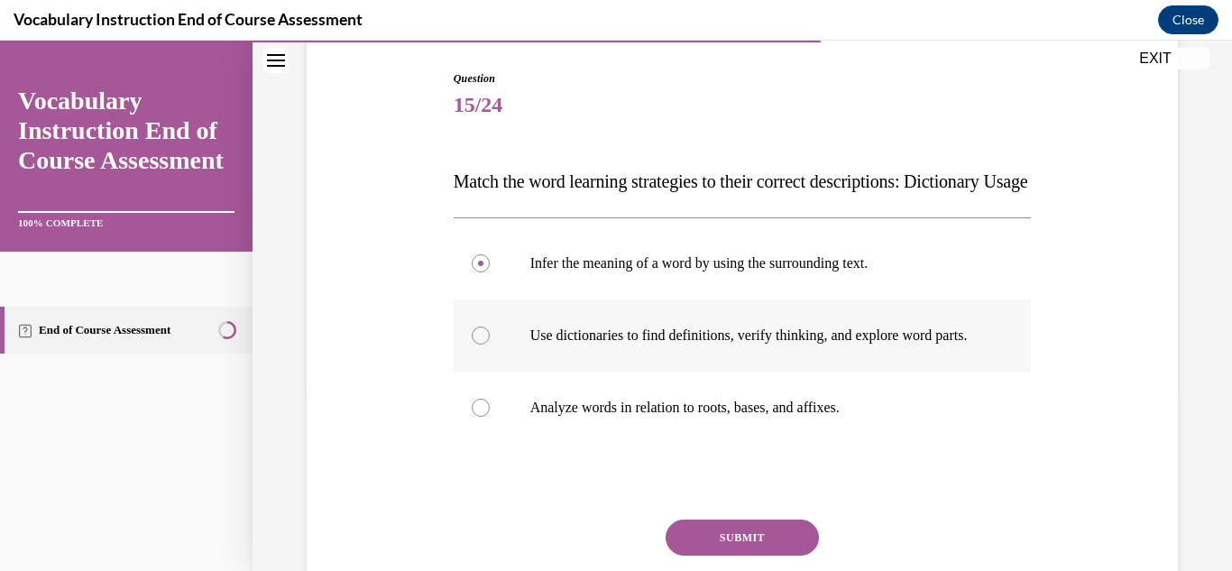
radio input "true"
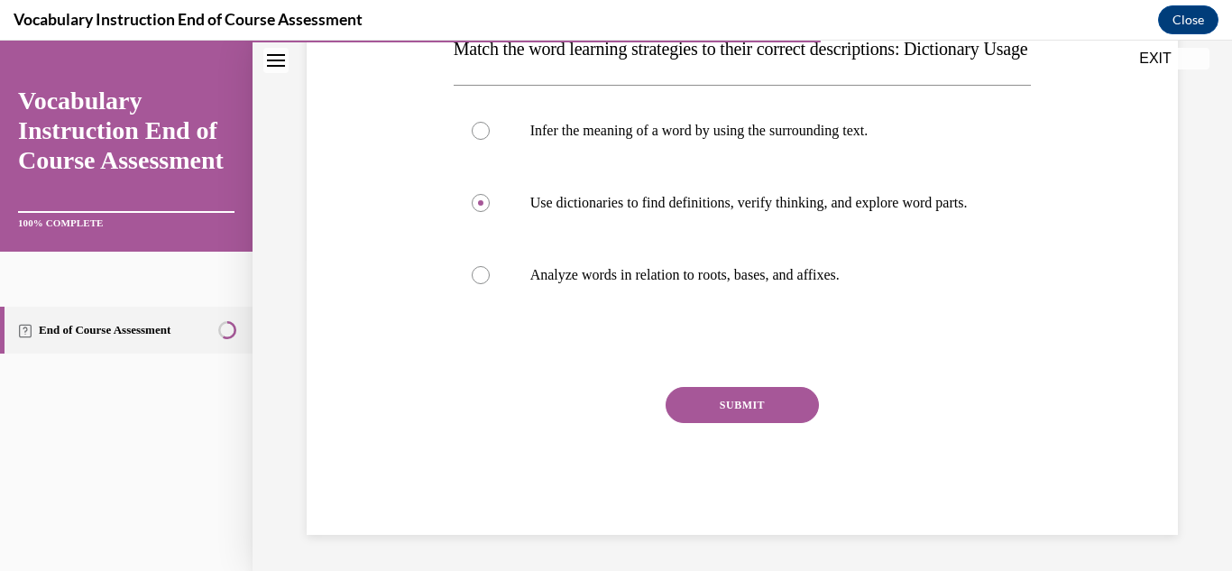
click at [756, 417] on button "SUBMIT" at bounding box center [741, 405] width 153 height 36
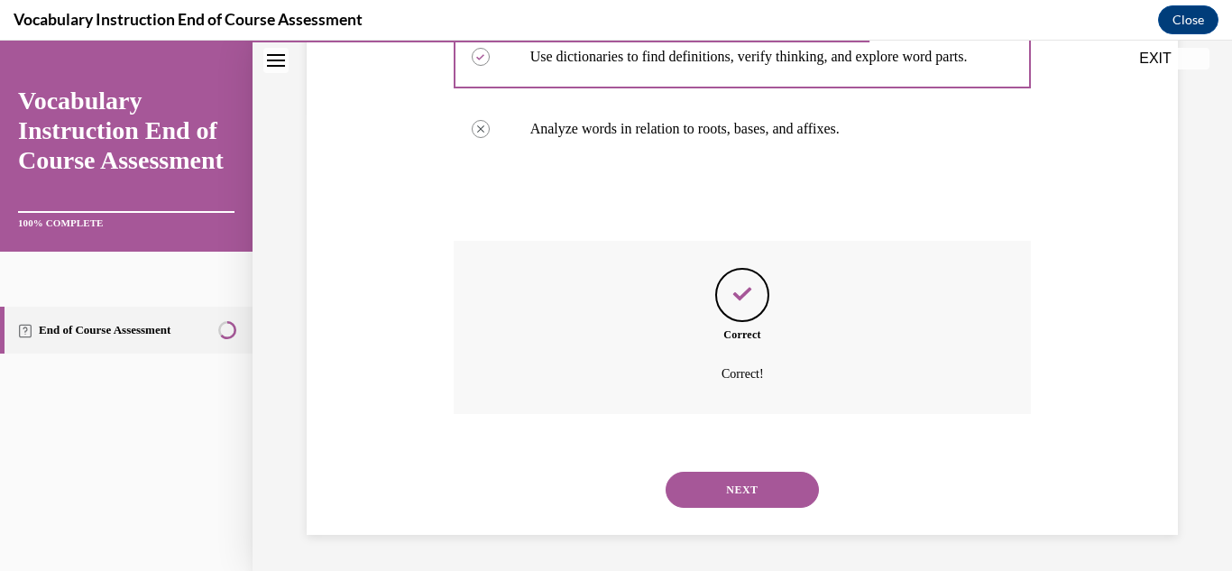
scroll to position [513, 0]
click at [768, 481] on button "NEXT" at bounding box center [741, 490] width 153 height 36
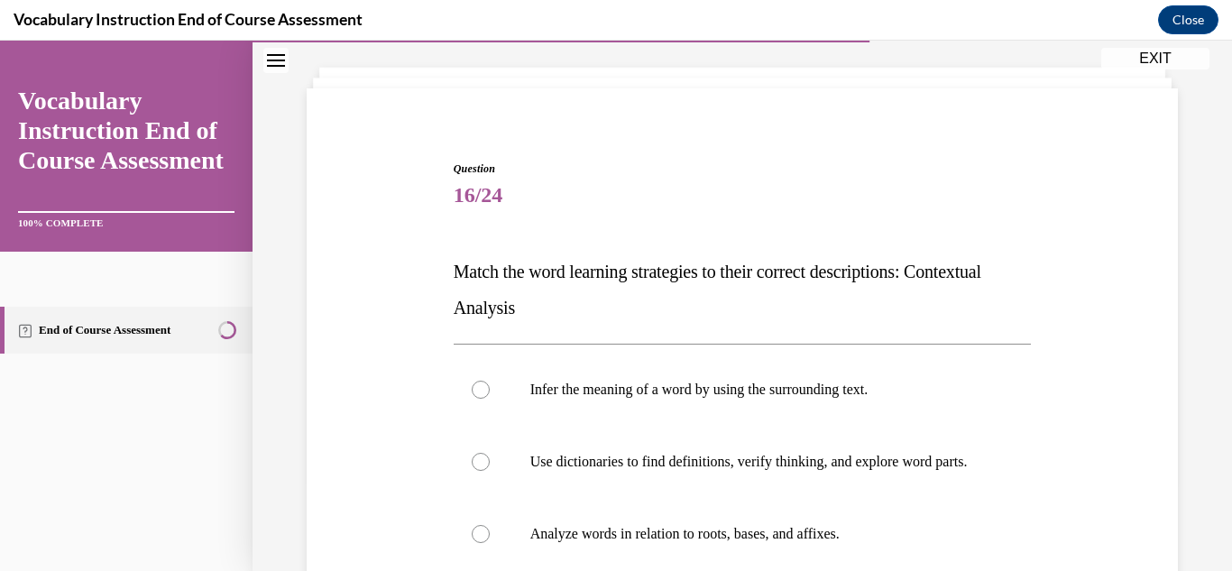
scroll to position [180, 0]
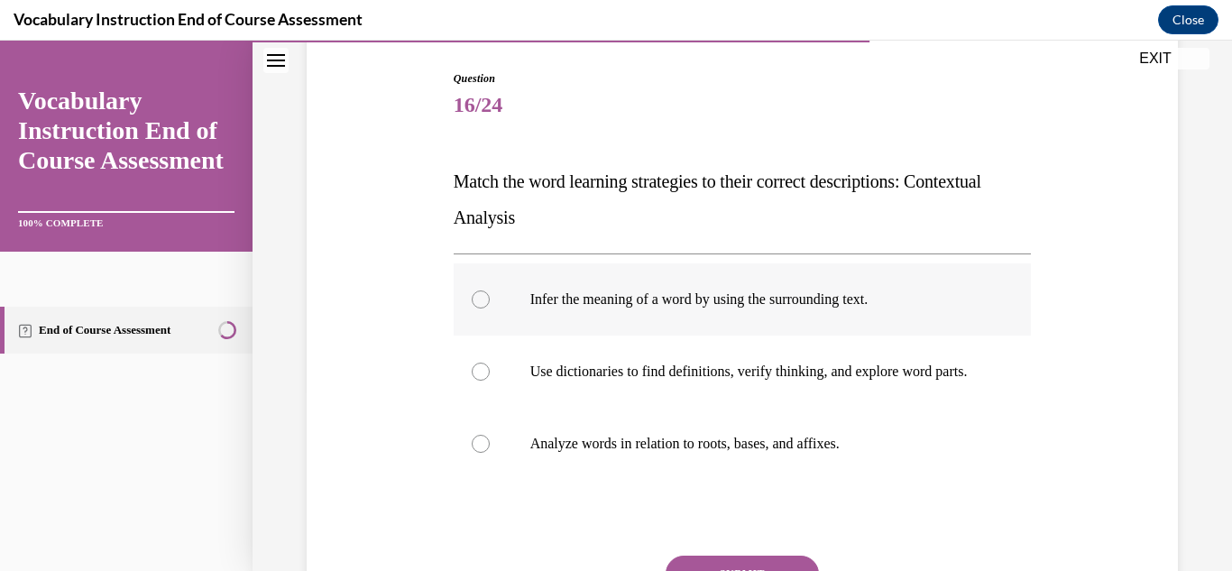
click at [740, 299] on p "Infer the meaning of a word by using the surrounding text." at bounding box center [758, 299] width 456 height 18
click at [490, 299] on input "Infer the meaning of a word by using the surrounding text." at bounding box center [481, 299] width 18 height 18
radio input "true"
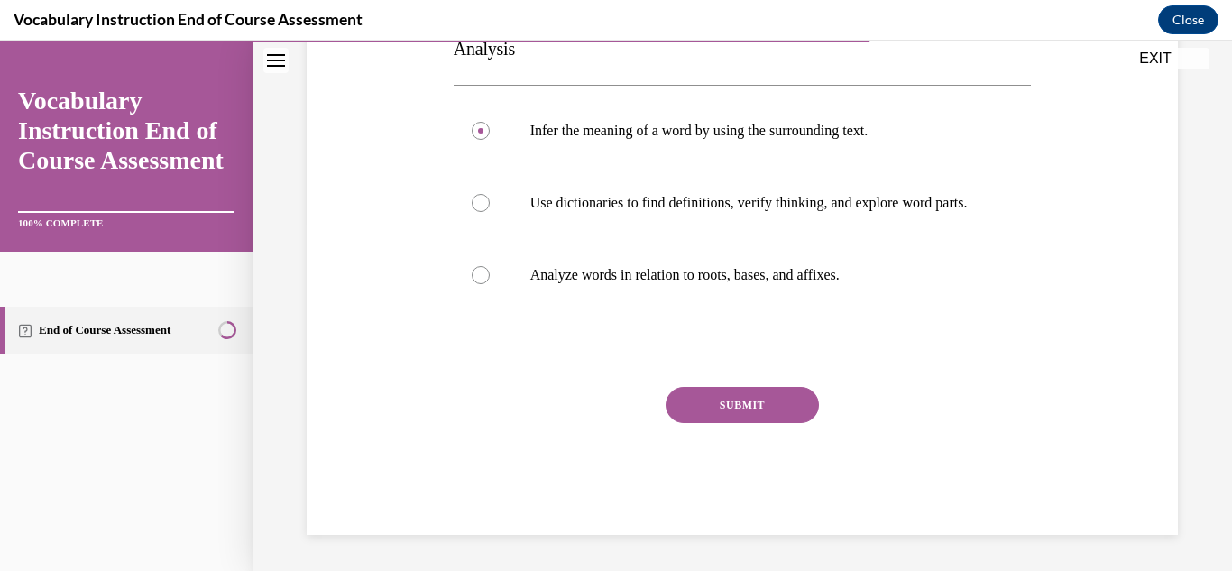
click at [758, 414] on button "SUBMIT" at bounding box center [741, 405] width 153 height 36
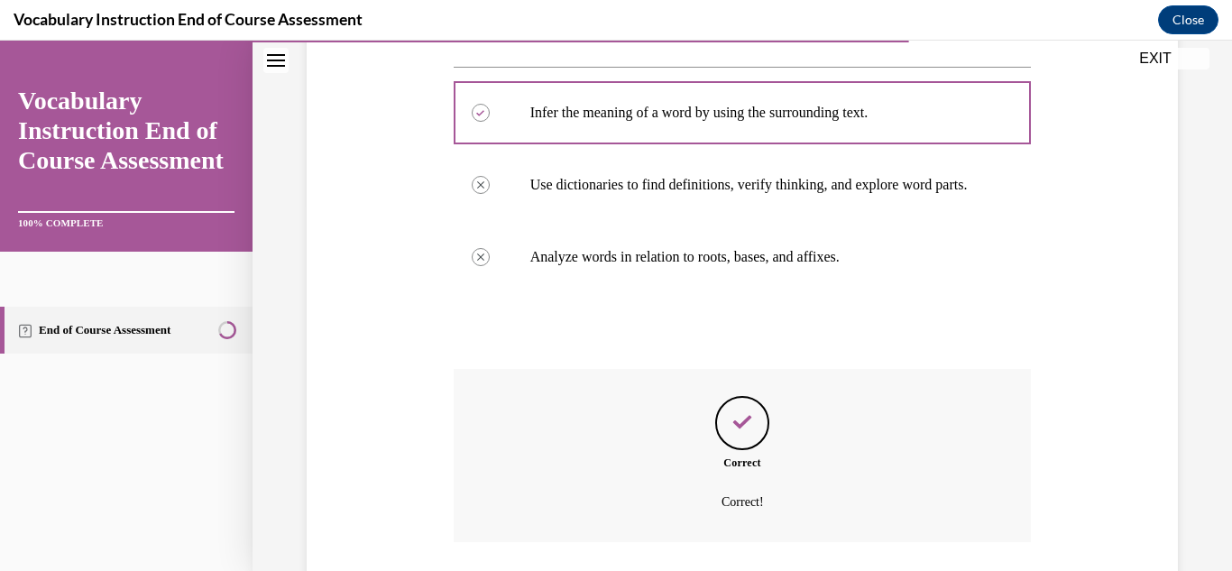
scroll to position [513, 0]
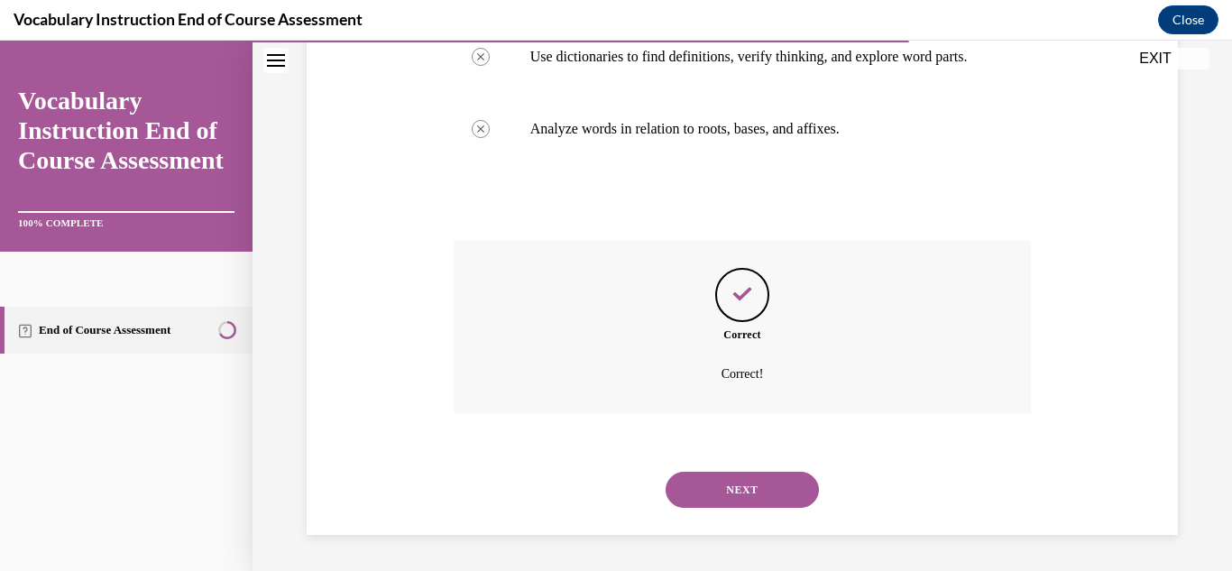
click at [768, 483] on button "NEXT" at bounding box center [741, 490] width 153 height 36
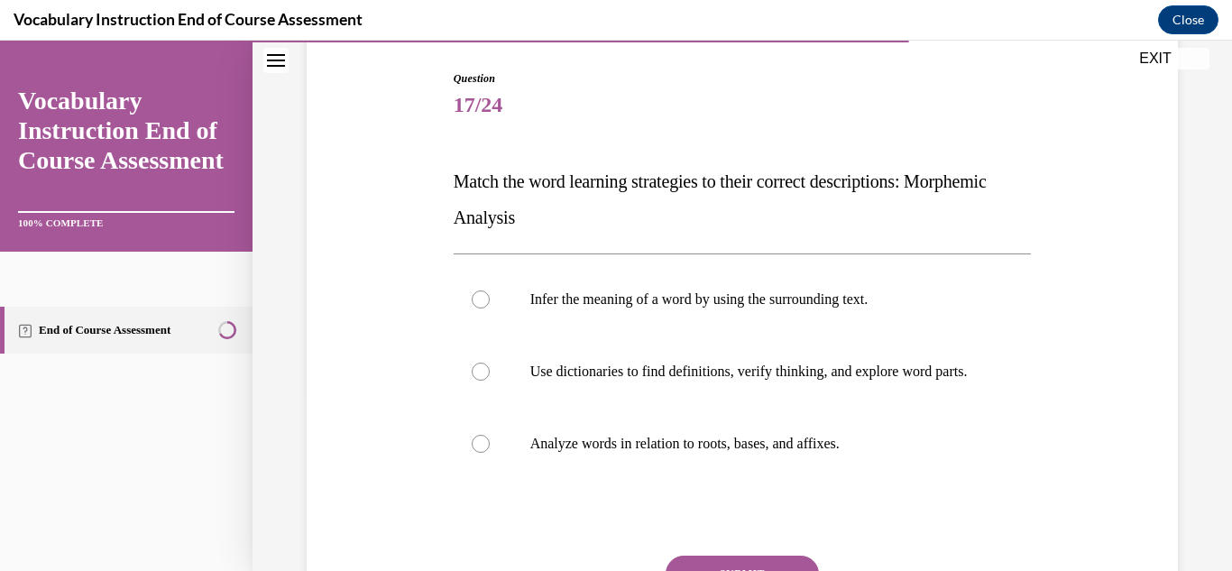
scroll to position [270, 0]
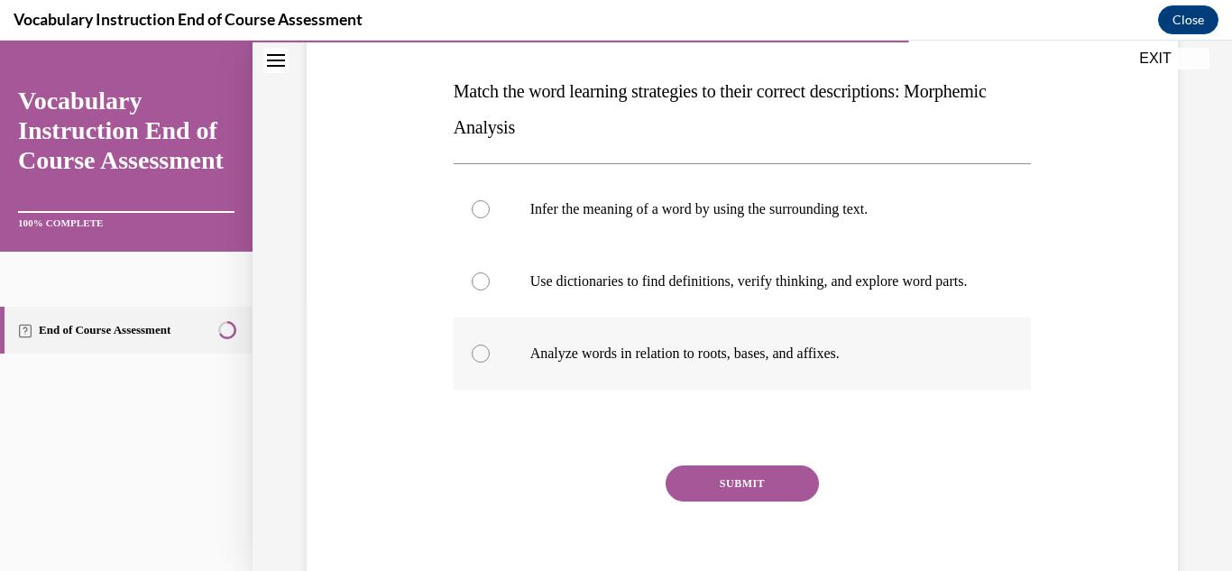
click at [761, 362] on p "Analyze words in relation to roots, bases, and affixes." at bounding box center [758, 353] width 456 height 18
click at [490, 362] on input "Analyze words in relation to roots, bases, and affixes." at bounding box center [481, 353] width 18 height 18
radio input "true"
click at [770, 501] on button "SUBMIT" at bounding box center [741, 483] width 153 height 36
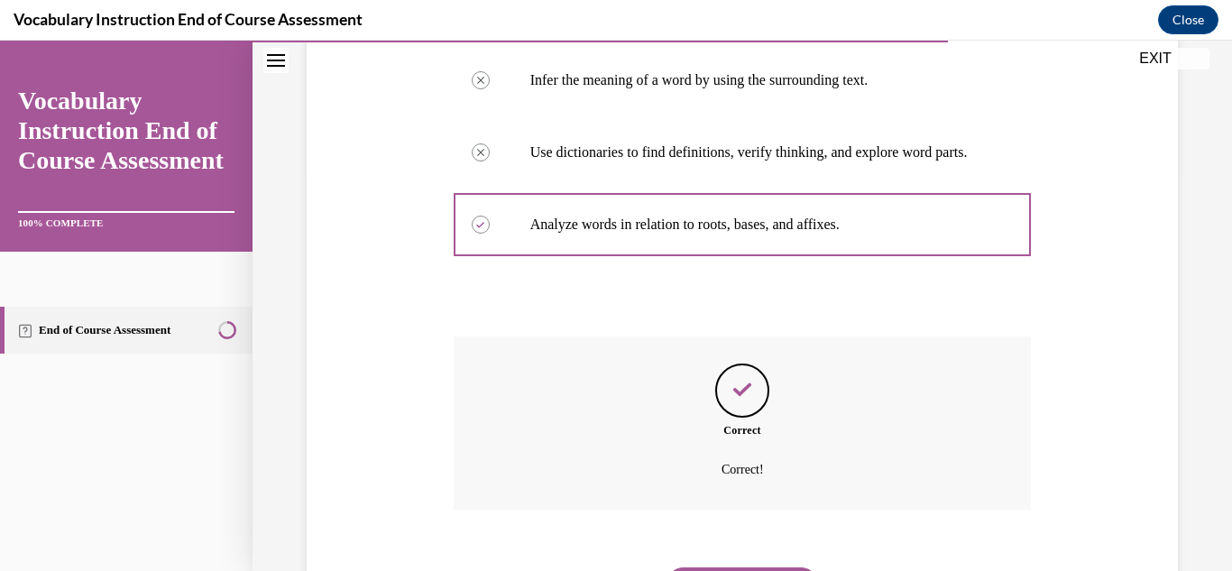
scroll to position [513, 0]
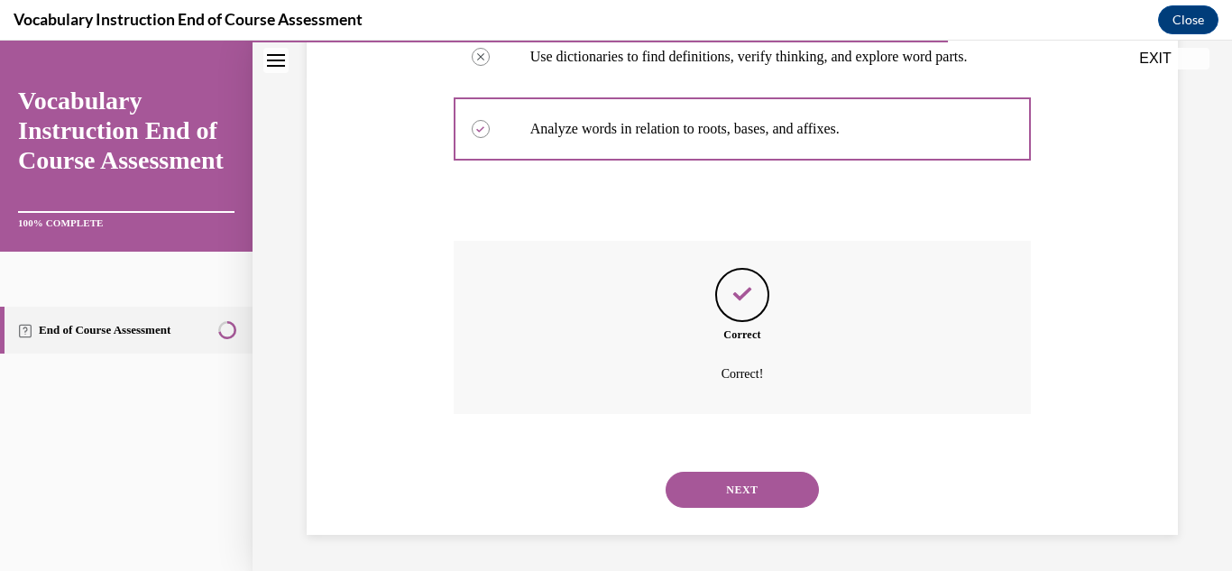
click at [767, 490] on button "NEXT" at bounding box center [741, 490] width 153 height 36
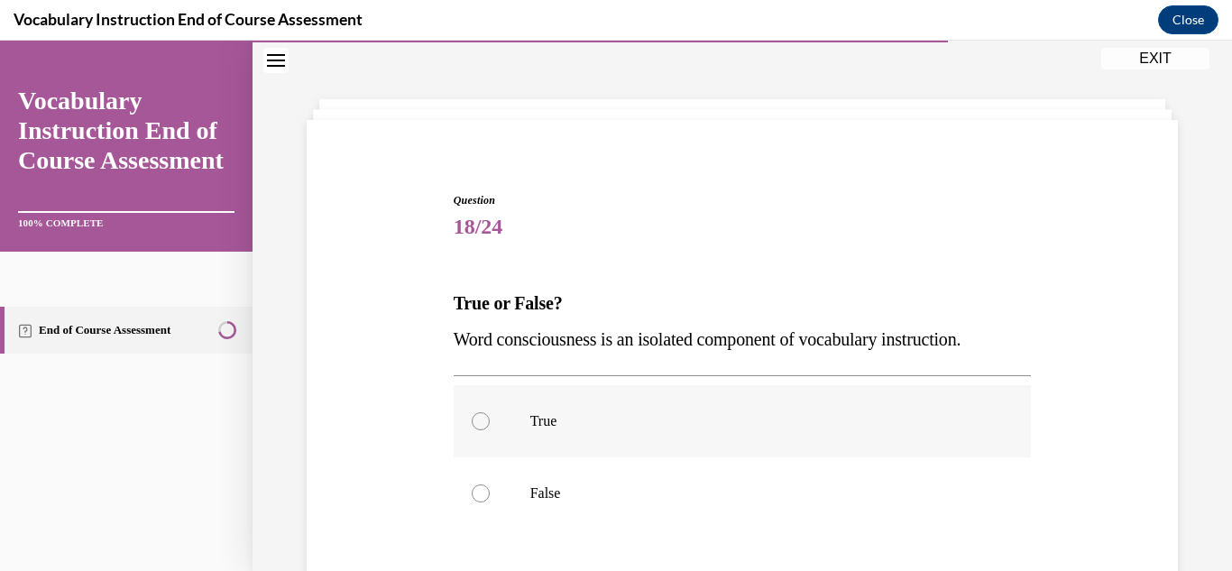
scroll to position [90, 0]
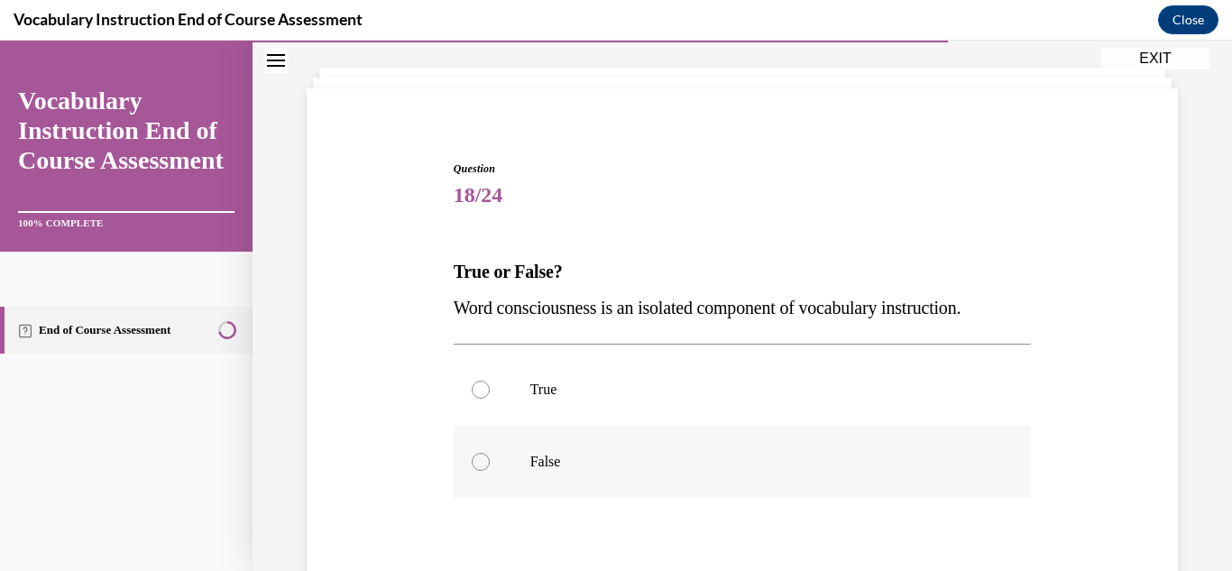
click at [546, 465] on p "False" at bounding box center [758, 462] width 456 height 18
click at [490, 465] on input "False" at bounding box center [481, 462] width 18 height 18
radio input "true"
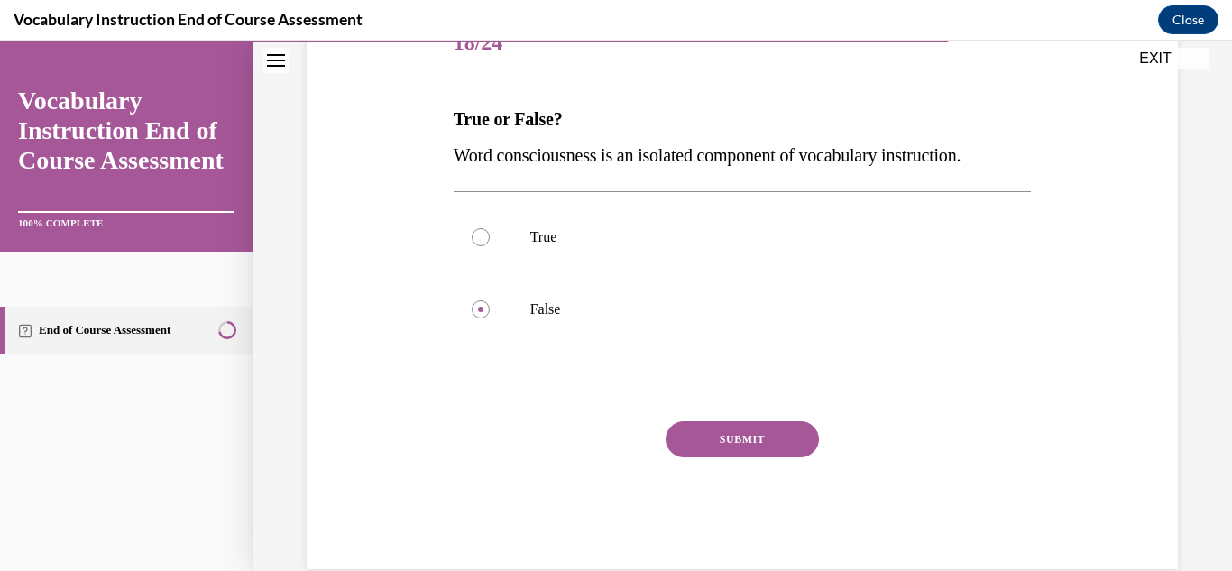
scroll to position [270, 0]
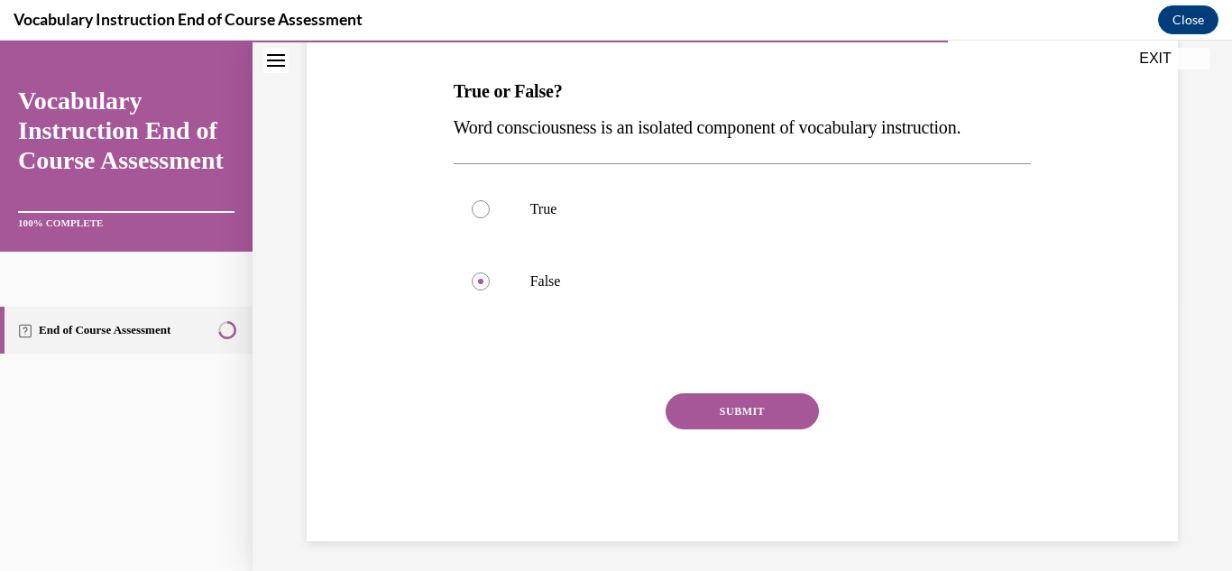
click at [700, 412] on button "SUBMIT" at bounding box center [741, 411] width 153 height 36
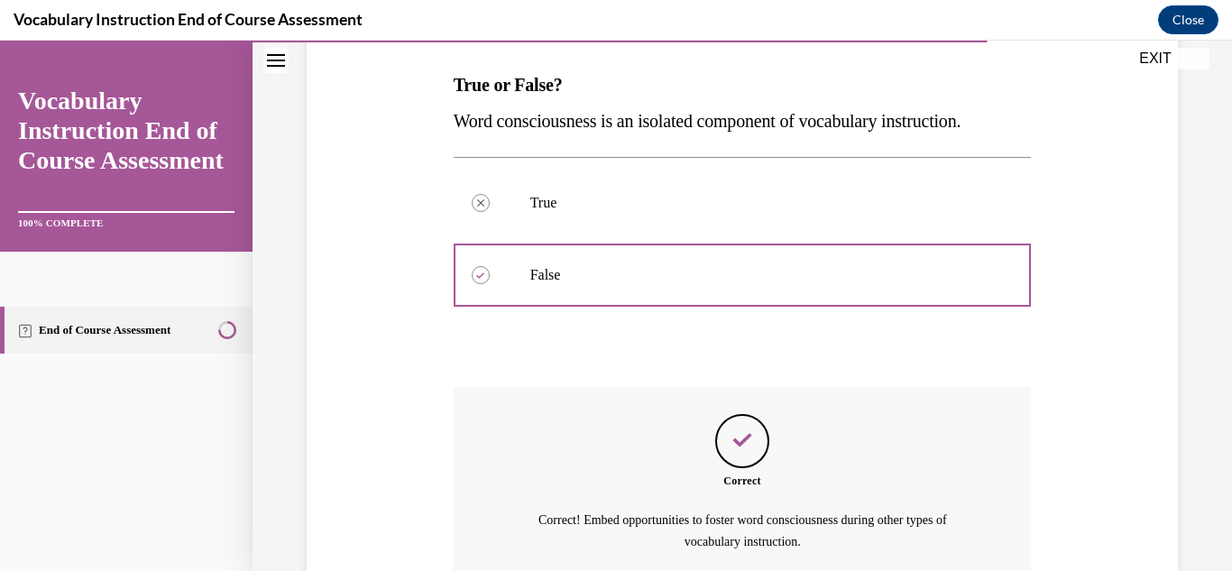
scroll to position [444, 0]
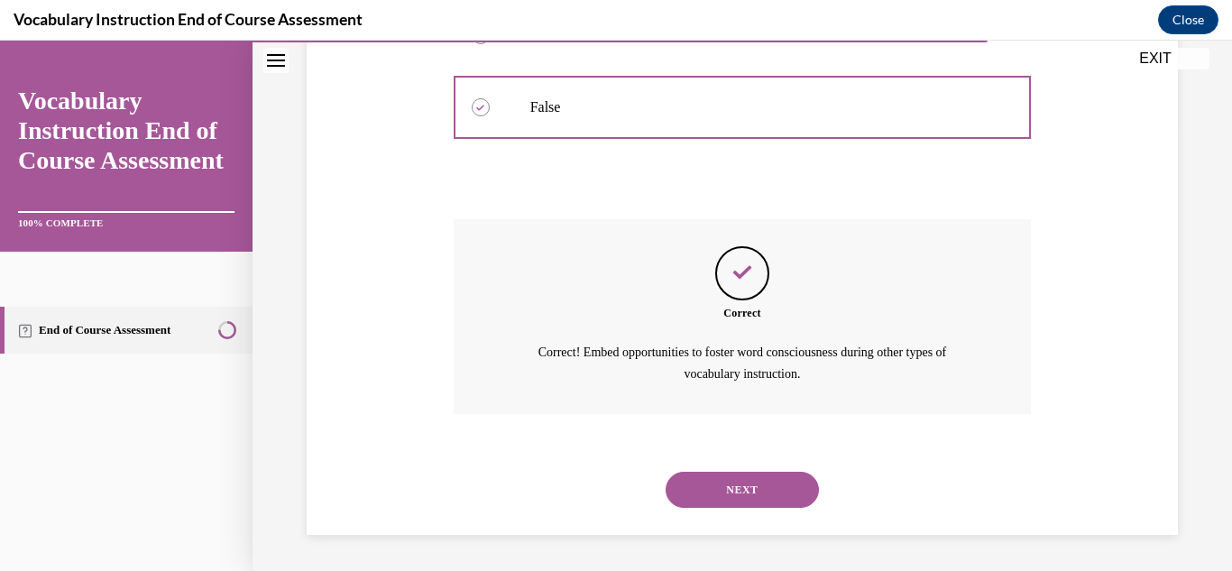
click at [722, 485] on button "NEXT" at bounding box center [741, 490] width 153 height 36
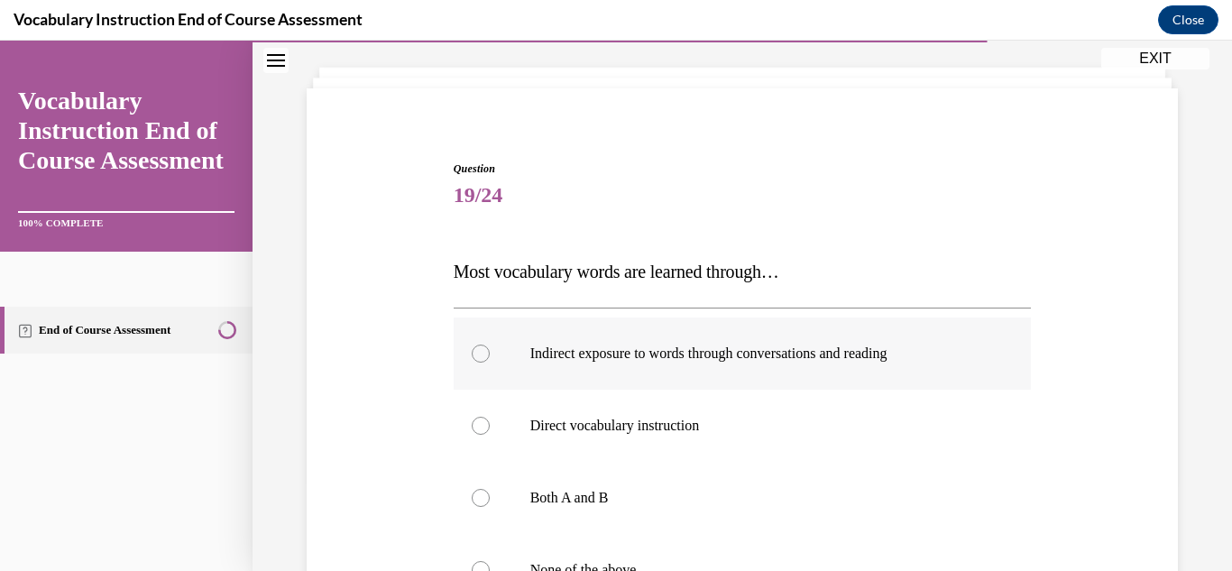
scroll to position [180, 0]
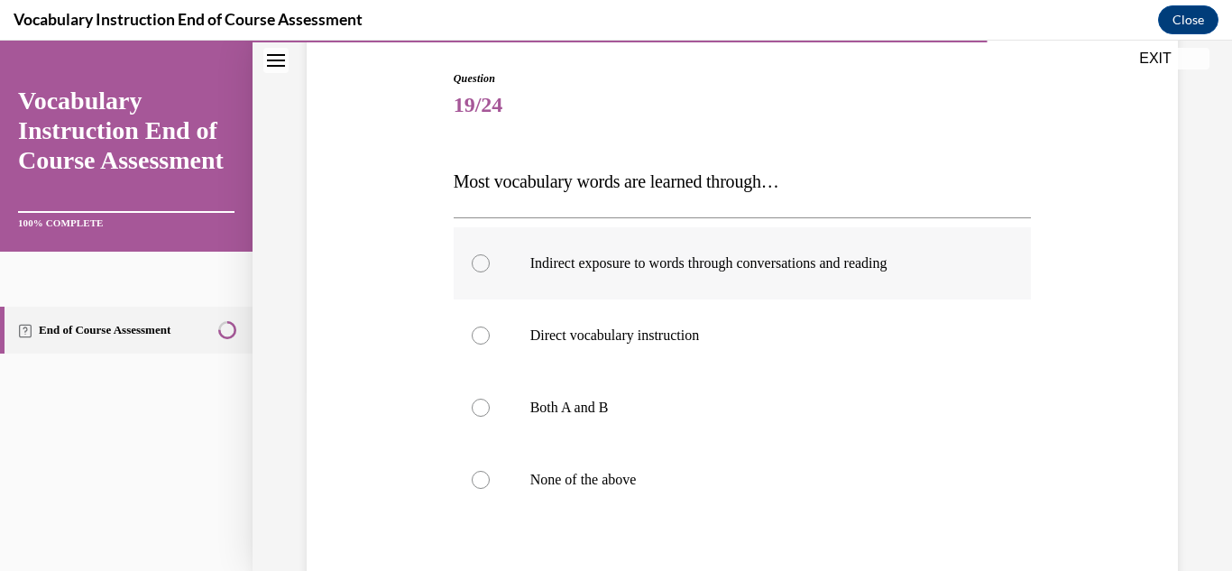
click at [729, 268] on p "Indirect exposure to words through conversations and reading" at bounding box center [758, 263] width 456 height 18
click at [490, 268] on input "Indirect exposure to words through conversations and reading" at bounding box center [481, 263] width 18 height 18
radio input "true"
click at [618, 404] on p "Both A and B" at bounding box center [758, 407] width 456 height 18
click at [490, 404] on input "Both A and B" at bounding box center [481, 407] width 18 height 18
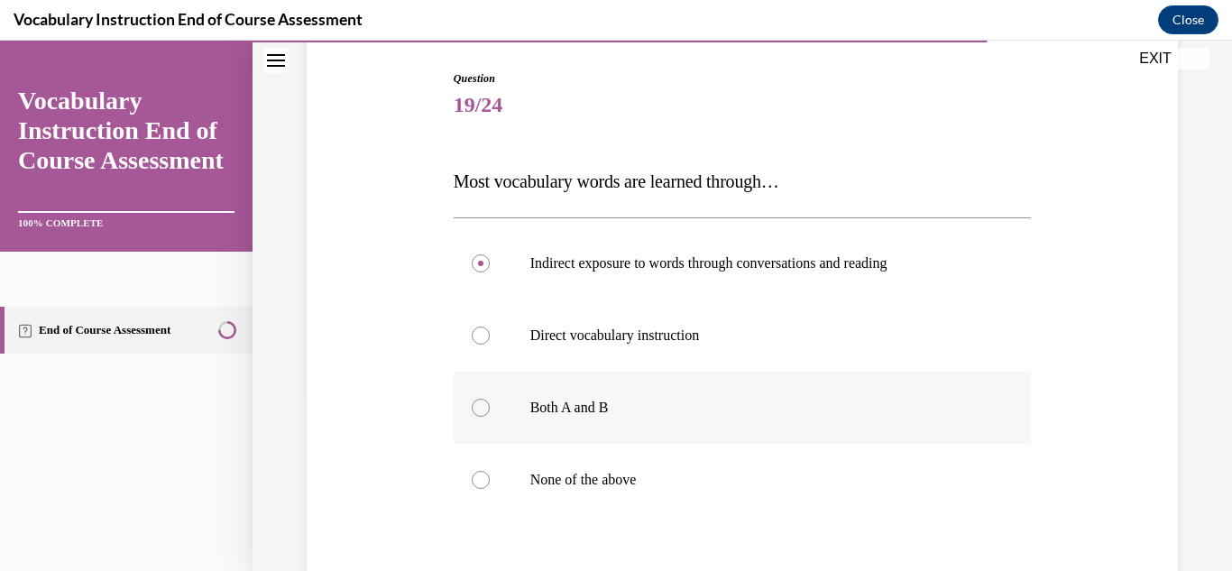
radio input "true"
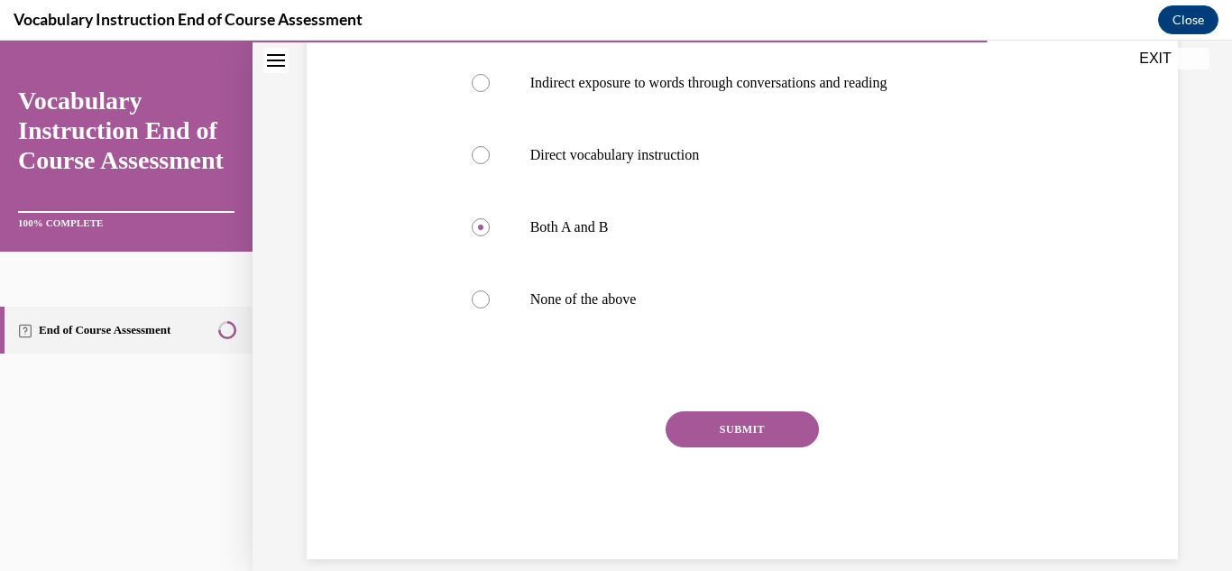
click at [703, 428] on button "SUBMIT" at bounding box center [741, 429] width 153 height 36
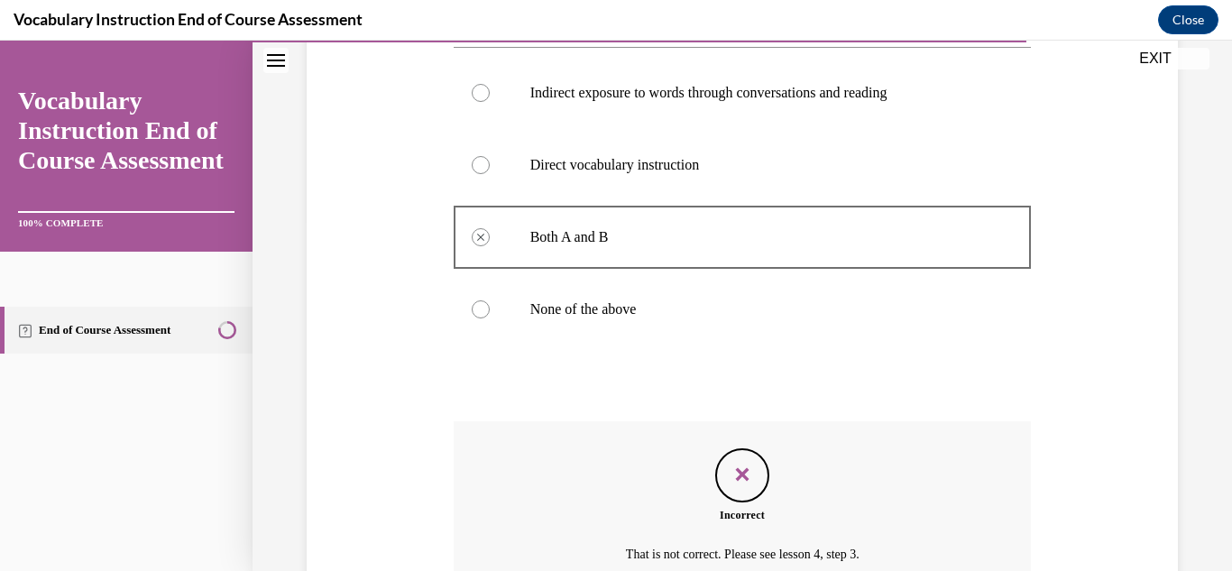
scroll to position [261, 0]
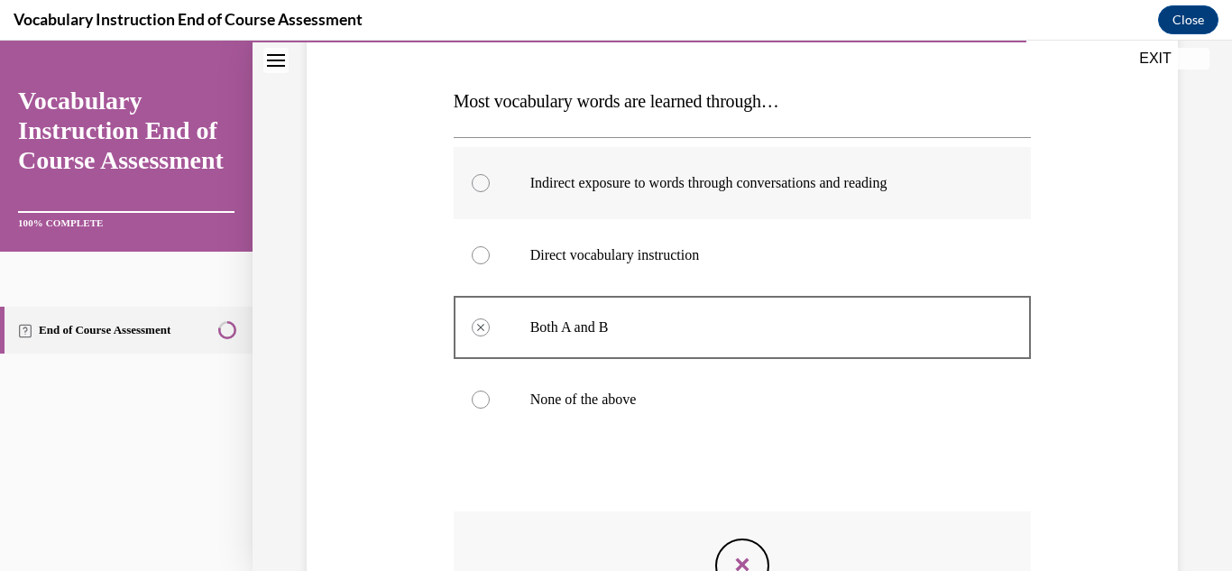
click at [672, 180] on p "Indirect exposure to words through conversations and reading" at bounding box center [758, 183] width 456 height 18
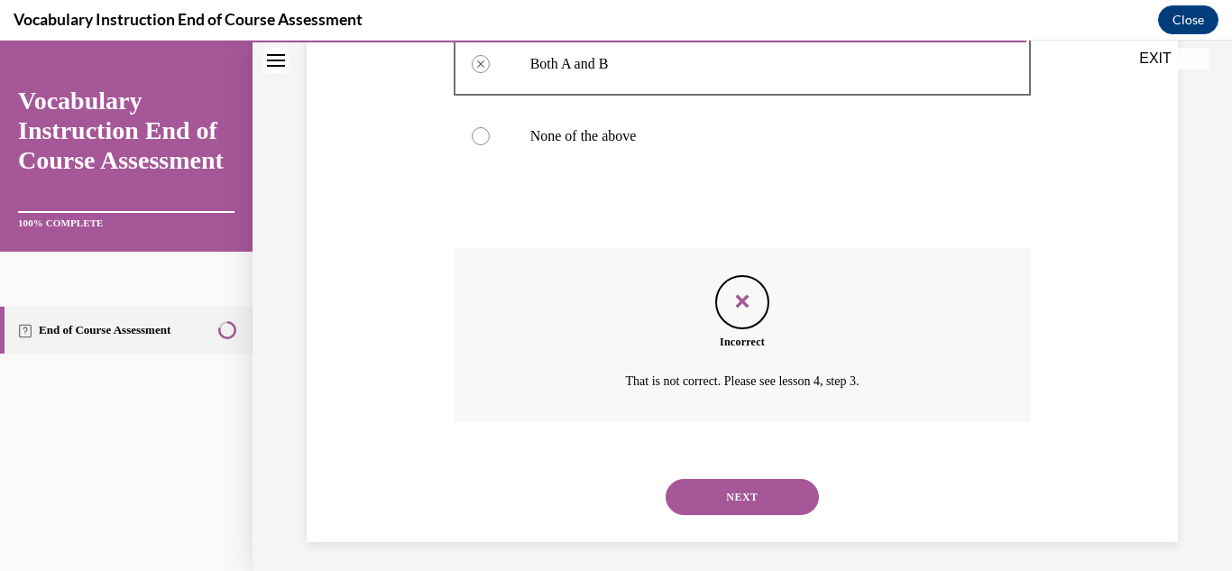
scroll to position [531, 0]
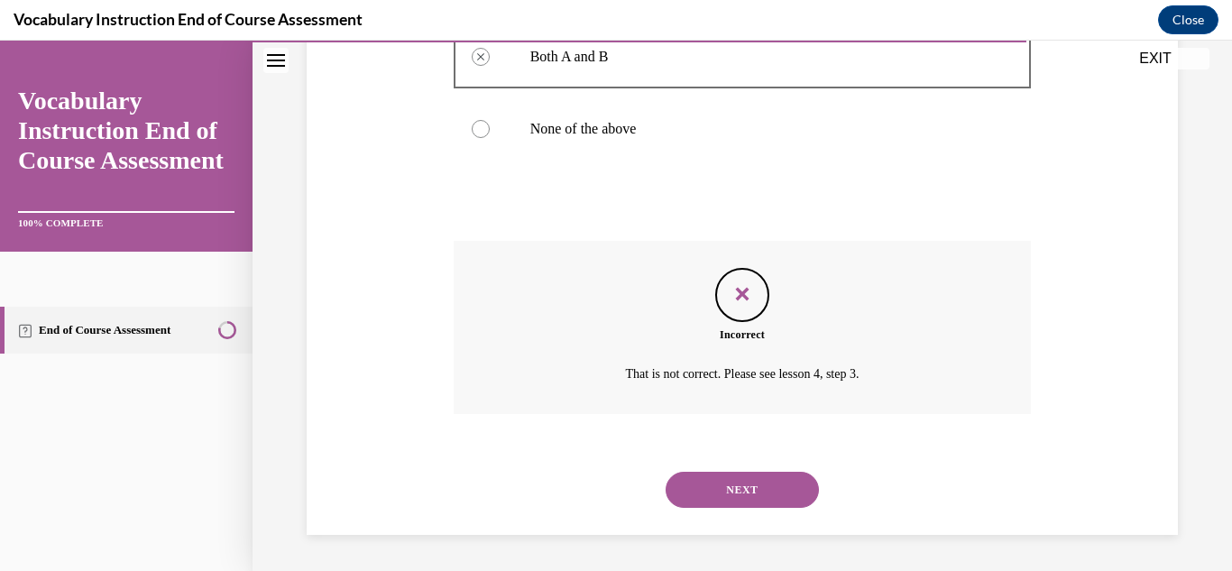
click at [746, 487] on button "NEXT" at bounding box center [741, 490] width 153 height 36
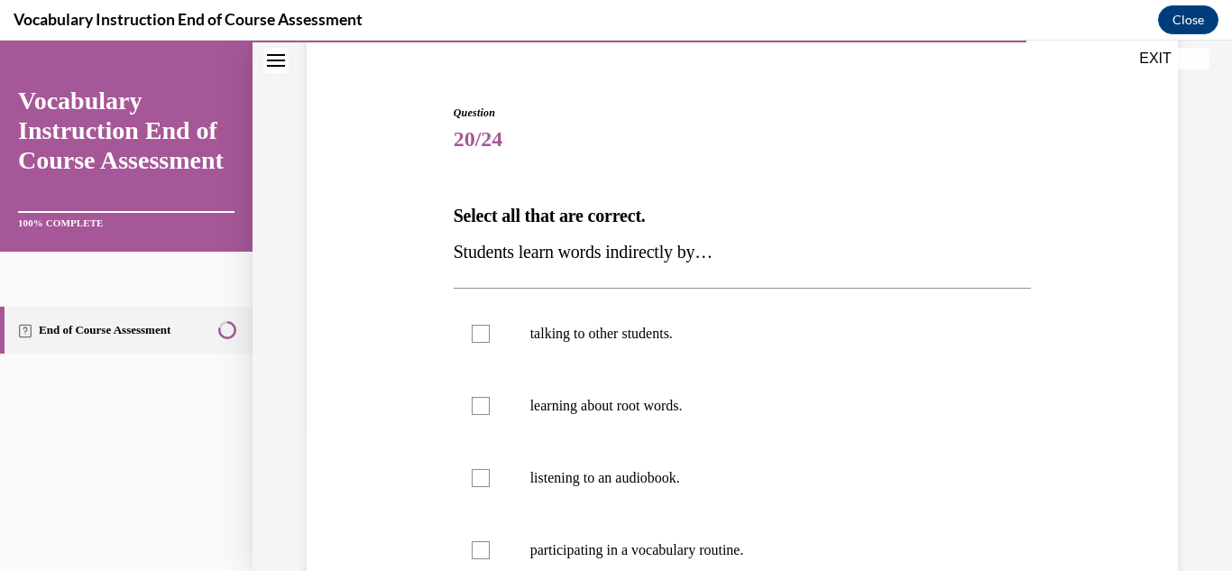
scroll to position [180, 0]
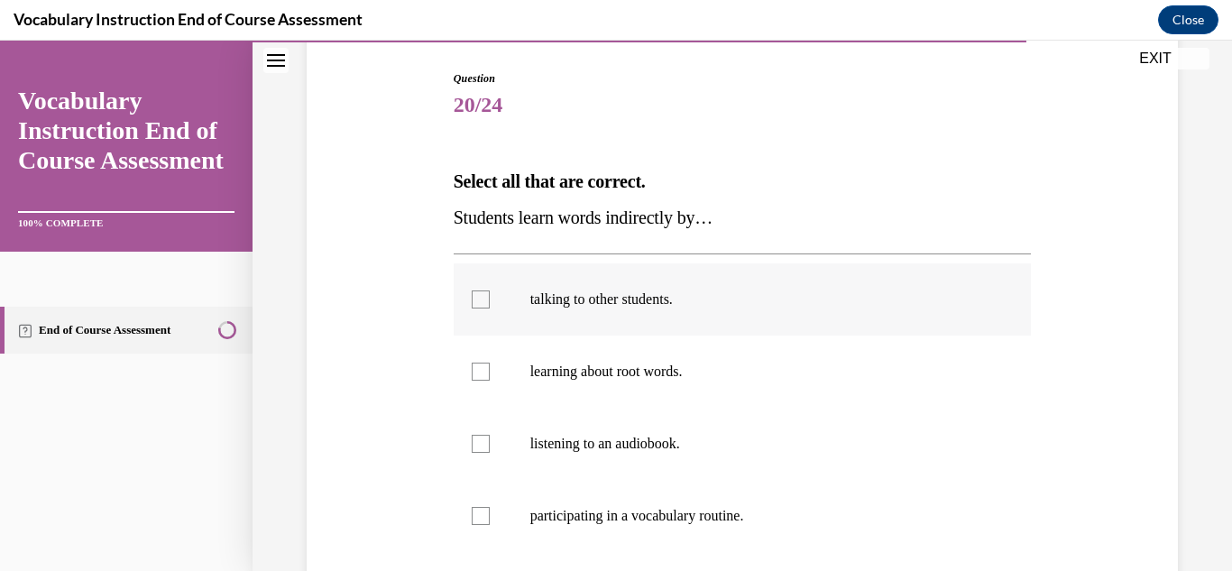
click at [635, 301] on p "talking to other students." at bounding box center [758, 299] width 456 height 18
click at [490, 301] on input "talking to other students." at bounding box center [481, 299] width 18 height 18
checkbox input "true"
click at [653, 430] on label "listening to an audiobook." at bounding box center [742, 444] width 578 height 72
click at [490, 435] on input "listening to an audiobook." at bounding box center [481, 444] width 18 height 18
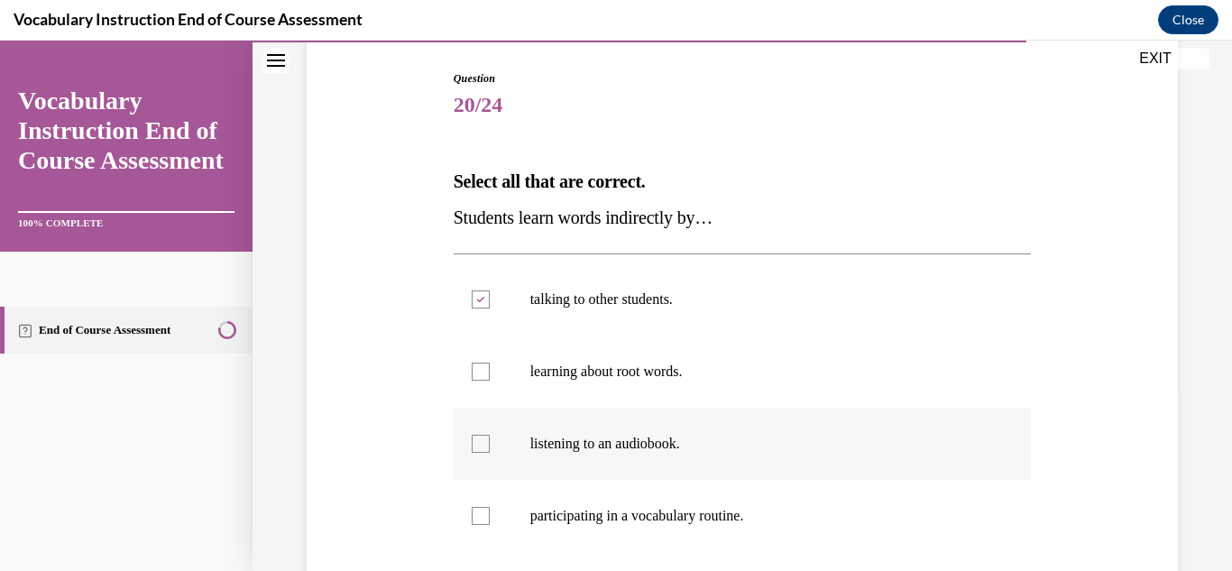
checkbox input "true"
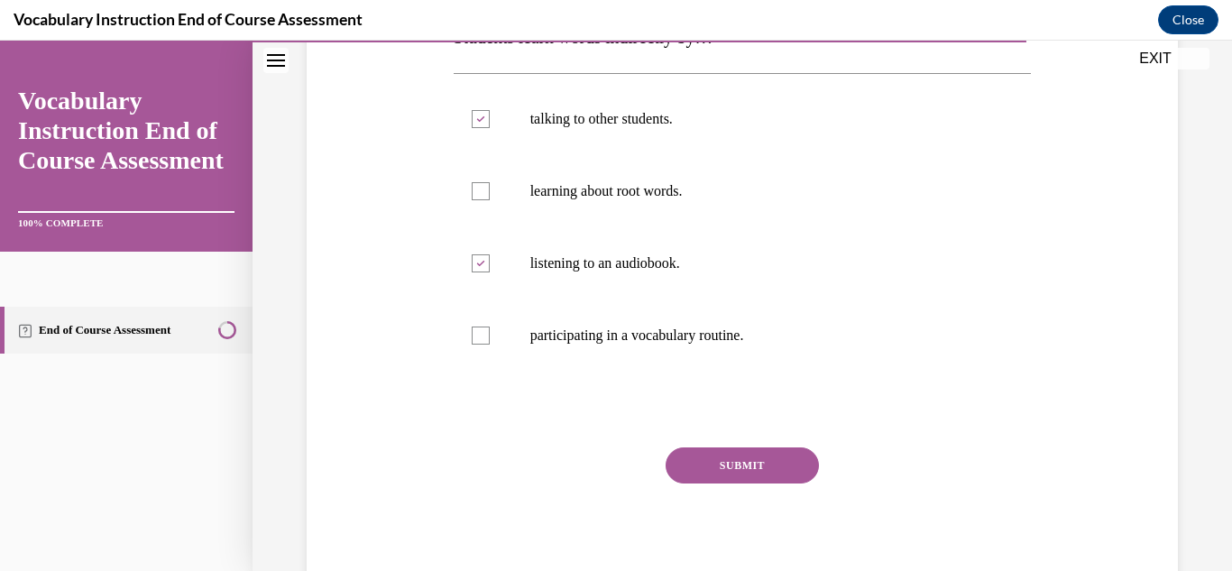
click at [715, 469] on button "SUBMIT" at bounding box center [741, 465] width 153 height 36
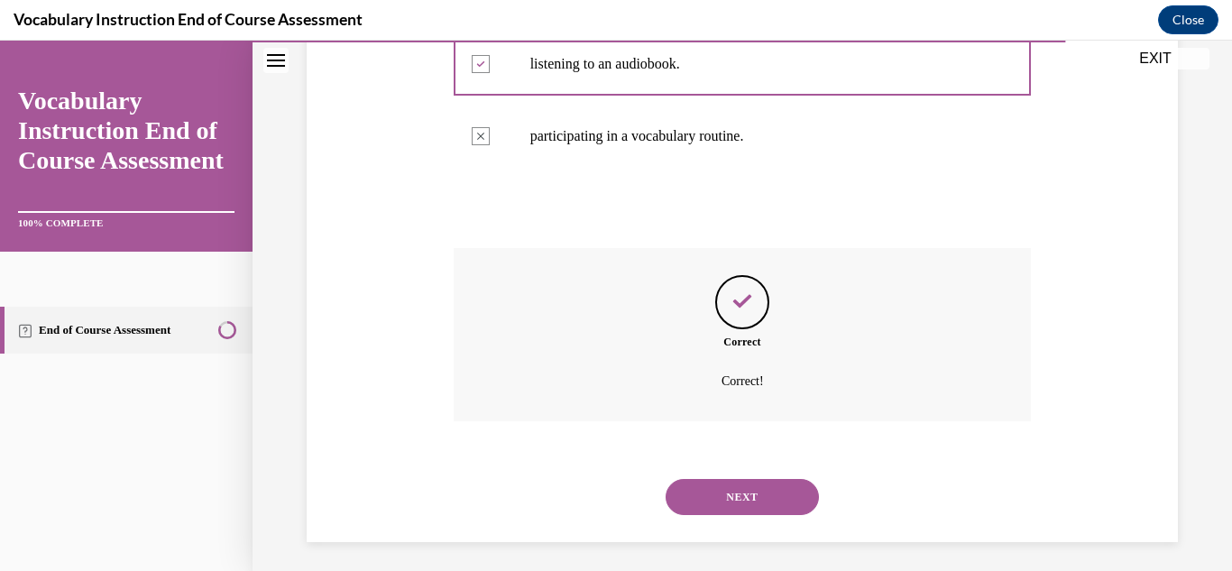
scroll to position [567, 0]
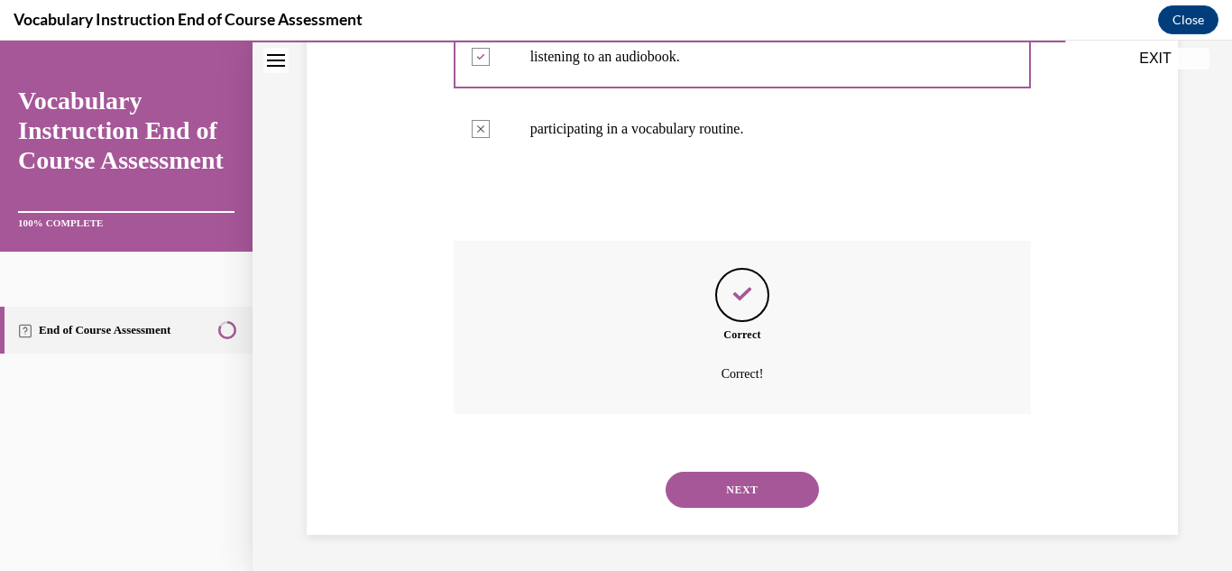
click at [722, 490] on button "NEXT" at bounding box center [741, 490] width 153 height 36
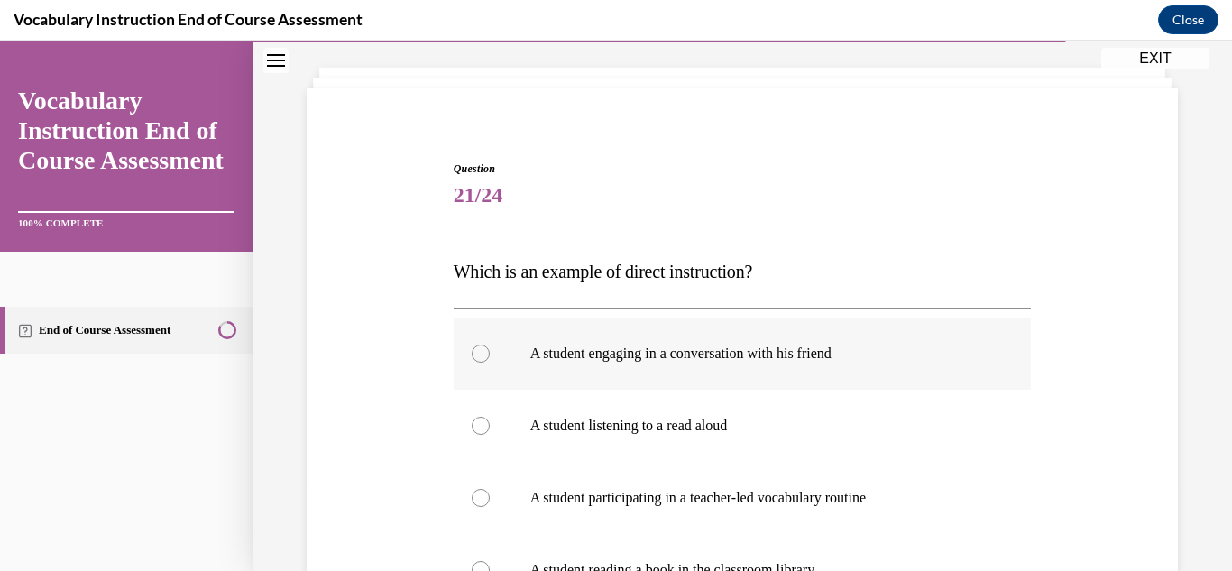
scroll to position [180, 0]
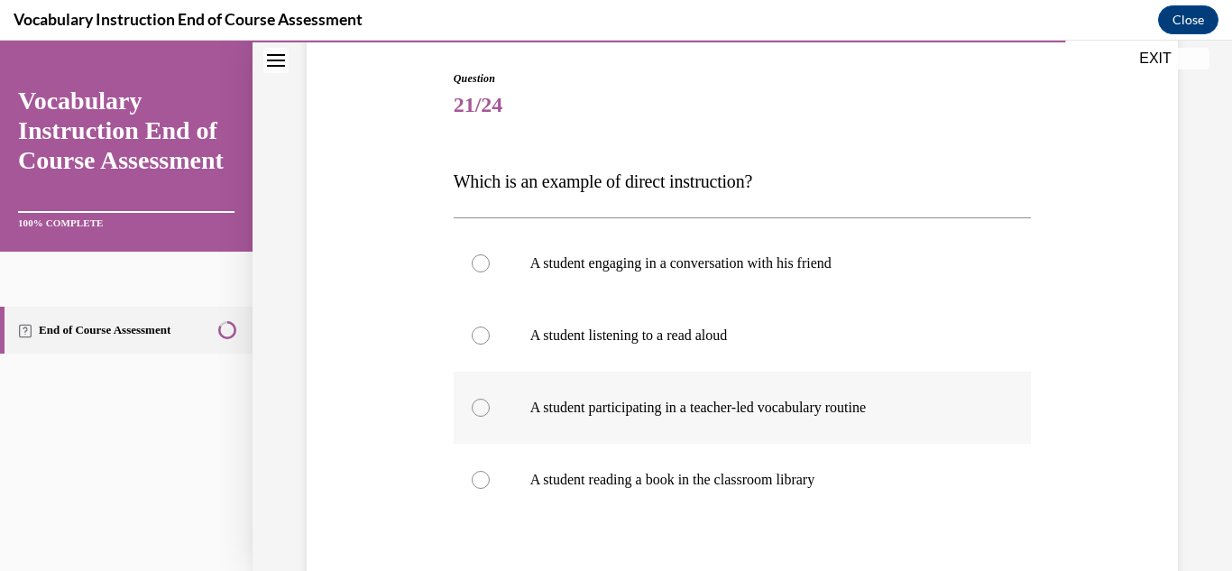
click at [694, 409] on p "A student participating in a teacher-led vocabulary routine" at bounding box center [758, 407] width 456 height 18
click at [490, 409] on input "A student participating in a teacher-led vocabulary routine" at bounding box center [481, 407] width 18 height 18
radio input "true"
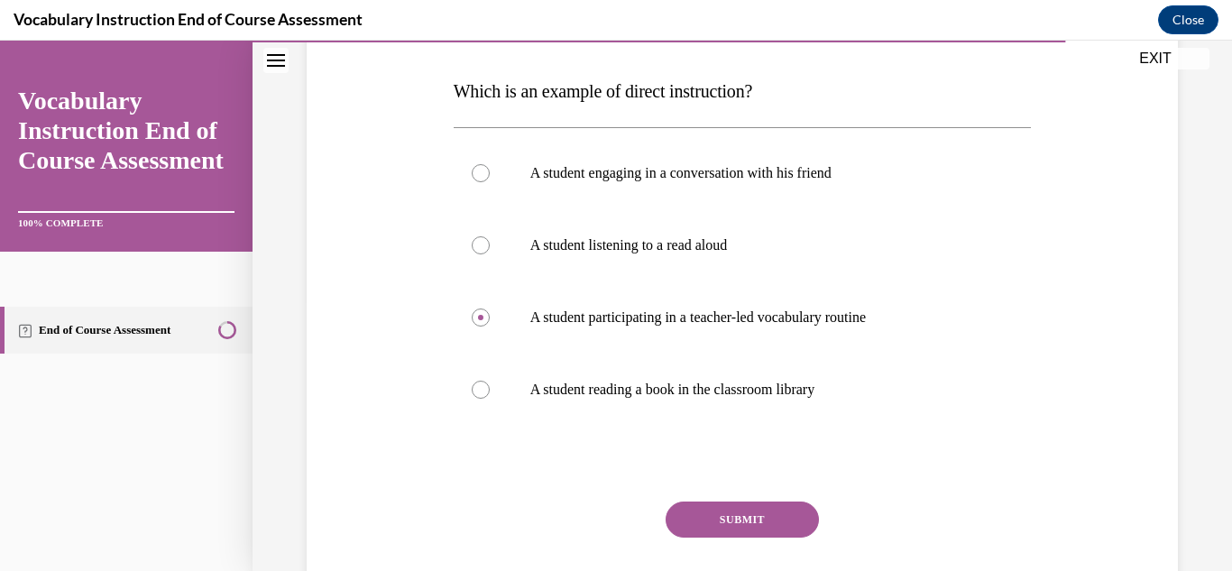
click at [728, 508] on button "SUBMIT" at bounding box center [741, 519] width 153 height 36
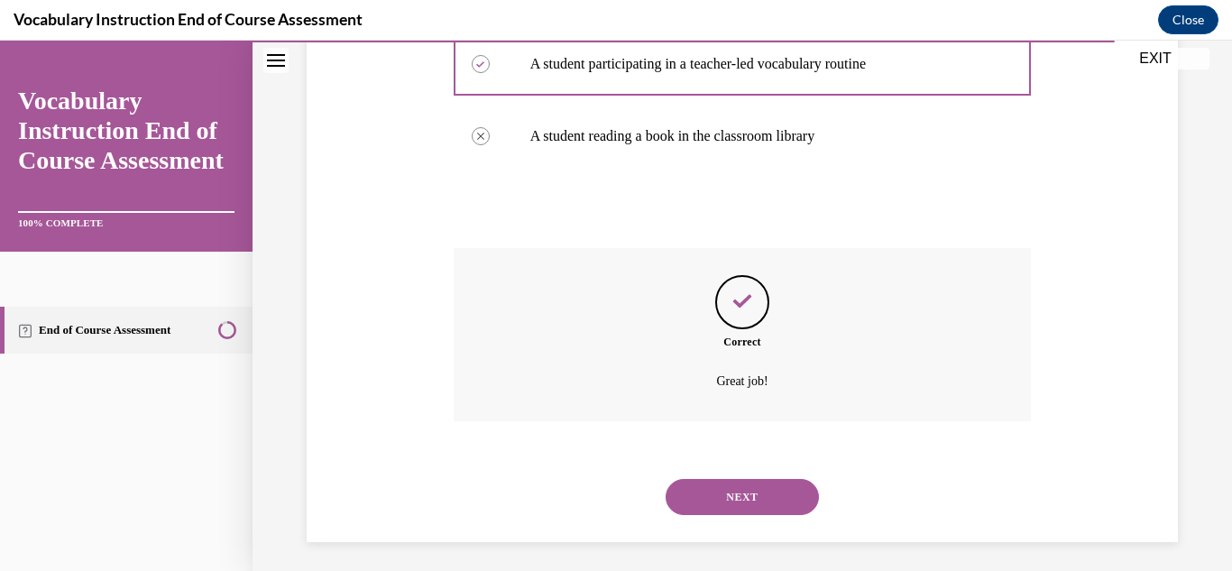
scroll to position [531, 0]
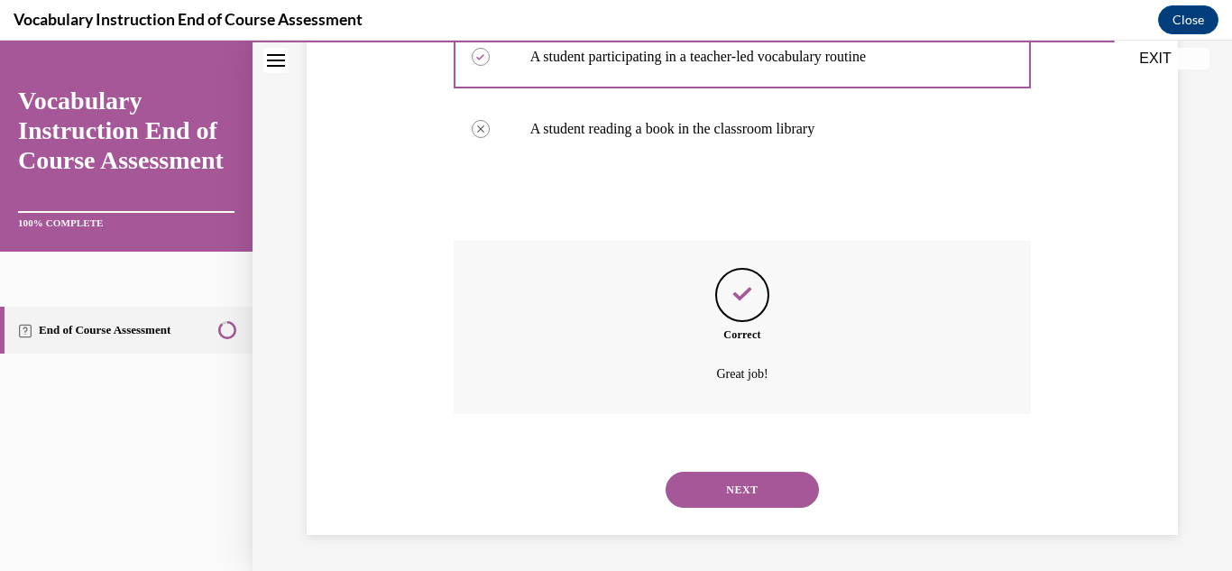
click at [730, 487] on button "NEXT" at bounding box center [741, 490] width 153 height 36
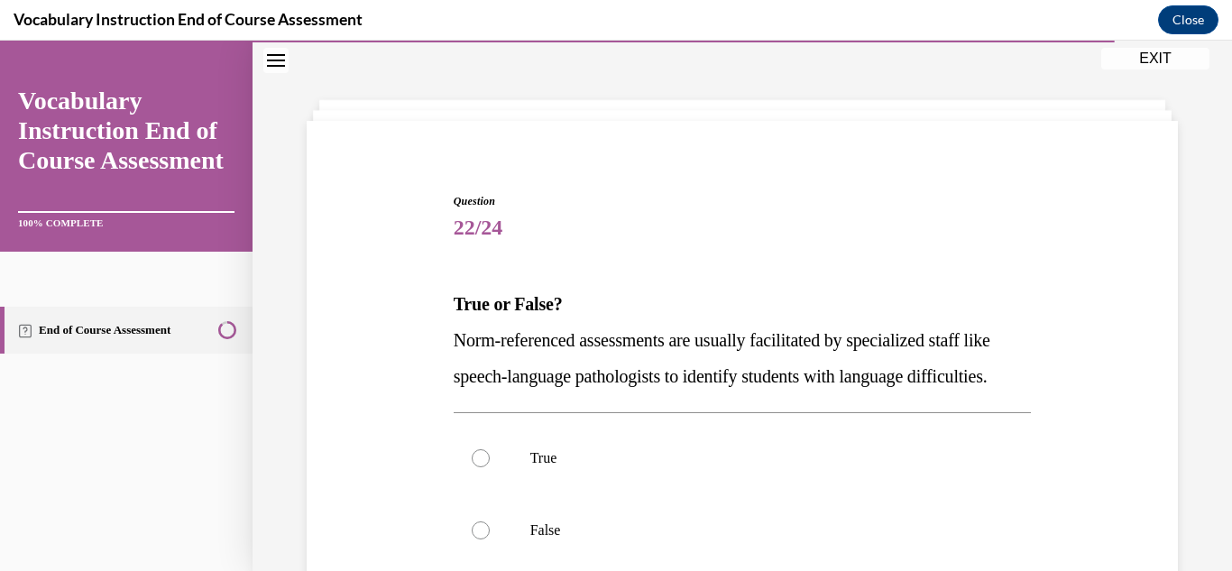
scroll to position [90, 0]
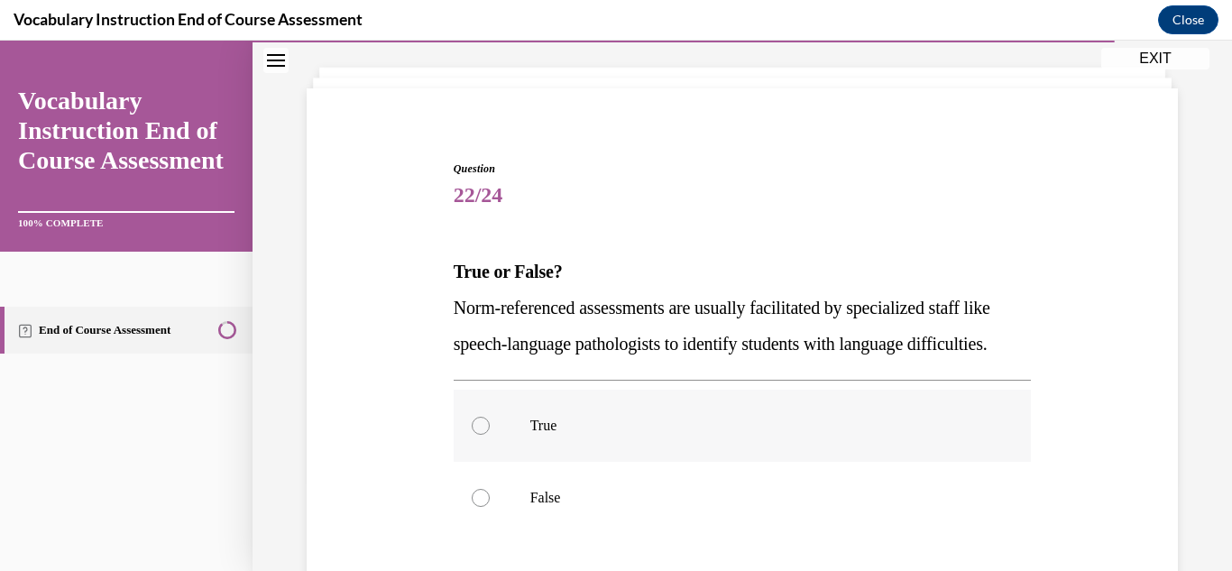
click at [709, 435] on p "True" at bounding box center [758, 426] width 456 height 18
click at [490, 435] on input "True" at bounding box center [481, 426] width 18 height 18
radio input "true"
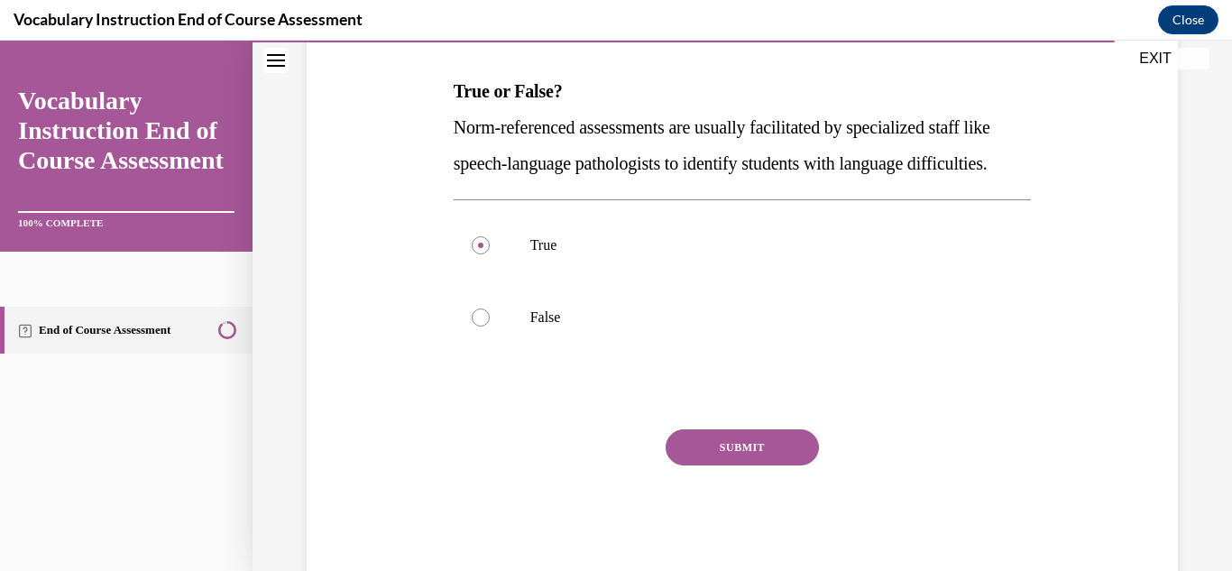
click at [719, 465] on button "SUBMIT" at bounding box center [741, 447] width 153 height 36
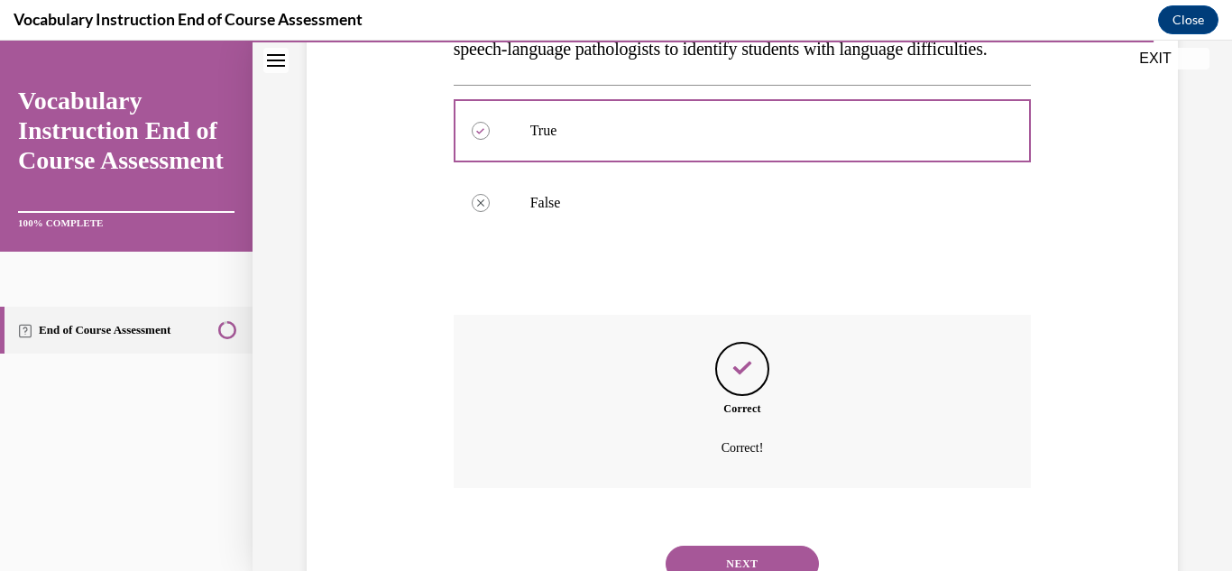
scroll to position [495, 0]
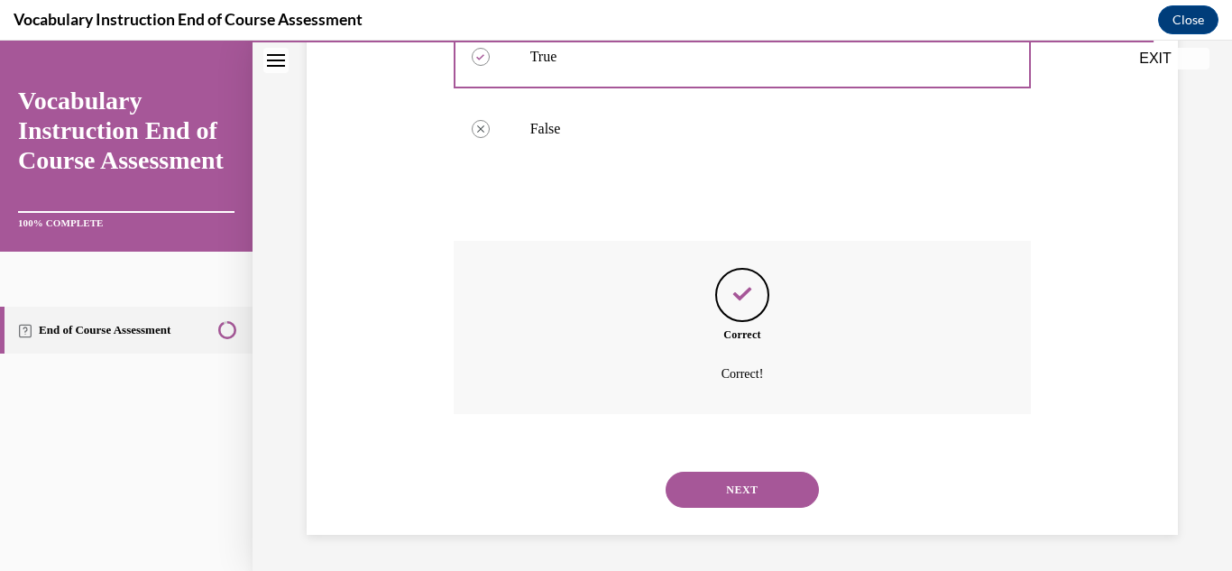
click at [727, 486] on button "NEXT" at bounding box center [741, 490] width 153 height 36
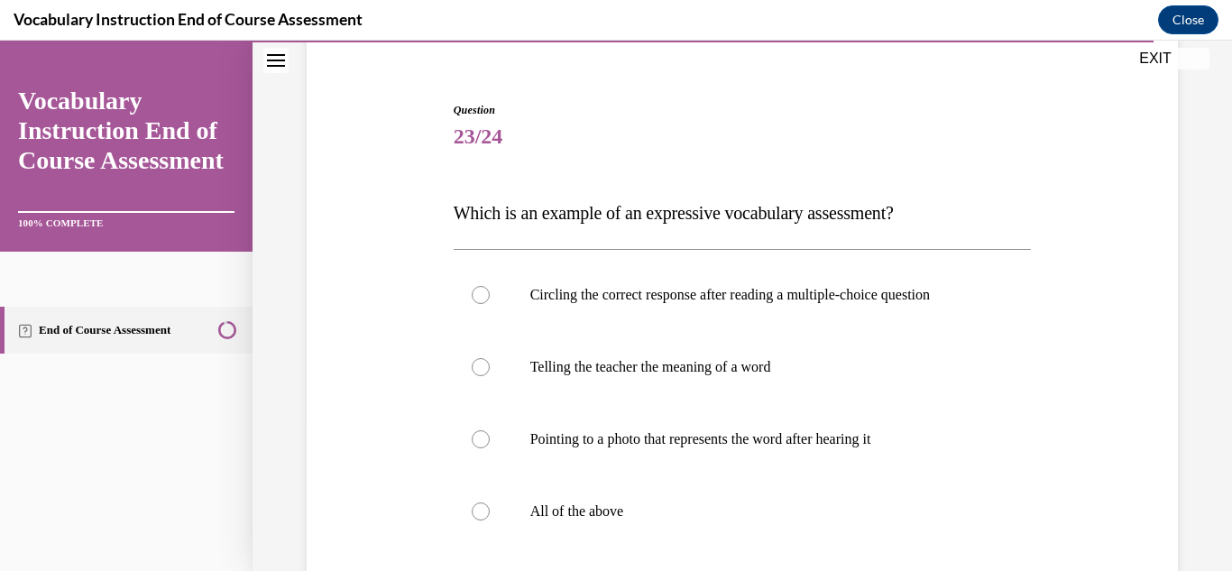
scroll to position [180, 0]
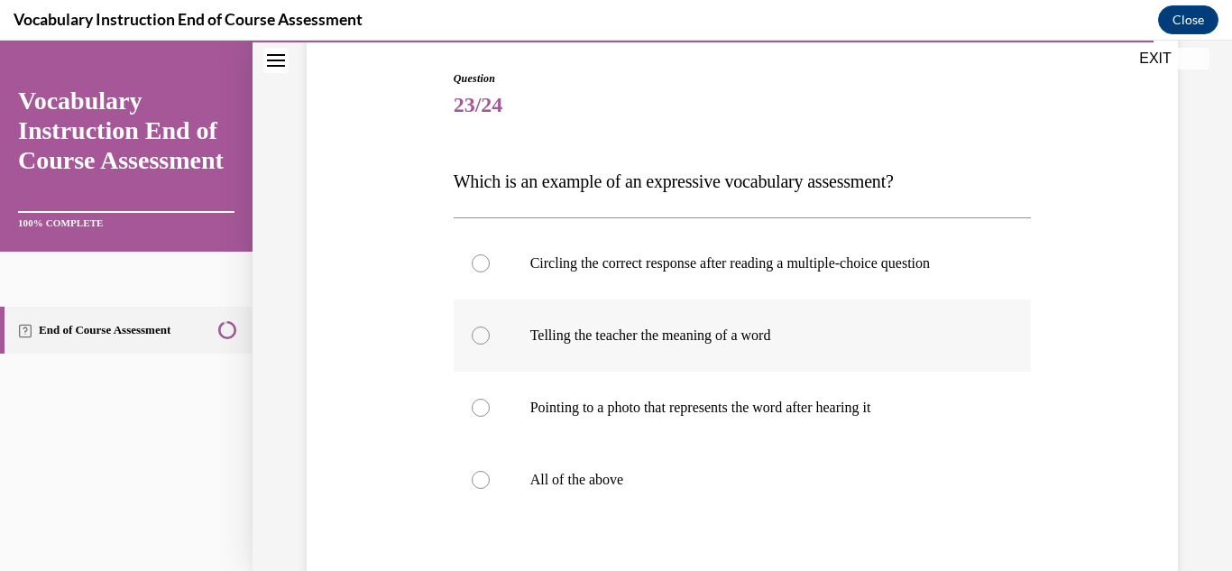
click at [605, 341] on p "Telling the teacher the meaning of a word" at bounding box center [758, 335] width 456 height 18
click at [490, 341] on input "Telling the teacher the meaning of a word" at bounding box center [481, 335] width 18 height 18
radio input "true"
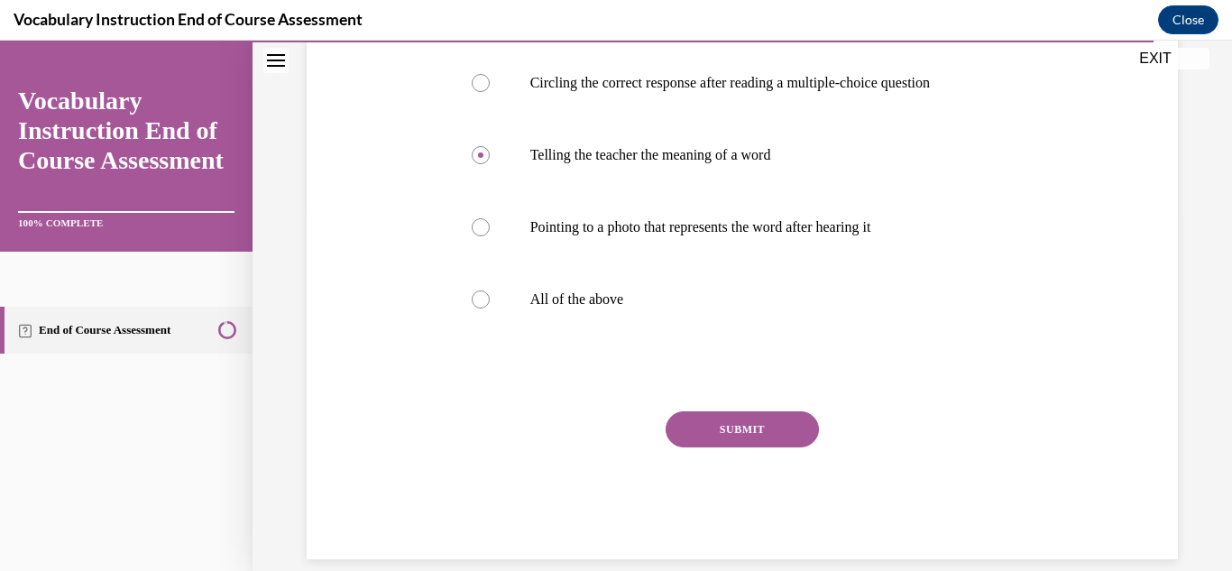
click at [748, 427] on button "SUBMIT" at bounding box center [741, 429] width 153 height 36
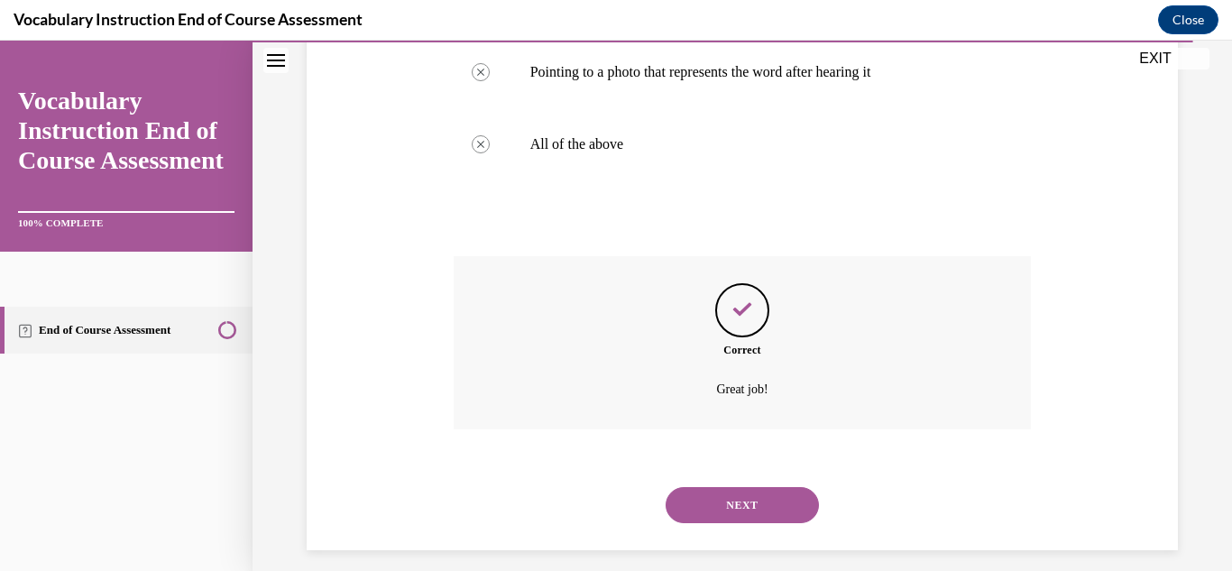
scroll to position [531, 0]
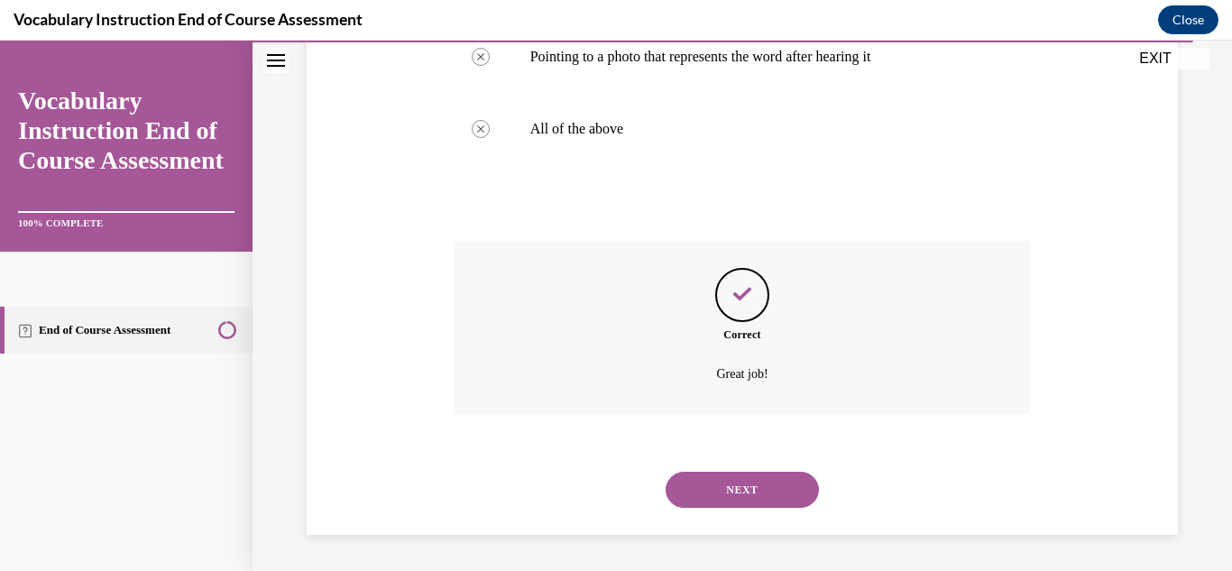
click at [761, 480] on button "NEXT" at bounding box center [741, 490] width 153 height 36
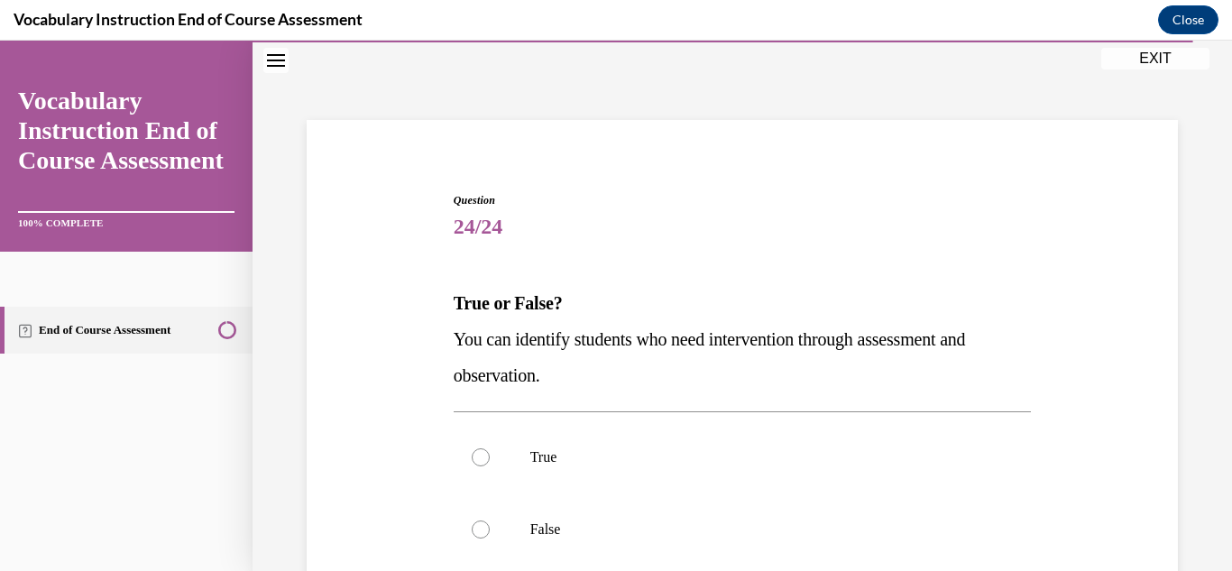
scroll to position [90, 0]
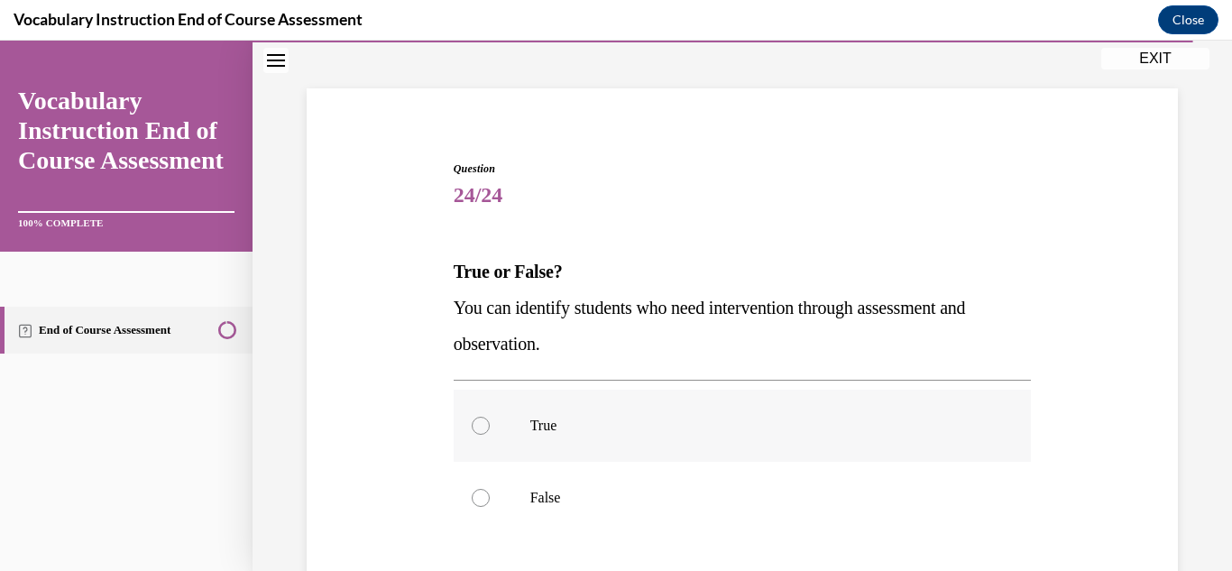
click at [719, 434] on p "True" at bounding box center [758, 426] width 456 height 18
click at [490, 434] on input "True" at bounding box center [481, 426] width 18 height 18
radio input "true"
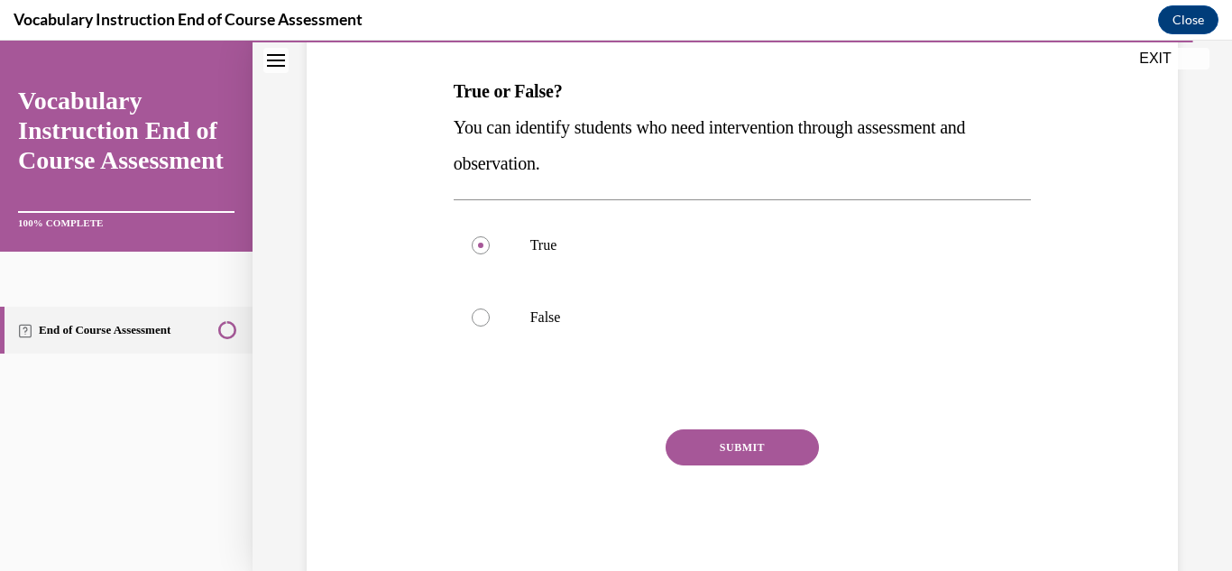
click at [730, 443] on button "SUBMIT" at bounding box center [741, 447] width 153 height 36
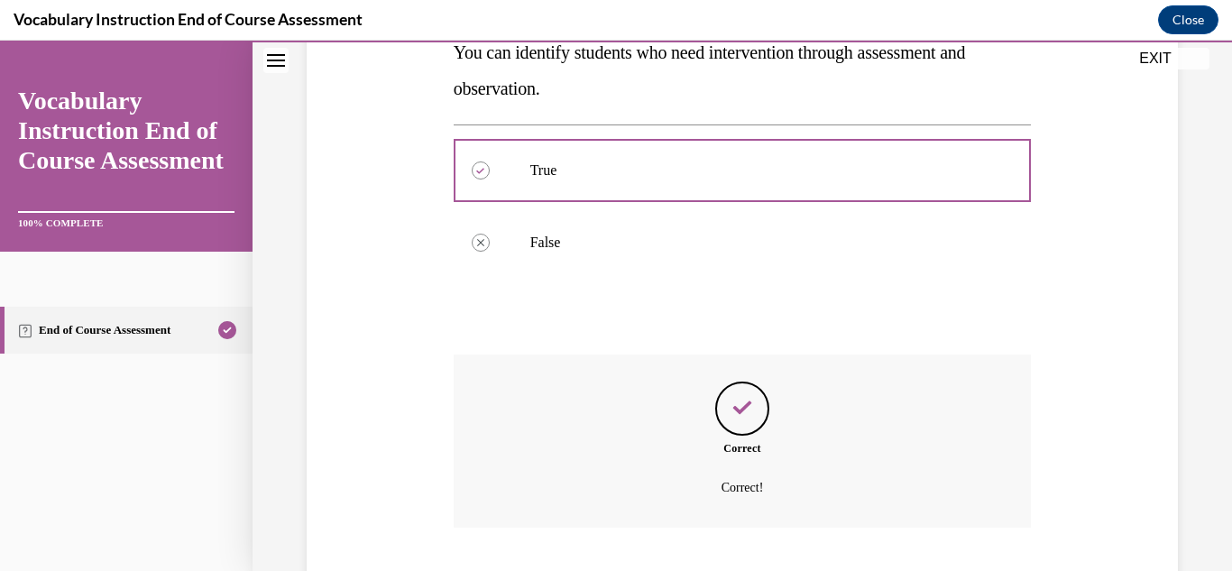
scroll to position [459, 0]
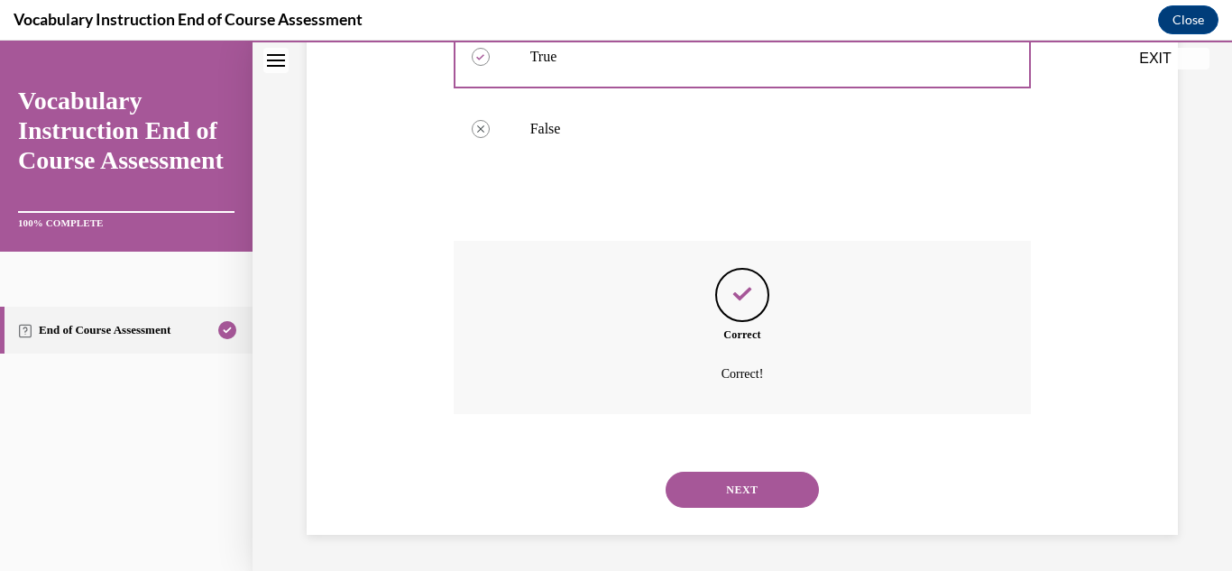
click at [755, 488] on button "NEXT" at bounding box center [741, 490] width 153 height 36
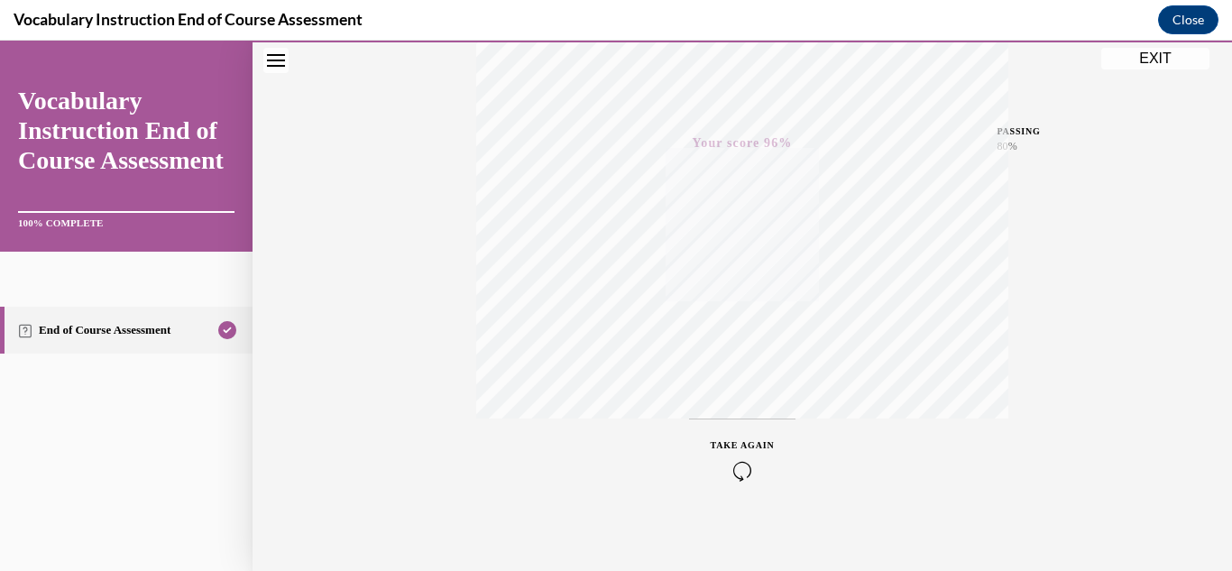
scroll to position [394, 0]
click at [1148, 61] on button "EXIT" at bounding box center [1155, 59] width 108 height 22
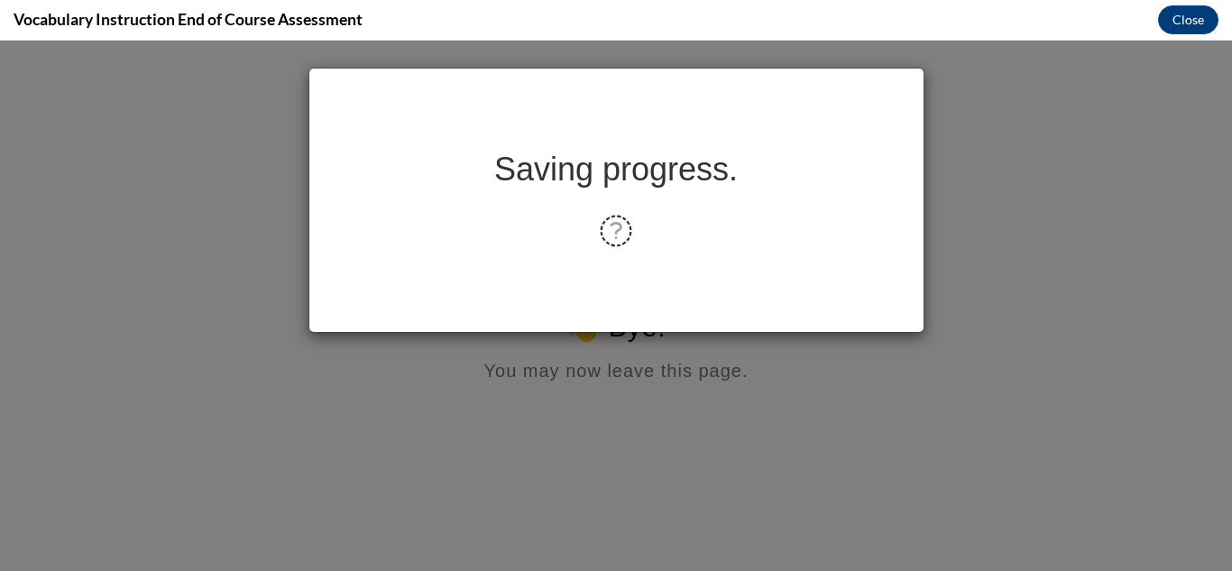
scroll to position [0, 0]
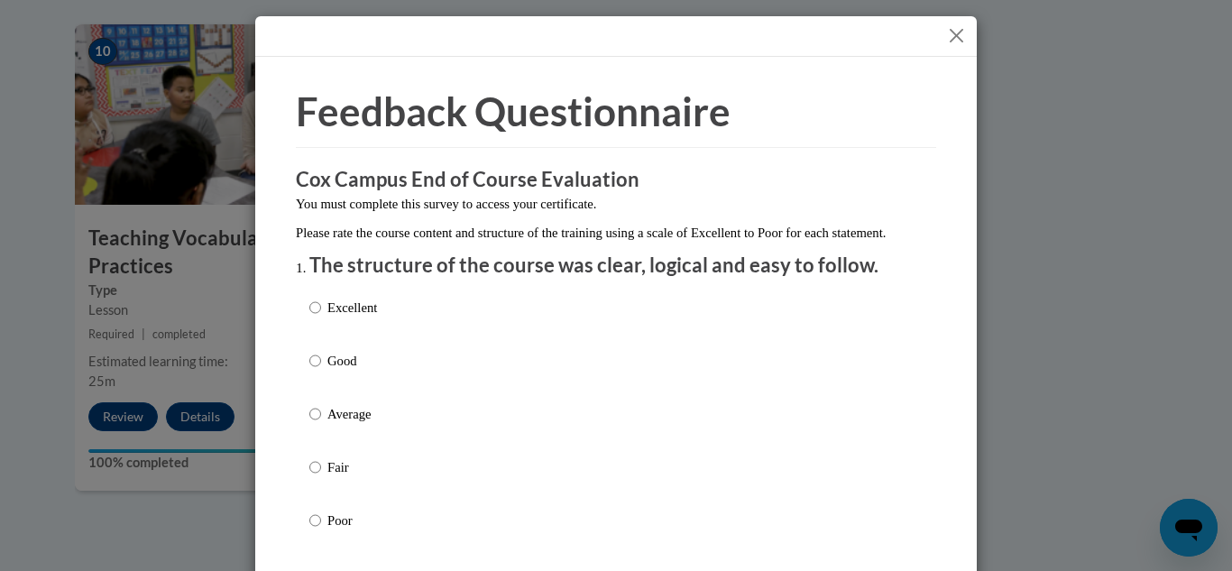
click at [348, 317] on p "Excellent" at bounding box center [352, 308] width 50 height 20
click at [321, 317] on input "Excellent" at bounding box center [315, 308] width 12 height 20
radio input "true"
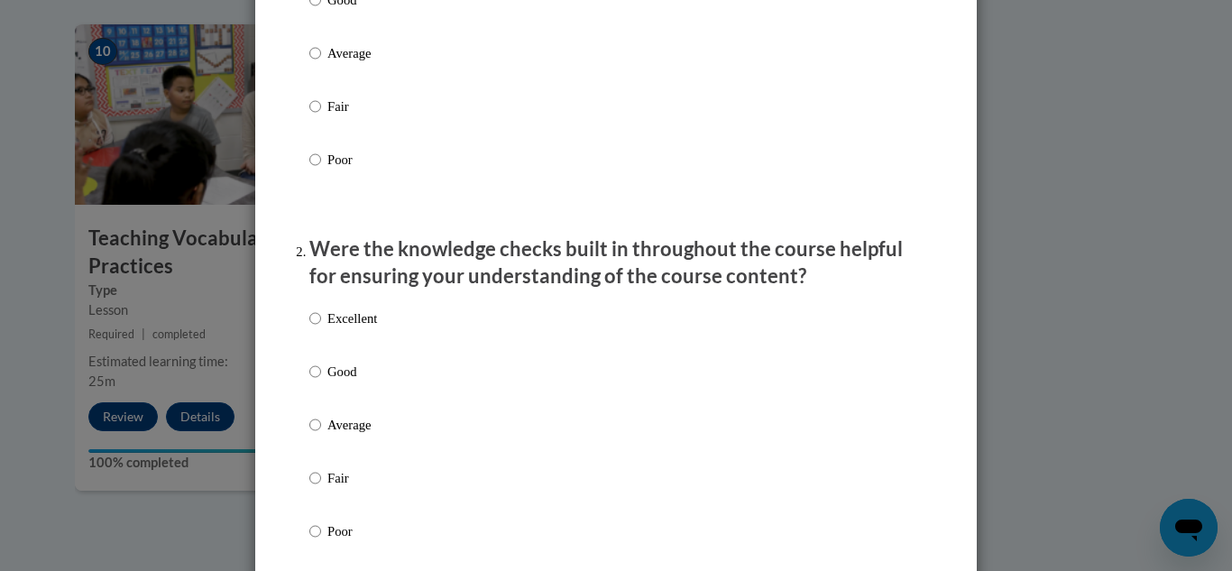
scroll to position [451, 0]
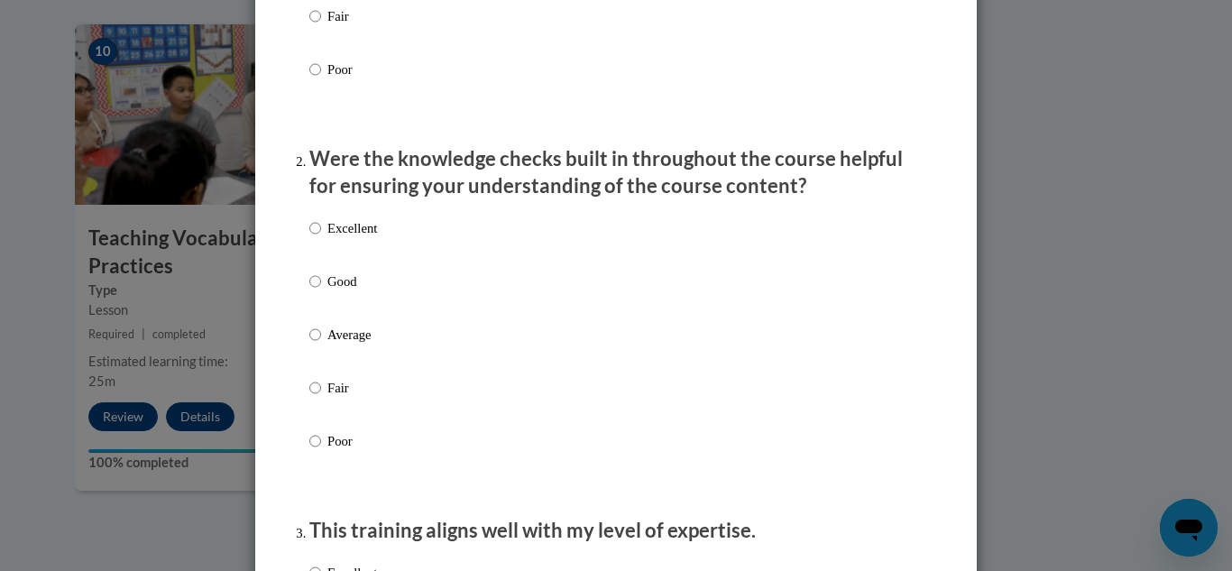
click at [353, 238] on p "Excellent" at bounding box center [352, 228] width 50 height 20
click at [321, 238] on input "Excellent" at bounding box center [315, 228] width 12 height 20
radio input "true"
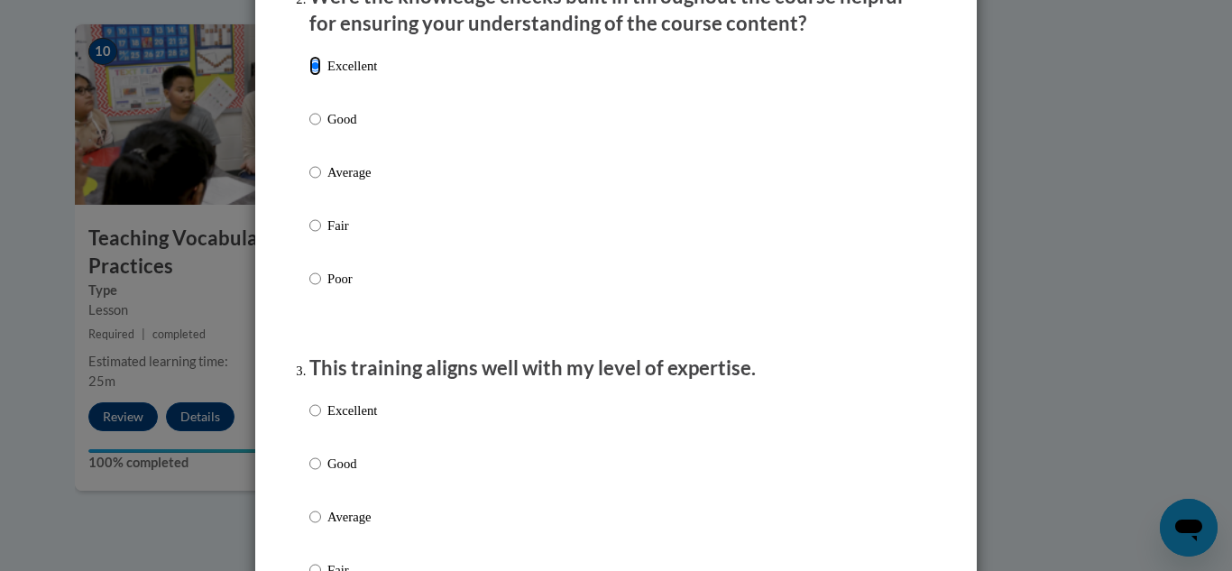
scroll to position [631, 0]
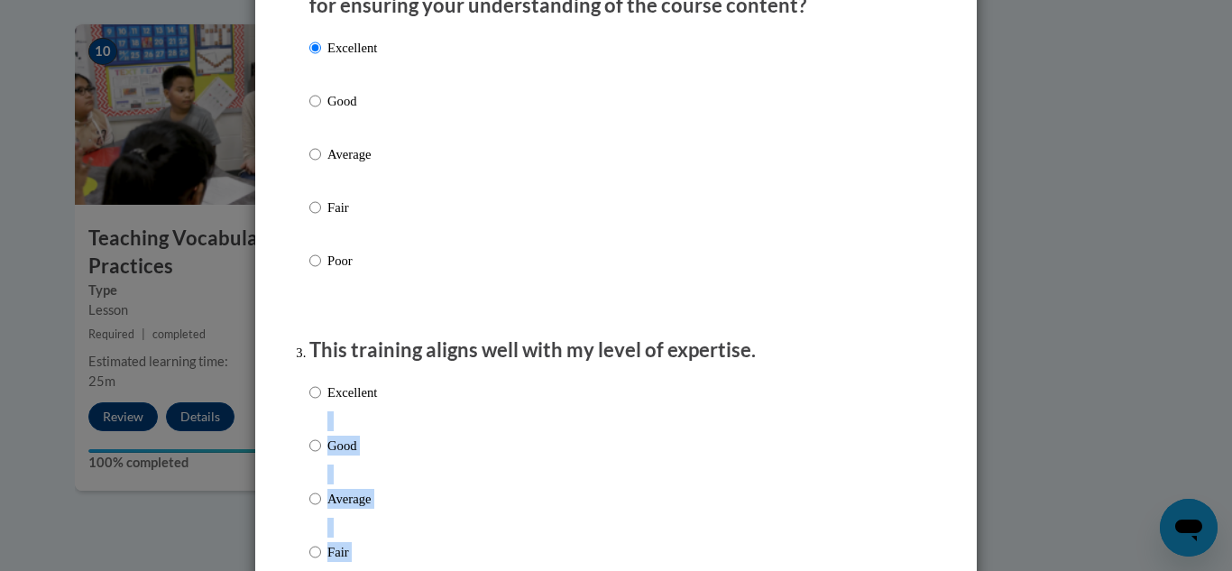
click at [371, 418] on div "Excellent Good Average Fair Poor" at bounding box center [615, 520] width 613 height 294
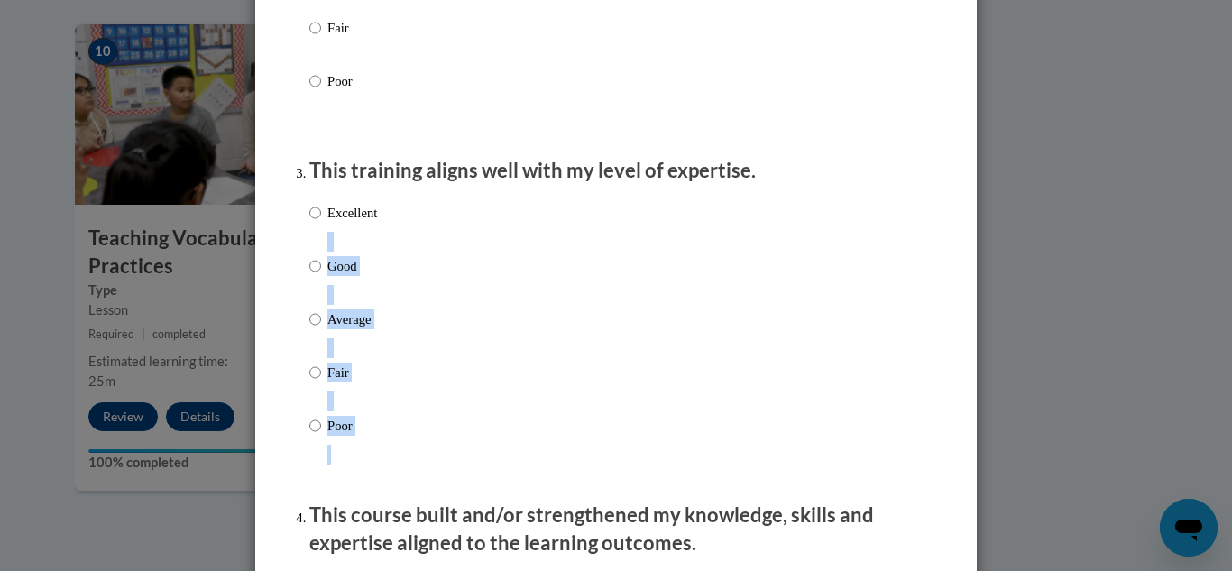
scroll to position [811, 0]
click at [349, 241] on label "Excellent" at bounding box center [343, 226] width 68 height 49
click at [321, 222] on input "Excellent" at bounding box center [315, 212] width 12 height 20
radio input "true"
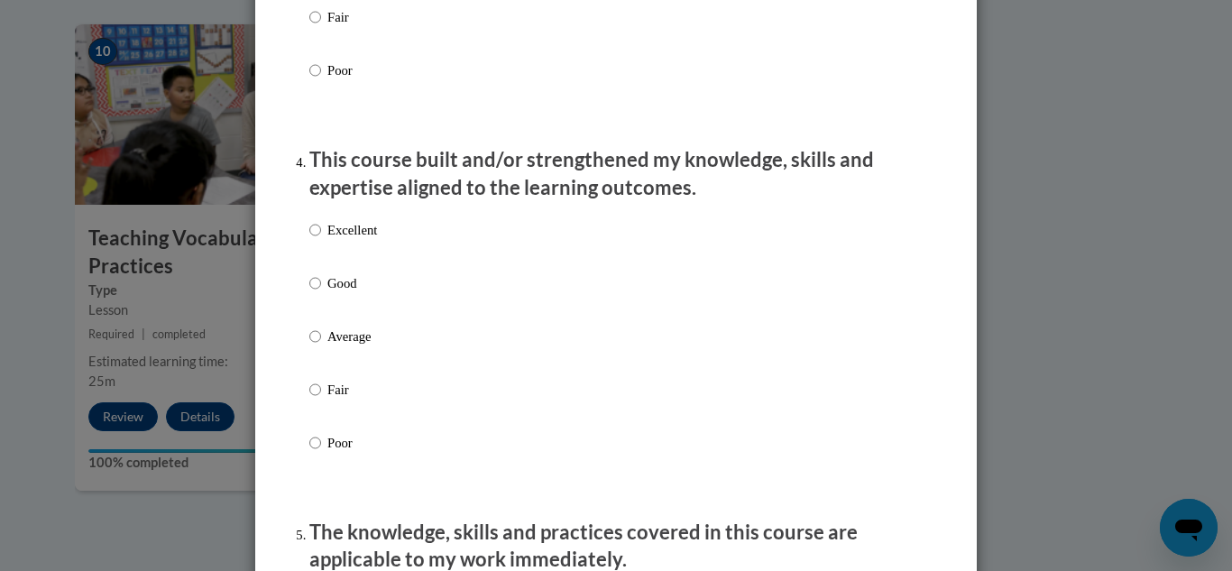
scroll to position [1172, 0]
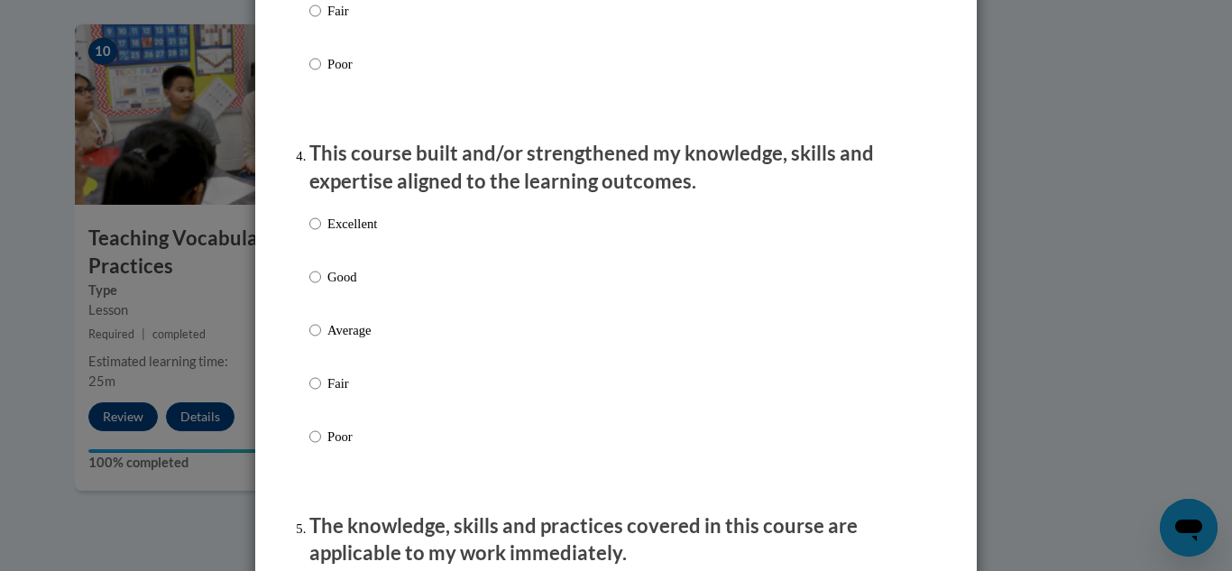
click at [347, 234] on p "Excellent" at bounding box center [352, 224] width 50 height 20
click at [321, 234] on input "Excellent" at bounding box center [315, 224] width 12 height 20
radio input "true"
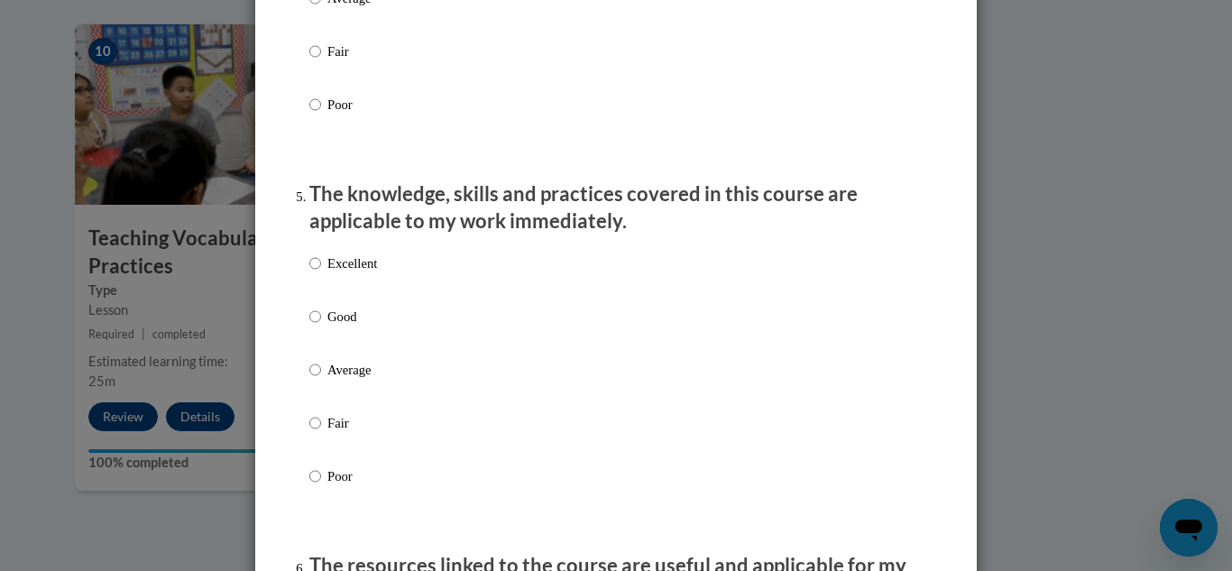
scroll to position [1533, 0]
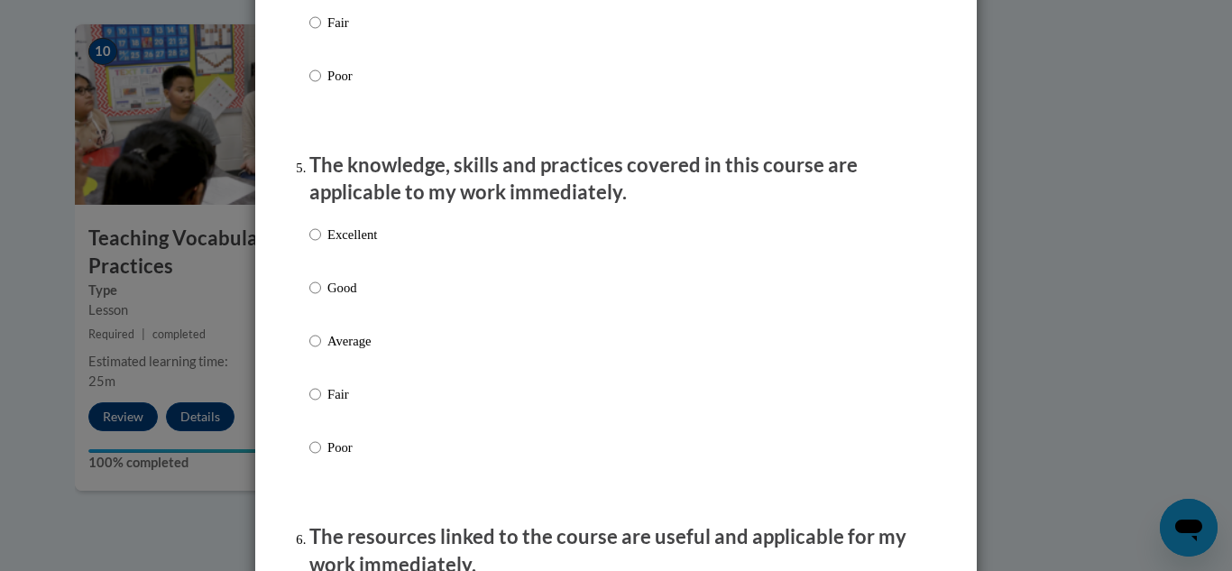
click at [342, 244] on p "Excellent" at bounding box center [352, 234] width 50 height 20
click at [321, 244] on input "Excellent" at bounding box center [315, 234] width 12 height 20
radio input "true"
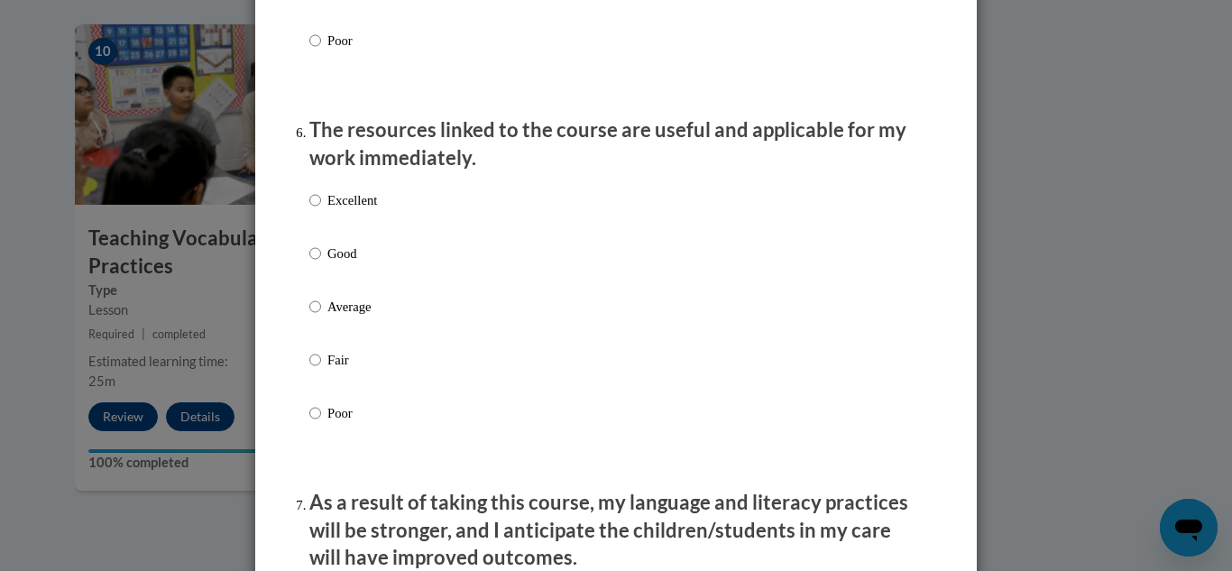
scroll to position [1983, 0]
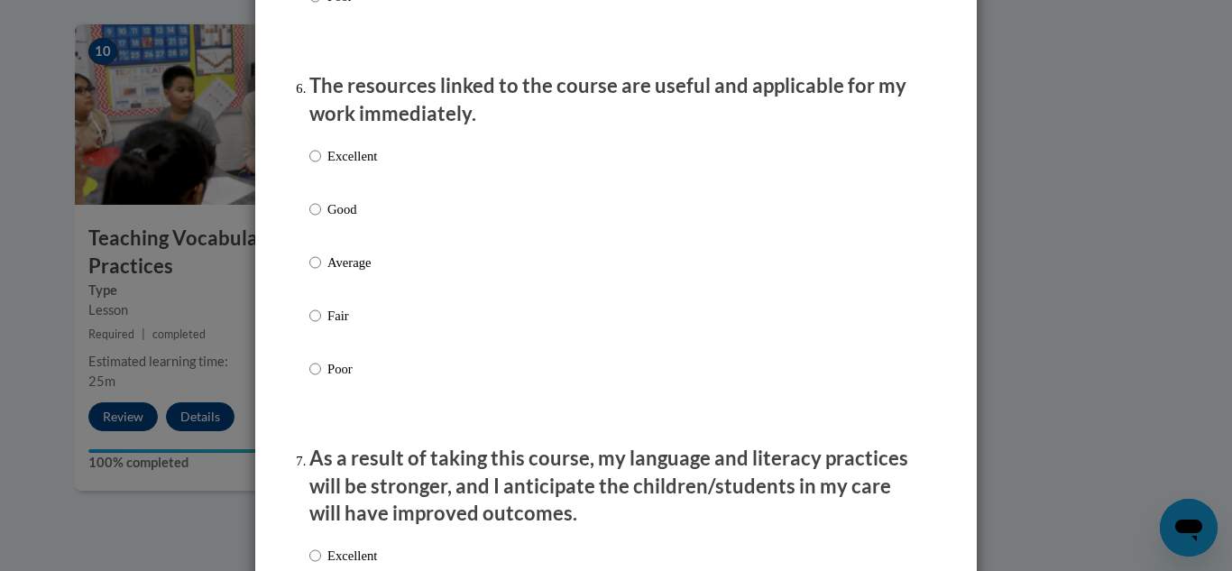
click at [334, 219] on p "Good" at bounding box center [352, 209] width 50 height 20
click at [321, 219] on input "Good" at bounding box center [315, 209] width 12 height 20
radio input "true"
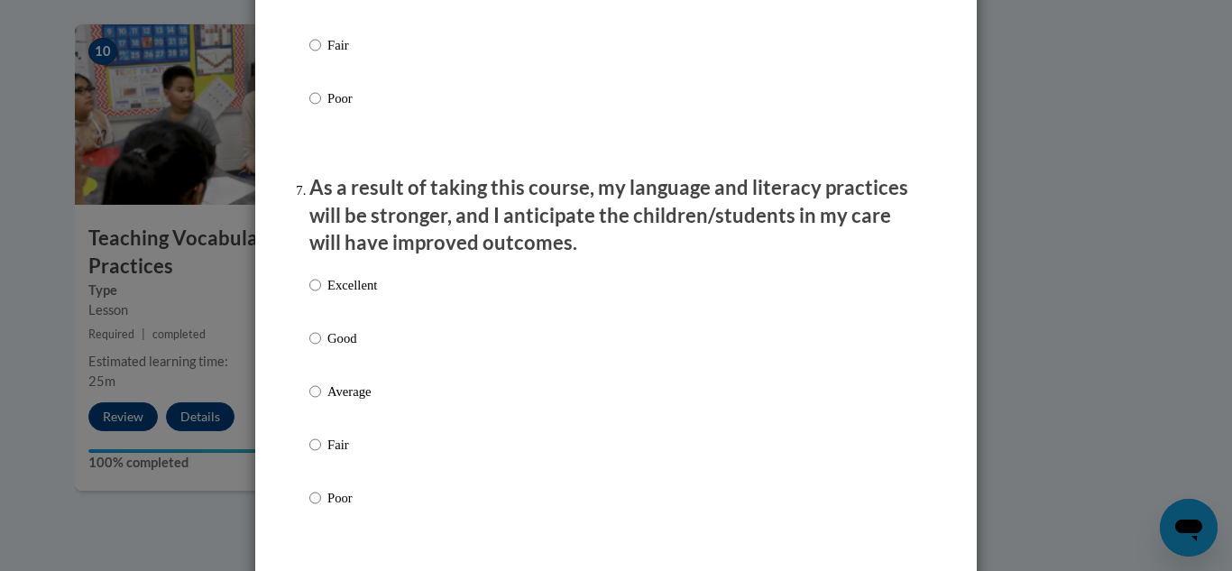
scroll to position [2344, 0]
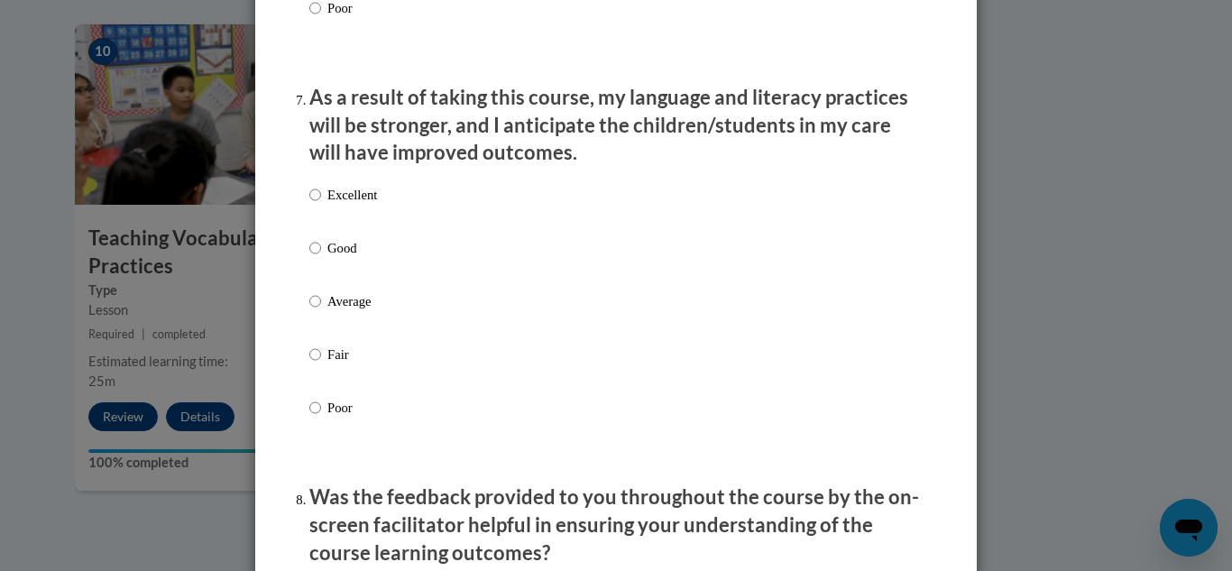
click at [343, 205] on p "Excellent" at bounding box center [352, 195] width 50 height 20
click at [321, 205] on input "Excellent" at bounding box center [315, 195] width 12 height 20
radio input "true"
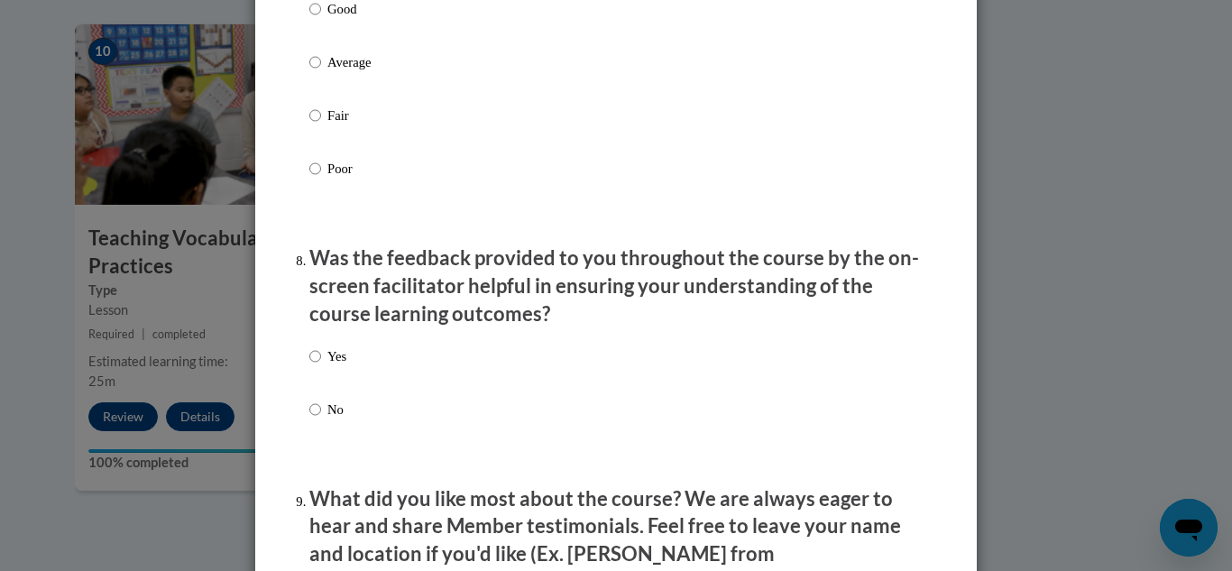
scroll to position [2615, 0]
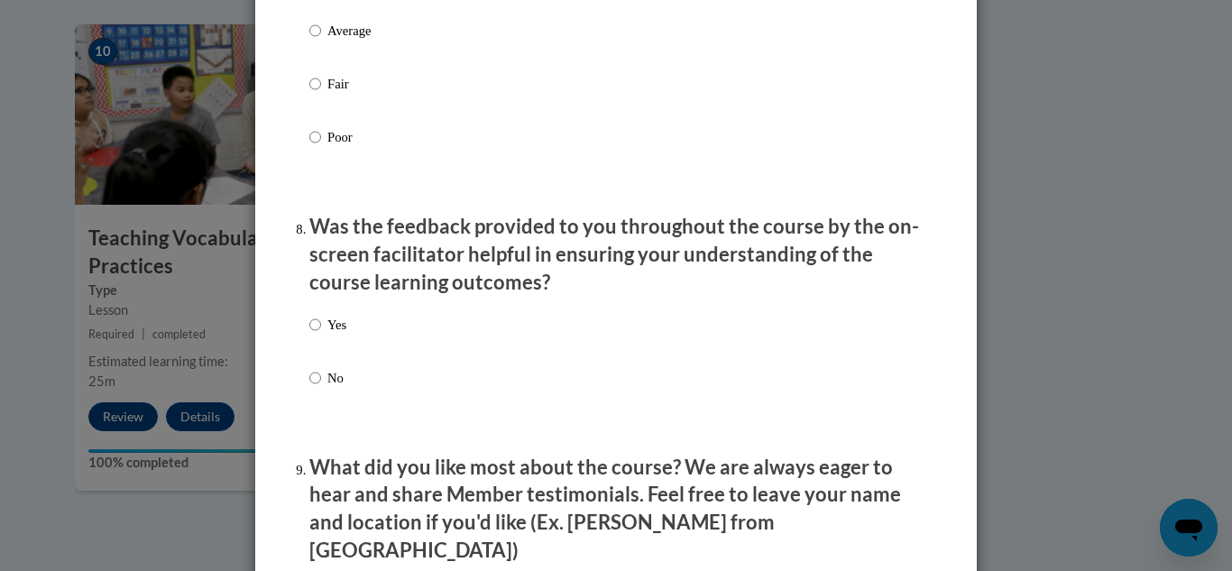
click at [334, 334] on p "Yes" at bounding box center [336, 325] width 19 height 20
click at [321, 334] on input "Yes" at bounding box center [315, 325] width 12 height 20
radio input "true"
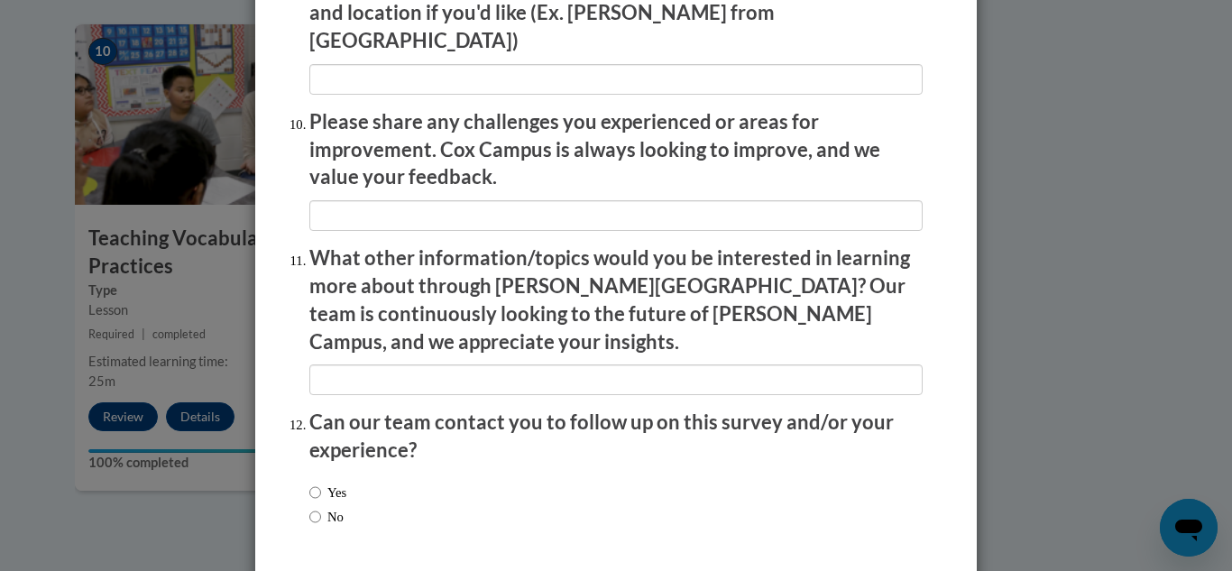
scroll to position [3155, 0]
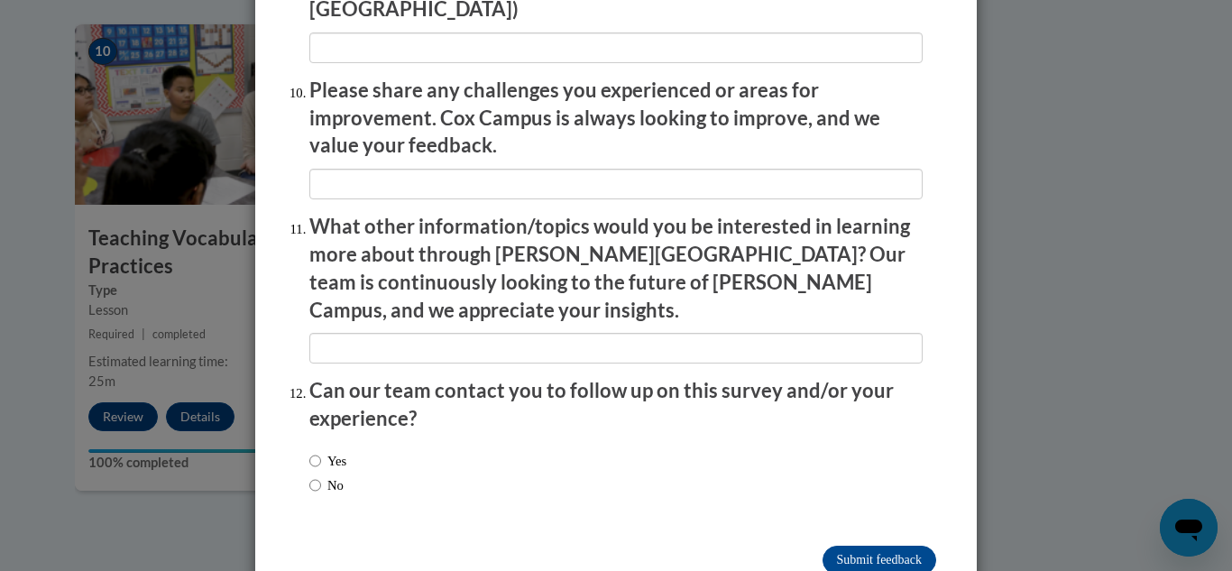
click at [319, 451] on label "Yes" at bounding box center [327, 461] width 37 height 20
click at [319, 451] on input "Yes" at bounding box center [315, 461] width 12 height 20
radio input "true"
click at [886, 545] on input "Submit feedback" at bounding box center [879, 559] width 114 height 29
